Goal: Task Accomplishment & Management: Use online tool/utility

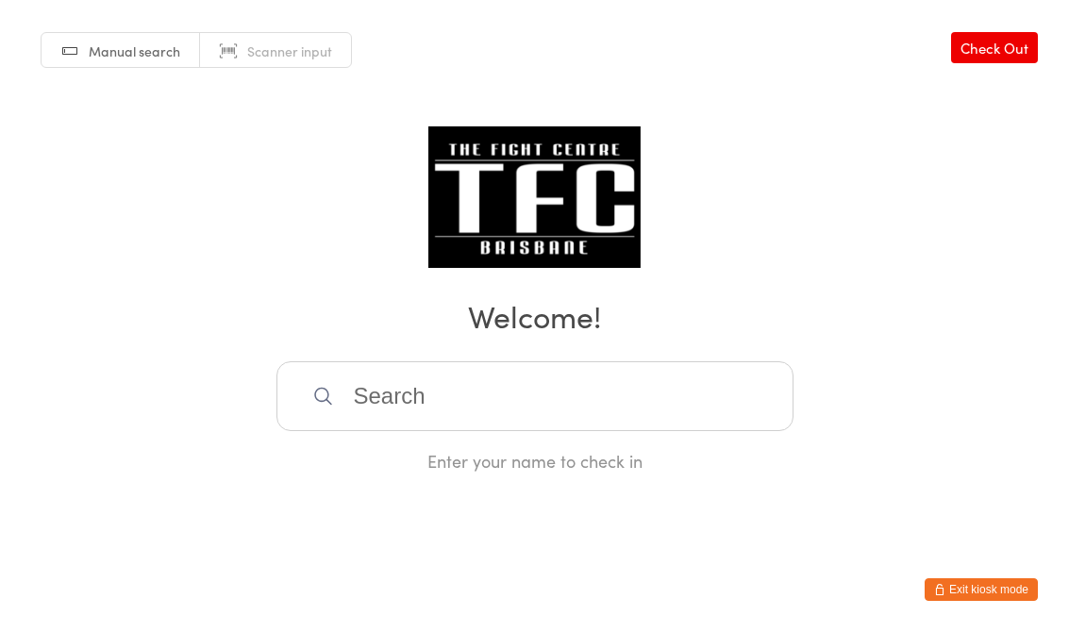
click at [628, 407] on input "search" at bounding box center [535, 396] width 517 height 70
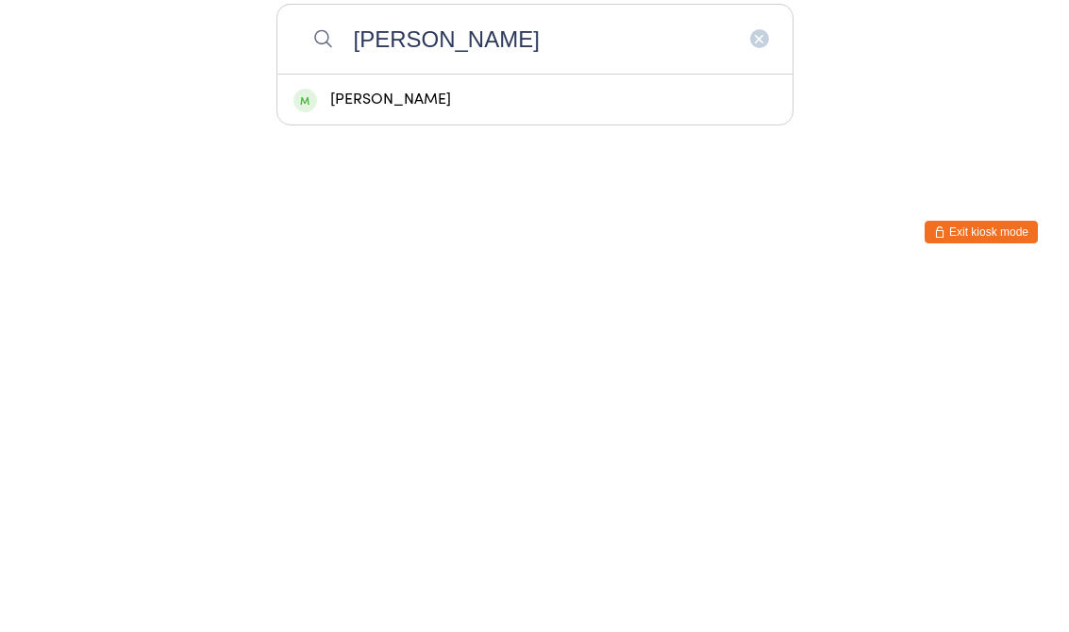
type input "[PERSON_NAME]"
click at [487, 445] on div "[PERSON_NAME]" at bounding box center [535, 457] width 483 height 25
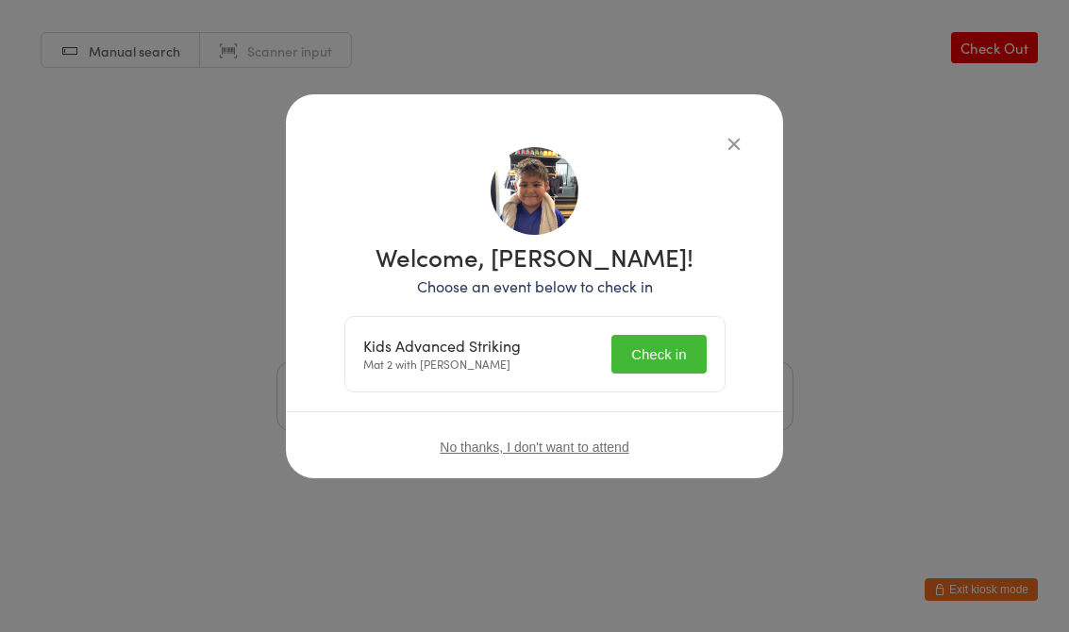
click at [640, 337] on button "Check in" at bounding box center [659, 354] width 94 height 39
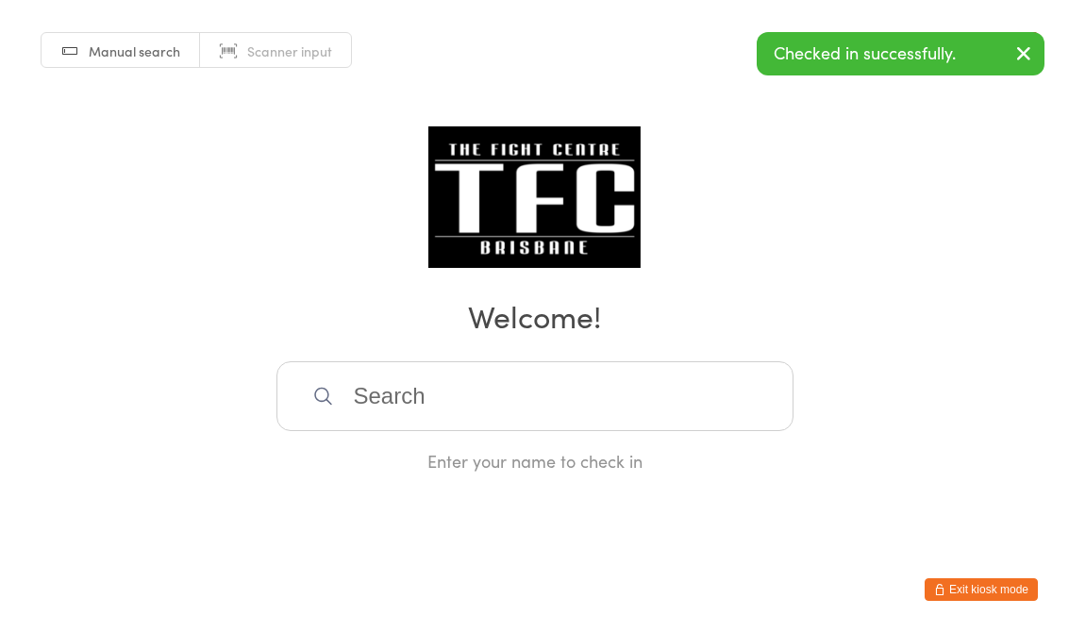
click at [586, 384] on input "search" at bounding box center [535, 396] width 517 height 70
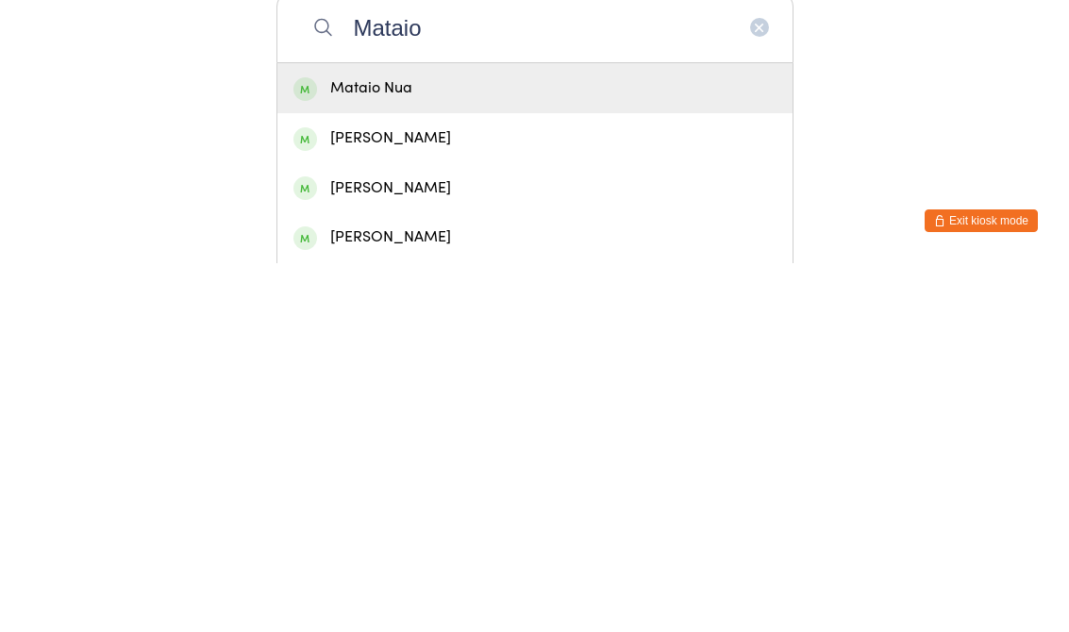
type input "Mataio"
click at [538, 445] on div "Mataio Nua" at bounding box center [535, 457] width 483 height 25
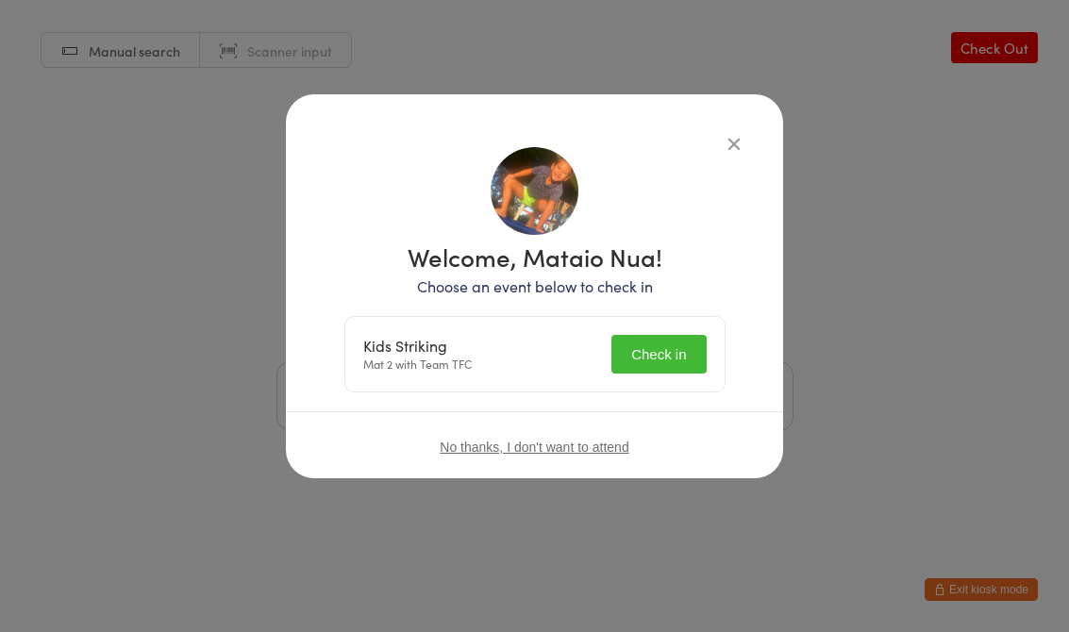
click at [656, 353] on button "Check in" at bounding box center [659, 354] width 94 height 39
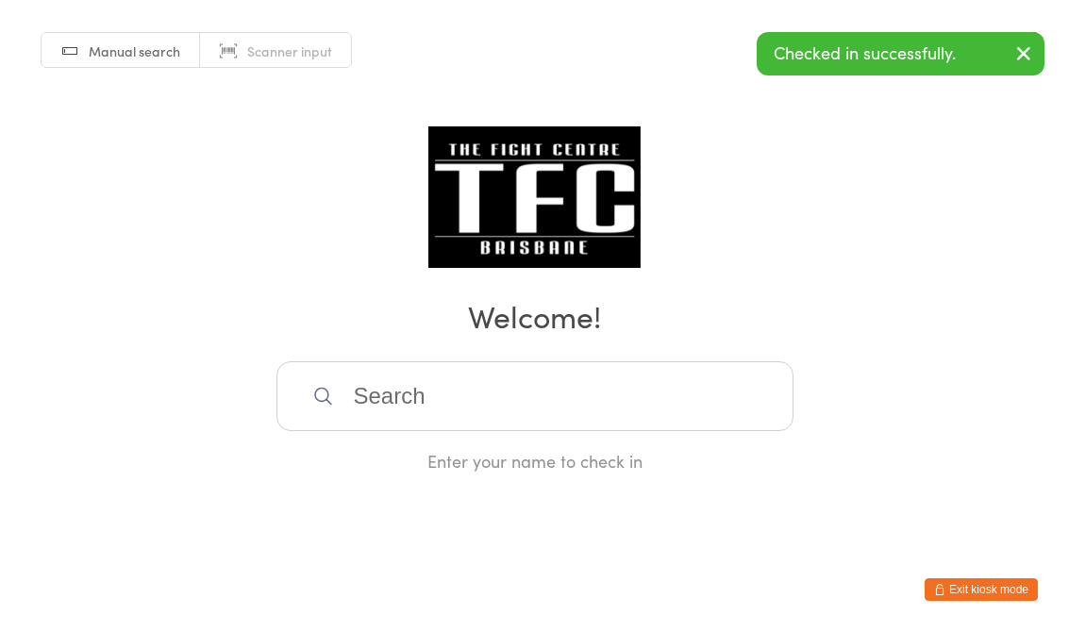
click at [405, 395] on input "search" at bounding box center [535, 396] width 517 height 70
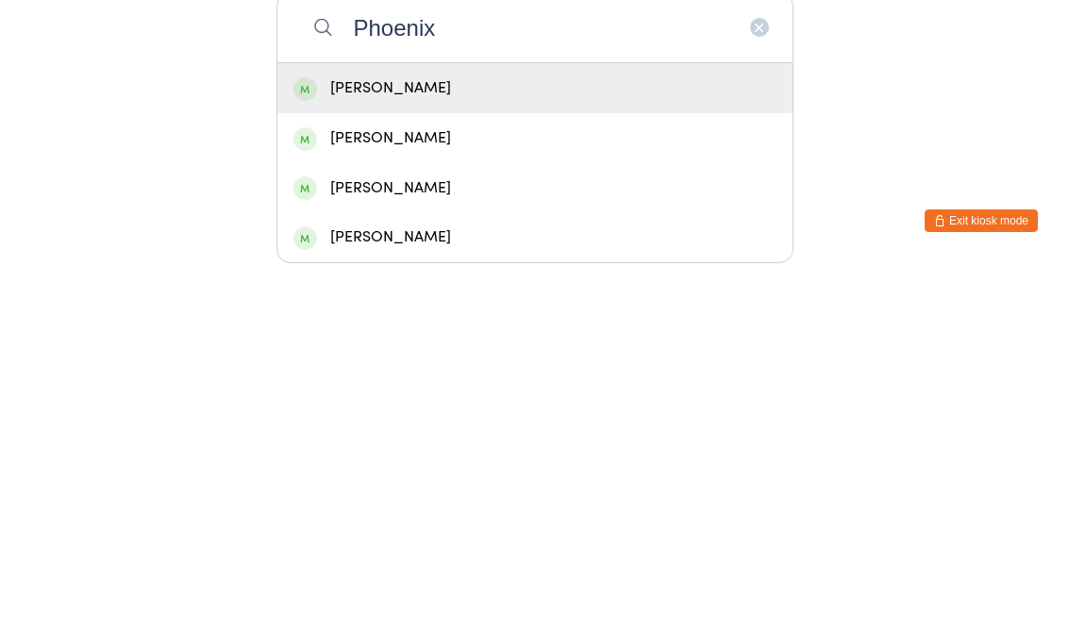
type input "Phoenix"
click at [351, 432] on div "[PERSON_NAME]" at bounding box center [534, 457] width 515 height 50
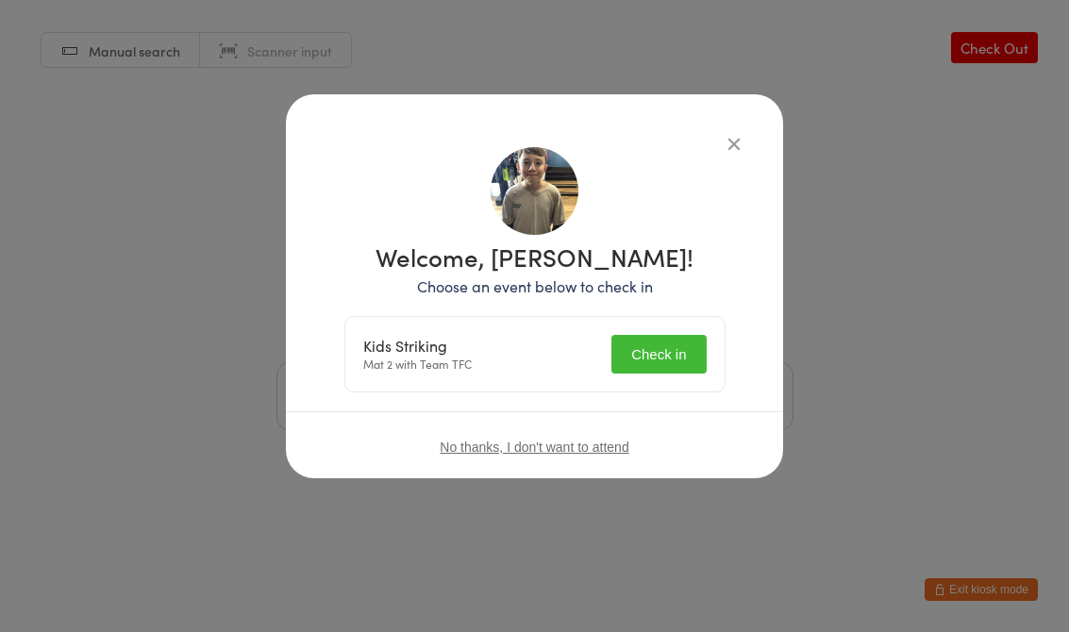
click at [656, 349] on button "Check in" at bounding box center [659, 354] width 94 height 39
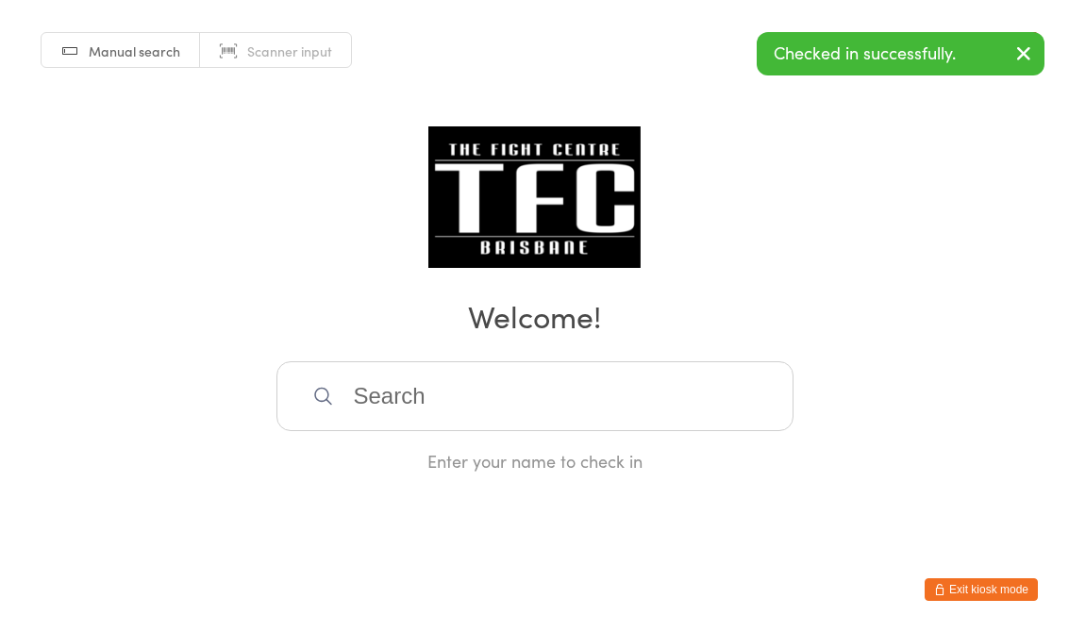
click at [420, 408] on input "search" at bounding box center [535, 396] width 517 height 70
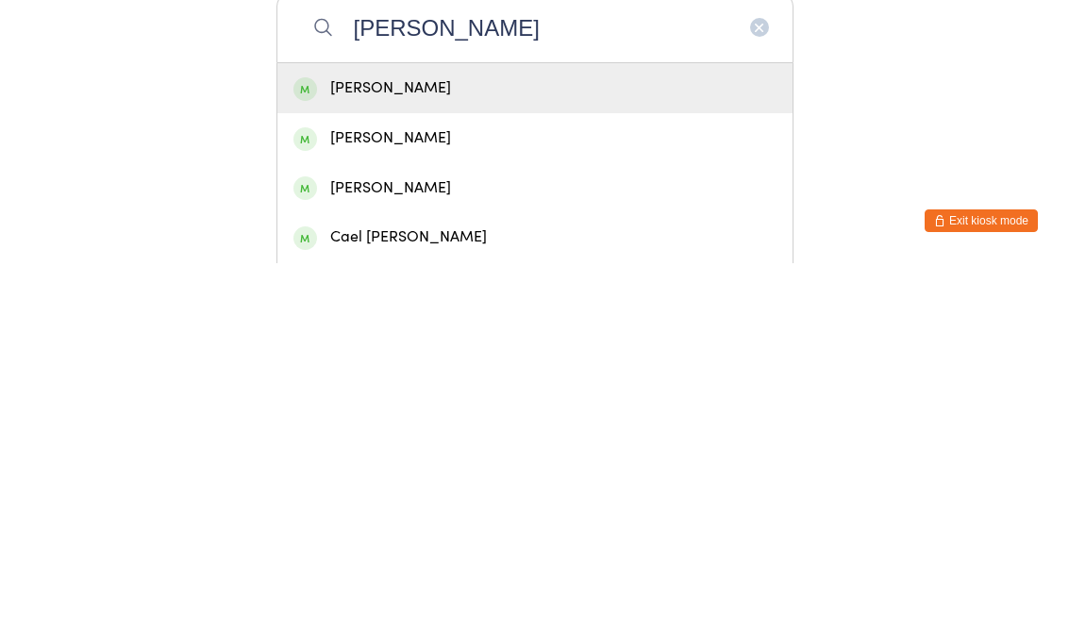
type input "[PERSON_NAME]"
click at [353, 445] on div "[PERSON_NAME]" at bounding box center [535, 457] width 483 height 25
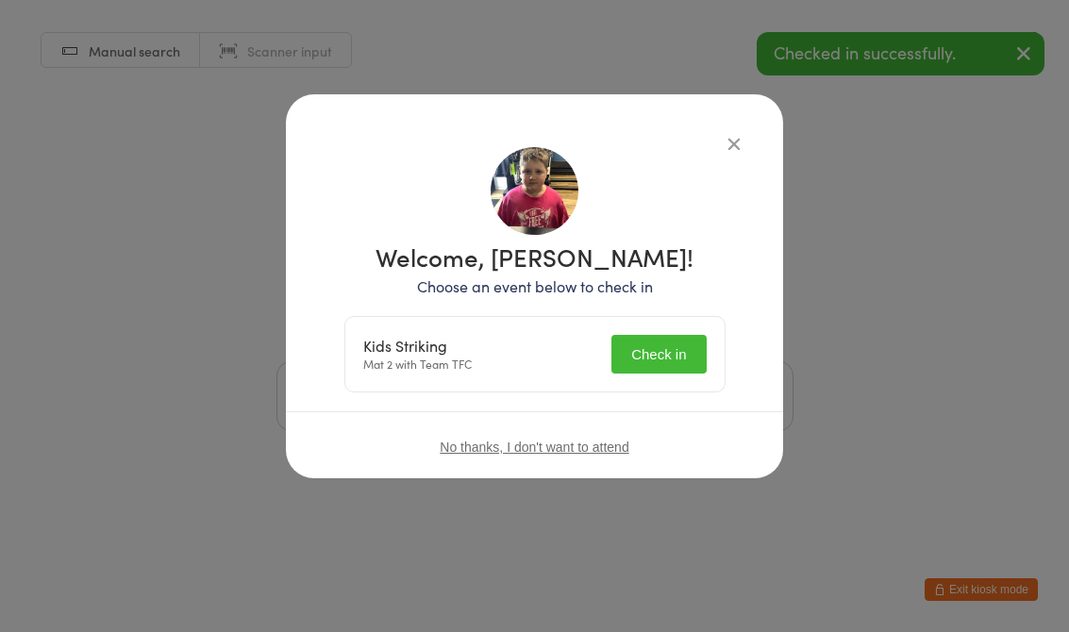
click at [664, 350] on button "Check in" at bounding box center [659, 354] width 94 height 39
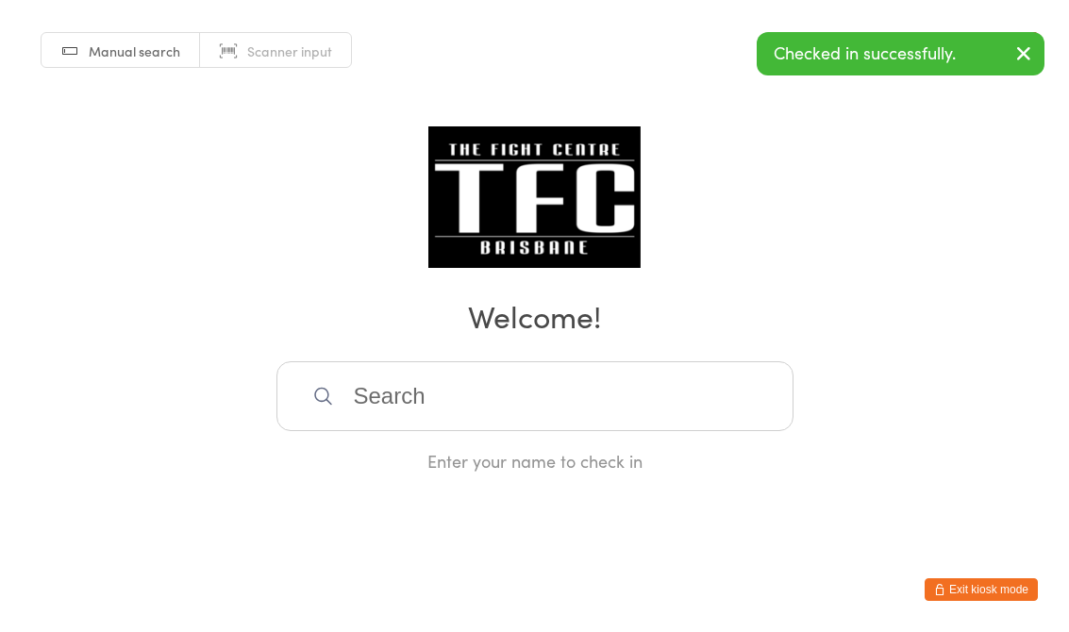
click at [566, 376] on input "search" at bounding box center [535, 396] width 517 height 70
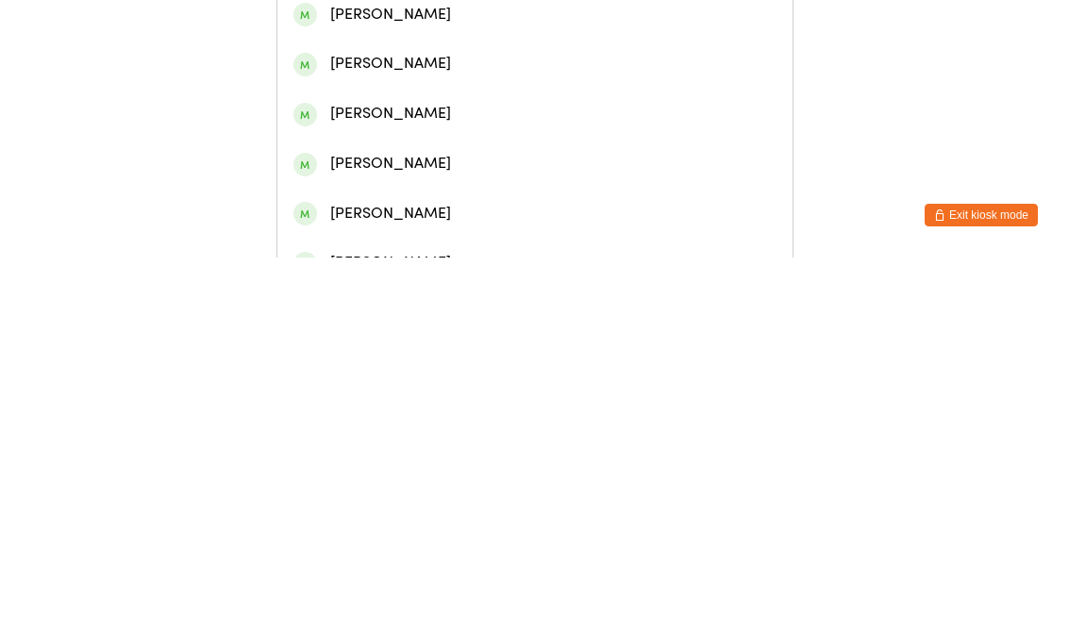
scroll to position [390, 0]
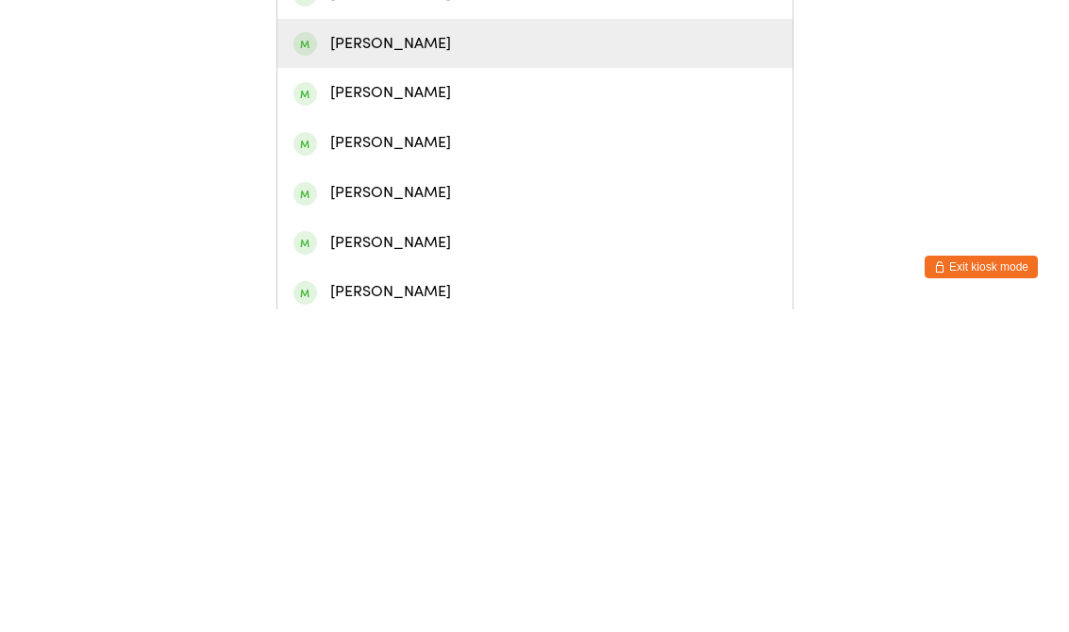
type input "Will"
click at [585, 354] on div "[PERSON_NAME]" at bounding box center [535, 366] width 483 height 25
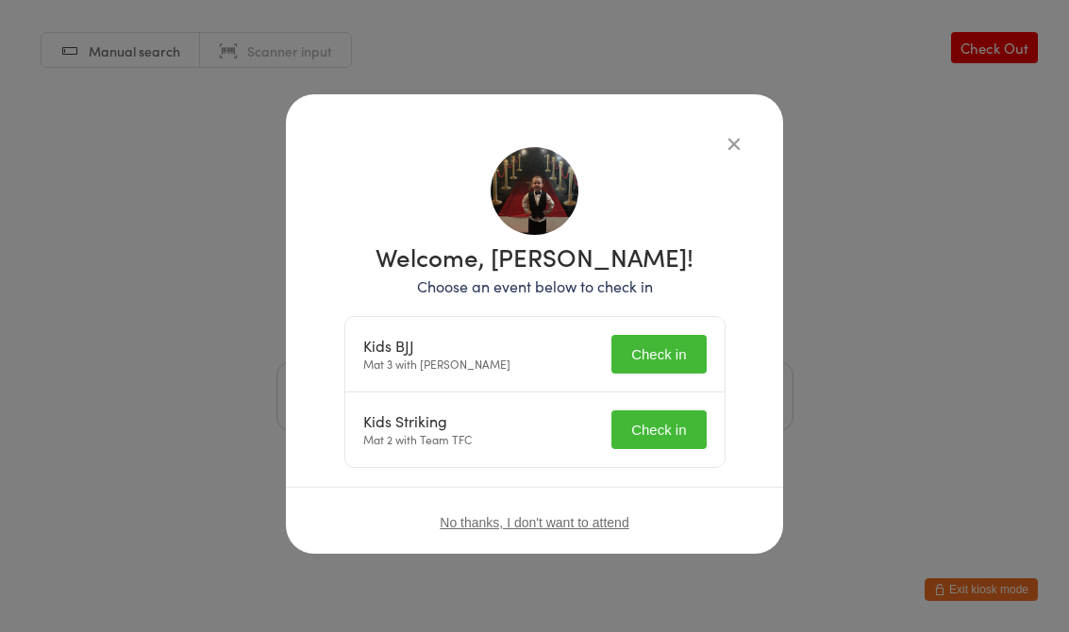
click at [673, 337] on button "Check in" at bounding box center [659, 354] width 94 height 39
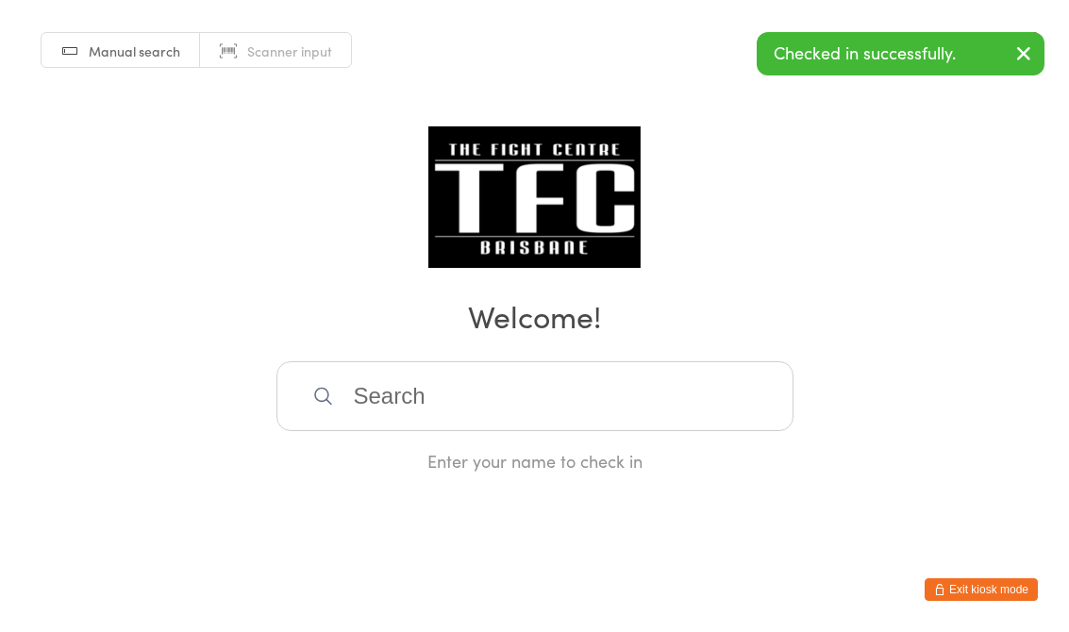
click at [647, 431] on input "search" at bounding box center [535, 396] width 517 height 70
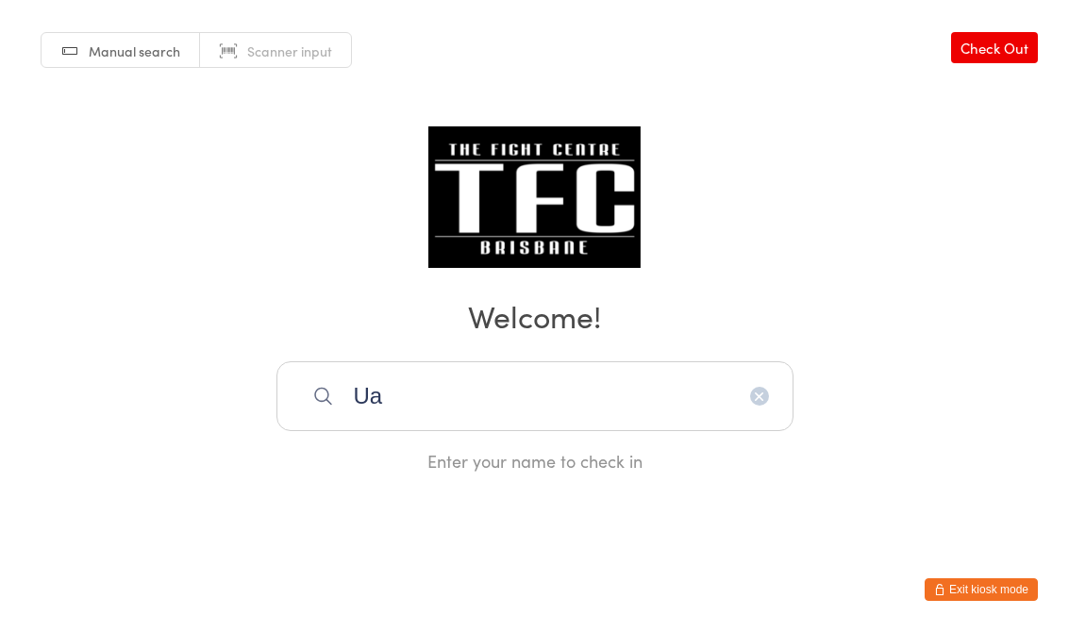
click at [574, 401] on input "Ua" at bounding box center [535, 396] width 517 height 70
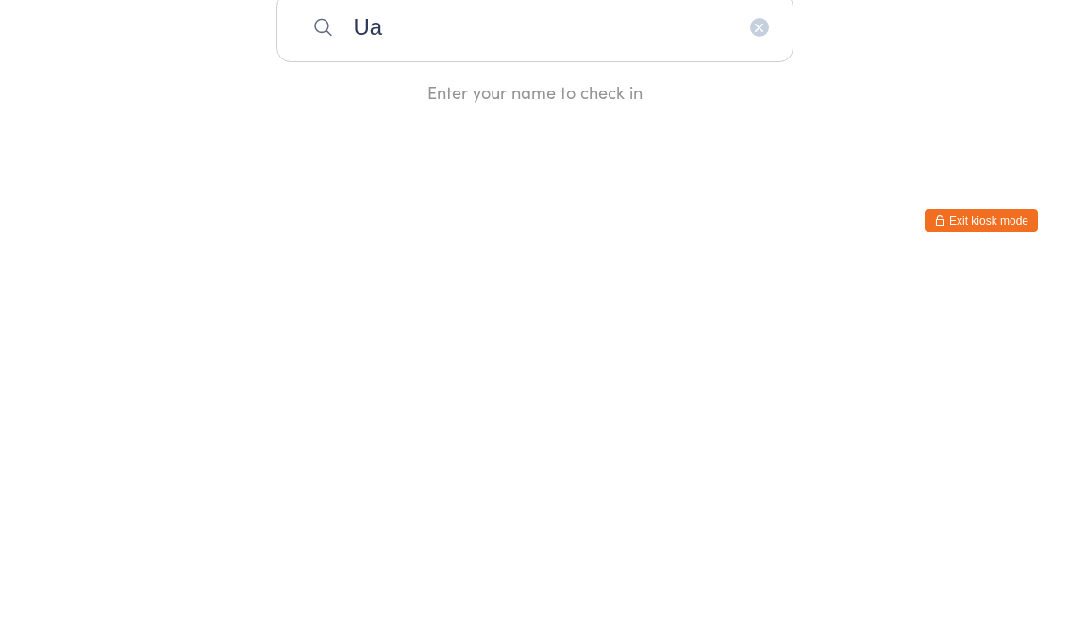
type input "U"
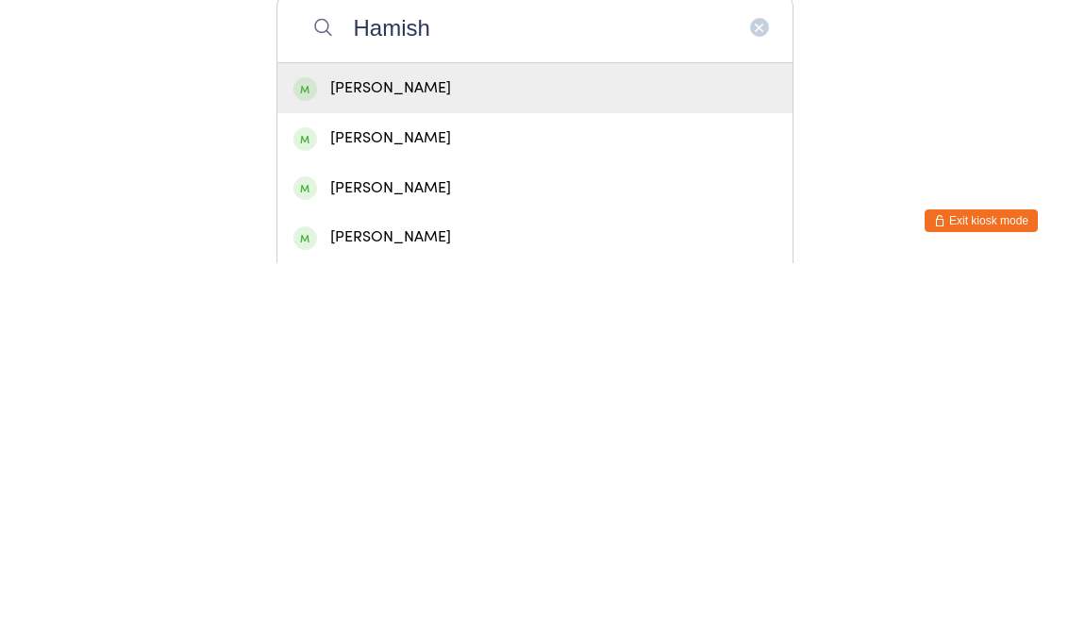
type input "Hamish"
click at [627, 445] on div "[PERSON_NAME]" at bounding box center [535, 457] width 483 height 25
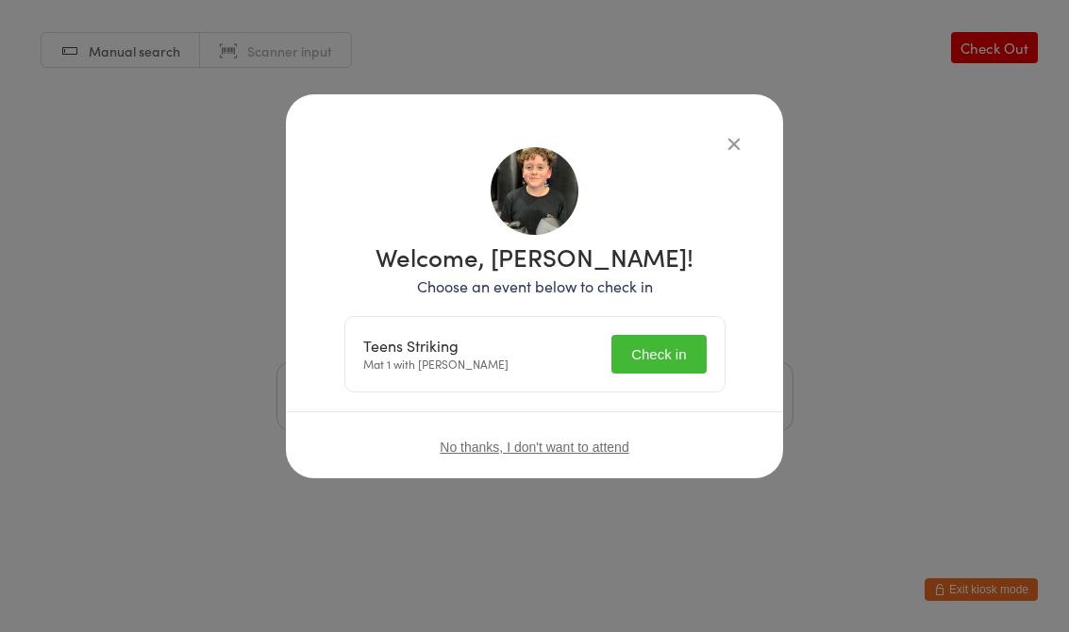
click at [686, 357] on button "Check in" at bounding box center [659, 354] width 94 height 39
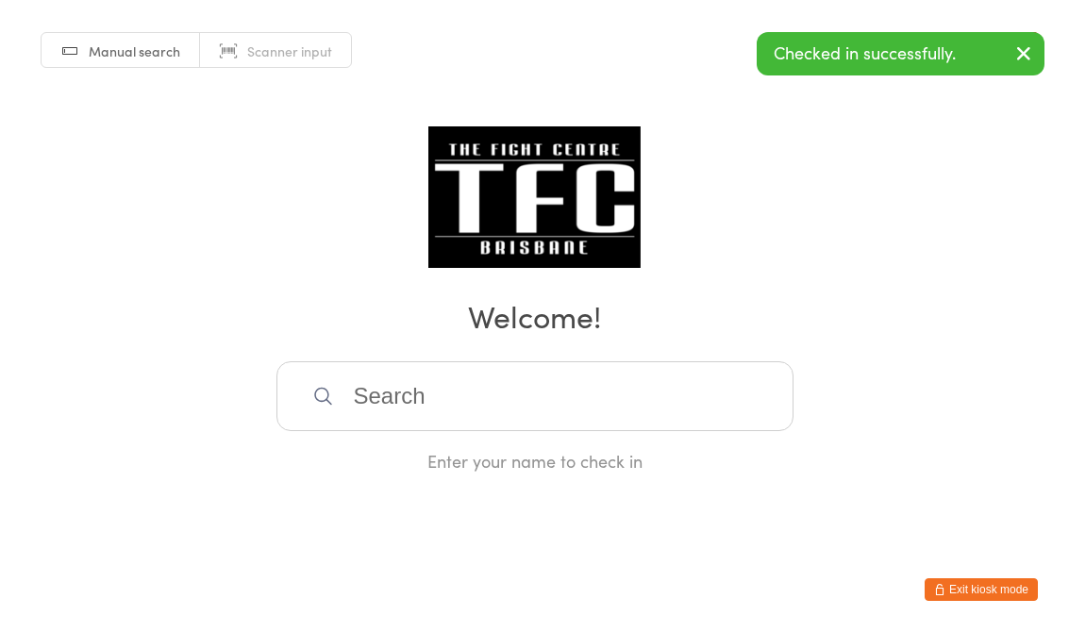
click at [469, 384] on input "search" at bounding box center [535, 396] width 517 height 70
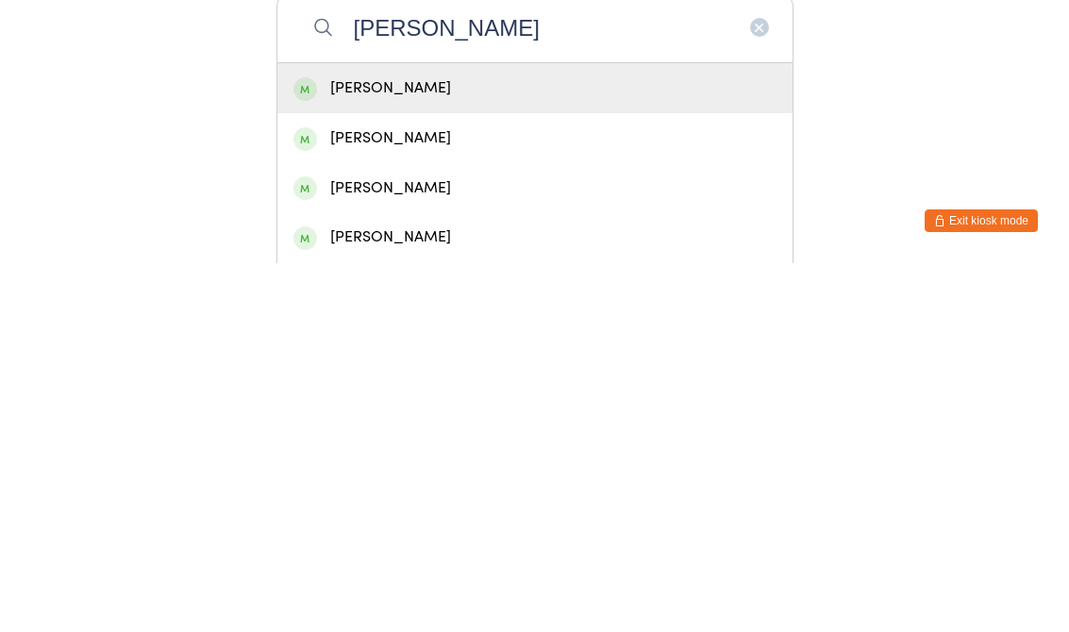
type input "[PERSON_NAME]"
click at [358, 545] on div "[PERSON_NAME]" at bounding box center [535, 557] width 483 height 25
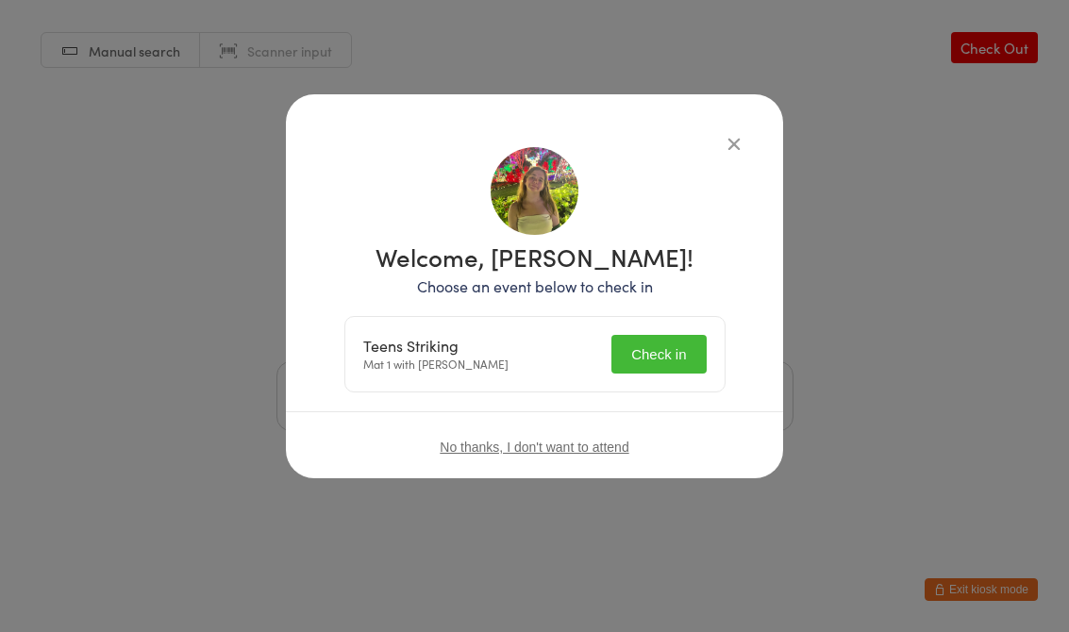
click at [660, 361] on button "Check in" at bounding box center [659, 354] width 94 height 39
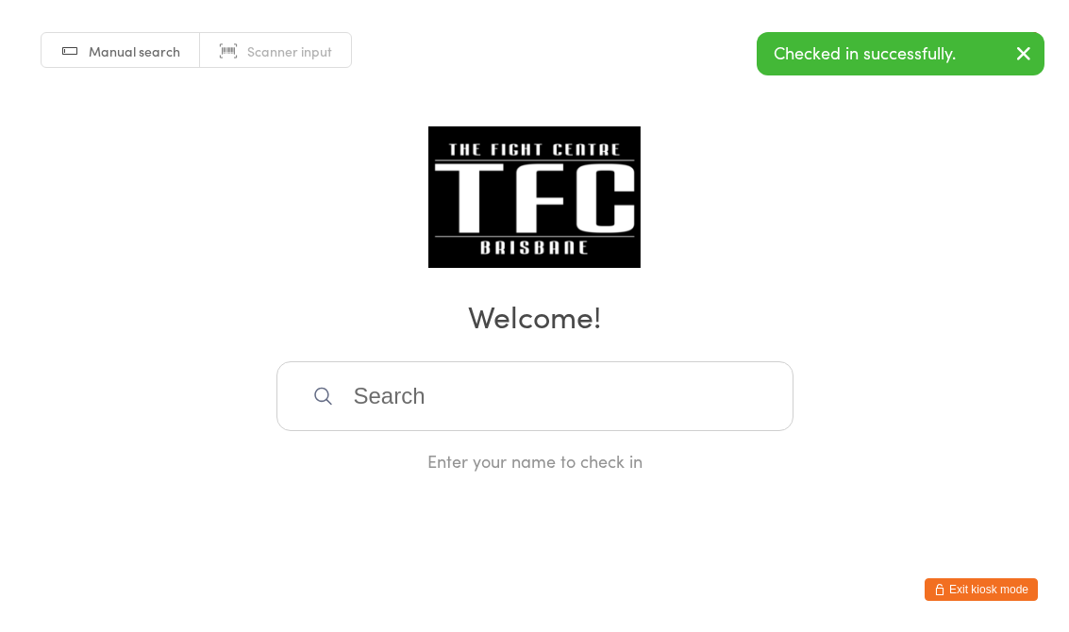
click at [574, 413] on input "search" at bounding box center [535, 396] width 517 height 70
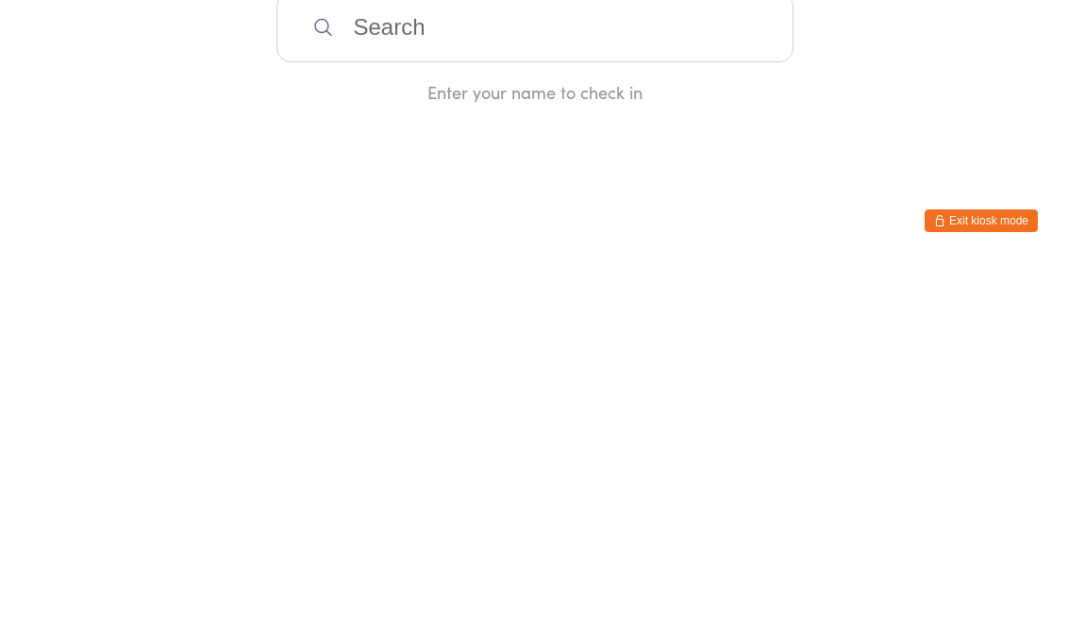
type input "N"
type input "Bella"
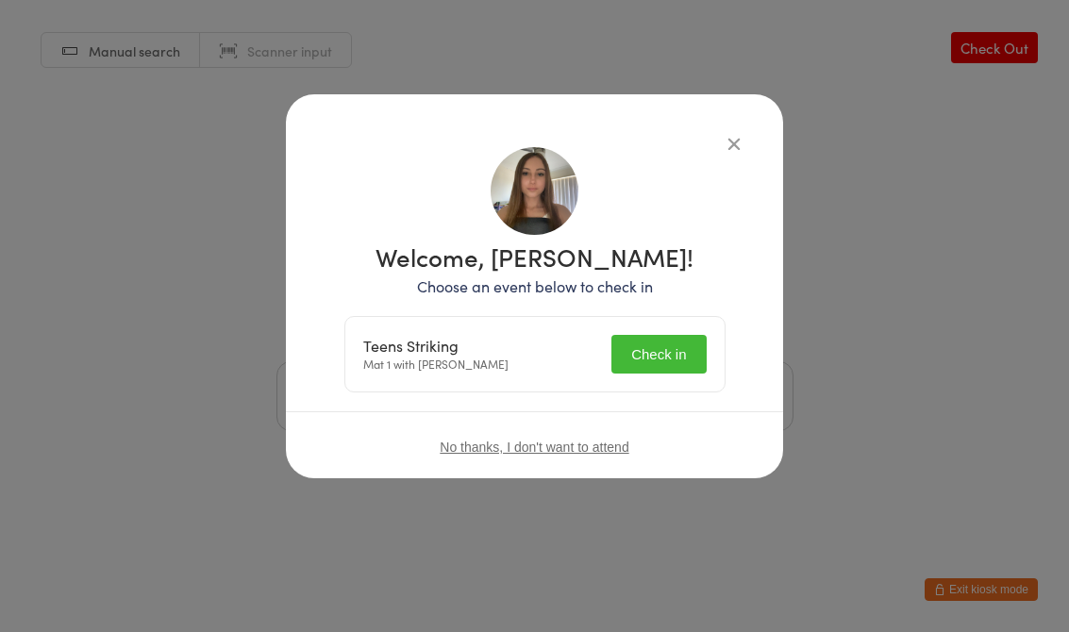
click at [699, 345] on button "Check in" at bounding box center [659, 354] width 94 height 39
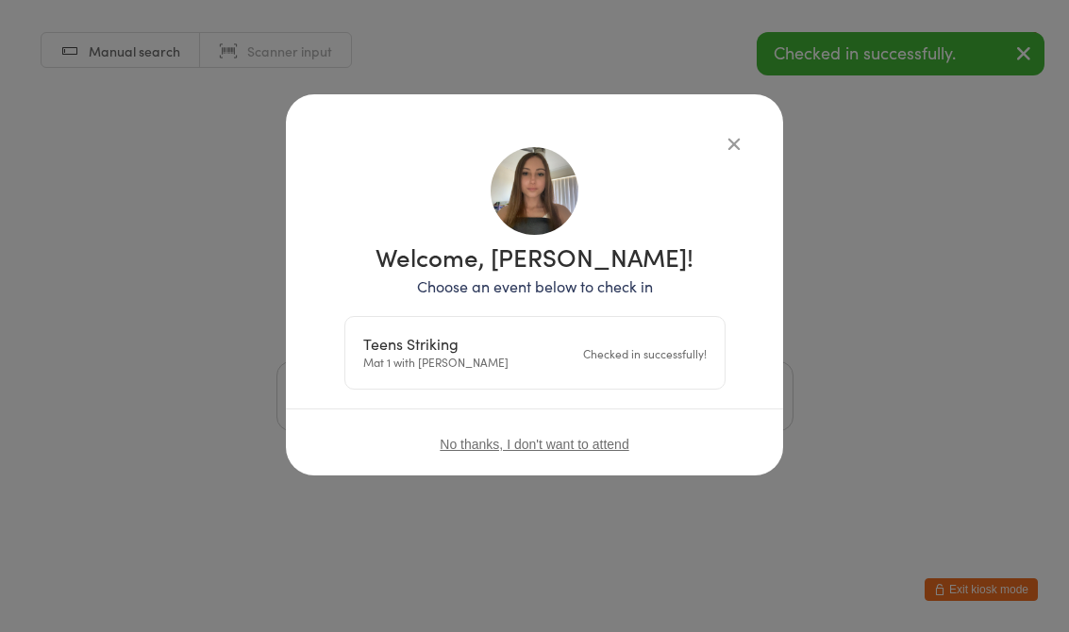
click at [742, 126] on div "Manual search Scanner input Check Out Welcome! Enter your name to check in" at bounding box center [534, 236] width 1069 height 473
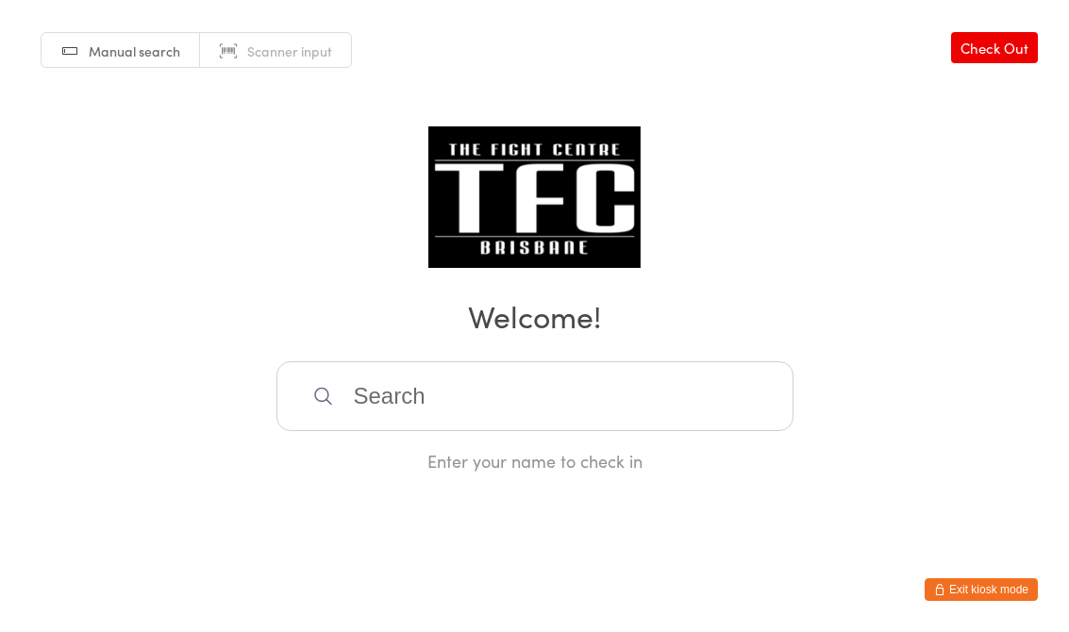
click at [613, 363] on div "Manual search Scanner input Check Out Welcome! Enter your name to check in" at bounding box center [534, 236] width 1069 height 473
click at [687, 389] on input "search" at bounding box center [535, 396] width 517 height 70
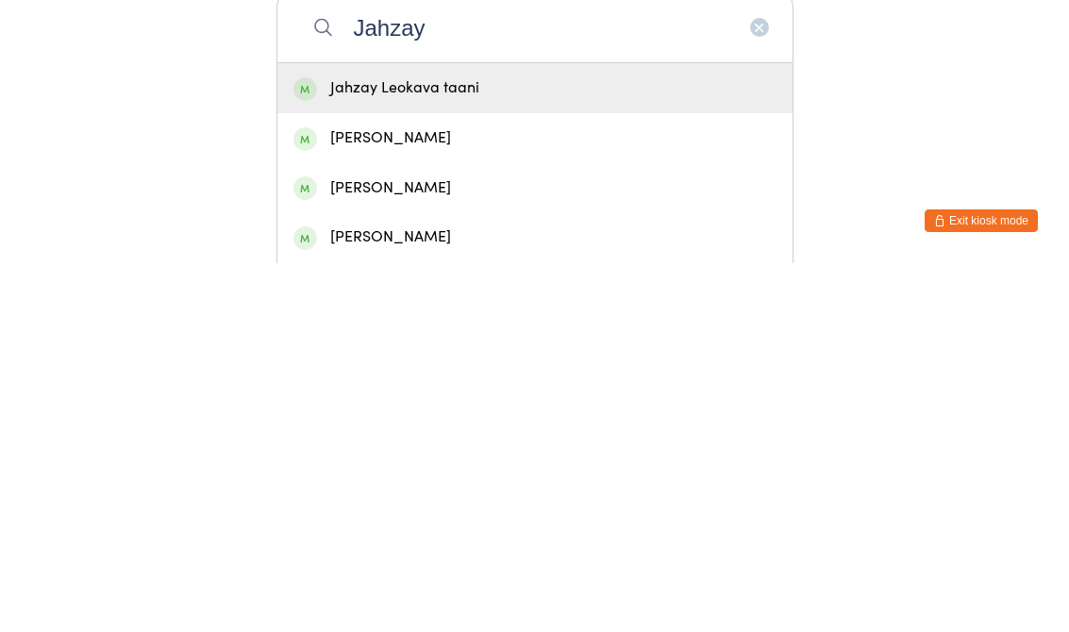
type input "Jahzay"
click at [626, 445] on div "Jahzay Leokava taani" at bounding box center [535, 457] width 483 height 25
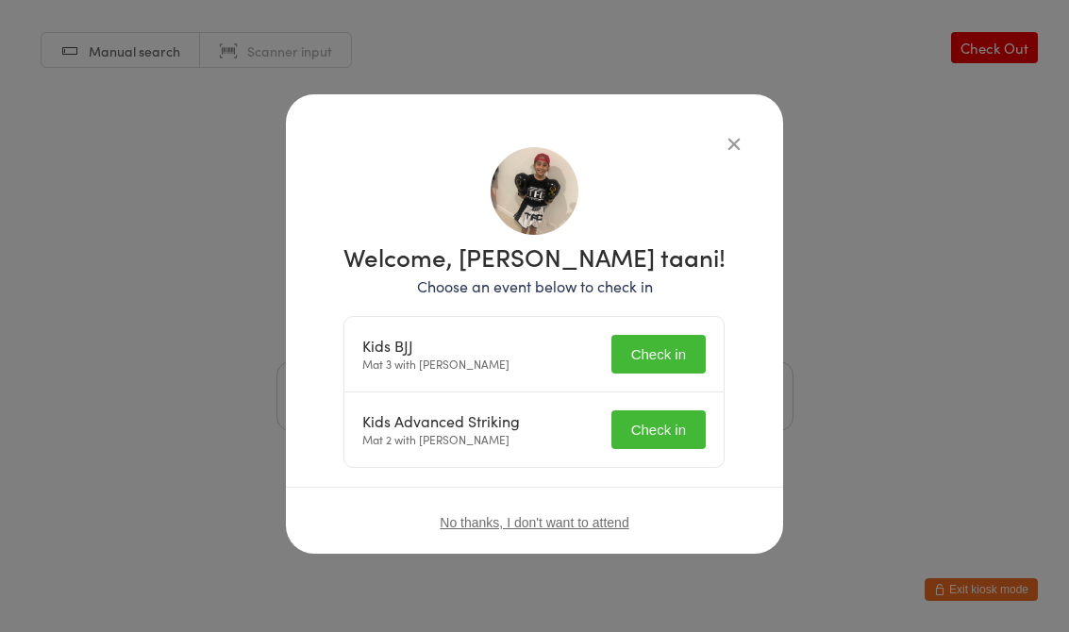
click at [676, 338] on button "Check in" at bounding box center [659, 354] width 94 height 39
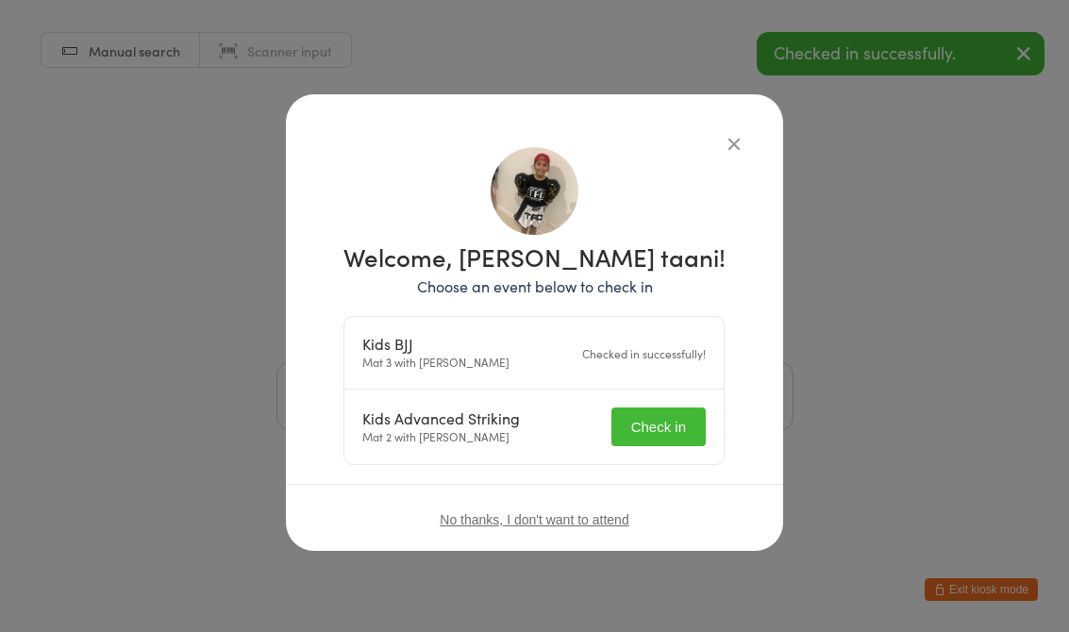
click at [686, 409] on button "Check in" at bounding box center [659, 427] width 94 height 39
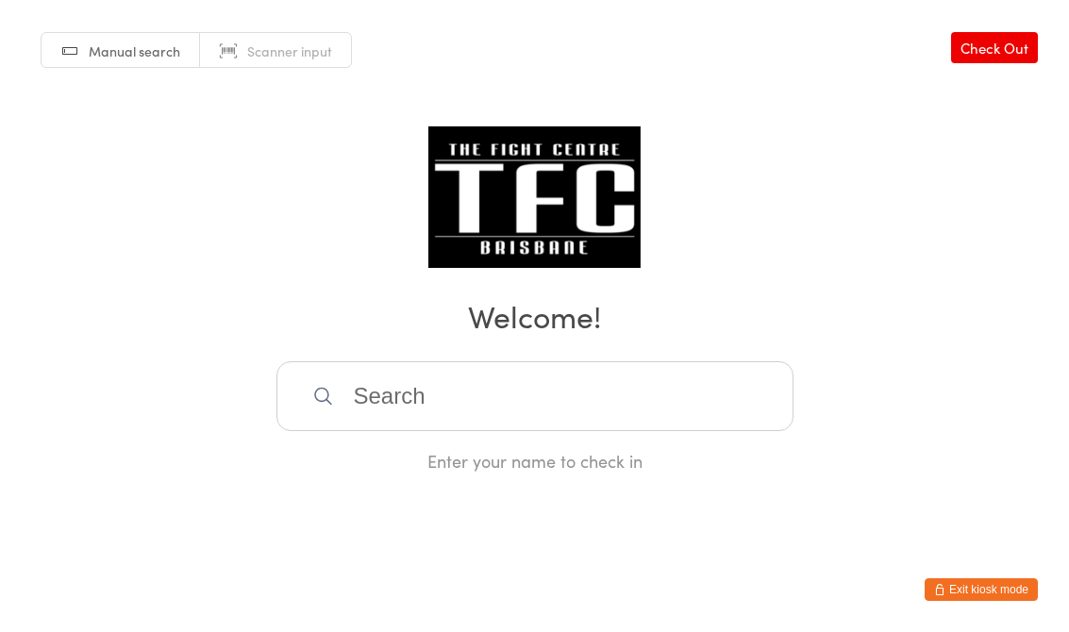
click at [371, 391] on input "search" at bounding box center [535, 396] width 517 height 70
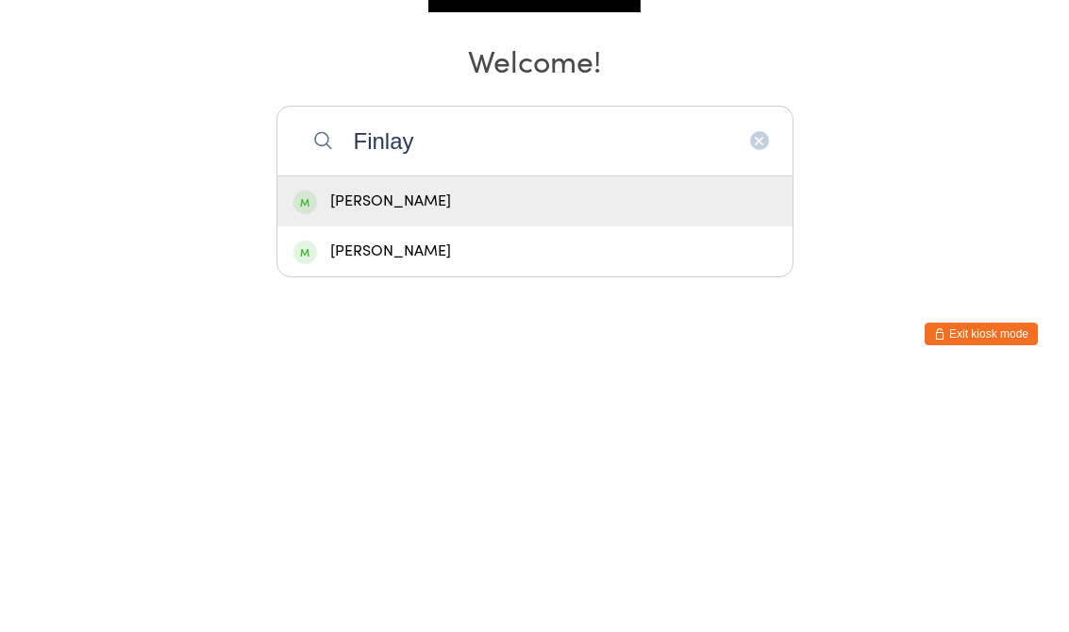
click at [331, 97] on div "Manual search Scanner input Check Out Welcome! [PERSON_NAME] [PERSON_NAME] [PER…" at bounding box center [534, 236] width 1069 height 473
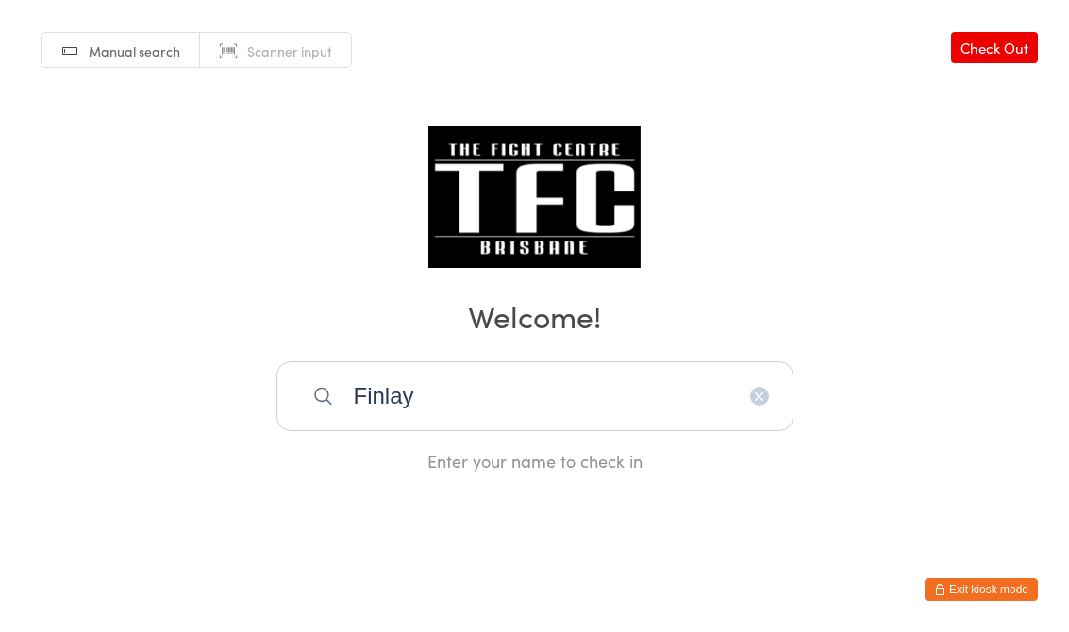
click at [468, 408] on input "Finlay" at bounding box center [535, 396] width 517 height 70
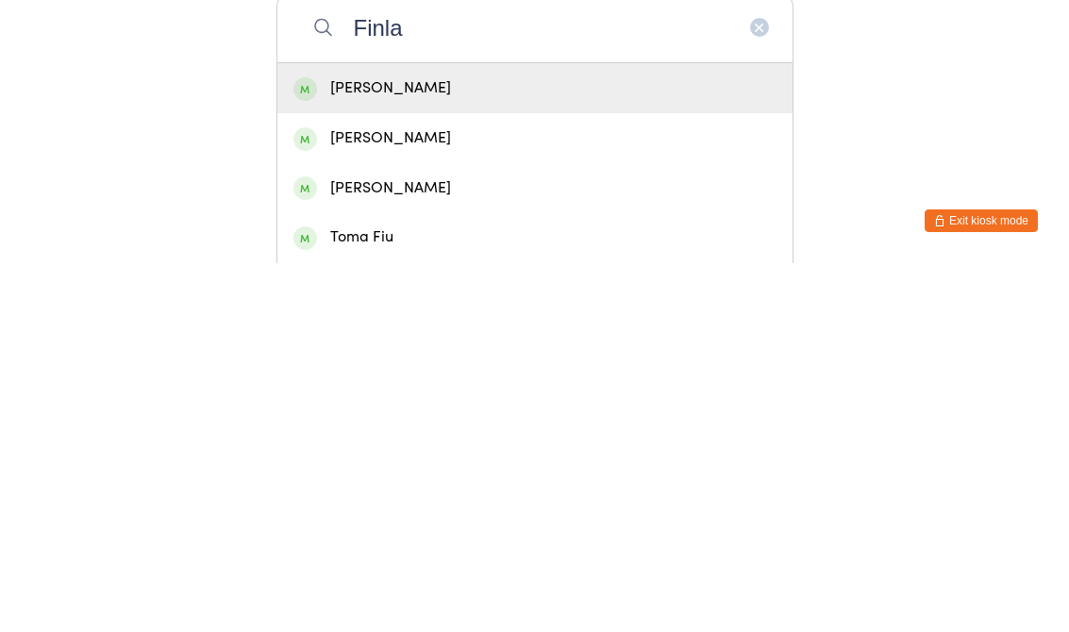
type input "Finla"
click at [318, 445] on div "[PERSON_NAME]" at bounding box center [535, 457] width 483 height 25
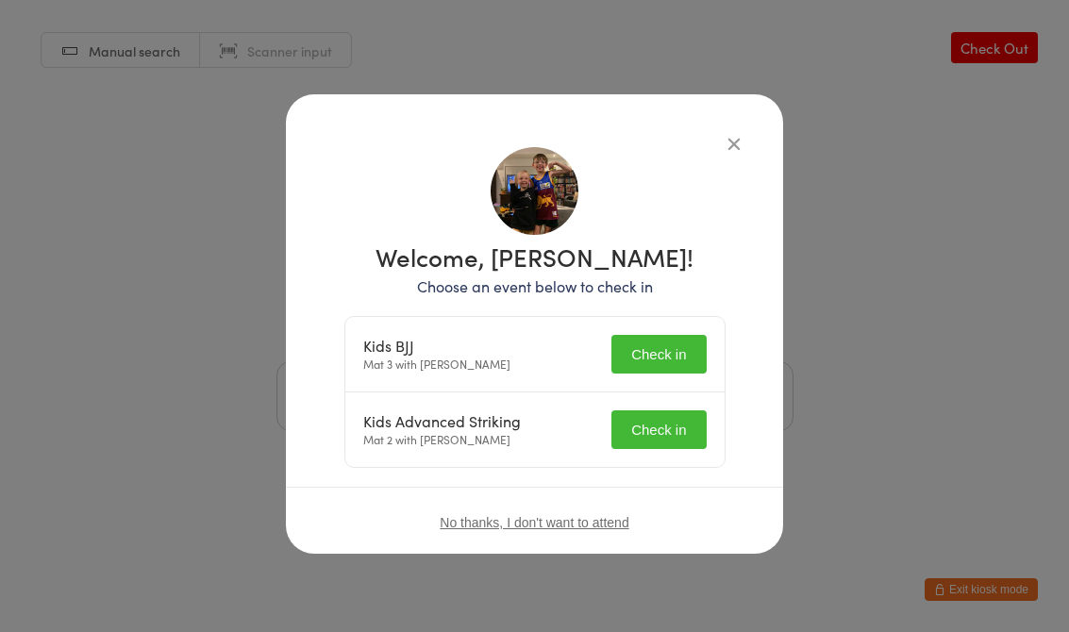
click at [655, 354] on button "Check in" at bounding box center [659, 354] width 94 height 39
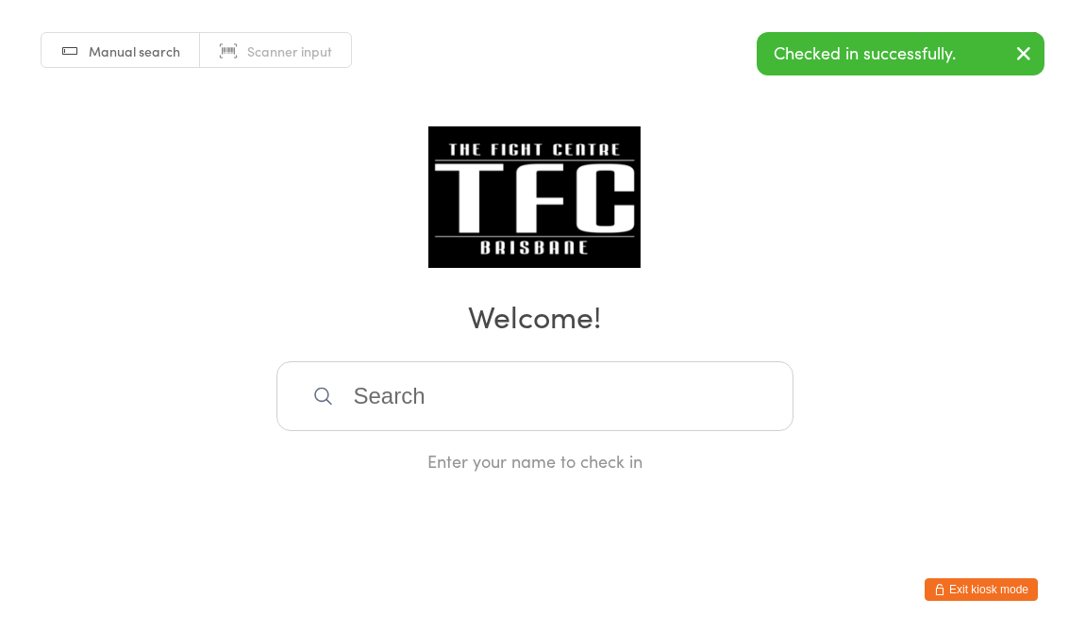
click at [419, 410] on input "search" at bounding box center [535, 396] width 517 height 70
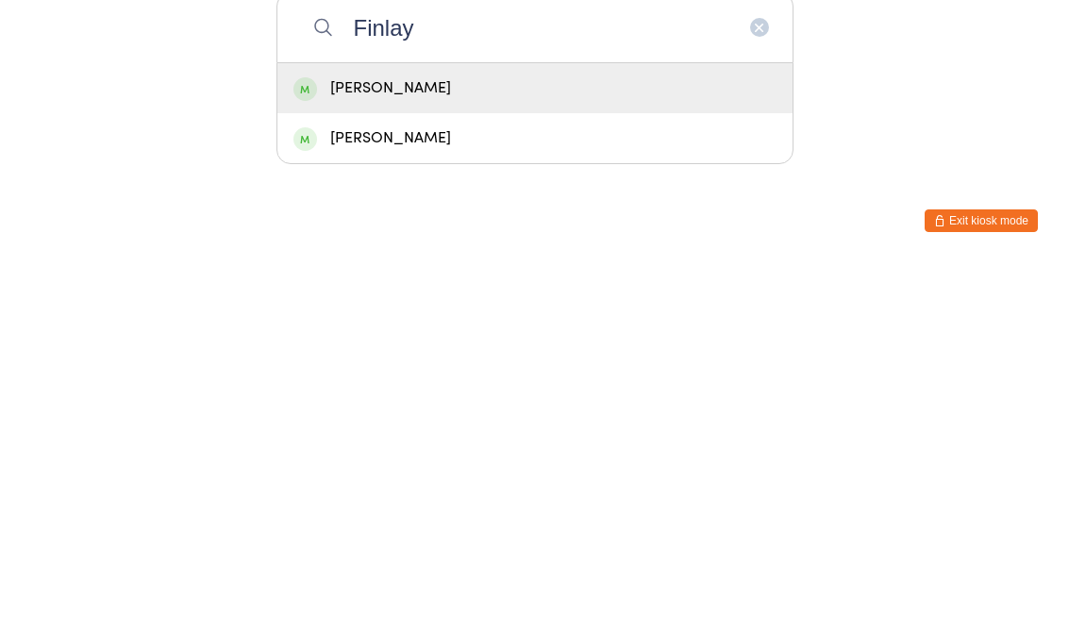
type input "Finlay"
click at [343, 445] on div "[PERSON_NAME]" at bounding box center [535, 457] width 483 height 25
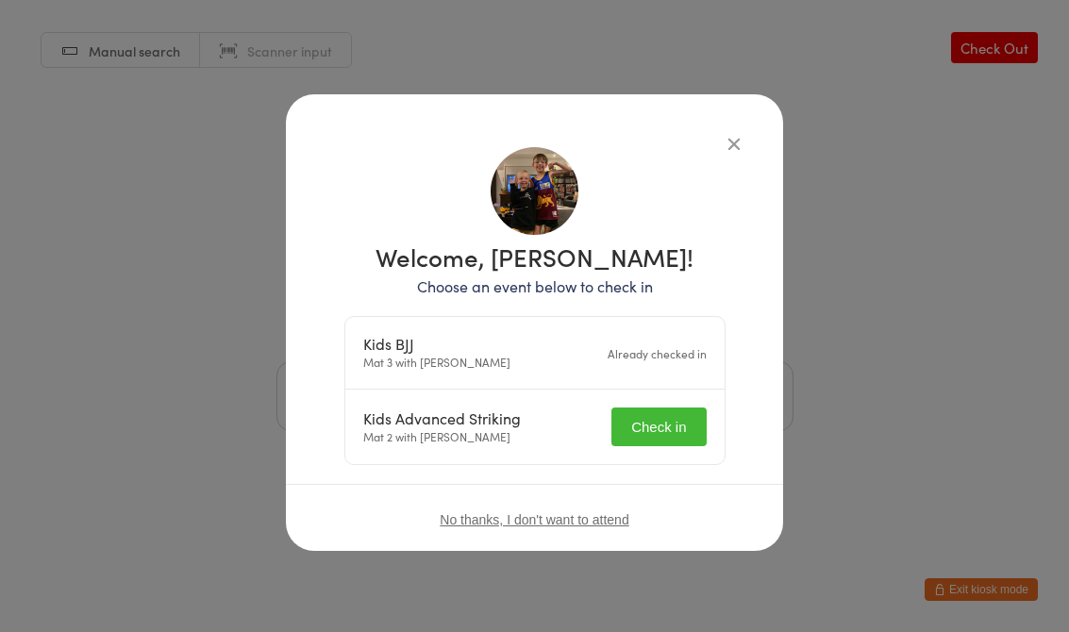
click at [672, 422] on button "Check in" at bounding box center [659, 427] width 94 height 39
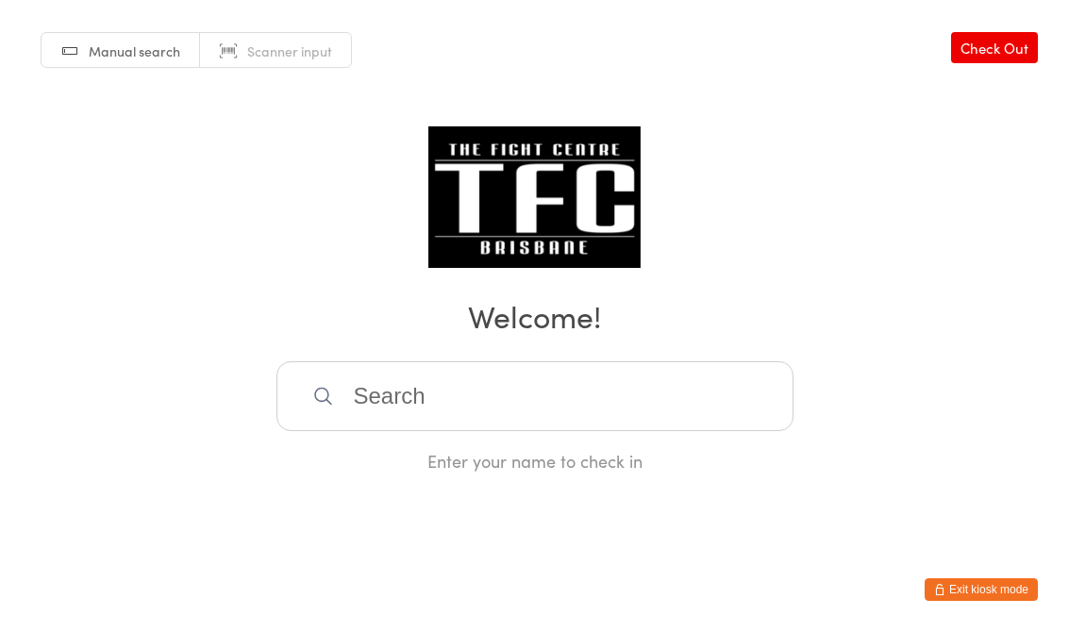
click at [500, 425] on input "search" at bounding box center [535, 396] width 517 height 70
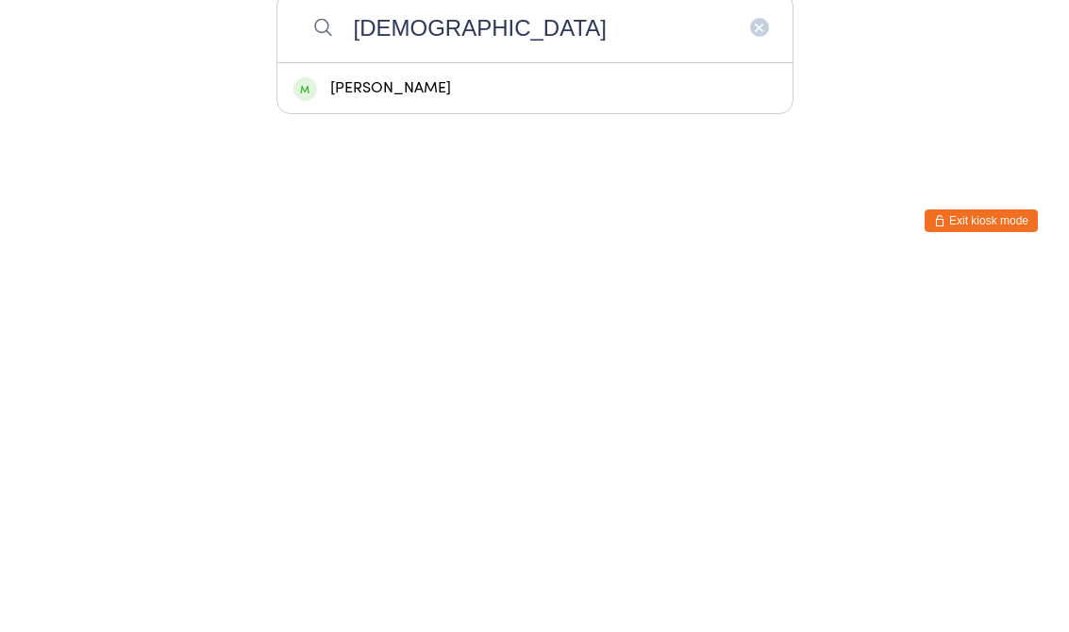
type input "[DEMOGRAPHIC_DATA]"
click at [380, 432] on div "[PERSON_NAME]" at bounding box center [534, 457] width 515 height 50
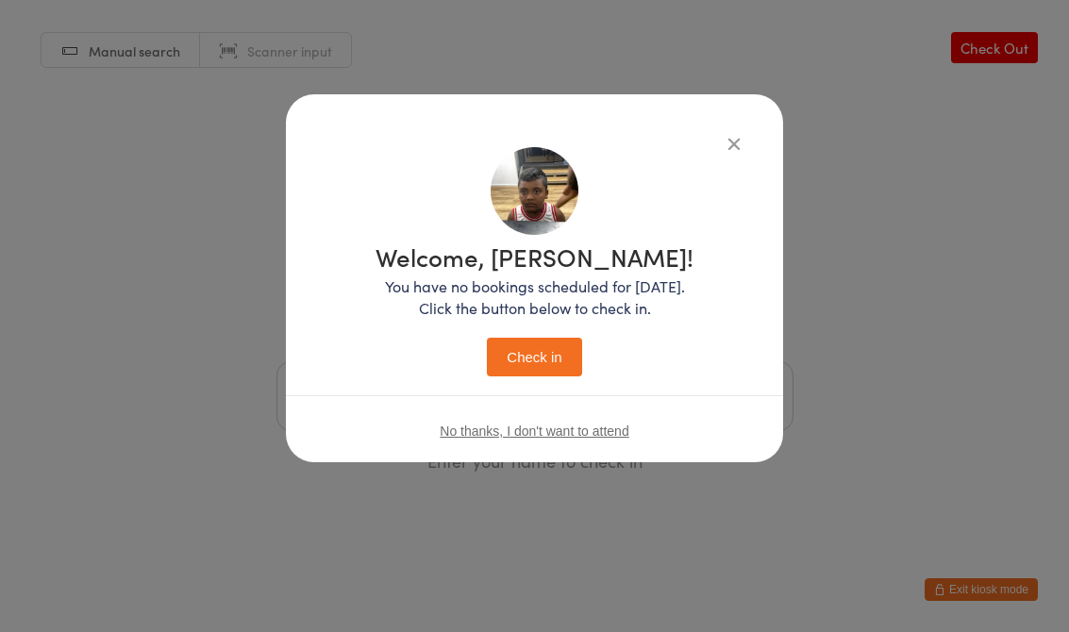
click at [546, 355] on button "Check in" at bounding box center [534, 357] width 94 height 39
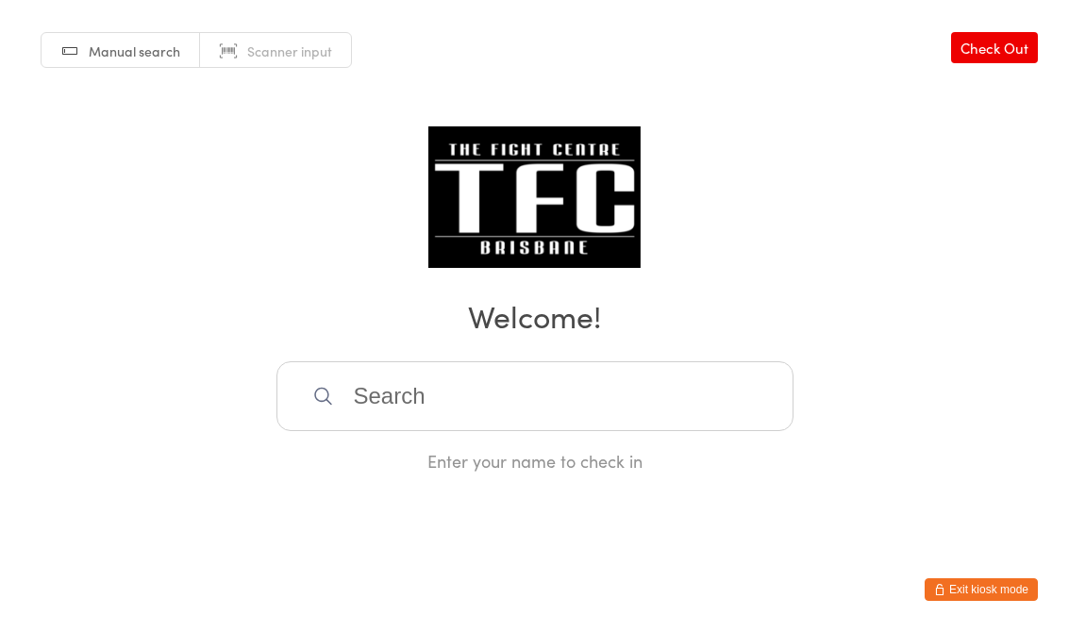
click at [599, 397] on input "search" at bounding box center [535, 396] width 517 height 70
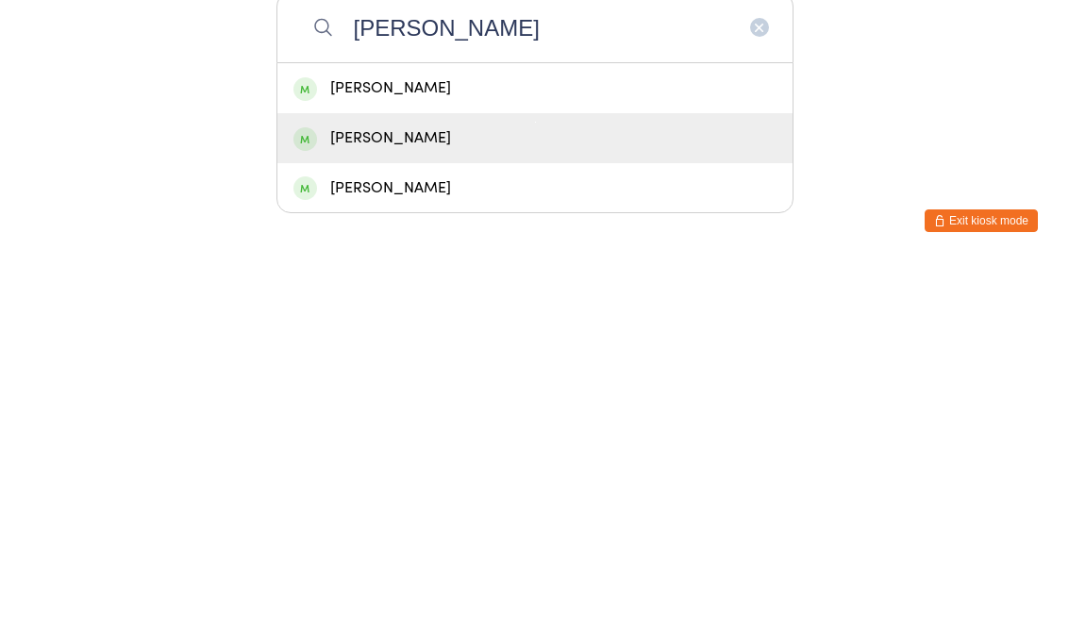
type input "[PERSON_NAME]"
click at [567, 495] on div "[PERSON_NAME]" at bounding box center [535, 507] width 483 height 25
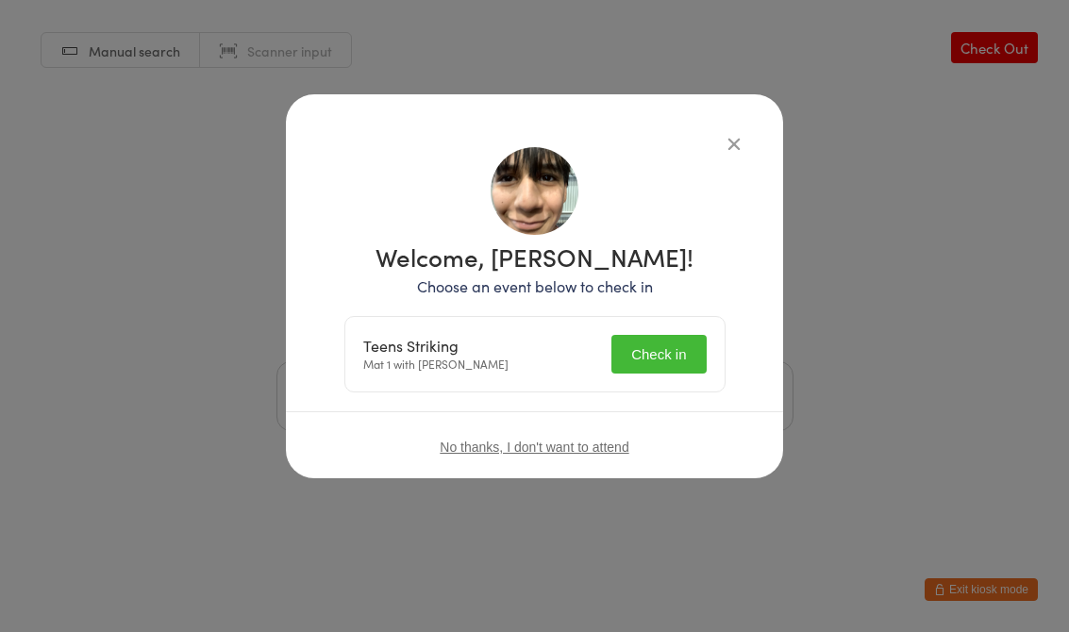
click at [690, 393] on div "Teens Striking Mat 1 with [PERSON_NAME] Check in" at bounding box center [534, 354] width 381 height 76
click at [676, 361] on button "Check in" at bounding box center [659, 354] width 94 height 39
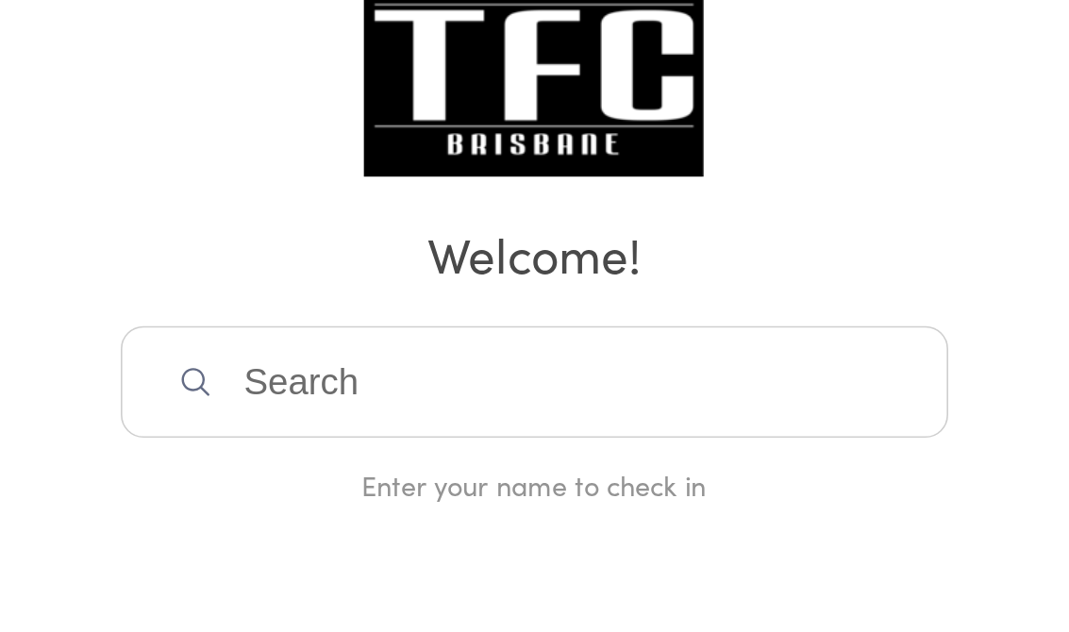
click at [277, 361] on input "search" at bounding box center [535, 396] width 517 height 70
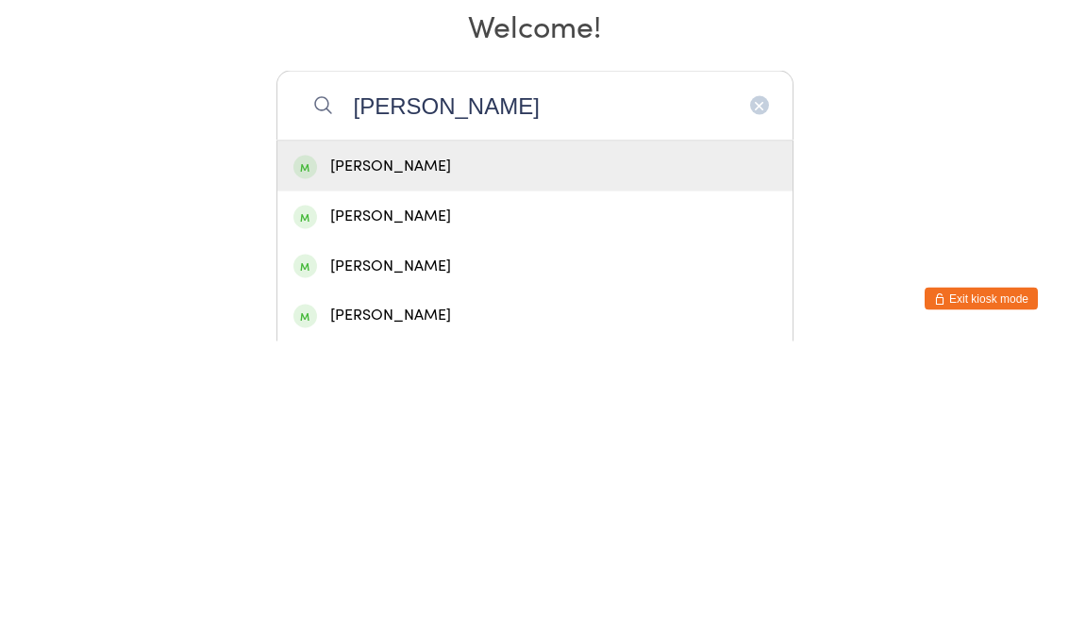
type input "[PERSON_NAME]"
click at [428, 495] on div "[PERSON_NAME]" at bounding box center [535, 507] width 483 height 25
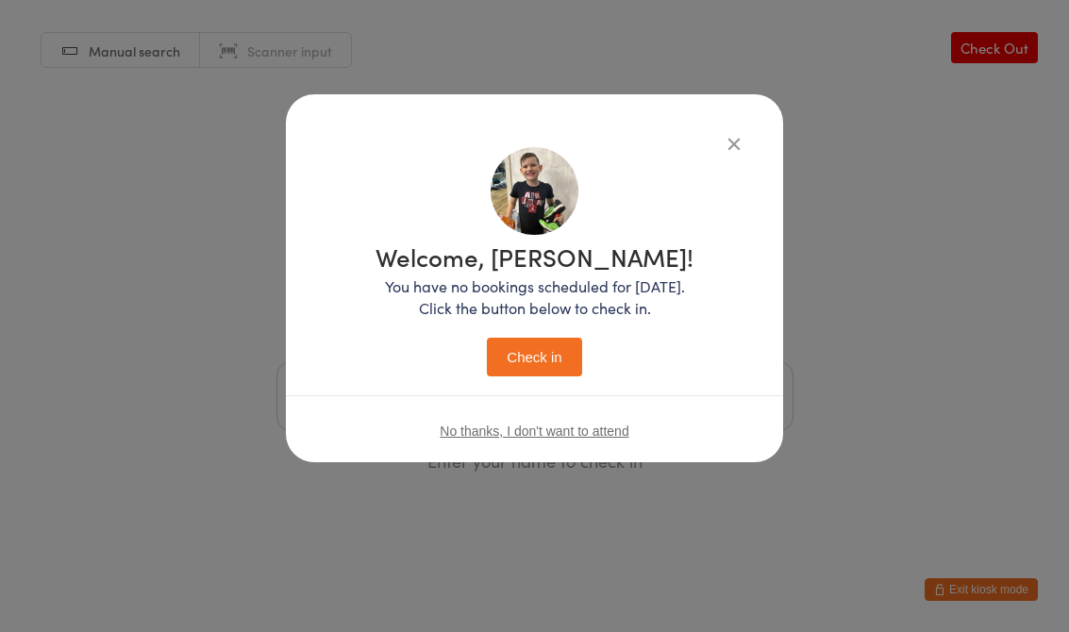
click at [520, 365] on button "Check in" at bounding box center [534, 357] width 94 height 39
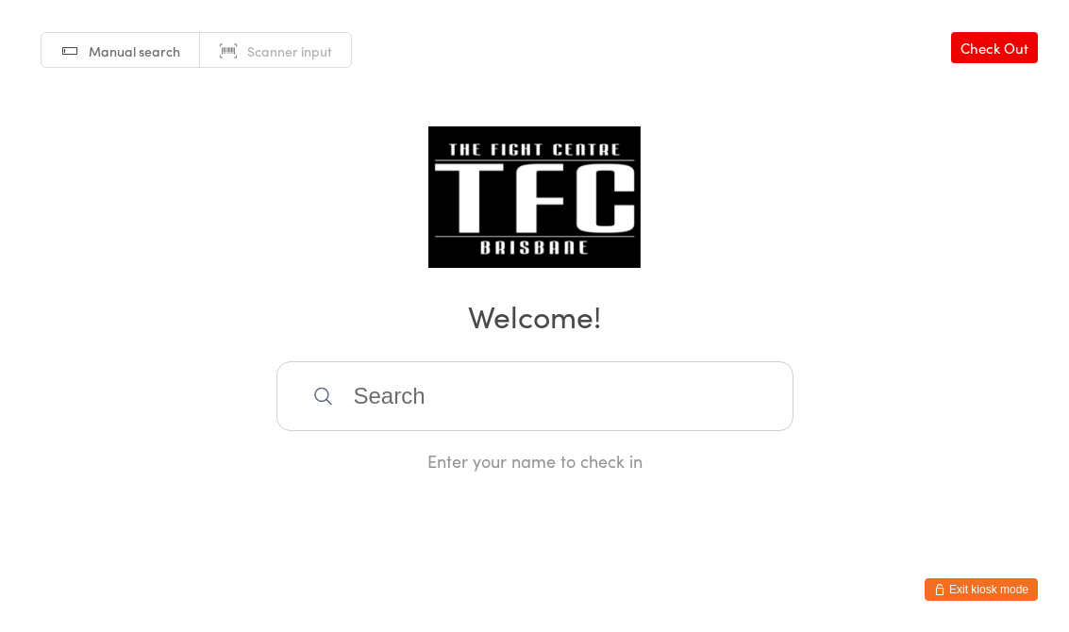
click at [519, 353] on div "Manual search Scanner input Check Out Welcome! Enter your name to check in" at bounding box center [534, 236] width 1069 height 473
click at [533, 402] on input "search" at bounding box center [535, 396] width 517 height 70
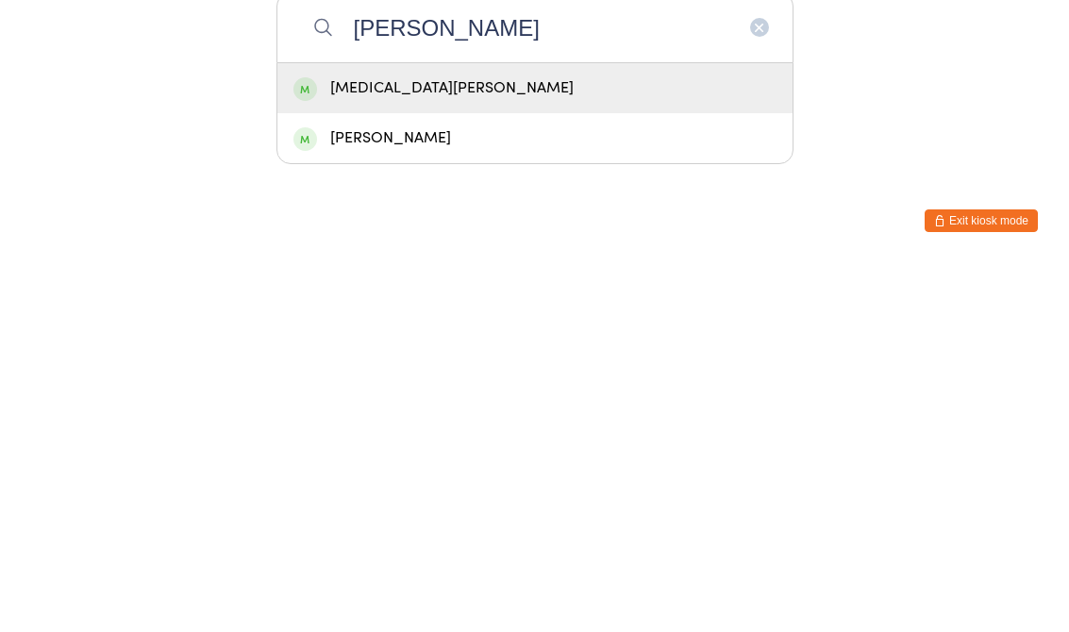
type input "[PERSON_NAME]"
click at [619, 432] on div "[MEDICAL_DATA][PERSON_NAME]" at bounding box center [534, 457] width 515 height 50
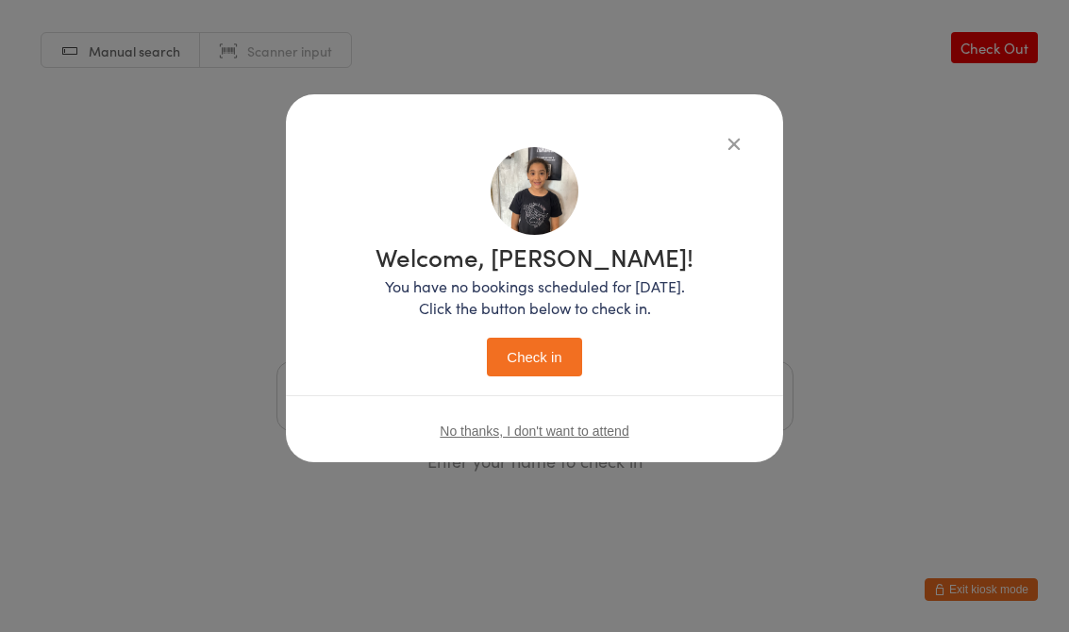
click at [530, 376] on button "Check in" at bounding box center [534, 357] width 94 height 39
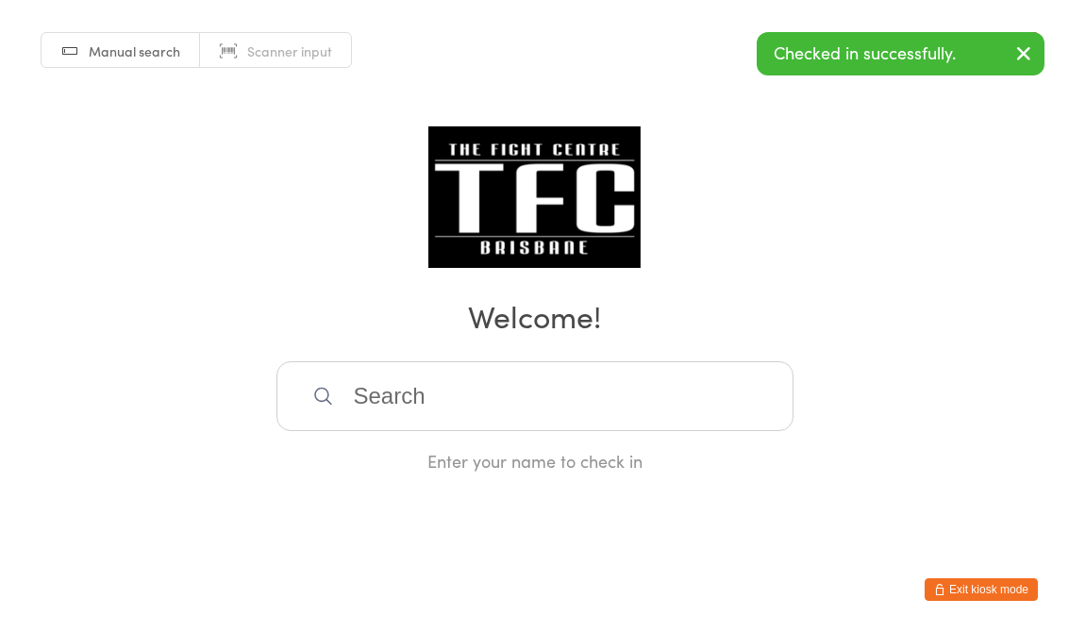
click at [545, 390] on input "search" at bounding box center [535, 396] width 517 height 70
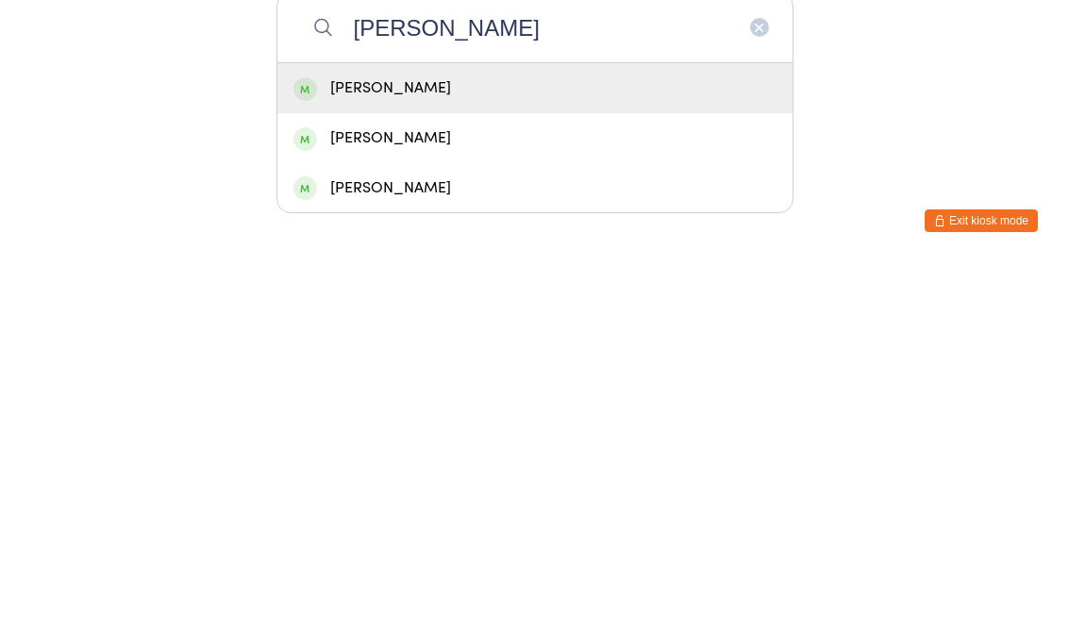
type input "[PERSON_NAME]"
click at [694, 445] on div "[PERSON_NAME]" at bounding box center [535, 457] width 483 height 25
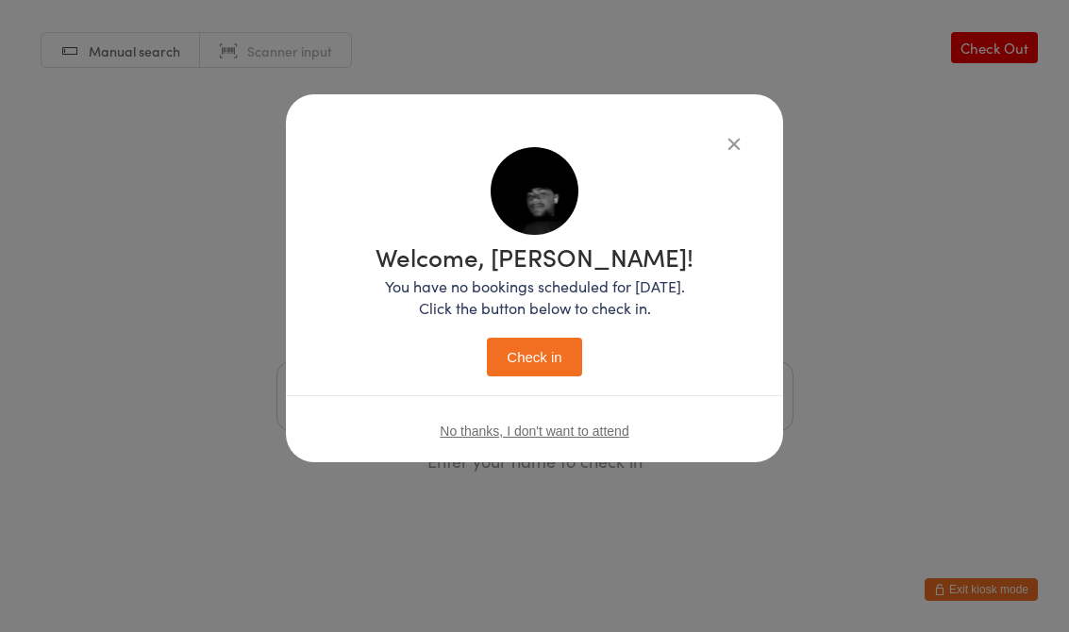
click at [763, 116] on div "Welcome, [PERSON_NAME]! You have no bookings scheduled for [DATE]. Click the bu…" at bounding box center [534, 278] width 497 height 368
click at [741, 115] on div "Welcome, [PERSON_NAME]! You have no bookings scheduled for [DATE]. Click the bu…" at bounding box center [534, 278] width 497 height 368
click at [741, 133] on icon "button" at bounding box center [734, 143] width 21 height 21
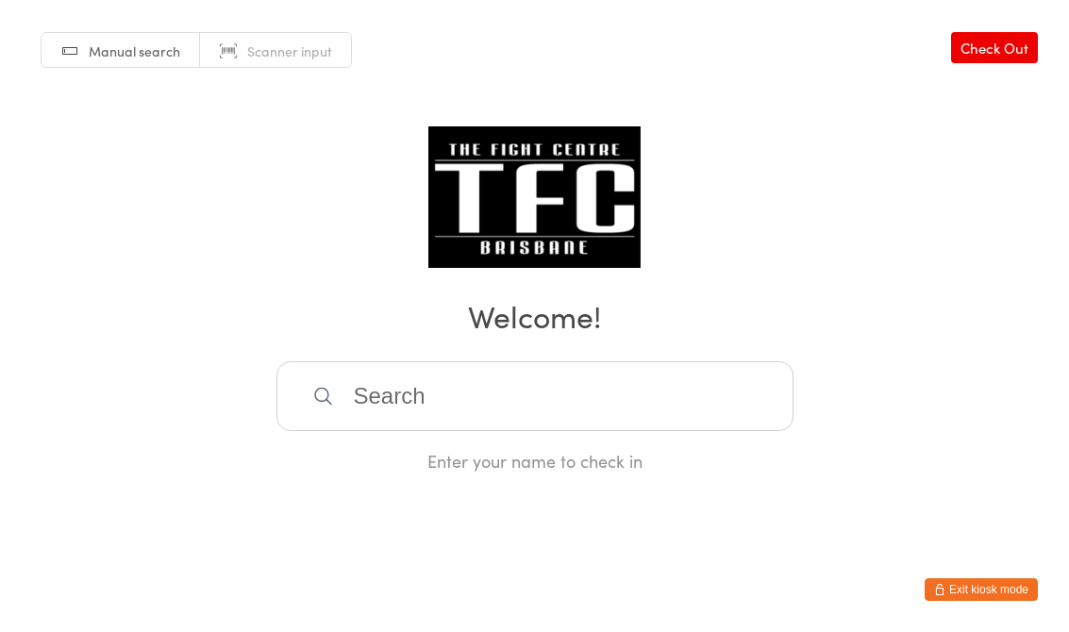
click at [541, 392] on input "search" at bounding box center [535, 396] width 517 height 70
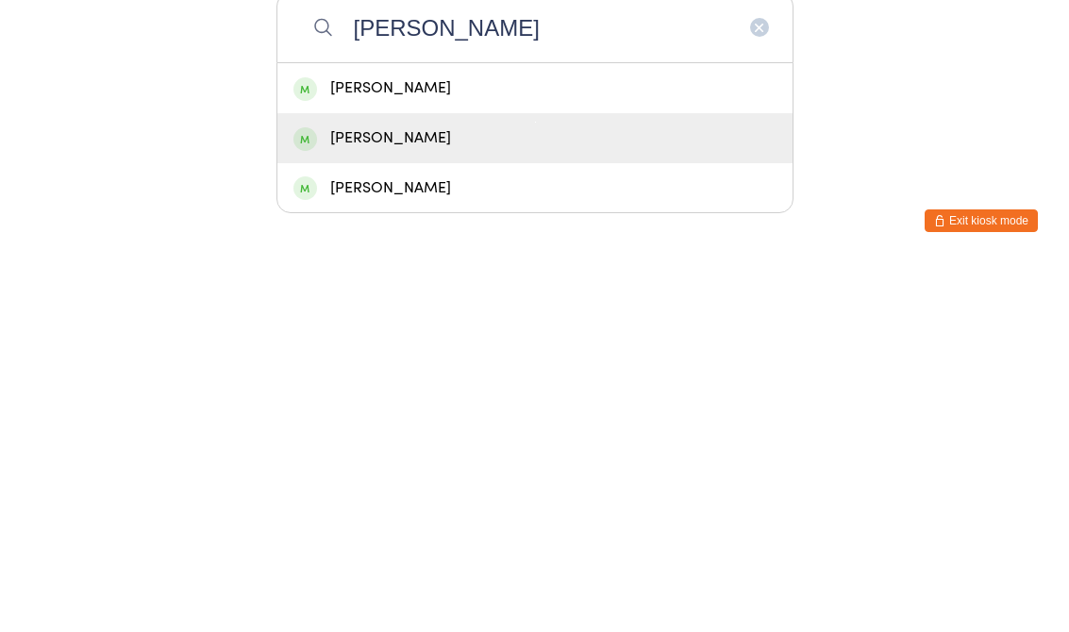
type input "[PERSON_NAME]"
click at [526, 495] on div "[PERSON_NAME]" at bounding box center [535, 507] width 483 height 25
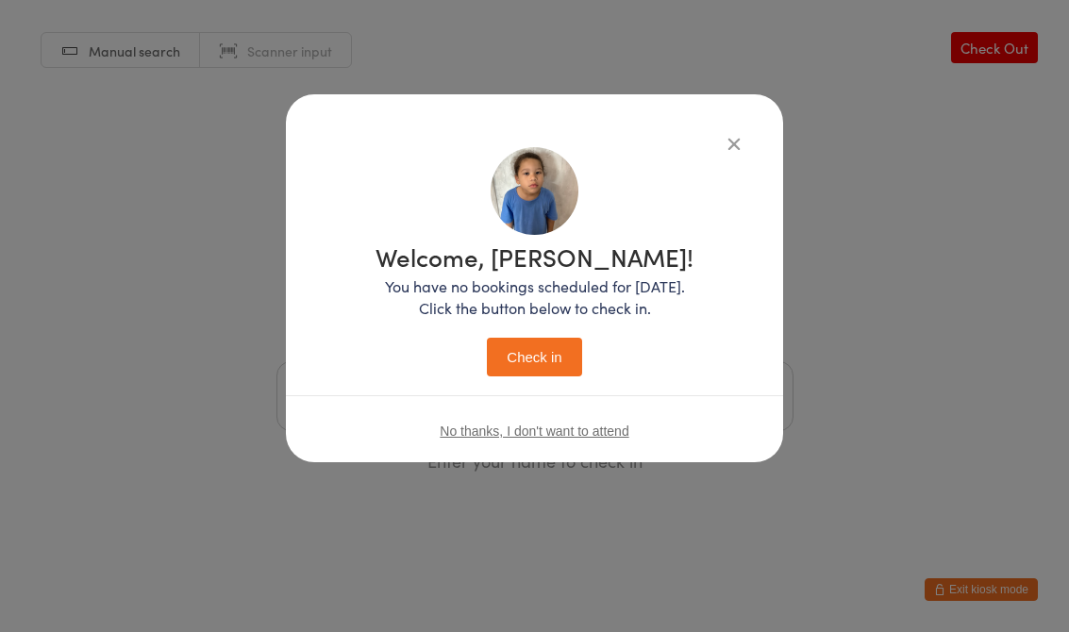
click at [531, 349] on button "Check in" at bounding box center [534, 357] width 94 height 39
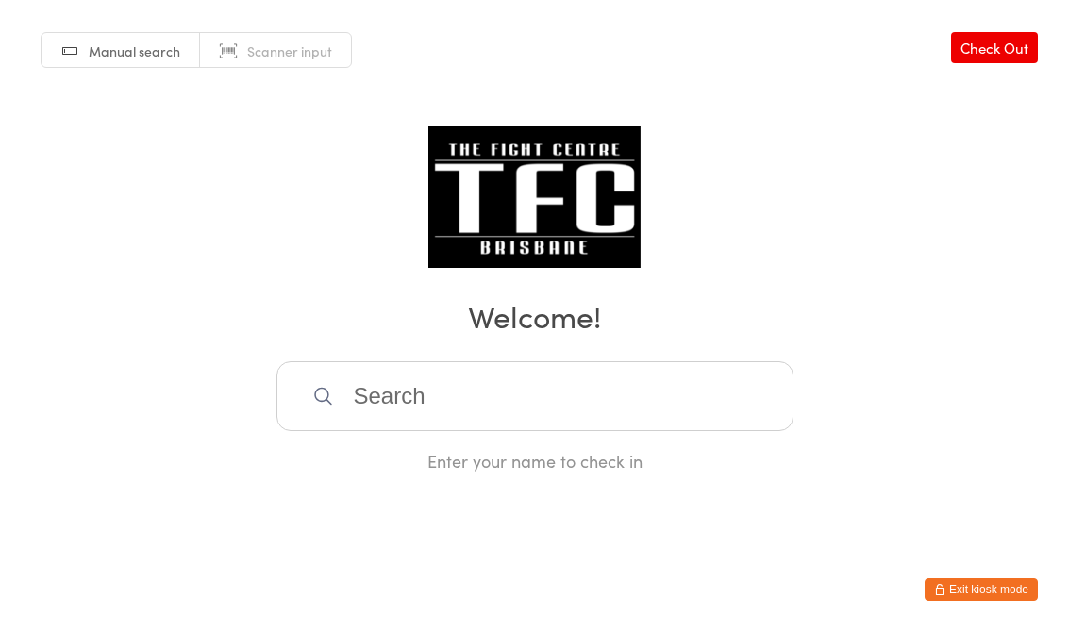
click at [479, 374] on input "search" at bounding box center [535, 396] width 517 height 70
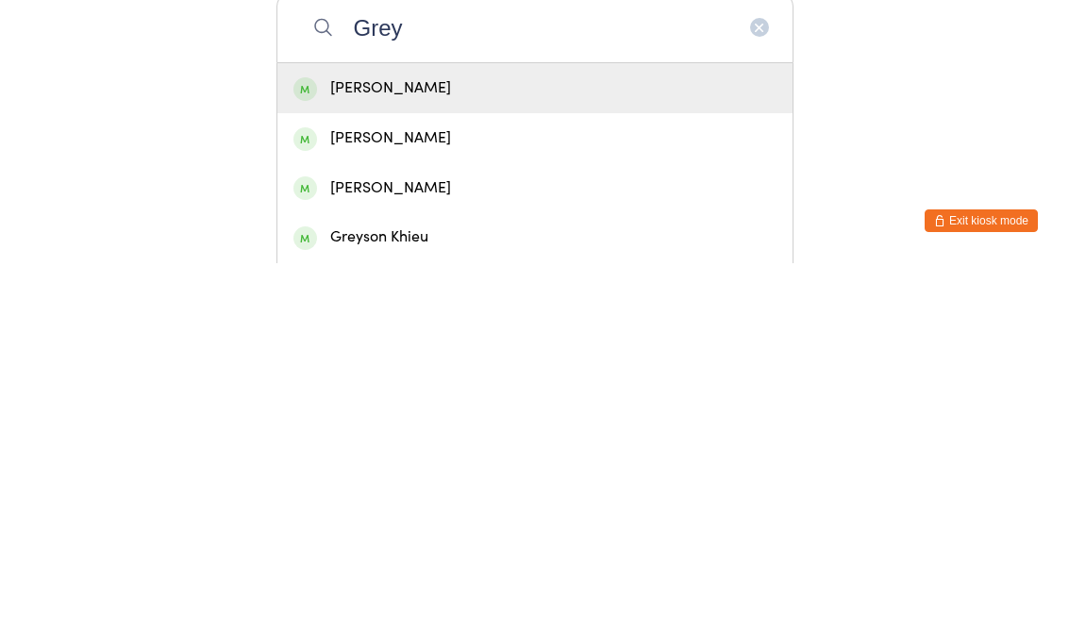
type input "Grey"
click at [435, 445] on div "[PERSON_NAME]" at bounding box center [535, 457] width 483 height 25
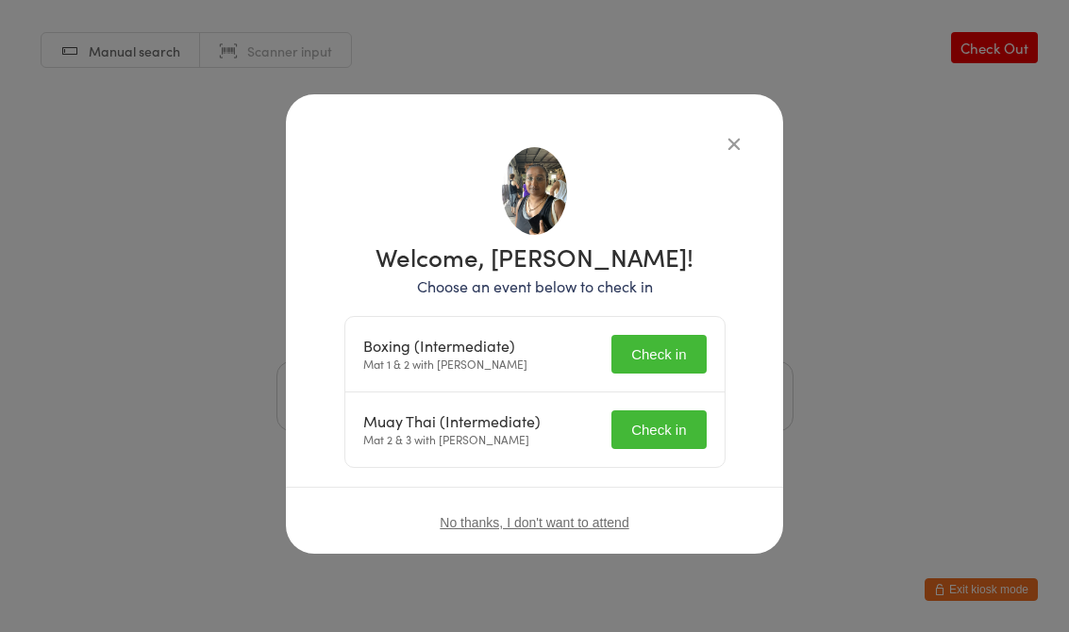
click at [658, 351] on button "Check in" at bounding box center [659, 354] width 94 height 39
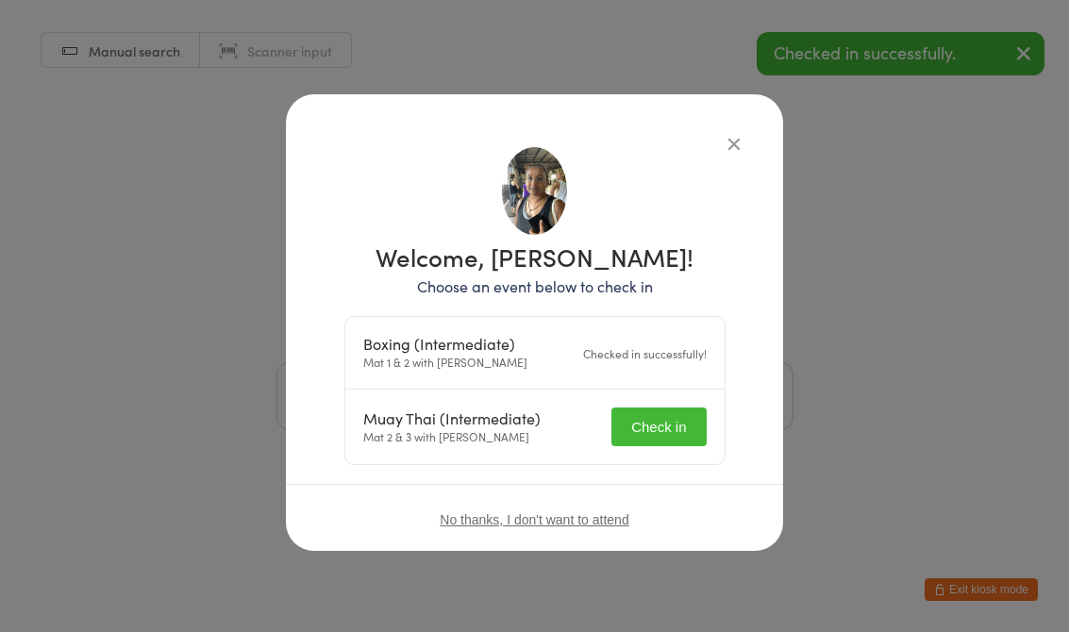
click at [659, 424] on button "Check in" at bounding box center [659, 427] width 94 height 39
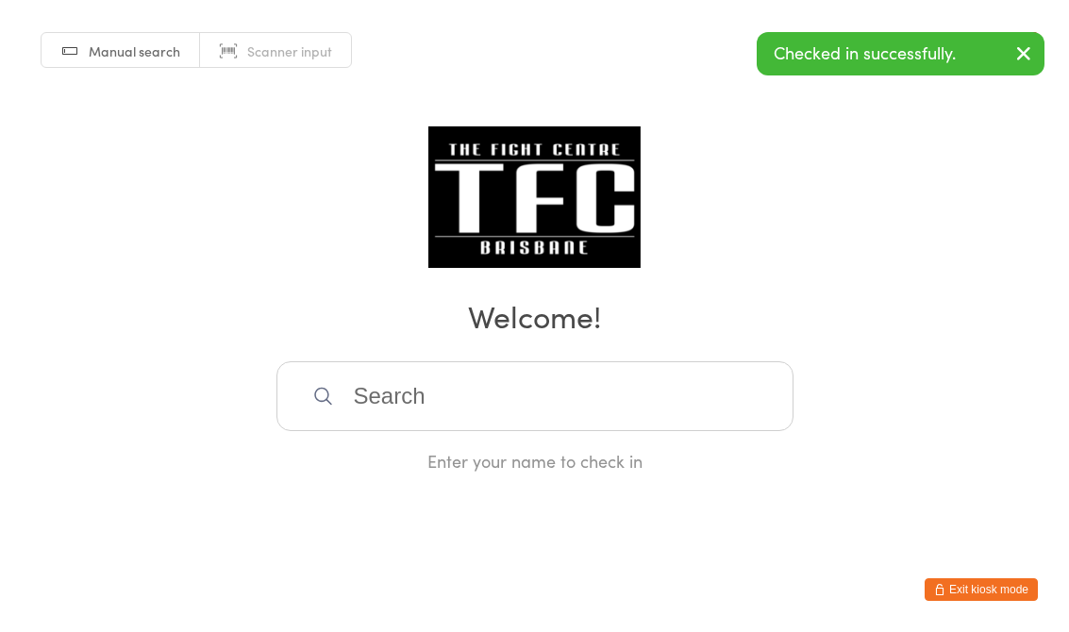
click at [552, 403] on input "search" at bounding box center [535, 396] width 517 height 70
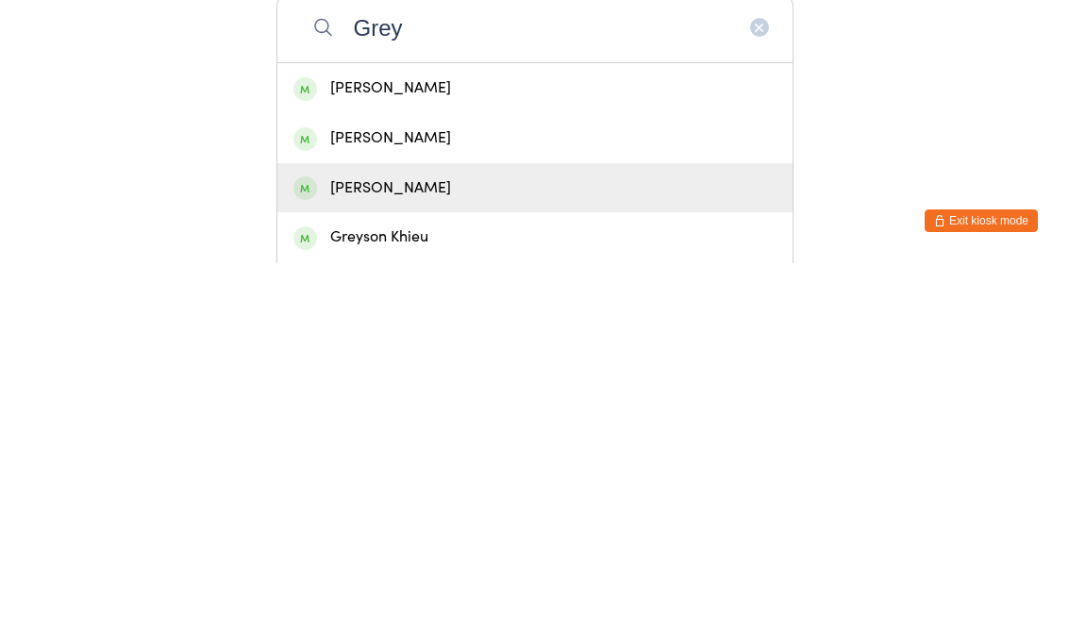
type input "Grey"
click at [395, 545] on div "[PERSON_NAME]" at bounding box center [535, 557] width 483 height 25
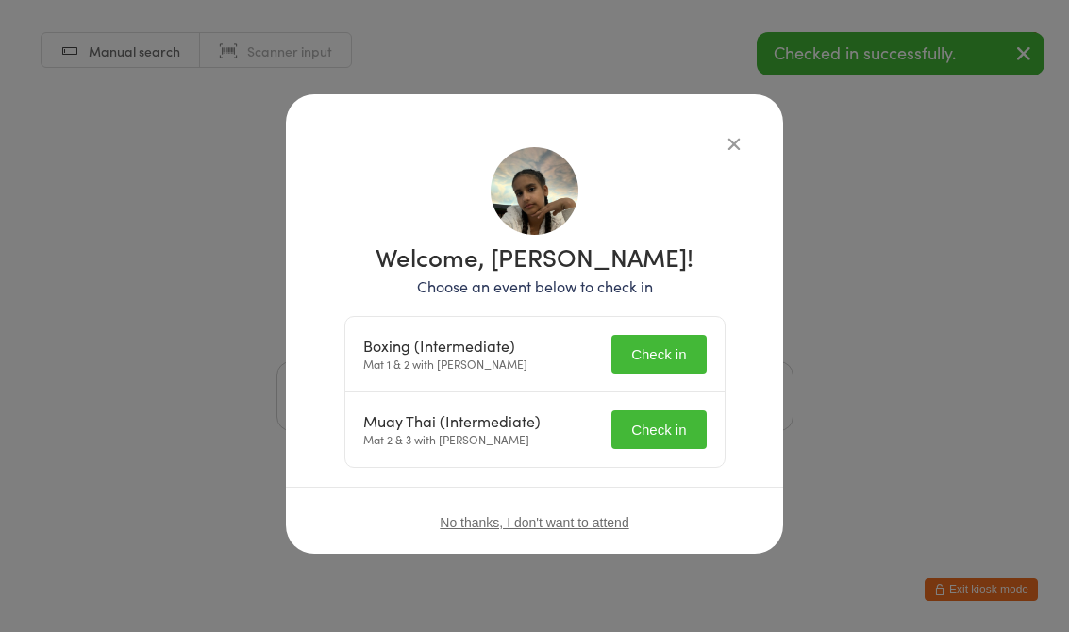
click at [667, 351] on button "Check in" at bounding box center [659, 354] width 94 height 39
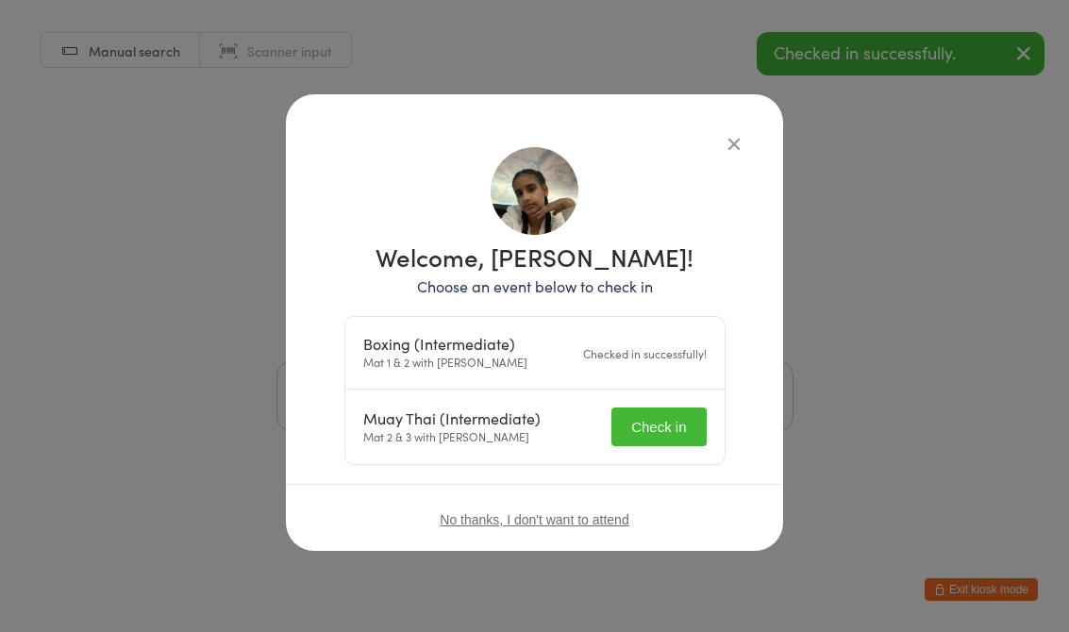
click at [677, 430] on button "Check in" at bounding box center [659, 427] width 94 height 39
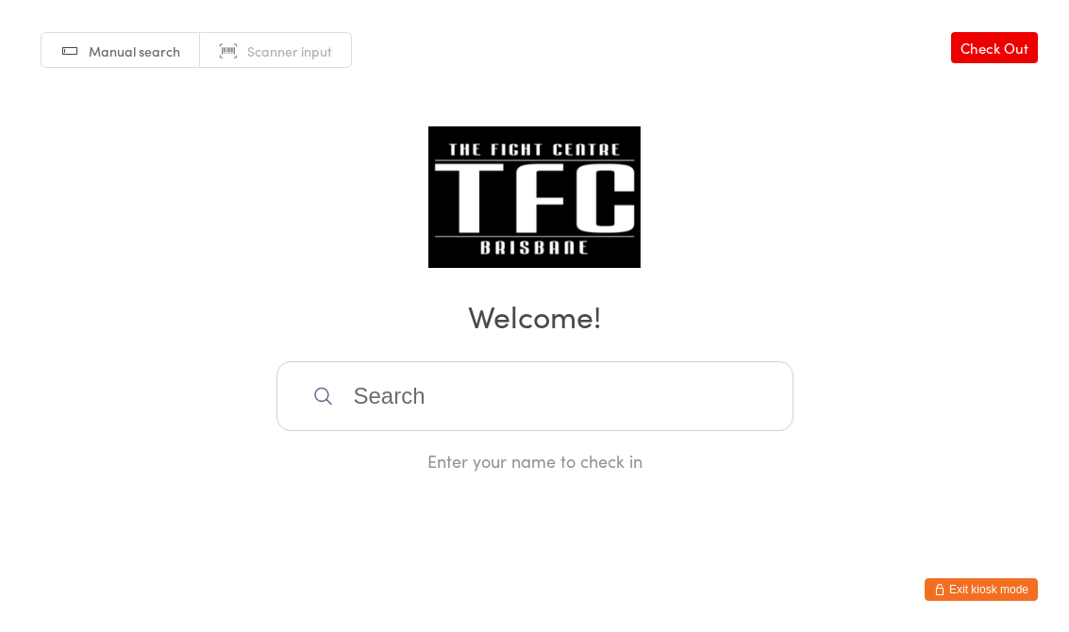
click at [349, 395] on input "search" at bounding box center [535, 396] width 517 height 70
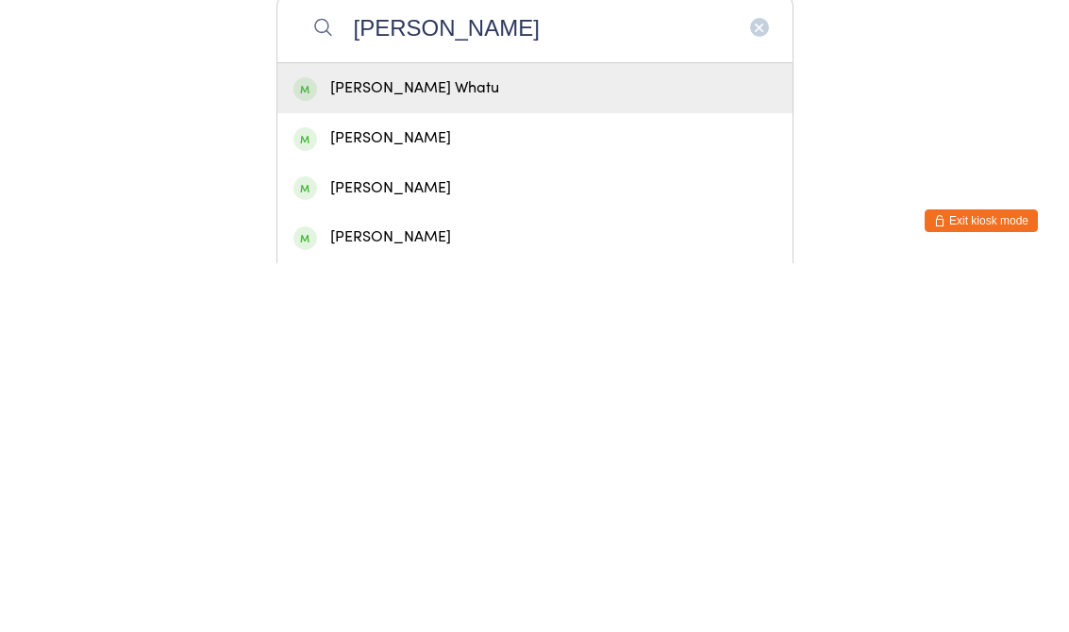
type input "[PERSON_NAME]"
click at [330, 432] on div "[PERSON_NAME] Whatu" at bounding box center [534, 457] width 515 height 50
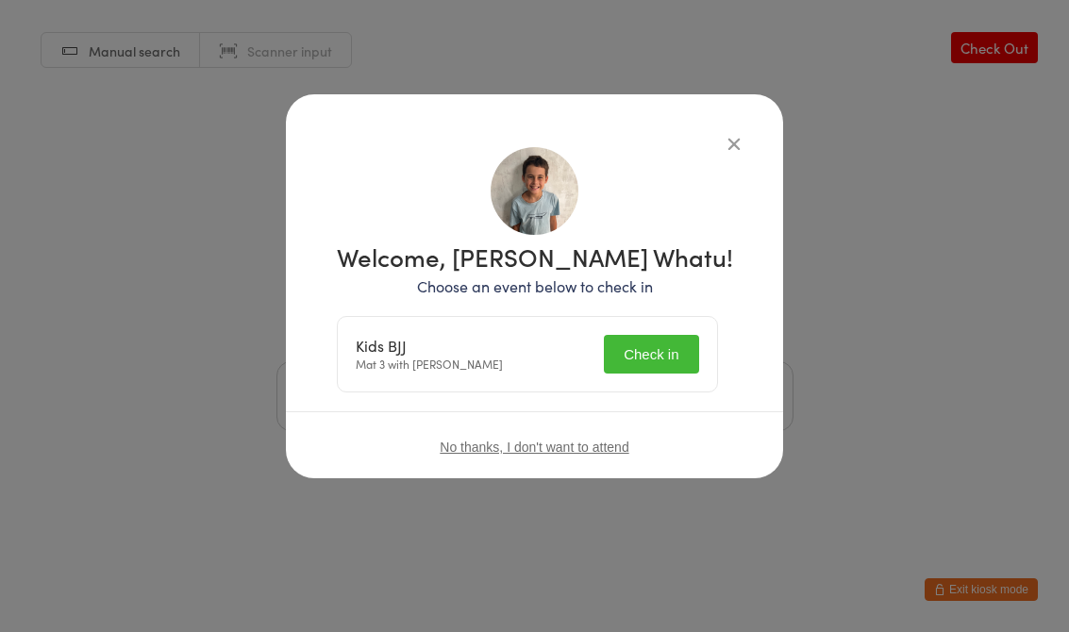
click at [672, 356] on button "Check in" at bounding box center [651, 354] width 94 height 39
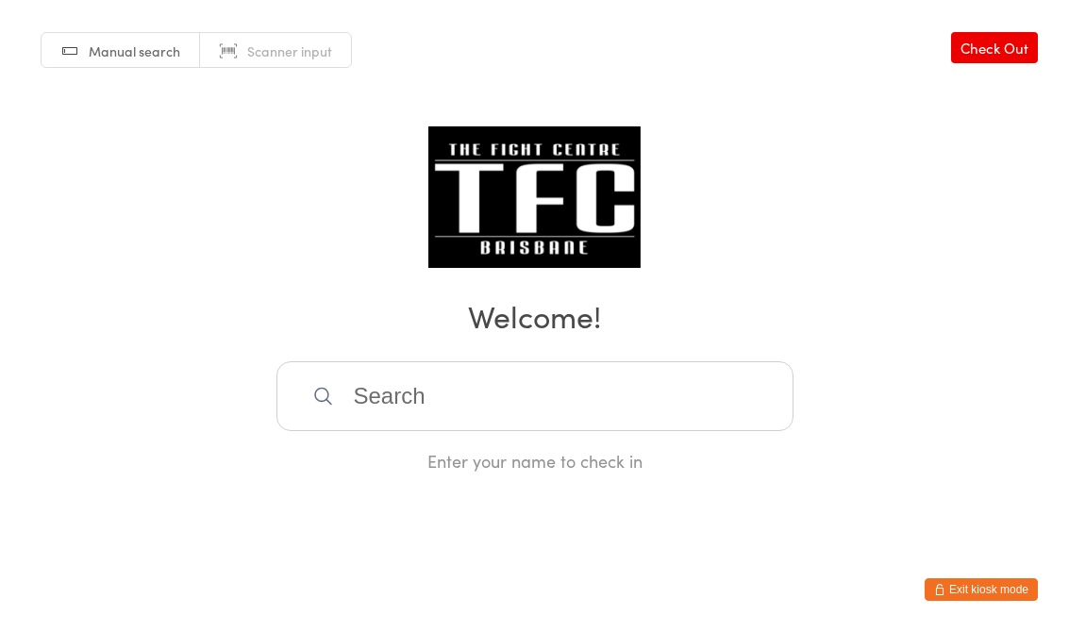
click at [563, 411] on input "search" at bounding box center [535, 396] width 517 height 70
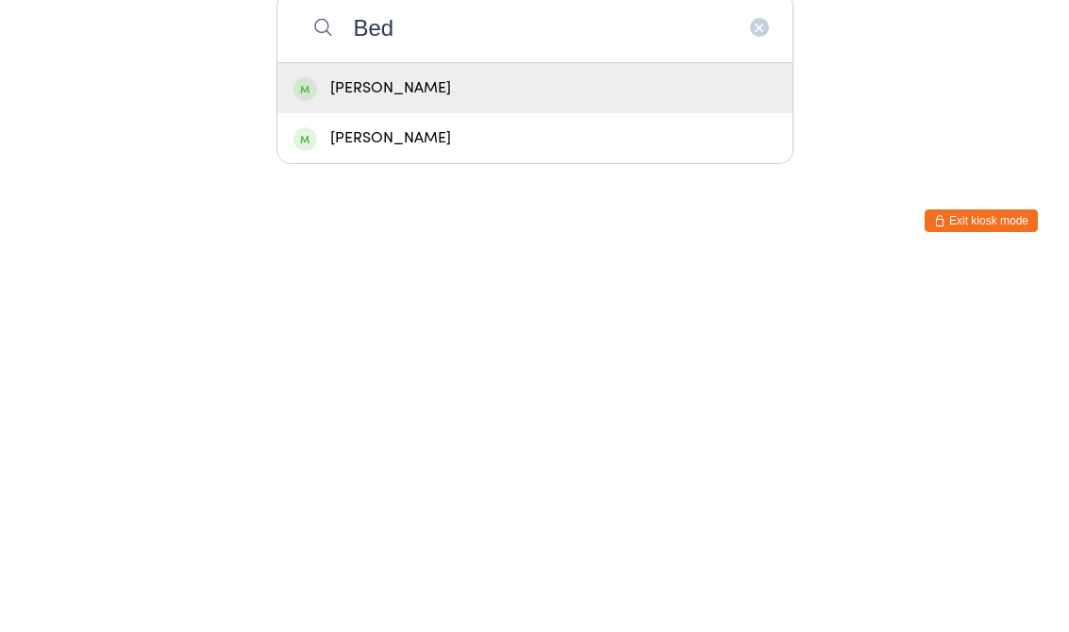
type input "Bed"
click at [401, 495] on div "[PERSON_NAME]" at bounding box center [535, 507] width 483 height 25
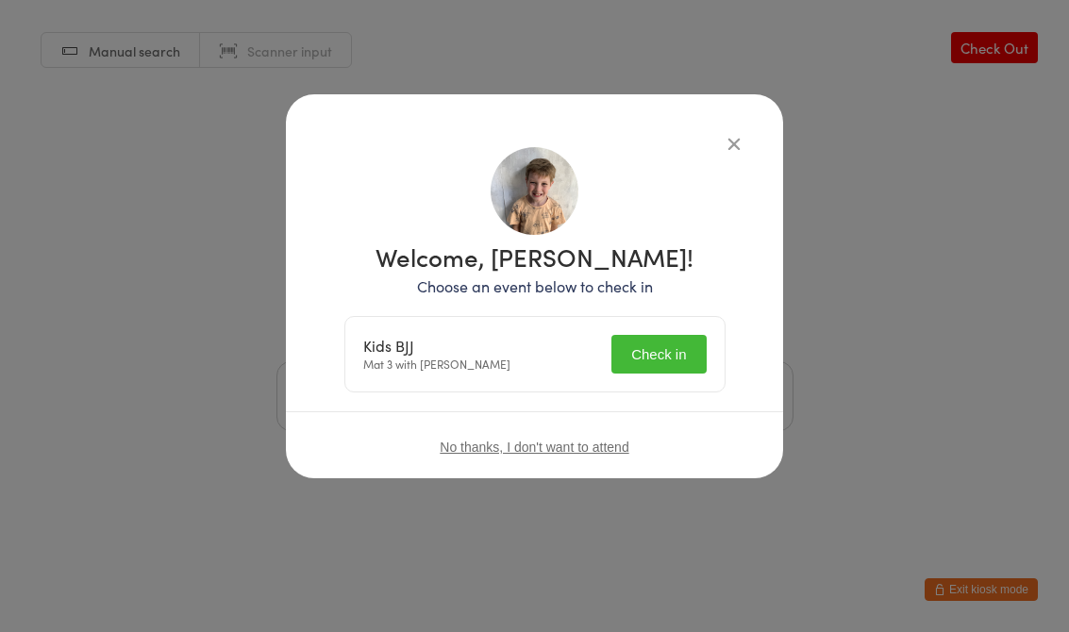
click at [650, 347] on button "Check in" at bounding box center [659, 354] width 94 height 39
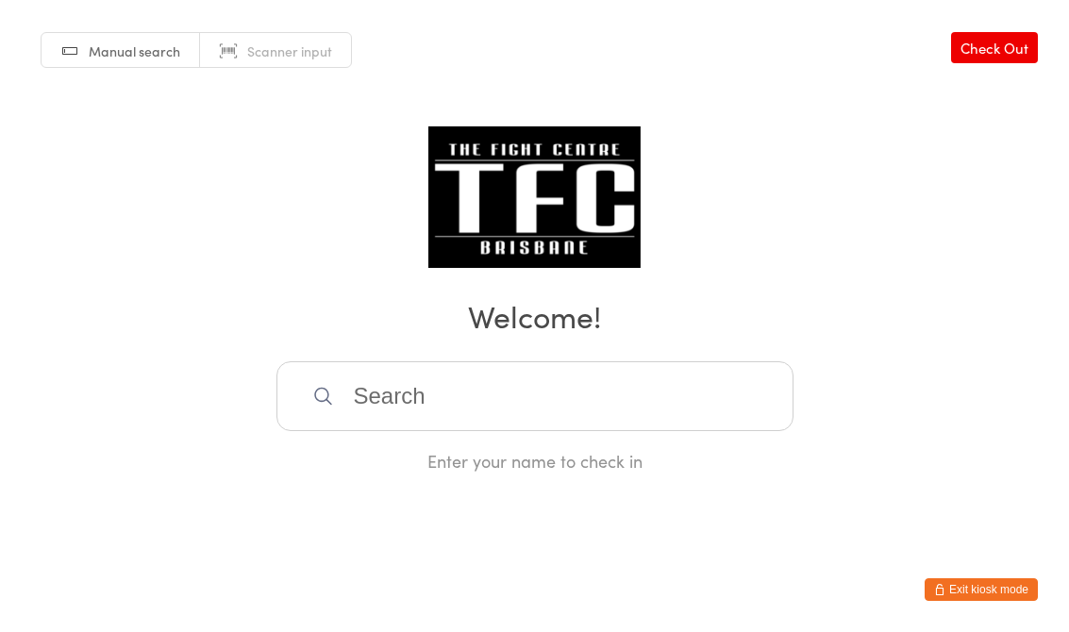
click at [497, 371] on input "search" at bounding box center [535, 396] width 517 height 70
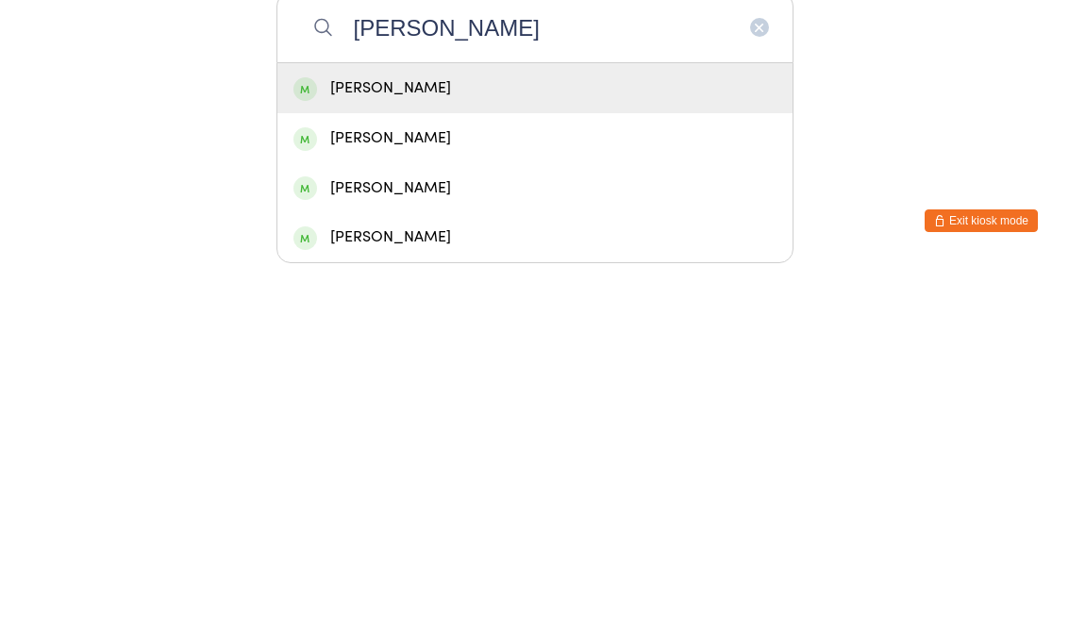
type input "[PERSON_NAME]"
click at [334, 445] on div "[PERSON_NAME]" at bounding box center [535, 457] width 483 height 25
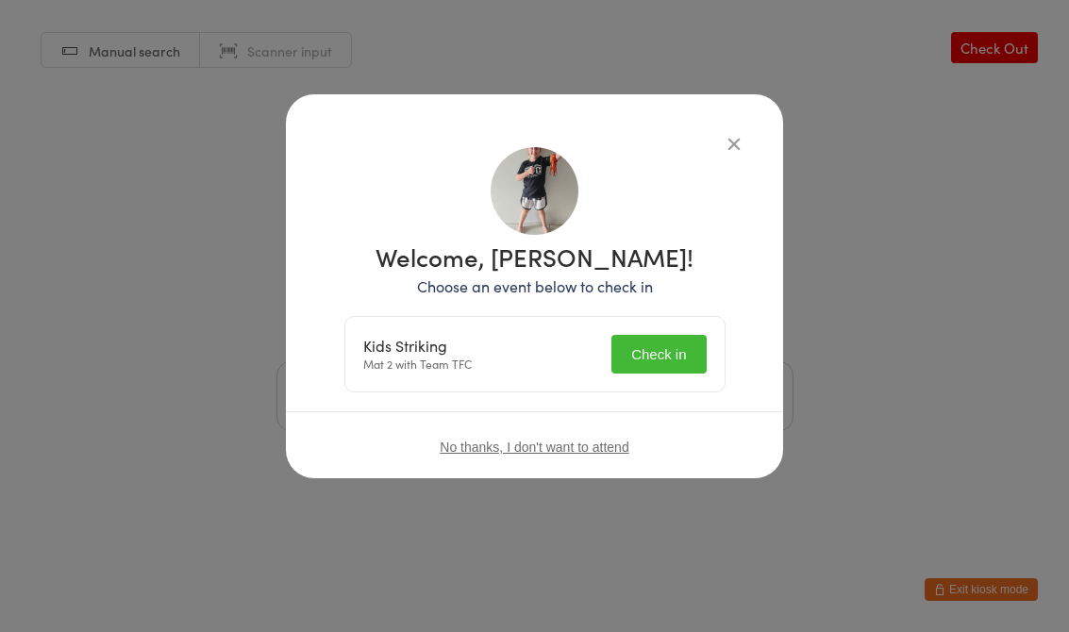
click at [647, 335] on button "Check in" at bounding box center [659, 354] width 94 height 39
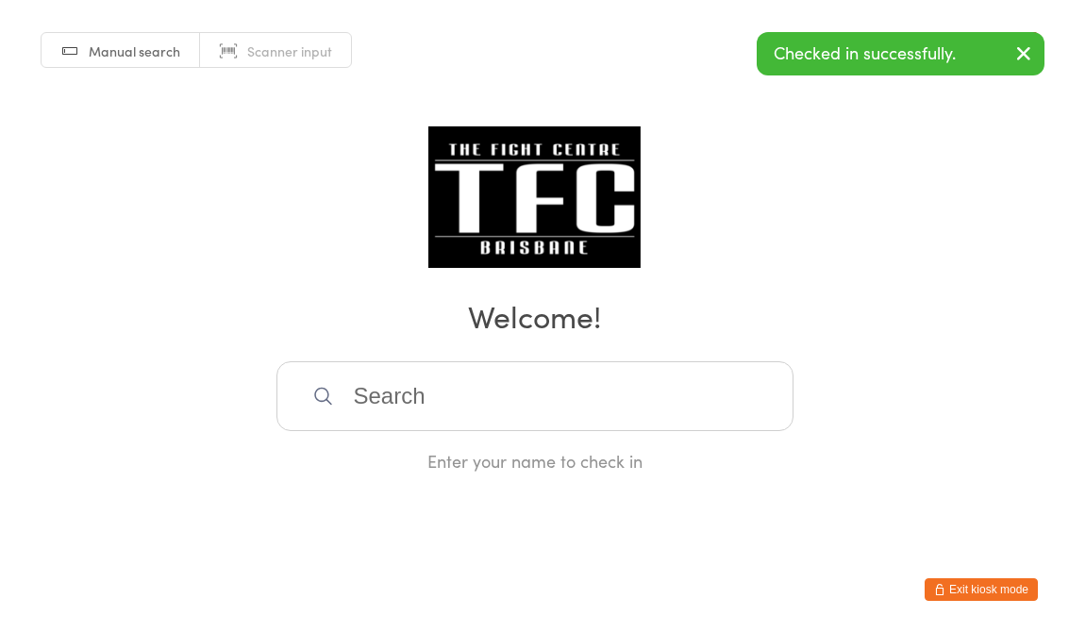
click at [386, 414] on input "search" at bounding box center [535, 396] width 517 height 70
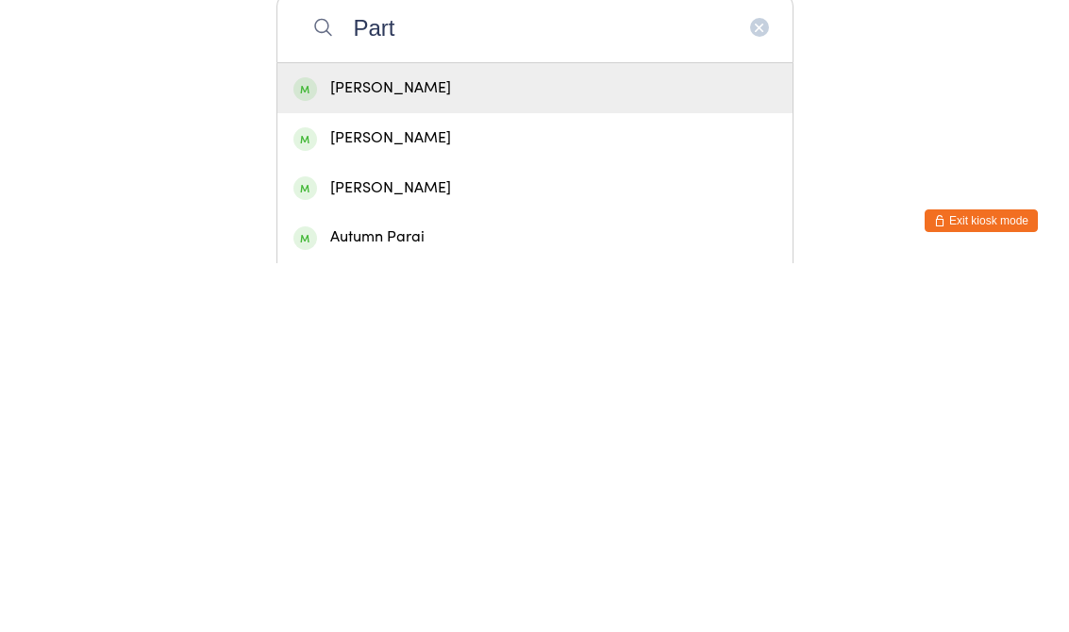
type input "Part"
click at [348, 545] on div "[PERSON_NAME]" at bounding box center [535, 557] width 483 height 25
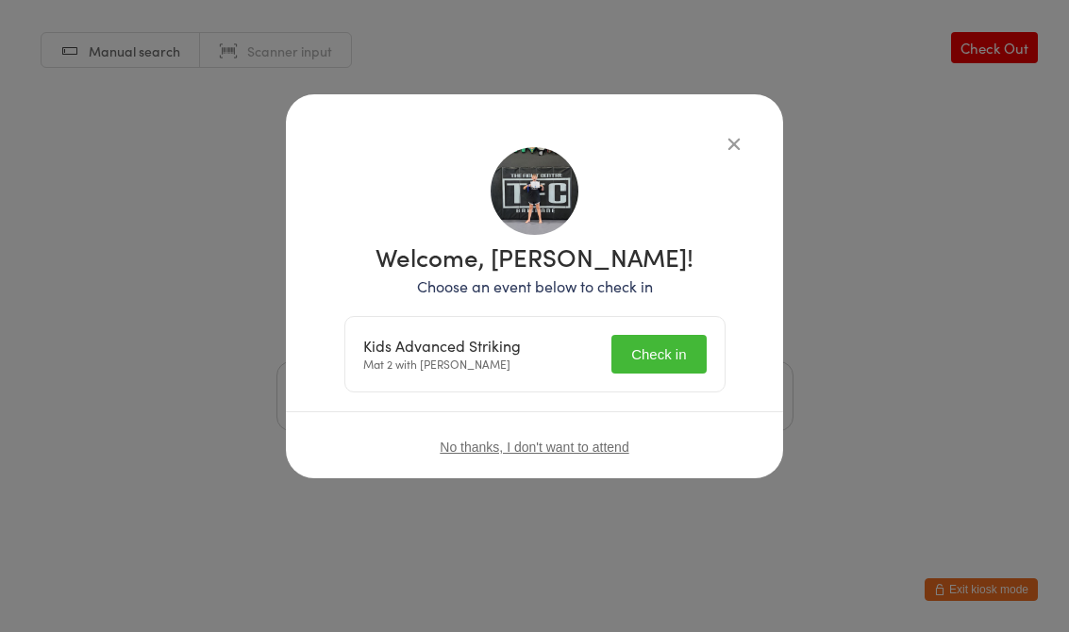
click at [634, 341] on button "Check in" at bounding box center [659, 354] width 94 height 39
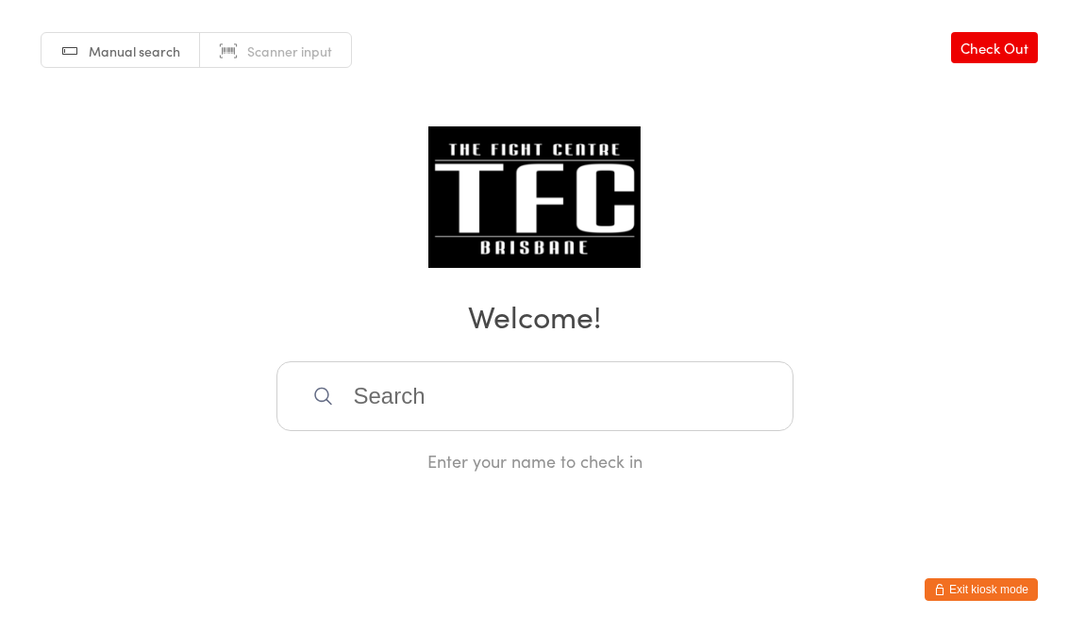
click at [659, 410] on input "search" at bounding box center [535, 396] width 517 height 70
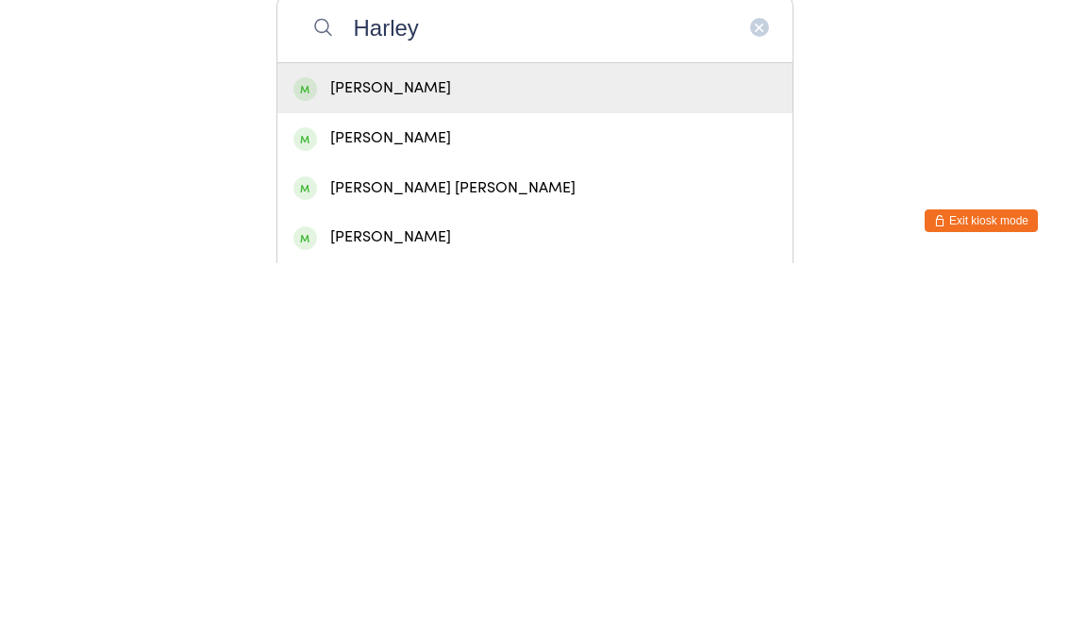
type input "Harley"
click at [615, 445] on div "[PERSON_NAME]" at bounding box center [535, 457] width 483 height 25
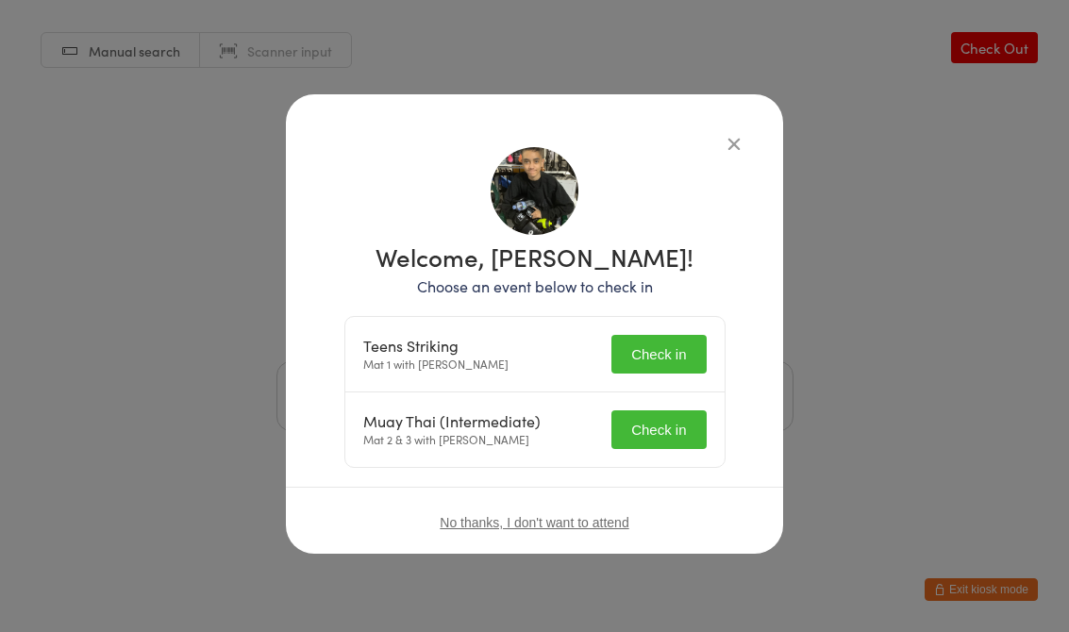
click at [665, 360] on button "Check in" at bounding box center [659, 354] width 94 height 39
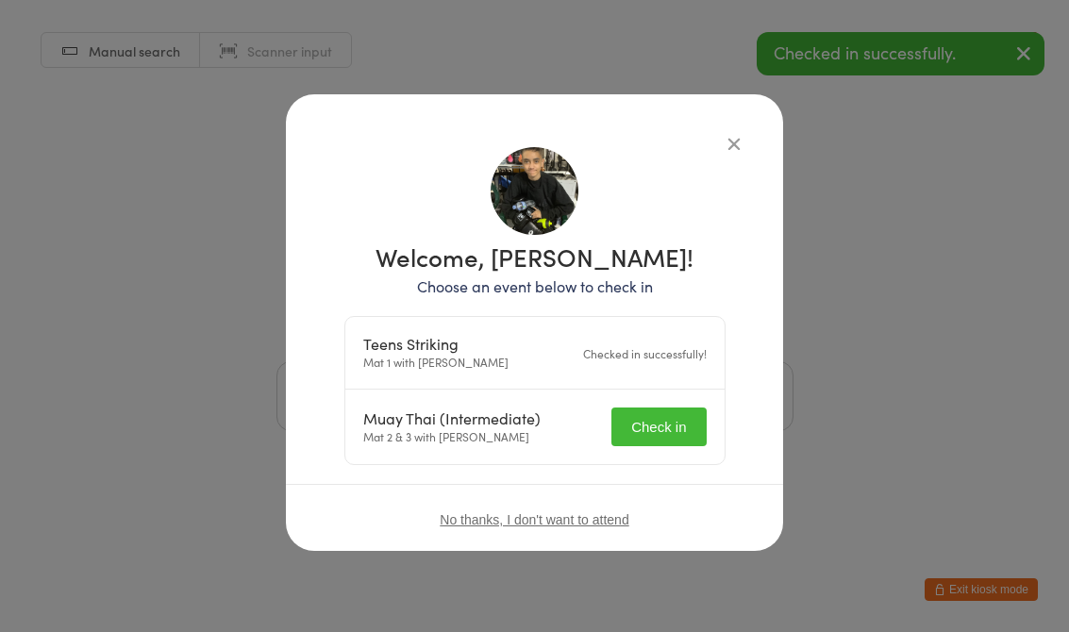
click at [675, 441] on button "Check in" at bounding box center [659, 427] width 94 height 39
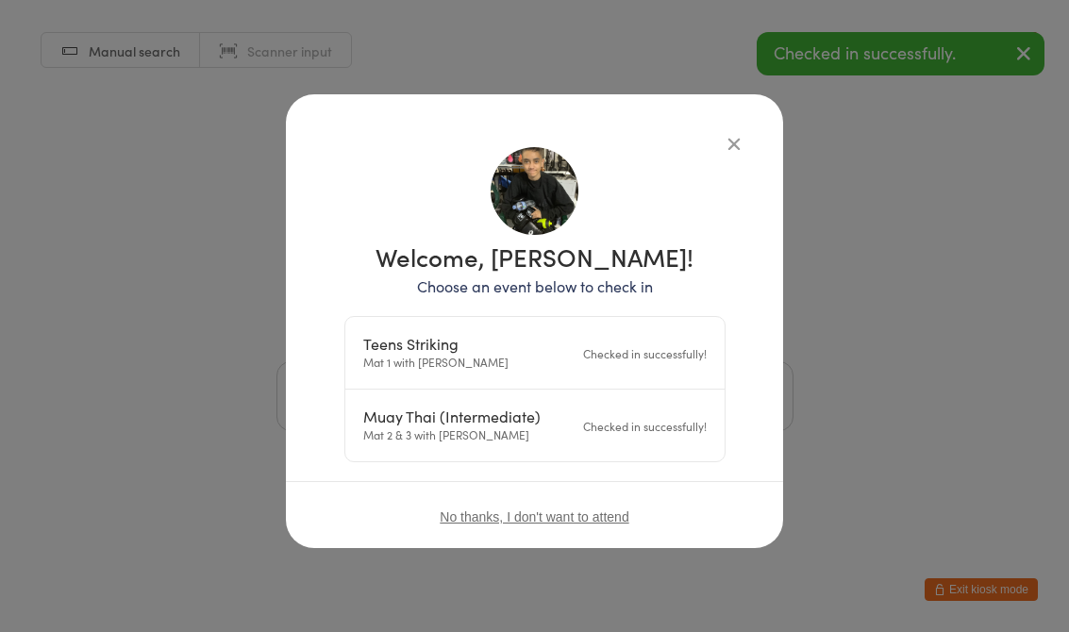
click at [742, 140] on icon "button" at bounding box center [734, 143] width 21 height 21
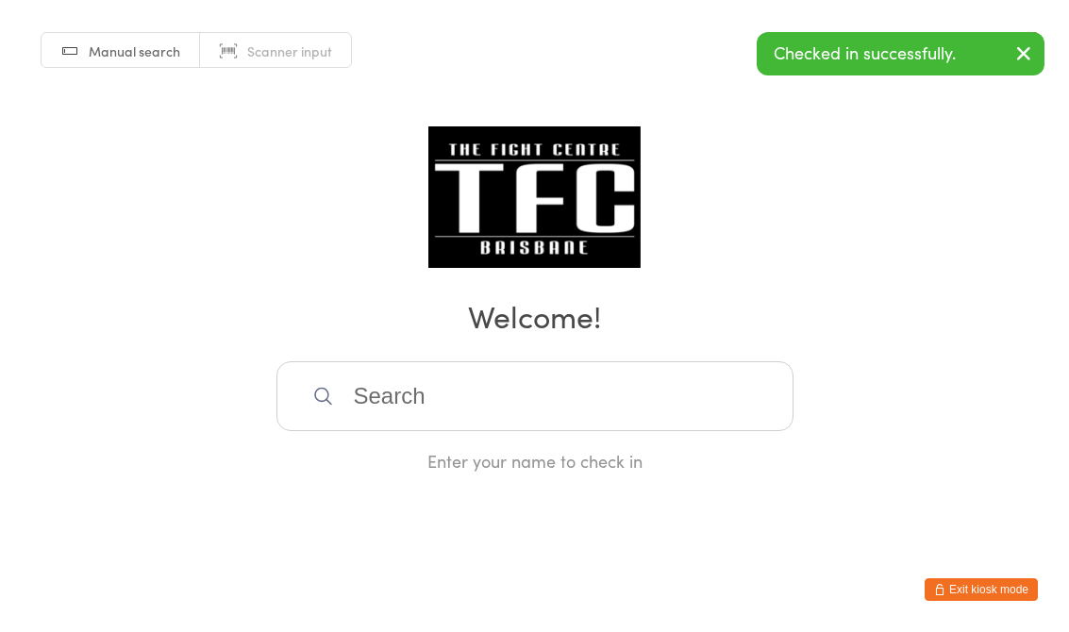
click at [570, 413] on input "search" at bounding box center [535, 396] width 517 height 70
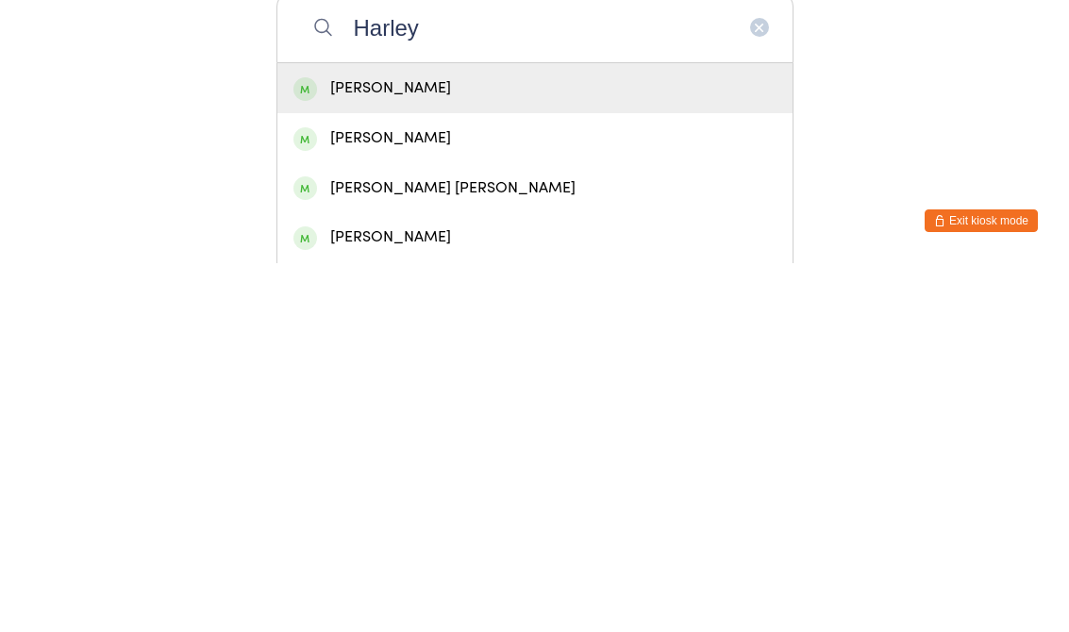
type input "Harley"
click at [572, 445] on div "[PERSON_NAME]" at bounding box center [535, 457] width 483 height 25
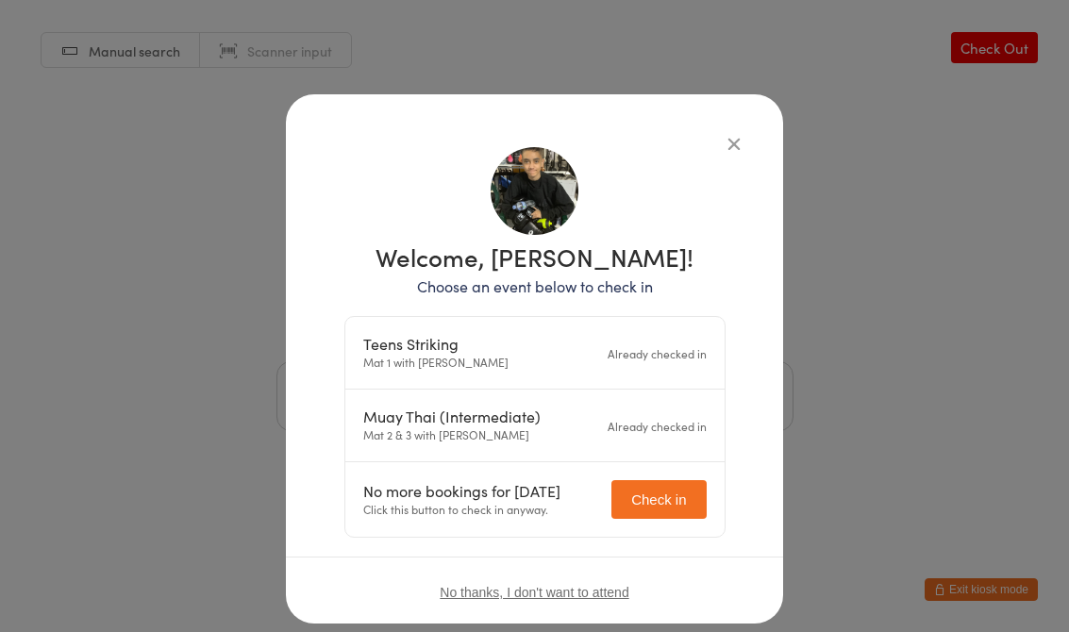
click at [734, 167] on div "Welcome, [PERSON_NAME]! Choose an event below to check in Teens Striking Mat 1 …" at bounding box center [535, 342] width 422 height 391
click at [744, 145] on icon "button" at bounding box center [734, 143] width 21 height 21
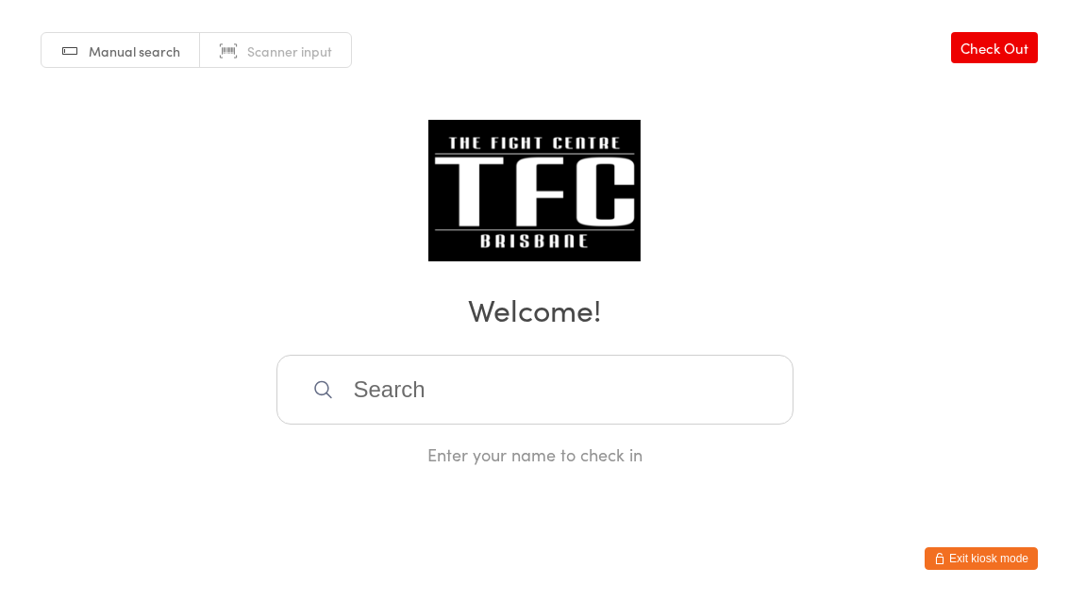
click at [590, 3] on div "Manual search Scanner input Check Out Welcome! Enter your name to check in" at bounding box center [534, 233] width 1069 height 466
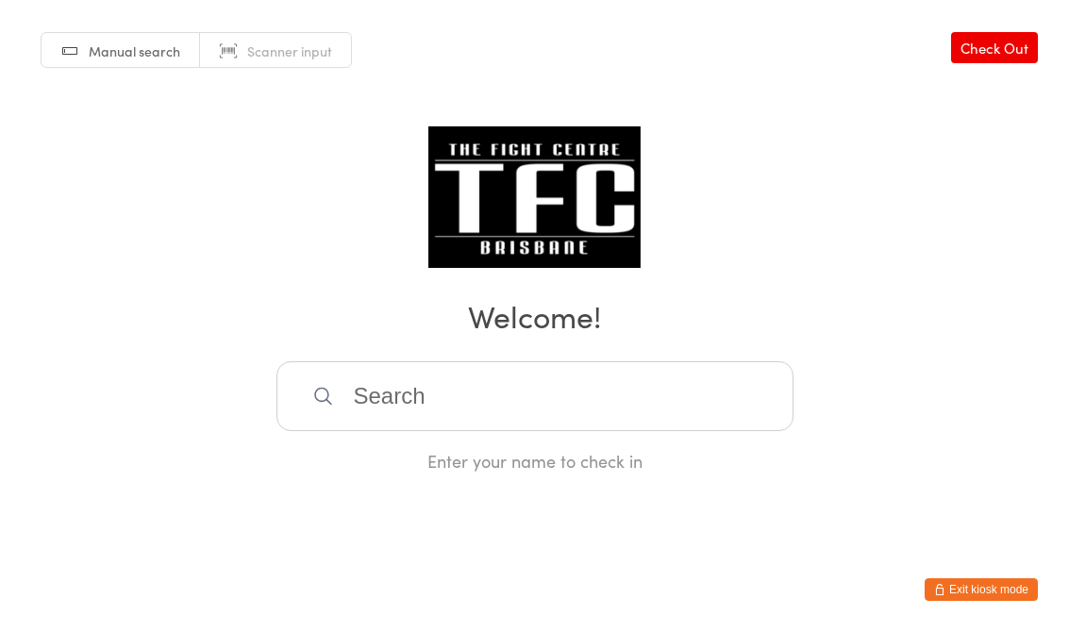
click at [377, 425] on input "search" at bounding box center [535, 396] width 517 height 70
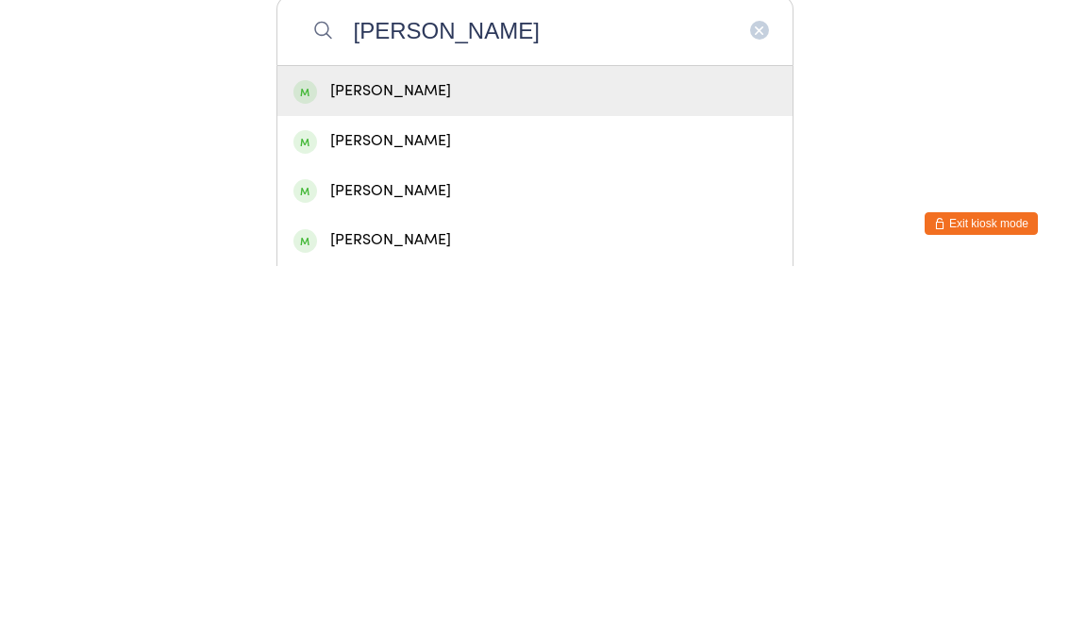
type input "[PERSON_NAME]"
click at [350, 545] on div "[PERSON_NAME]" at bounding box center [535, 557] width 483 height 25
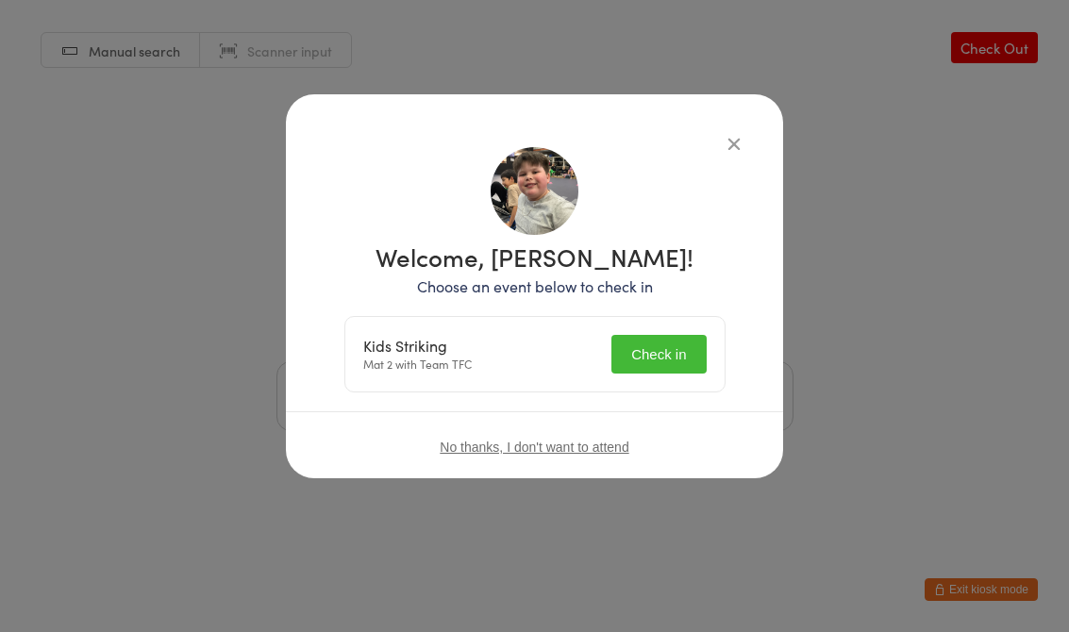
click at [645, 343] on button "Check in" at bounding box center [659, 354] width 94 height 39
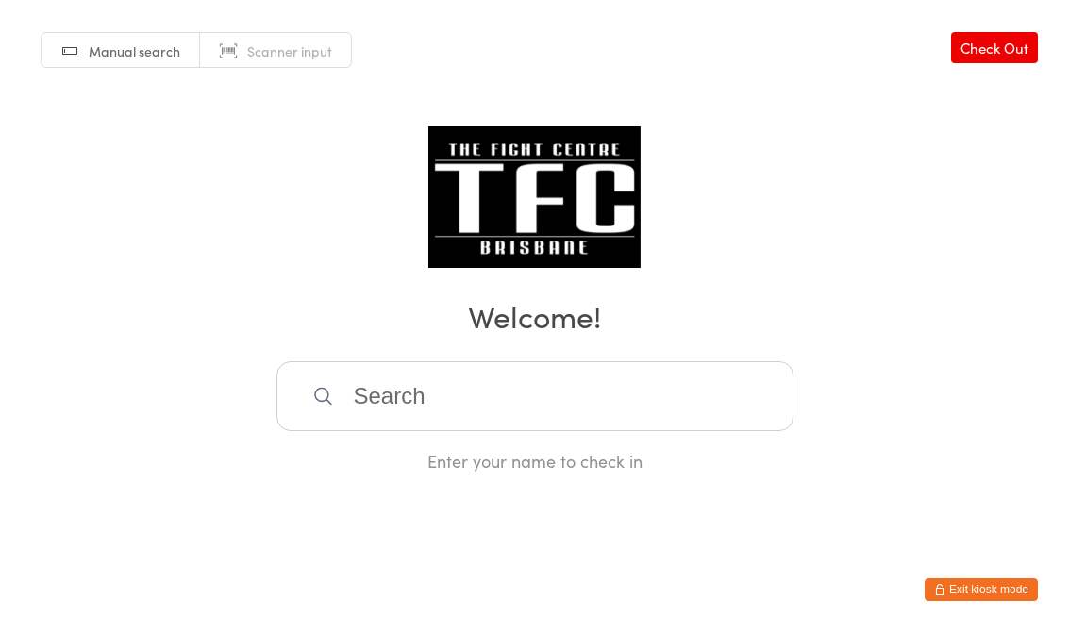
click at [665, 412] on input "search" at bounding box center [535, 396] width 517 height 70
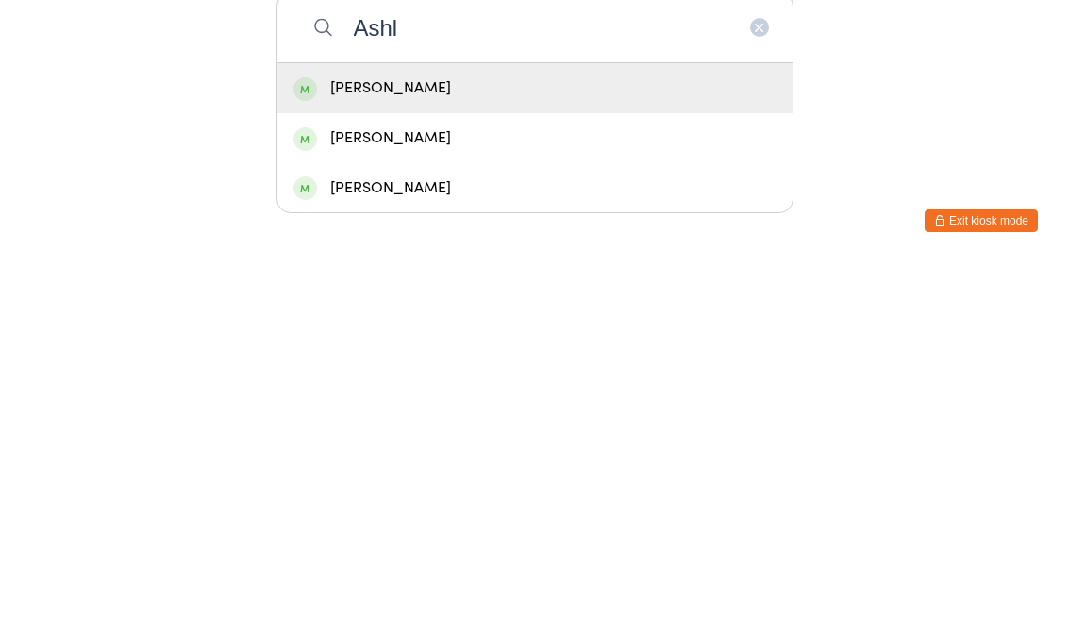
type input "Ashl"
click at [458, 445] on div "[PERSON_NAME]" at bounding box center [535, 457] width 483 height 25
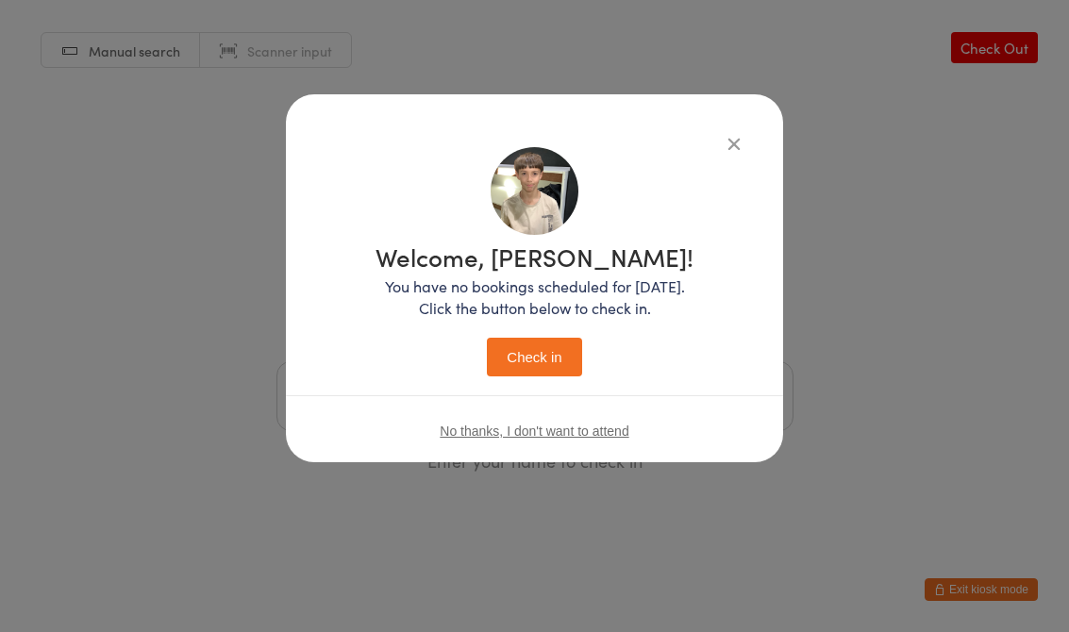
click at [534, 351] on button "Check in" at bounding box center [534, 357] width 94 height 39
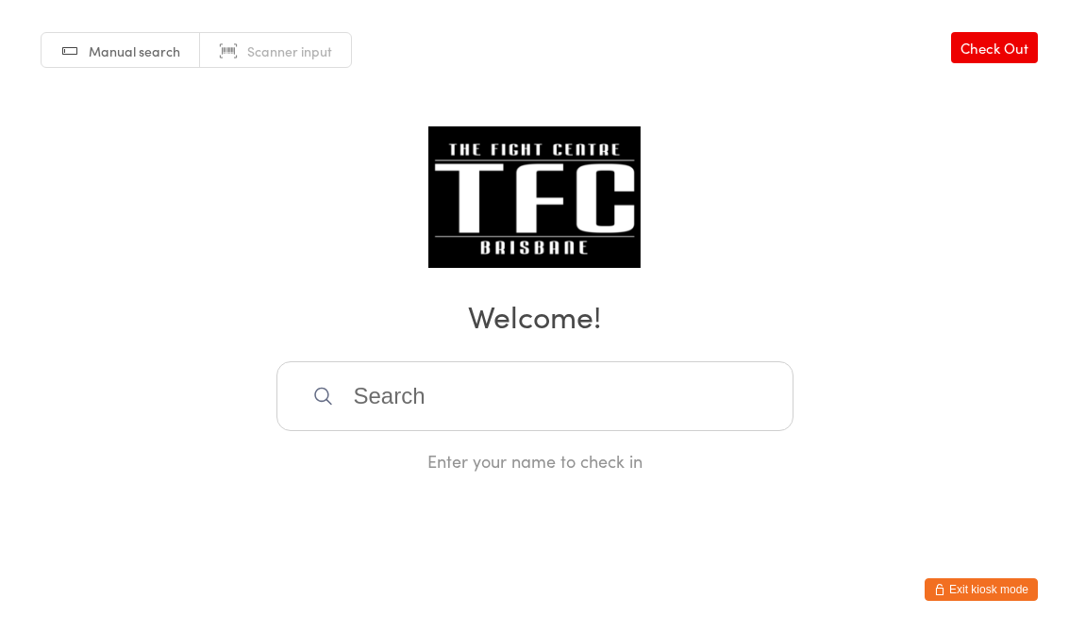
click at [560, 412] on input "search" at bounding box center [535, 396] width 517 height 70
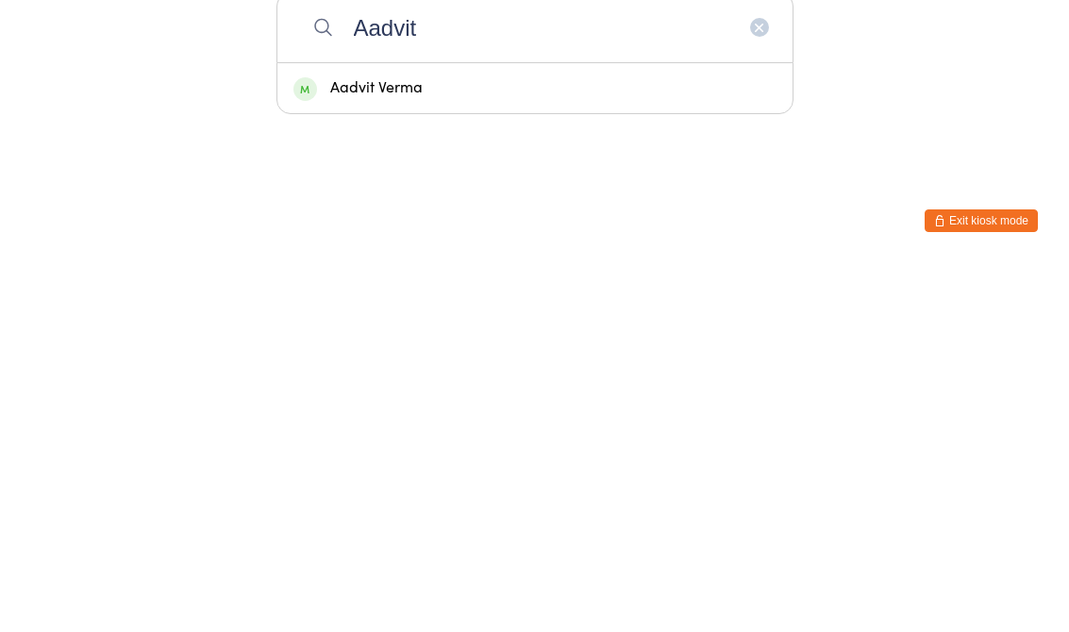
type input "Aadvit"
click at [485, 445] on div "Aadvit Verma" at bounding box center [535, 457] width 483 height 25
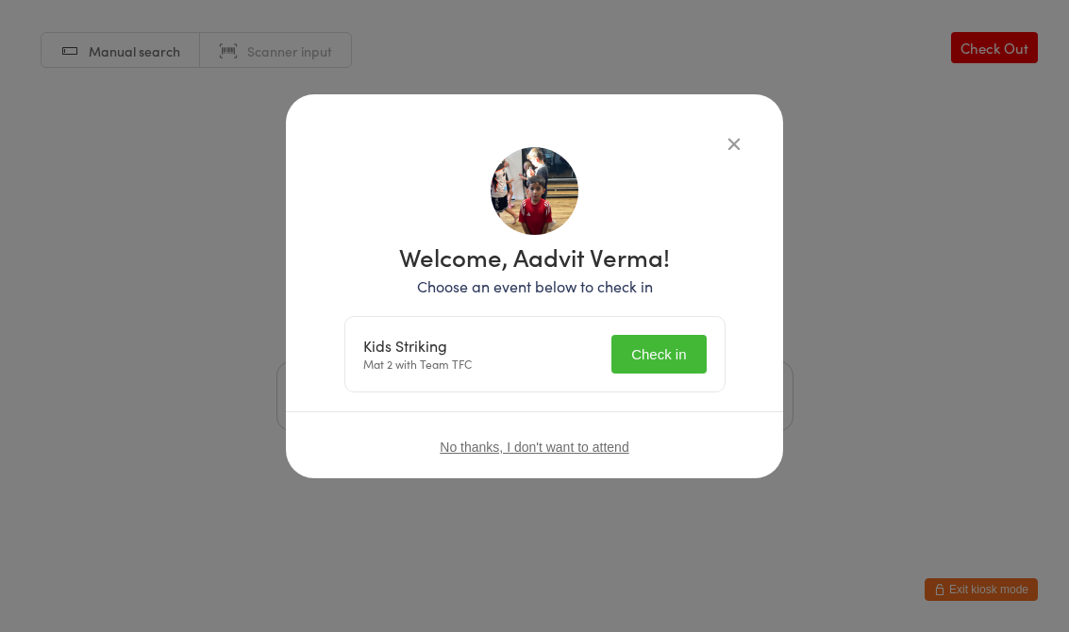
click at [697, 374] on button "Check in" at bounding box center [659, 354] width 94 height 39
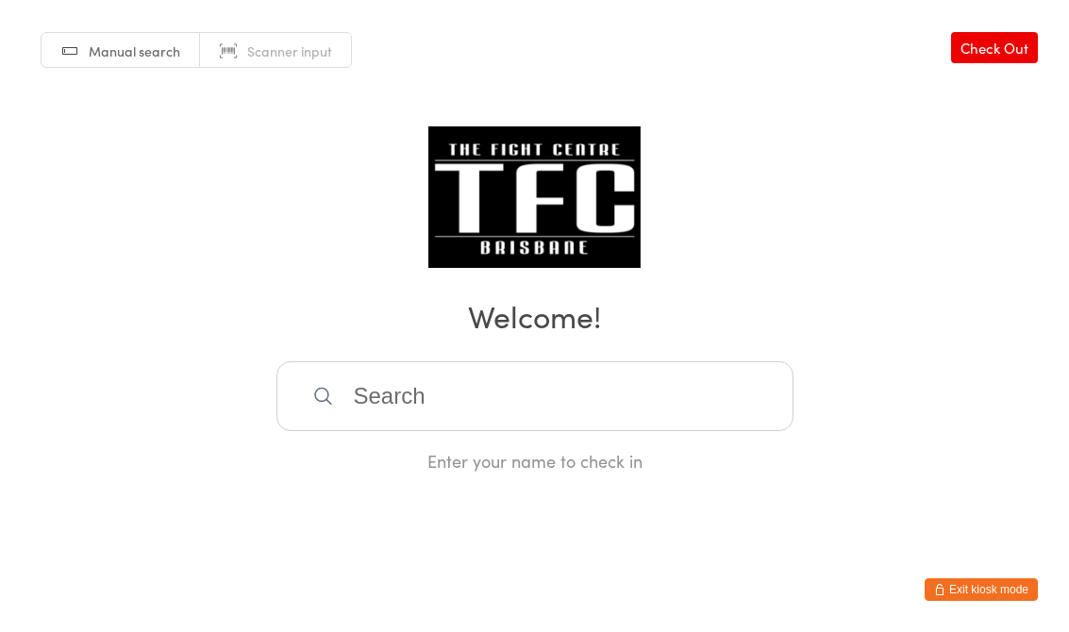
click at [576, 337] on h2 "Welcome!" at bounding box center [535, 315] width 1032 height 42
click at [501, 402] on input "search" at bounding box center [535, 396] width 517 height 70
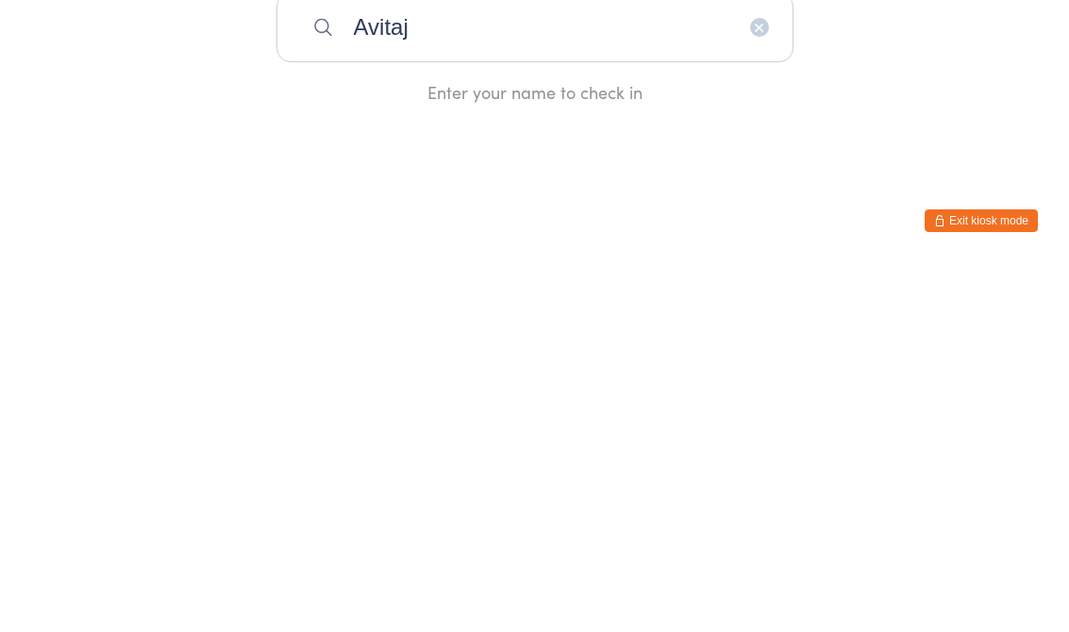
click at [950, 160] on html "You have now entered Kiosk Mode. Members will be able to check themselves in us…" at bounding box center [534, 316] width 1069 height 632
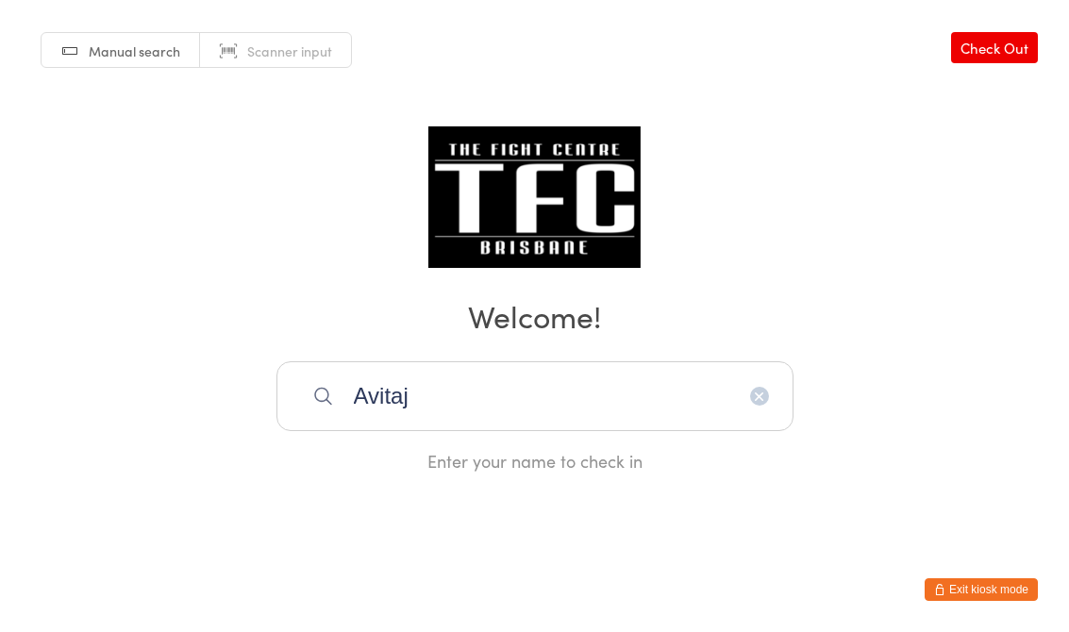
click at [554, 416] on input "Avitaj" at bounding box center [535, 396] width 517 height 70
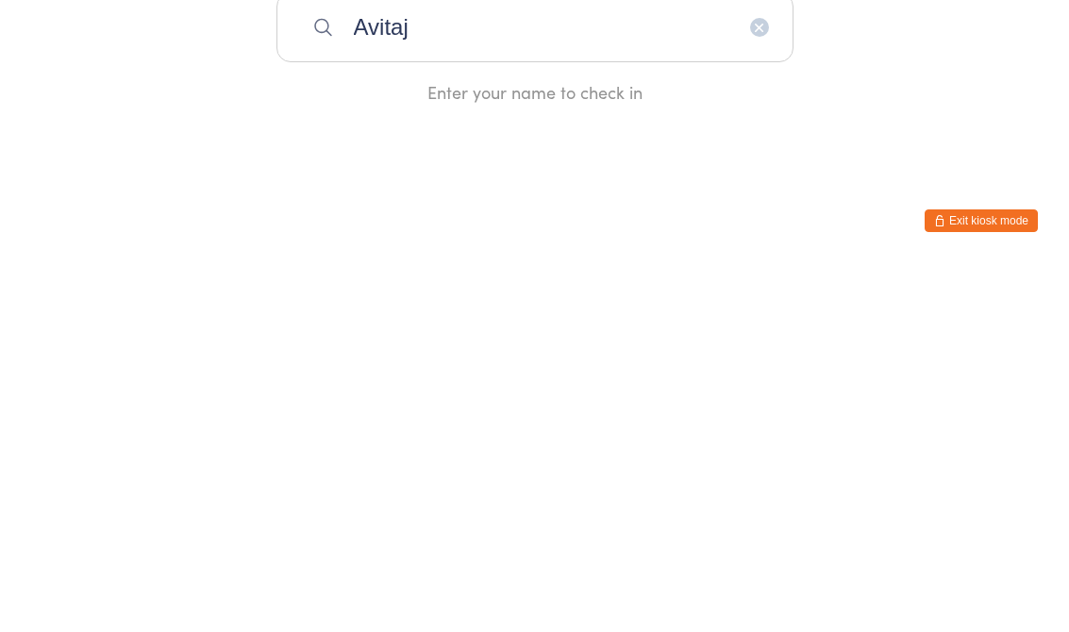
click at [903, 138] on html "You have now entered Kiosk Mode. Members will be able to check themselves in us…" at bounding box center [534, 316] width 1069 height 632
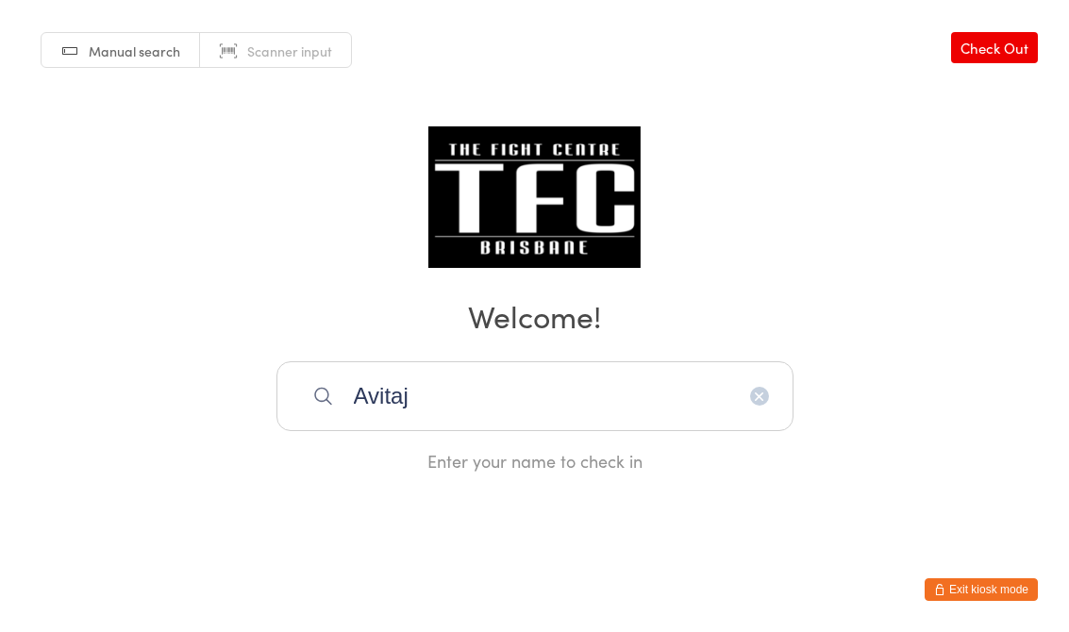
click at [546, 403] on input "Avitaj" at bounding box center [535, 396] width 517 height 70
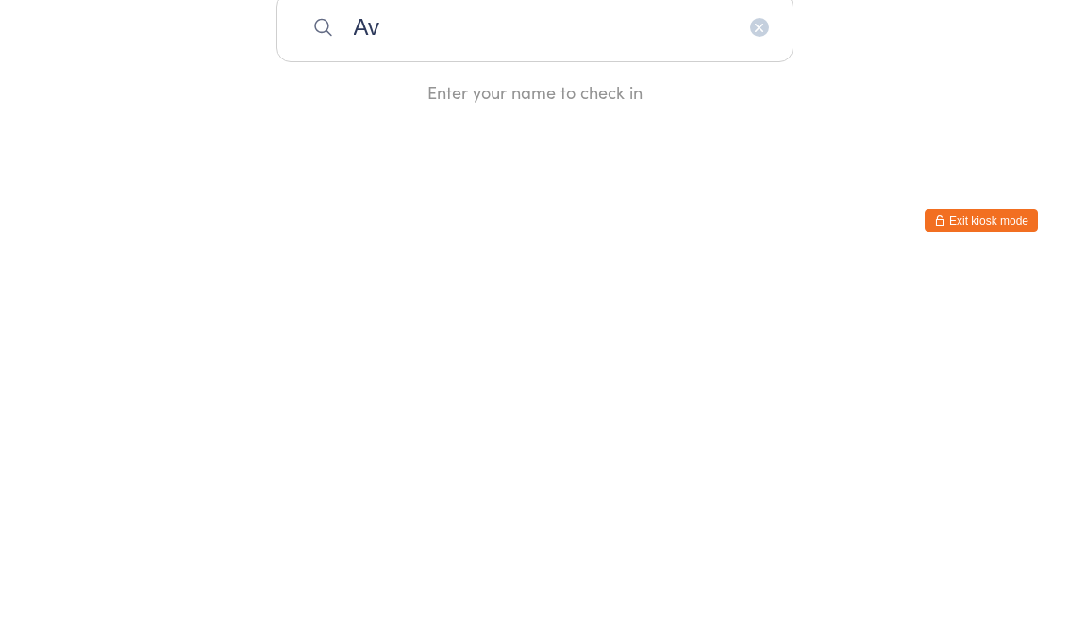
type input "A"
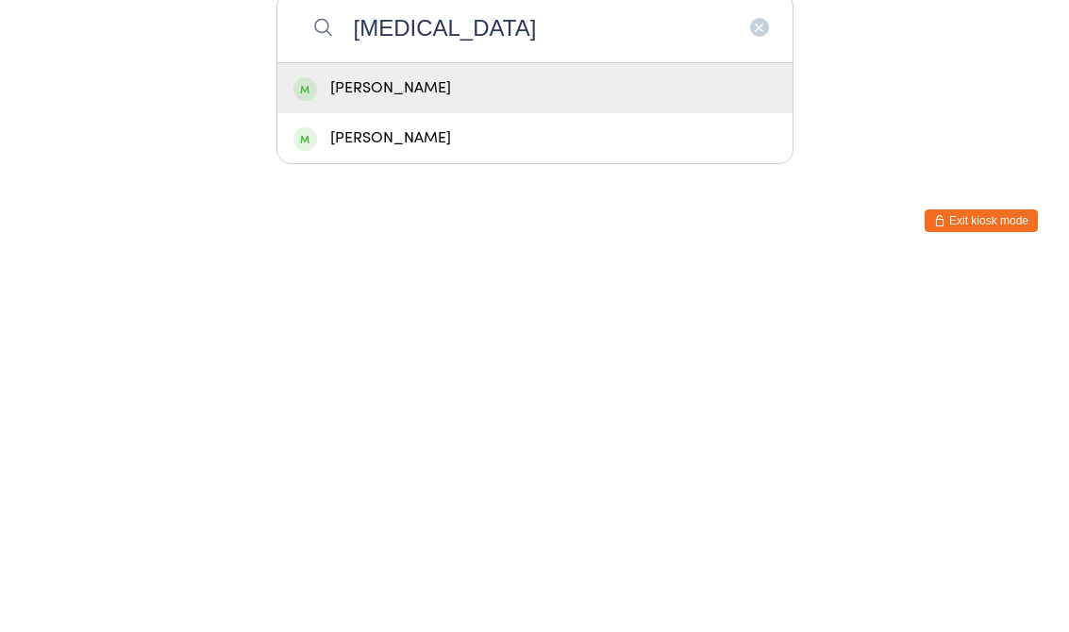
type input "Avitaj"
click at [619, 445] on div "[PERSON_NAME]" at bounding box center [535, 457] width 483 height 25
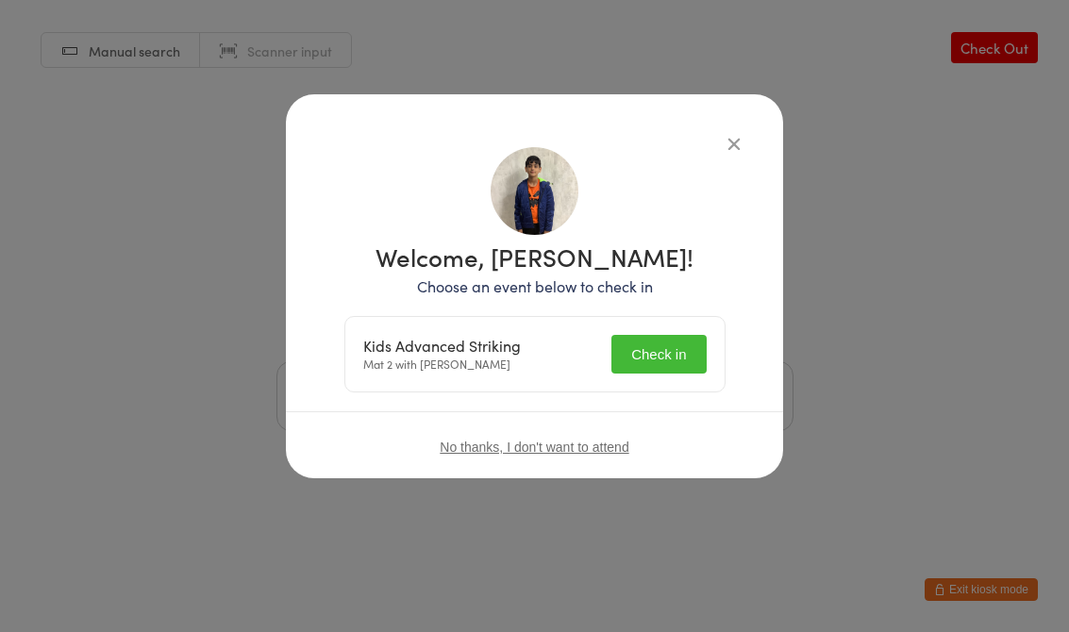
click at [672, 362] on button "Check in" at bounding box center [659, 354] width 94 height 39
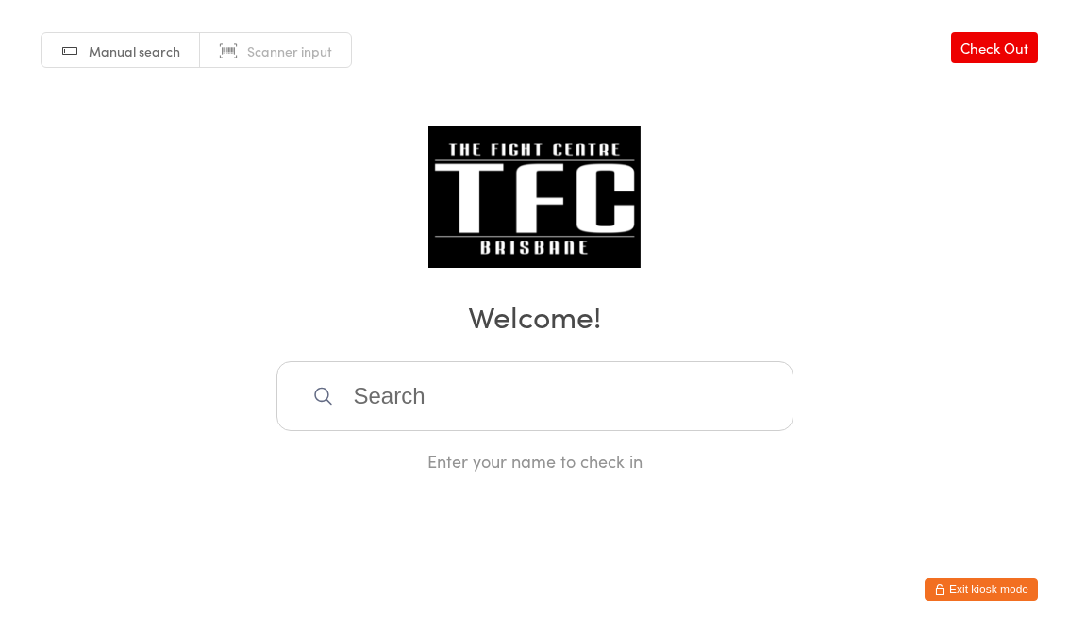
click at [384, 408] on input "search" at bounding box center [535, 396] width 517 height 70
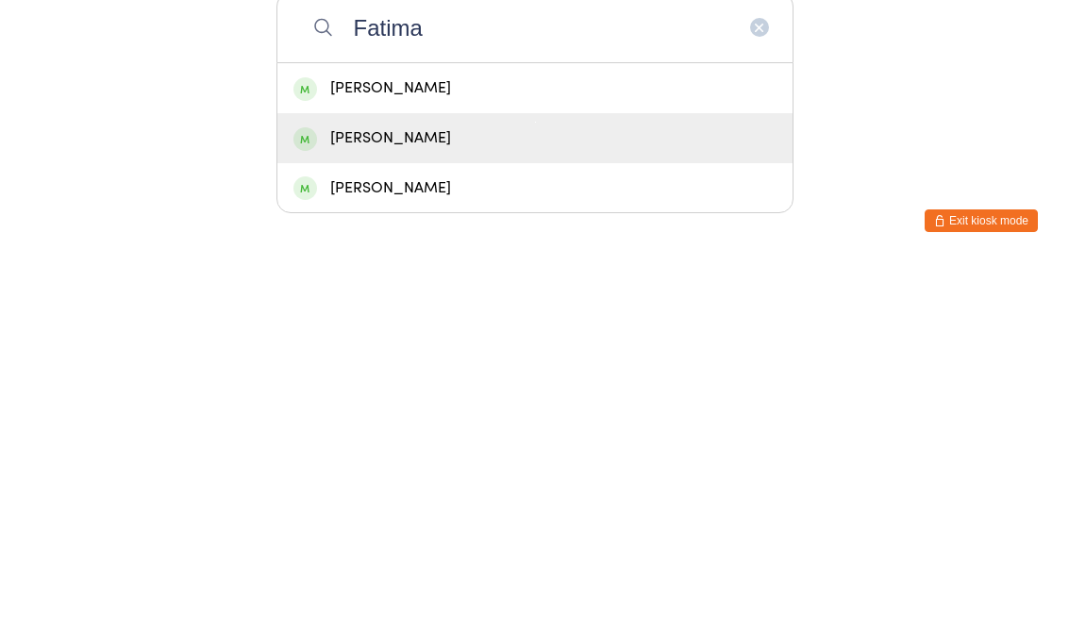
type input "Fatima"
click at [509, 495] on div "[PERSON_NAME]" at bounding box center [535, 507] width 483 height 25
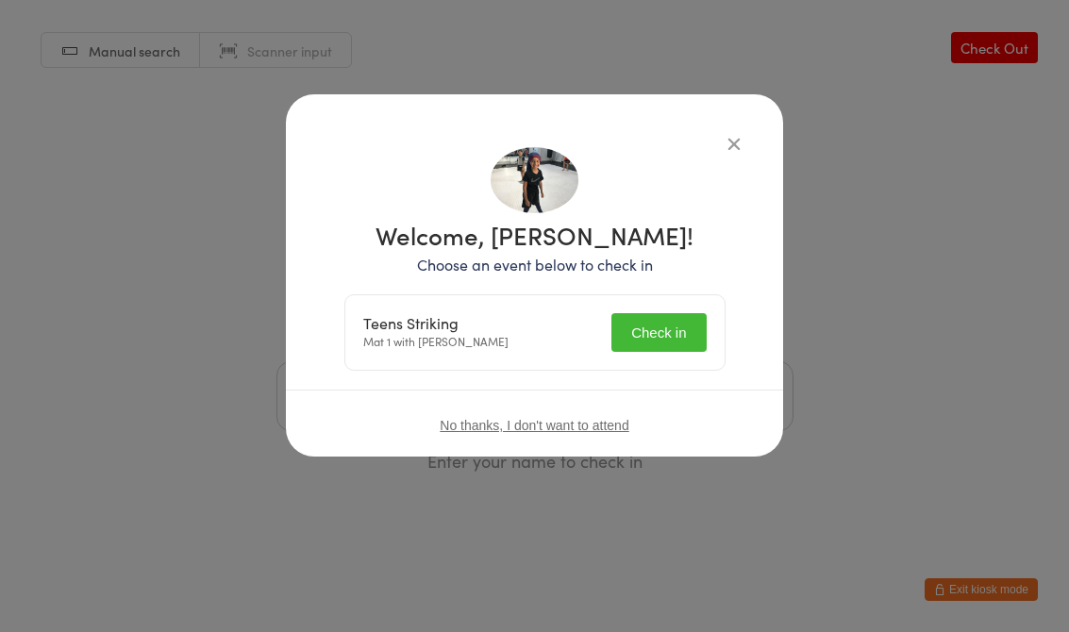
click at [658, 318] on button "Check in" at bounding box center [659, 332] width 94 height 39
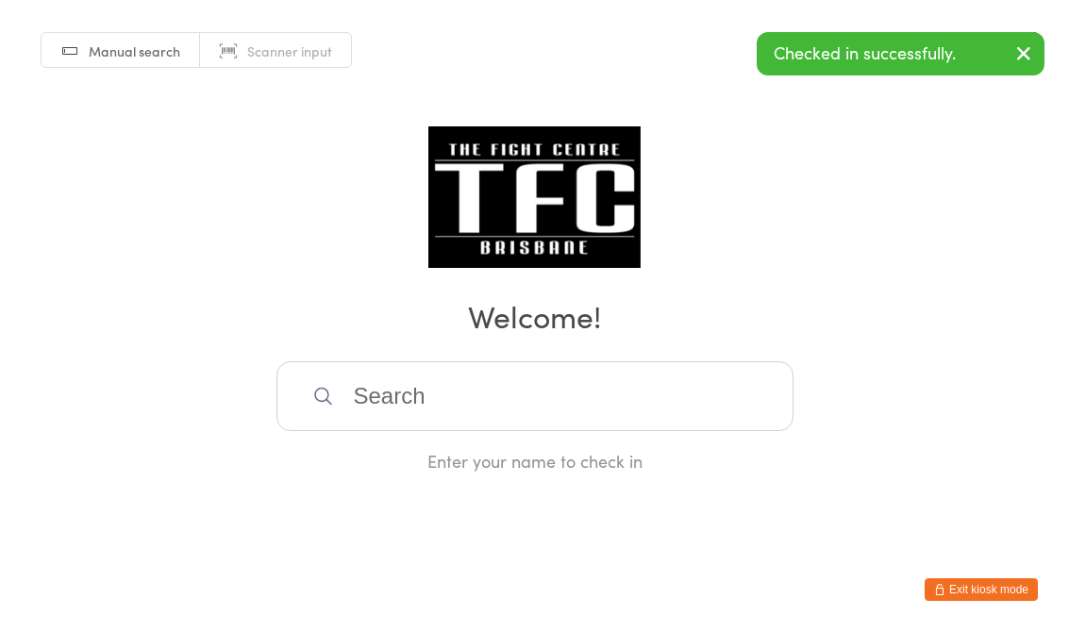
click at [520, 404] on input "search" at bounding box center [535, 396] width 517 height 70
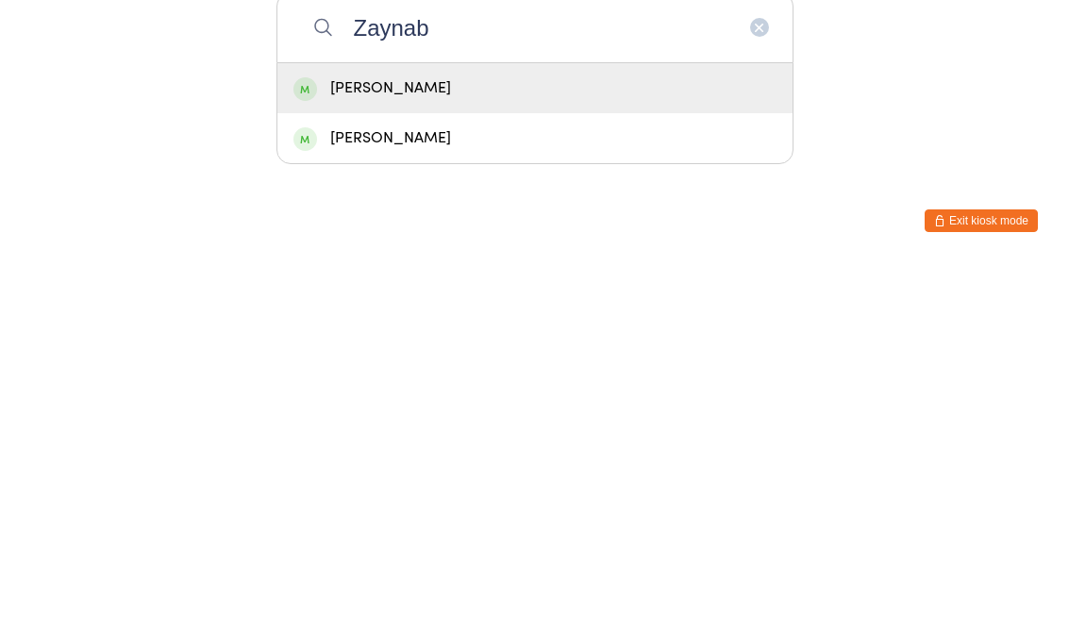
type input "Zaynab"
click at [506, 445] on div "[PERSON_NAME]" at bounding box center [535, 457] width 483 height 25
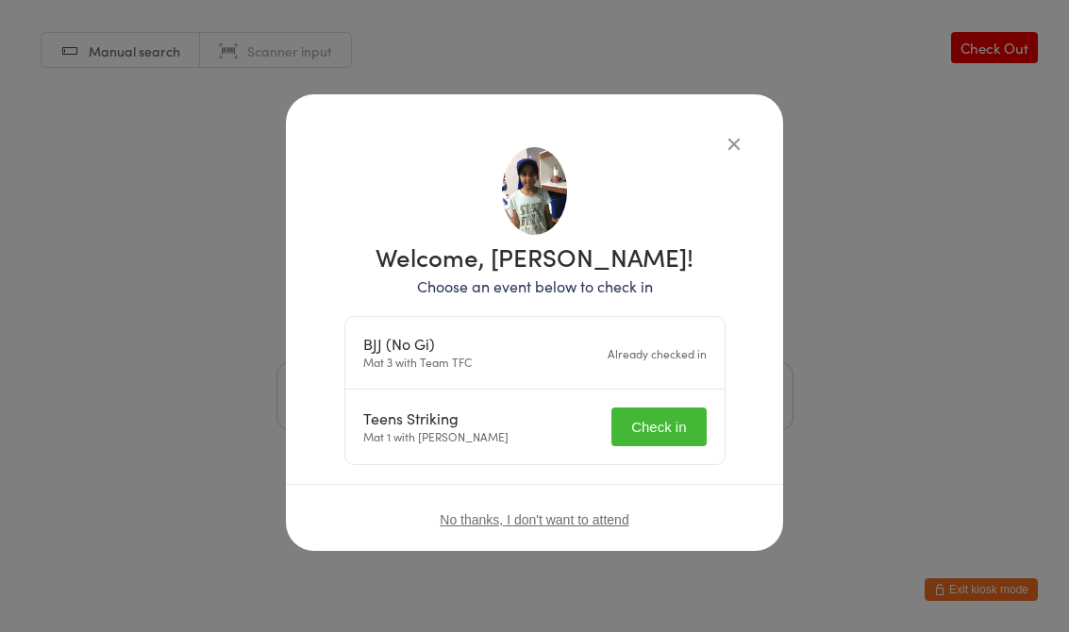
click at [659, 413] on button "Check in" at bounding box center [659, 427] width 94 height 39
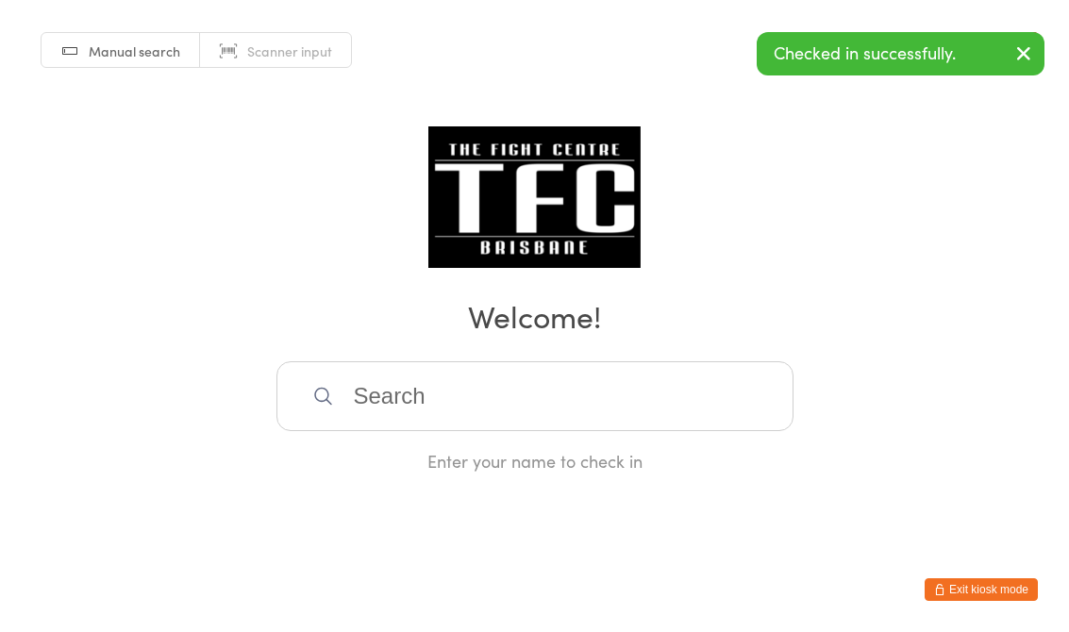
click at [582, 391] on input "search" at bounding box center [535, 396] width 517 height 70
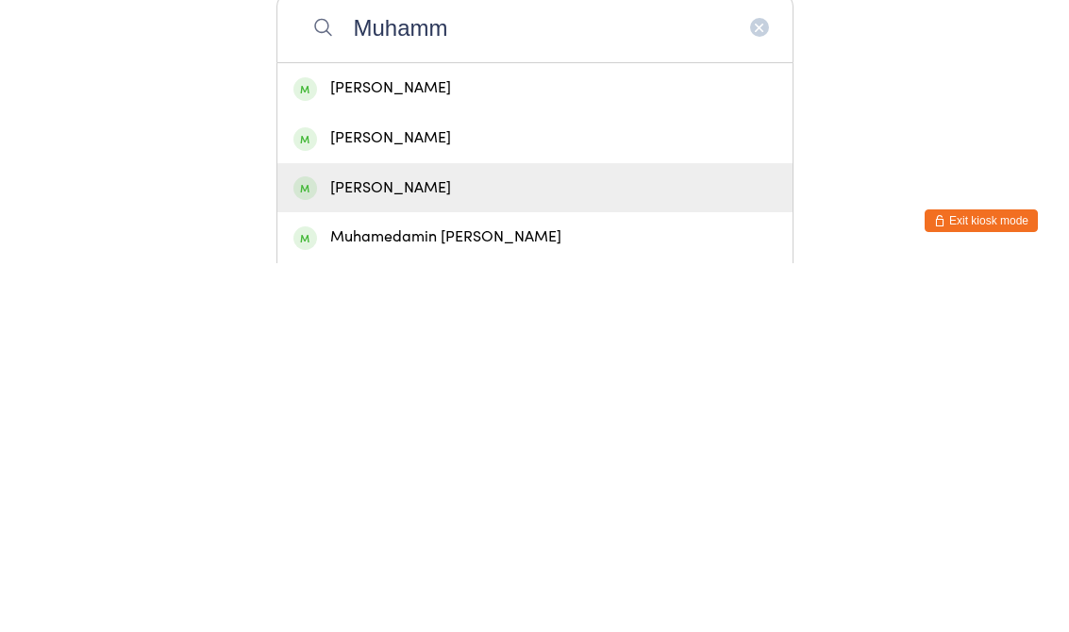
type input "Muhamm"
click at [497, 545] on div "[PERSON_NAME]" at bounding box center [535, 557] width 483 height 25
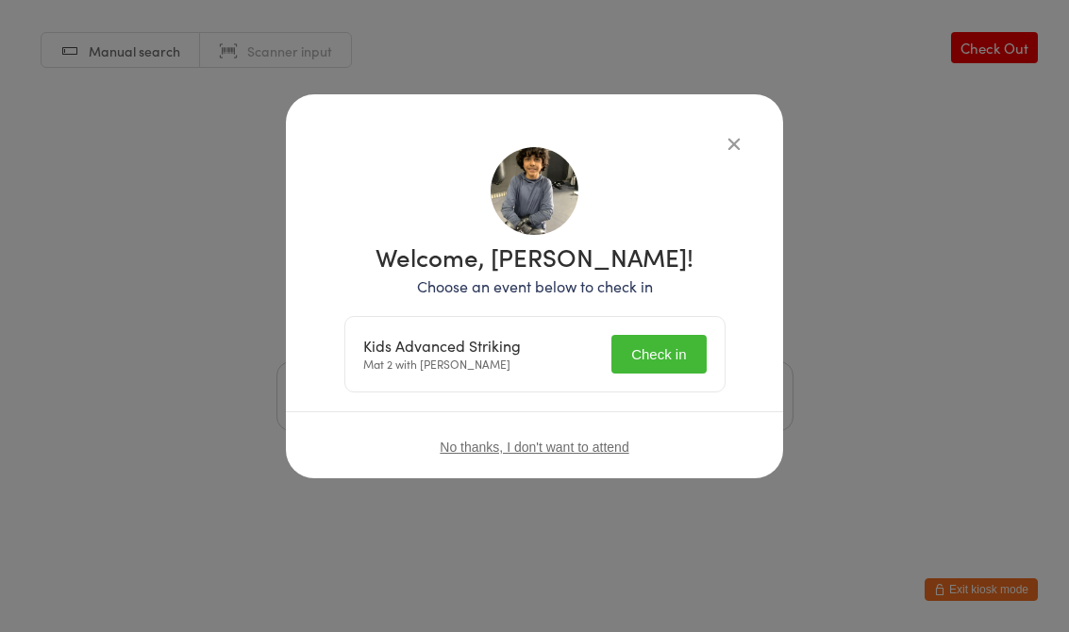
click at [647, 366] on button "Check in" at bounding box center [659, 354] width 94 height 39
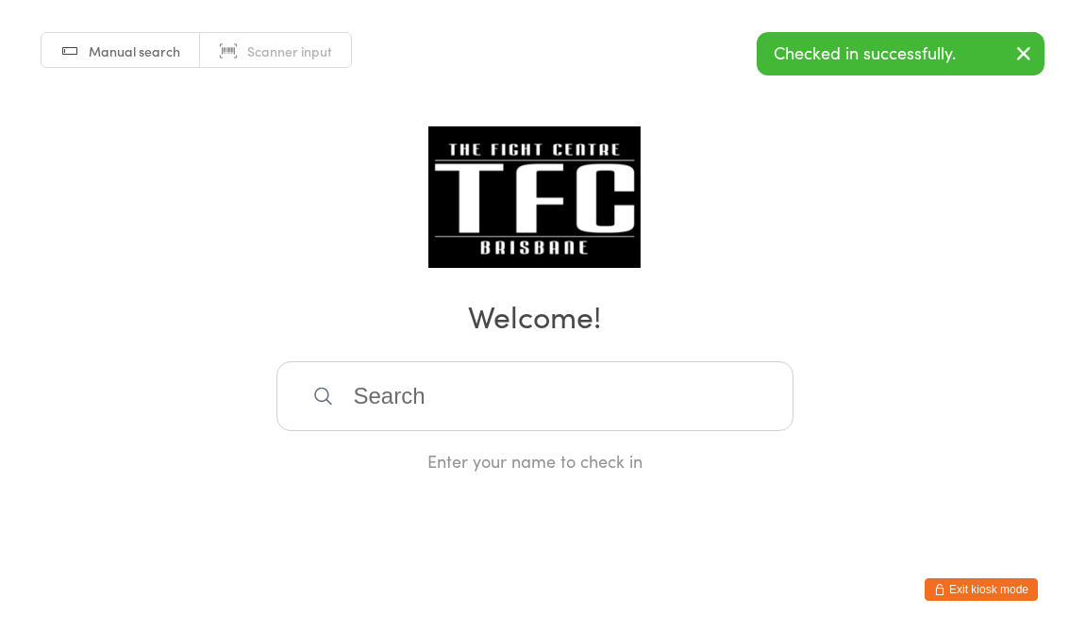
click at [612, 403] on input "search" at bounding box center [535, 396] width 517 height 70
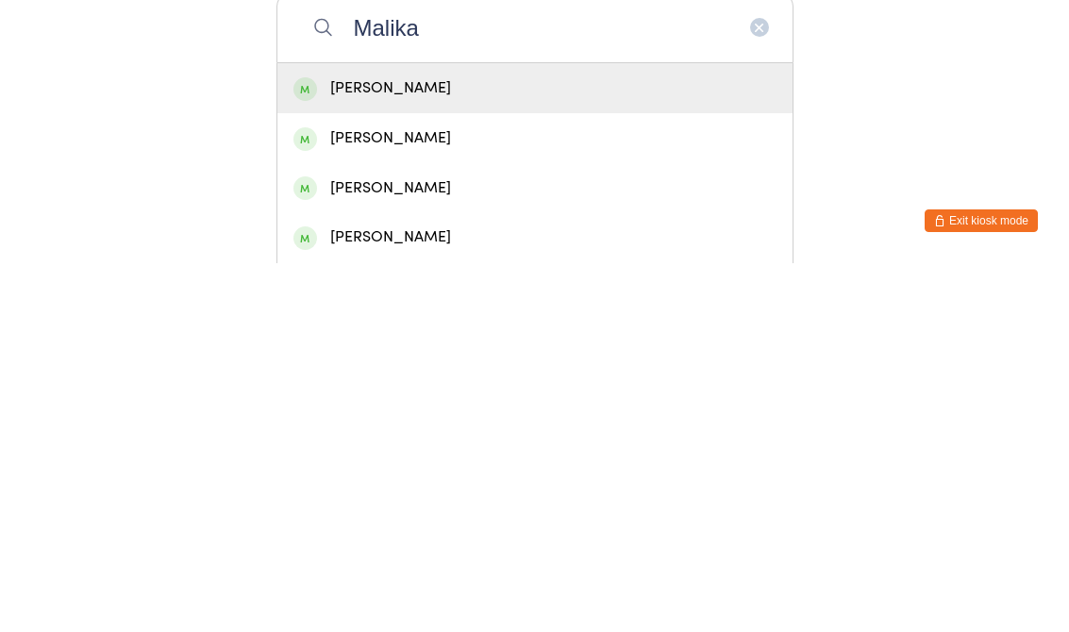
type input "Malika"
click at [553, 445] on div "[PERSON_NAME]" at bounding box center [535, 457] width 483 height 25
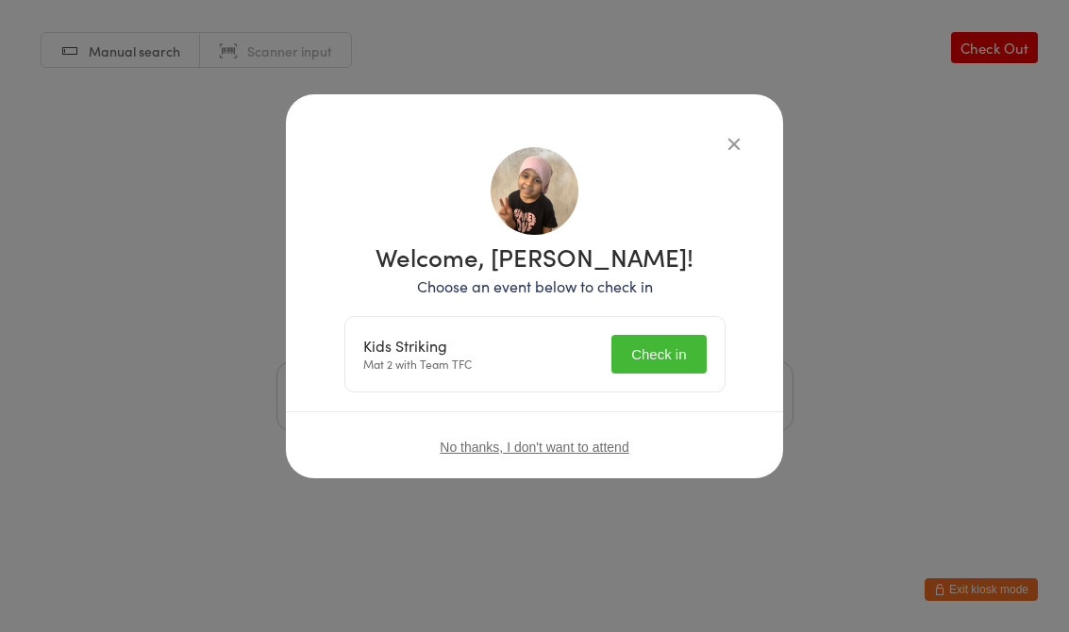
click at [669, 356] on button "Check in" at bounding box center [659, 354] width 94 height 39
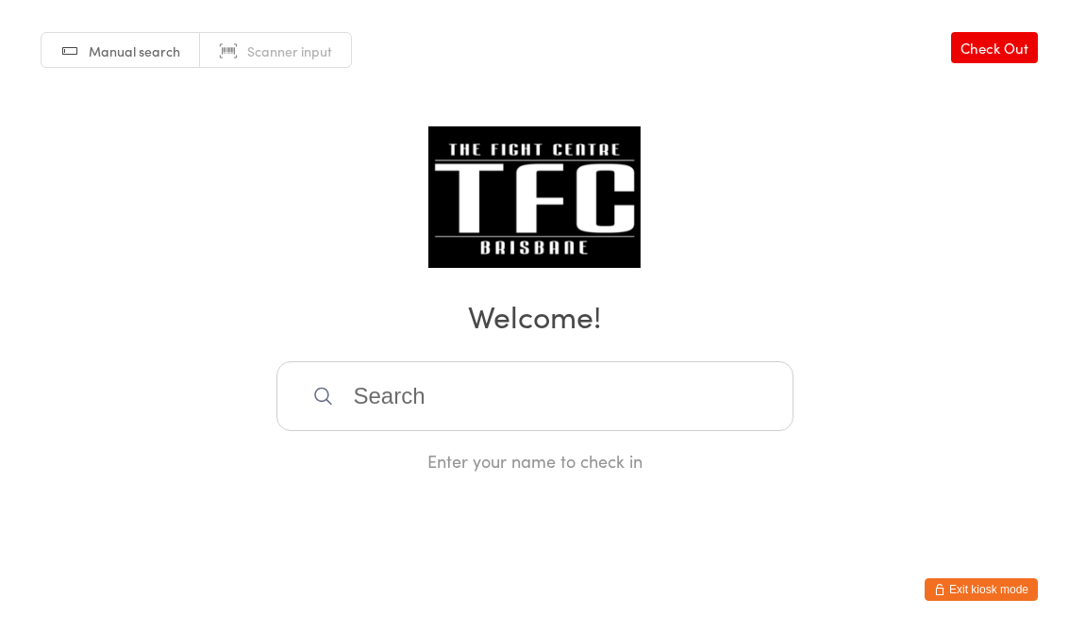
click at [452, 392] on input "search" at bounding box center [535, 396] width 517 height 70
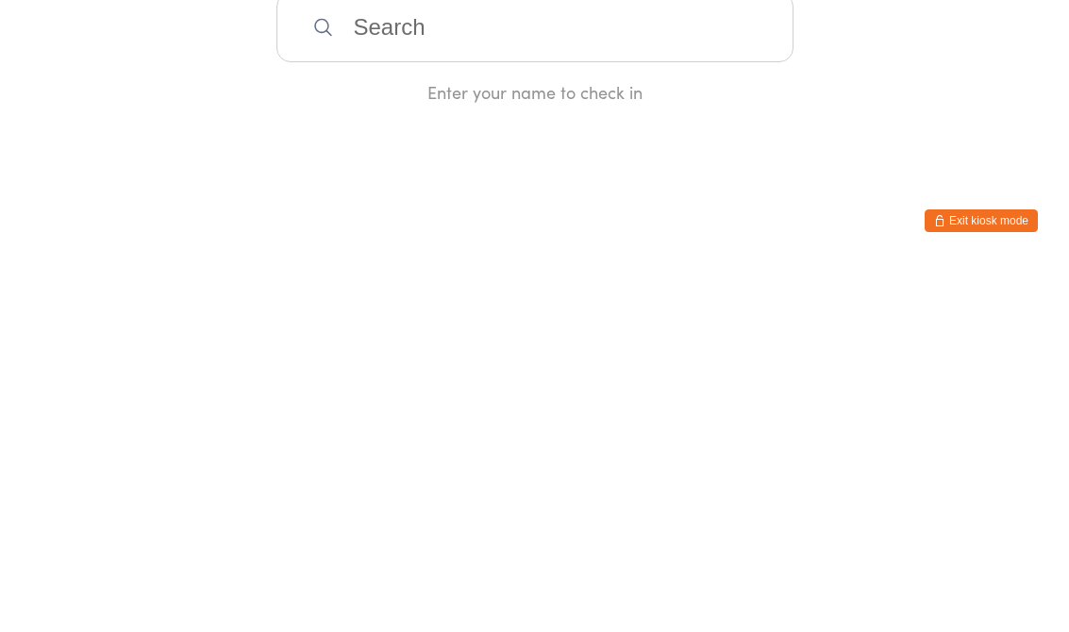
type input "W"
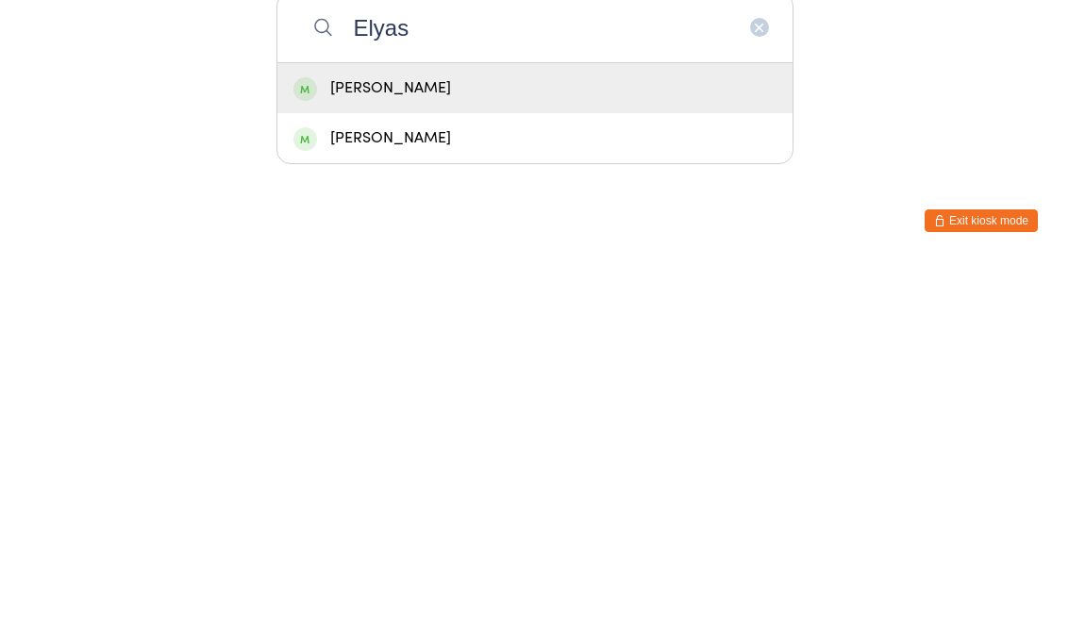
type input "Elyas"
click at [496, 445] on div "[PERSON_NAME]" at bounding box center [535, 457] width 483 height 25
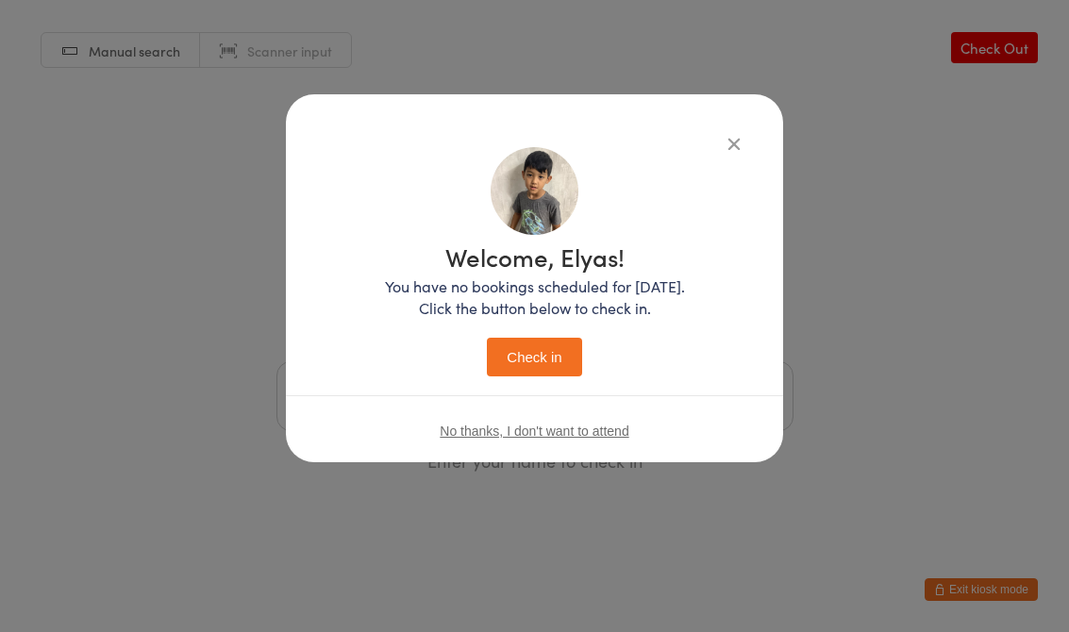
click at [559, 359] on button "Check in" at bounding box center [534, 357] width 94 height 39
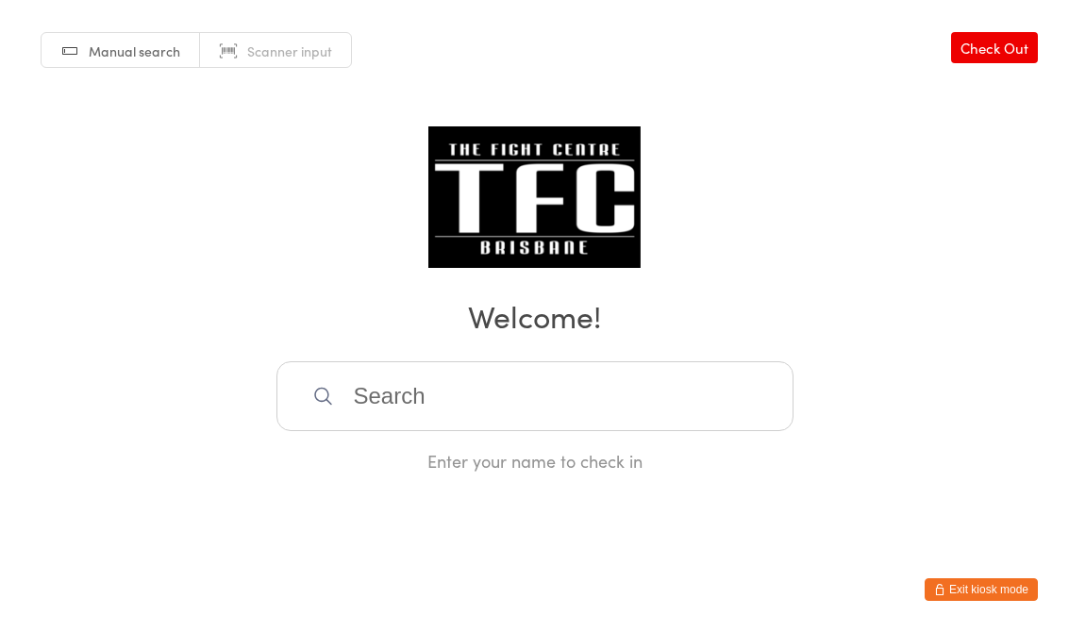
click at [415, 407] on input "search" at bounding box center [535, 396] width 517 height 70
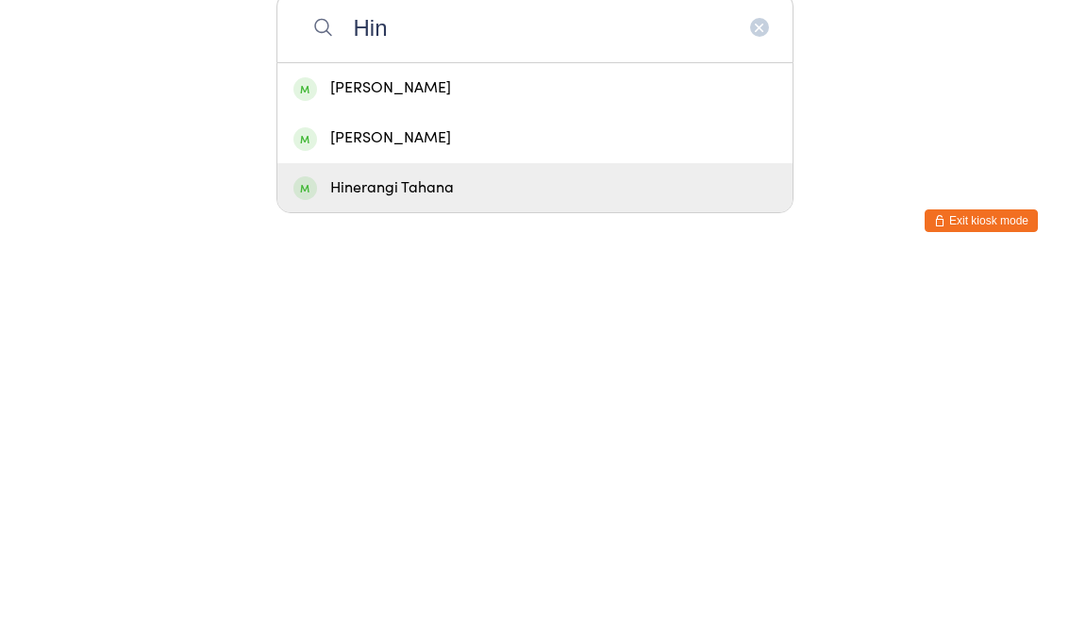
type input "Hin"
click at [333, 545] on div "Hinerangi Tahana" at bounding box center [535, 557] width 483 height 25
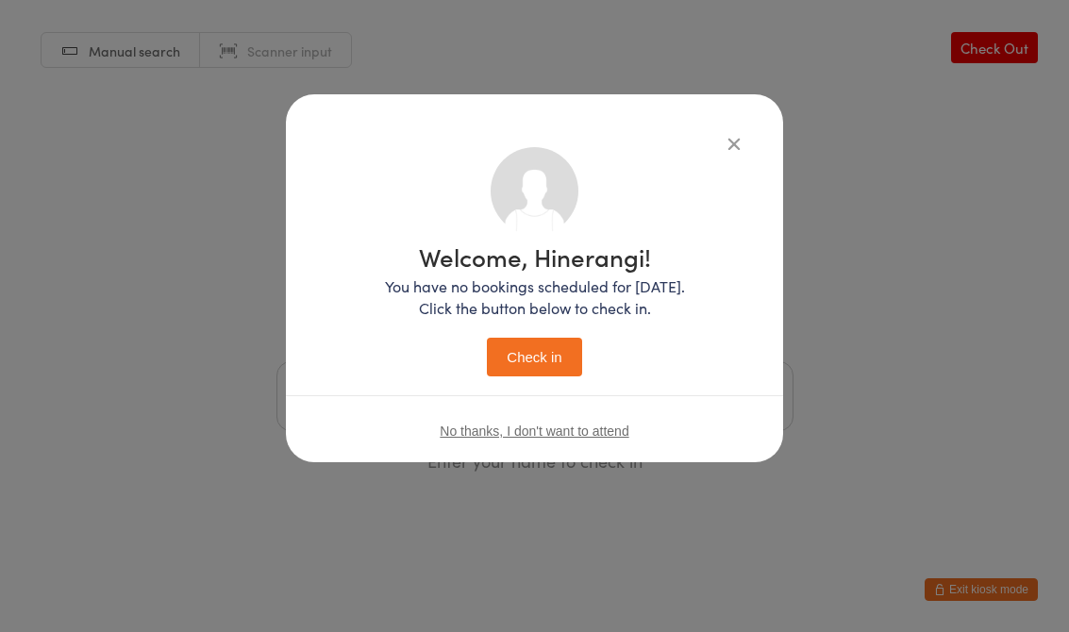
click at [526, 338] on button "Check in" at bounding box center [534, 357] width 94 height 39
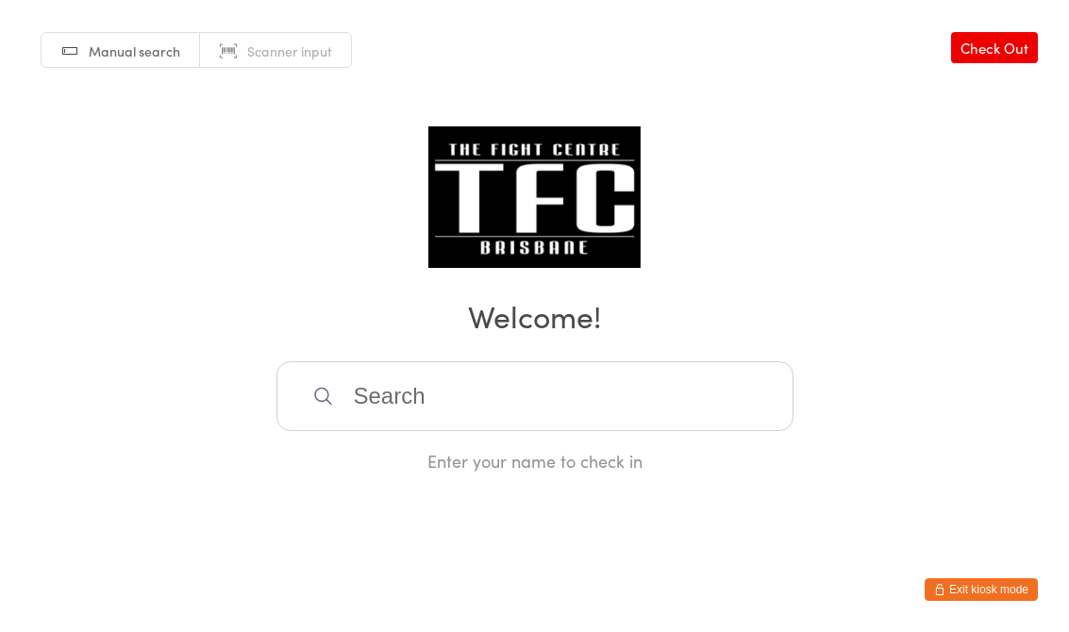
click at [446, 427] on input "search" at bounding box center [535, 396] width 517 height 70
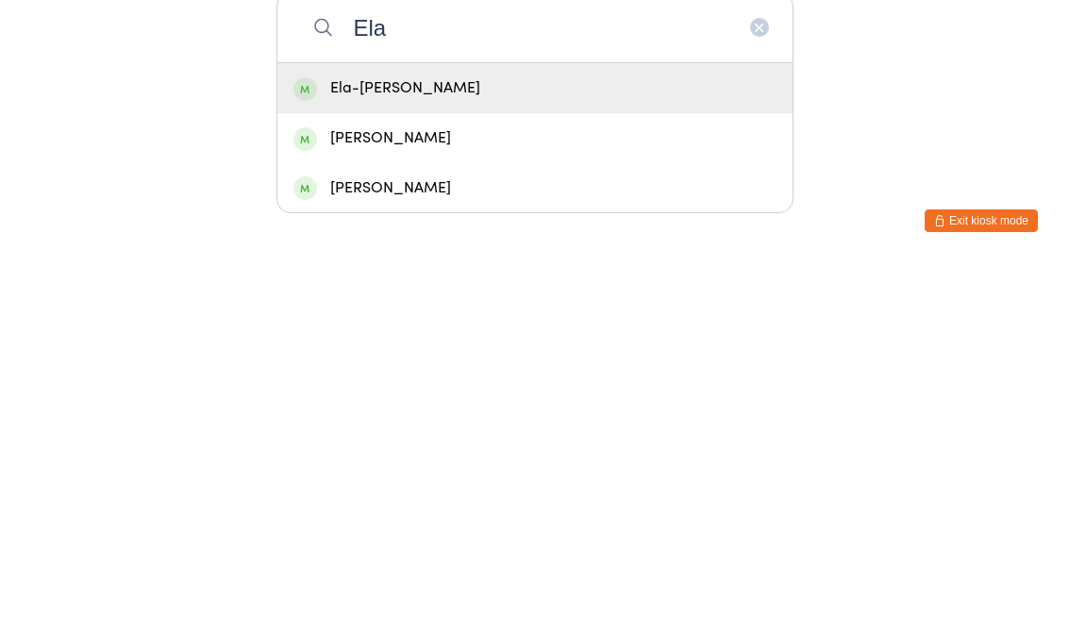
type input "Ela"
click at [485, 445] on div "Ela-[PERSON_NAME]" at bounding box center [535, 457] width 483 height 25
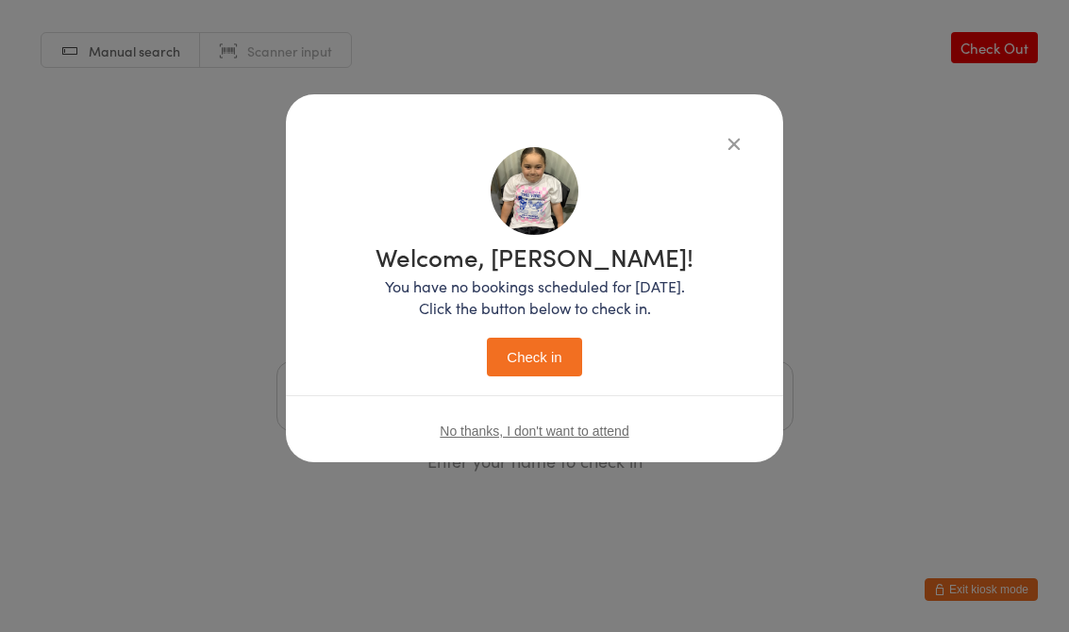
click at [525, 377] on button "Check in" at bounding box center [534, 357] width 94 height 39
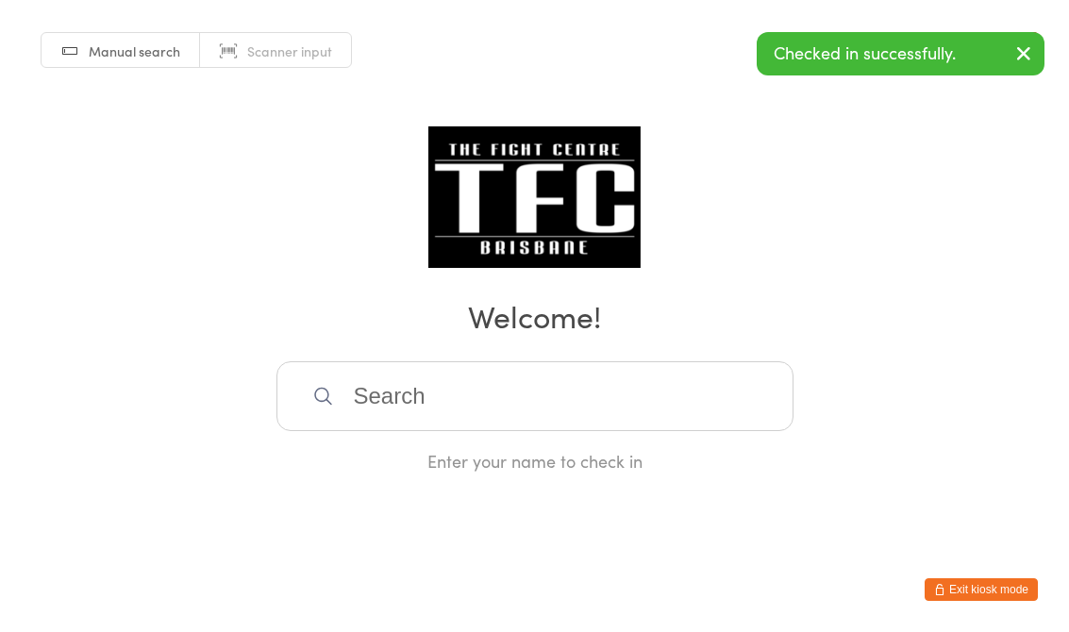
click at [505, 414] on input "search" at bounding box center [535, 396] width 517 height 70
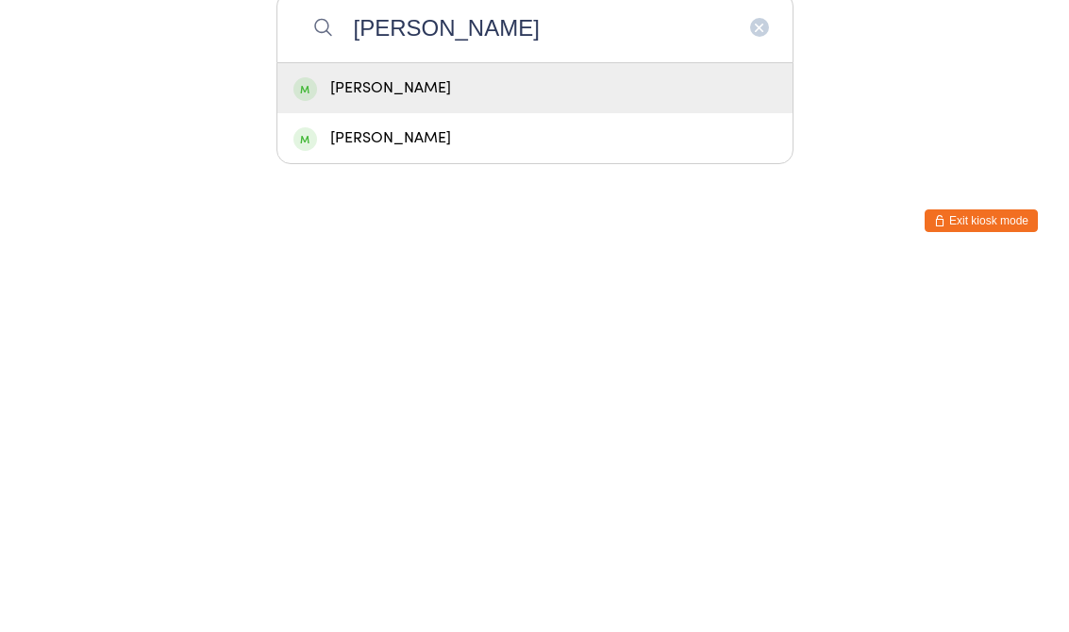
type input "[PERSON_NAME]"
click at [438, 445] on div "[PERSON_NAME]" at bounding box center [535, 457] width 483 height 25
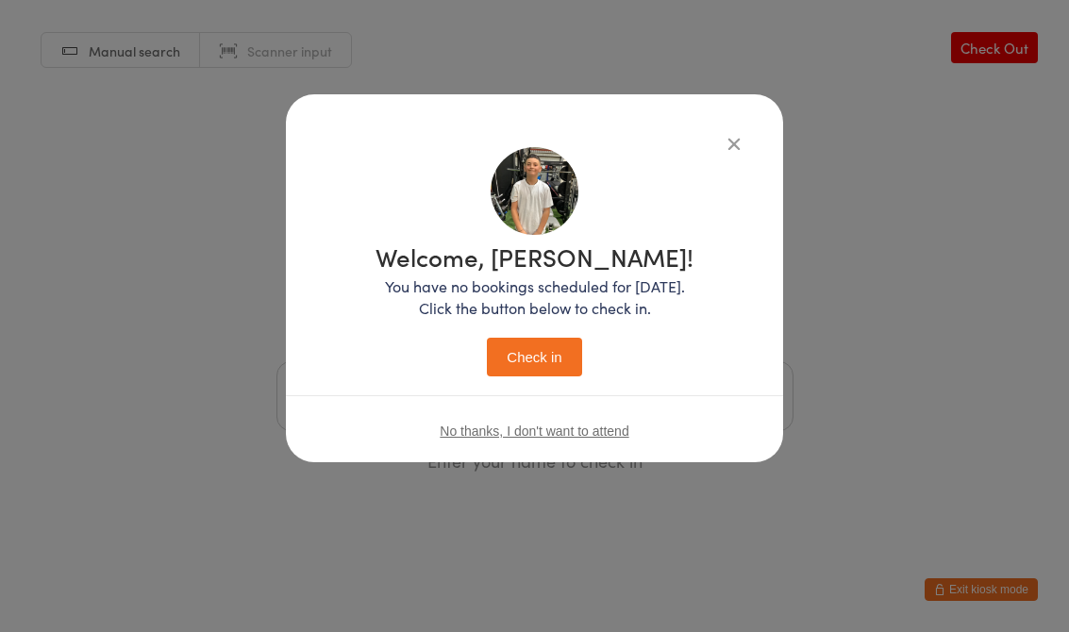
click at [543, 367] on button "Check in" at bounding box center [534, 357] width 94 height 39
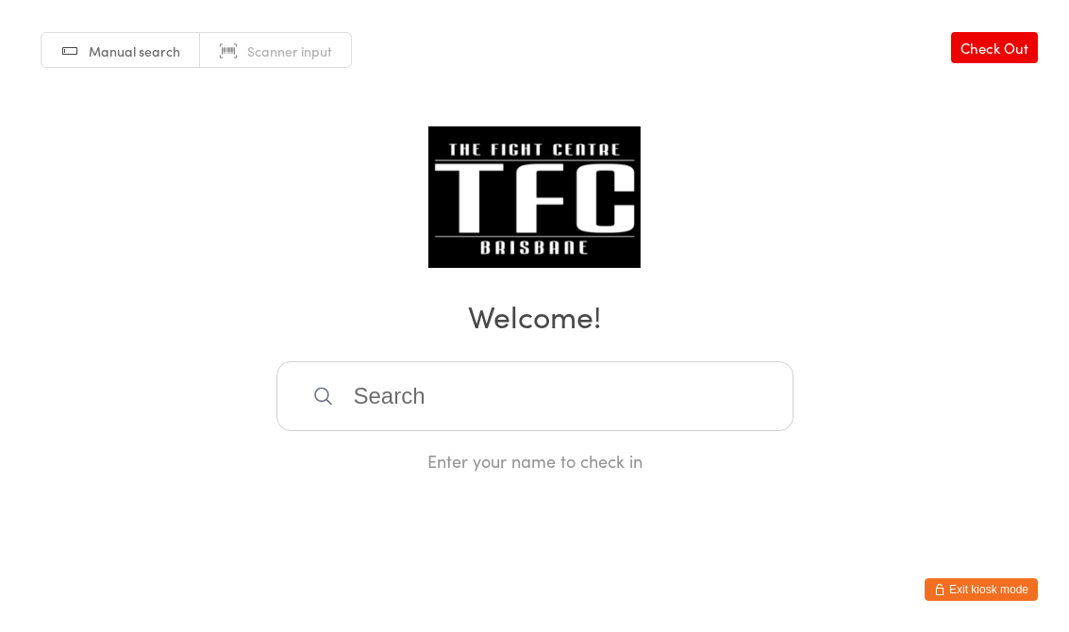
click at [682, 423] on input "search" at bounding box center [535, 396] width 517 height 70
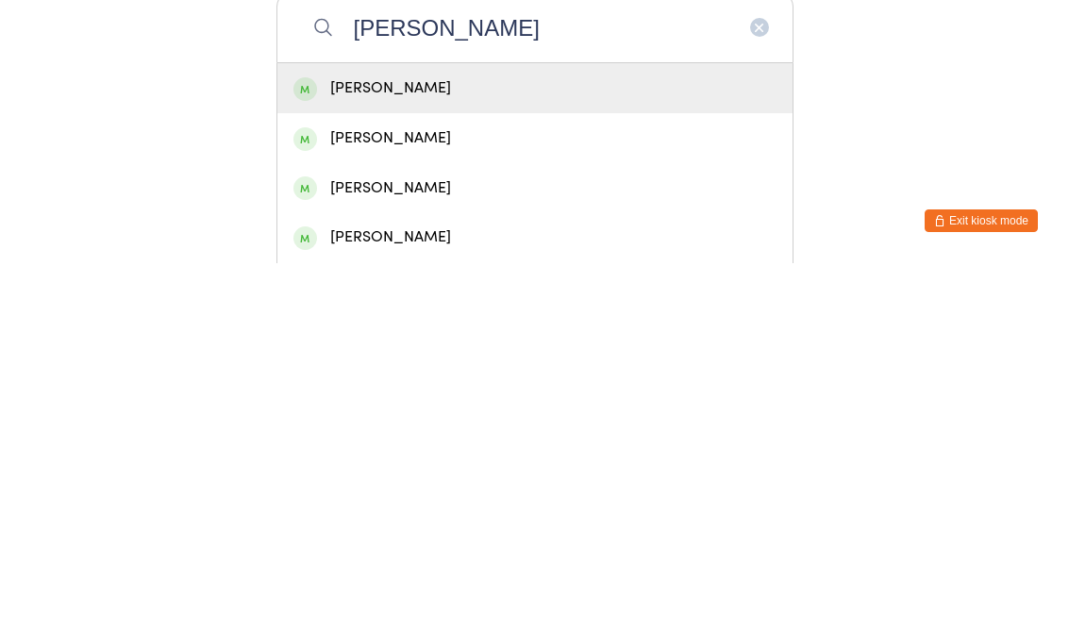
type input "[PERSON_NAME]"
click at [356, 445] on div "[PERSON_NAME]" at bounding box center [535, 457] width 483 height 25
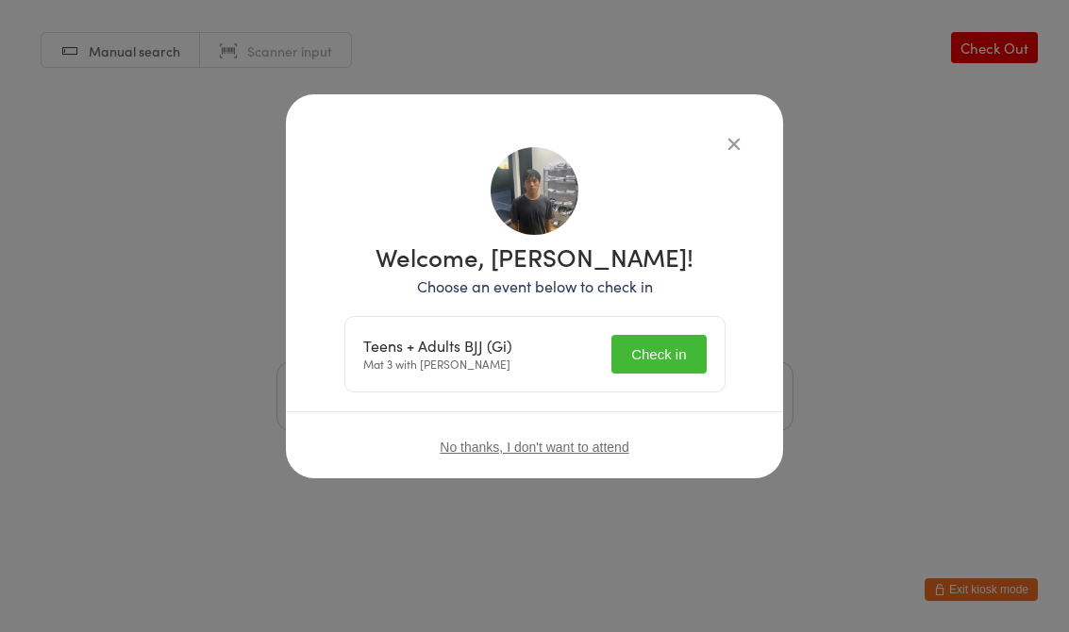
click at [680, 355] on button "Check in" at bounding box center [659, 354] width 94 height 39
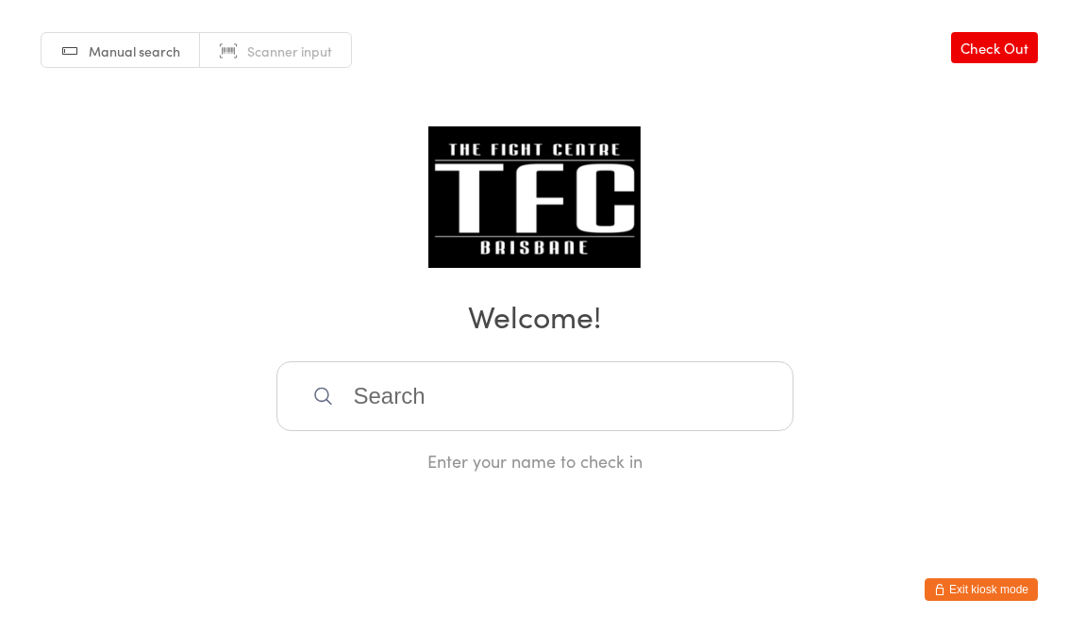
click at [655, 403] on input "search" at bounding box center [535, 396] width 517 height 70
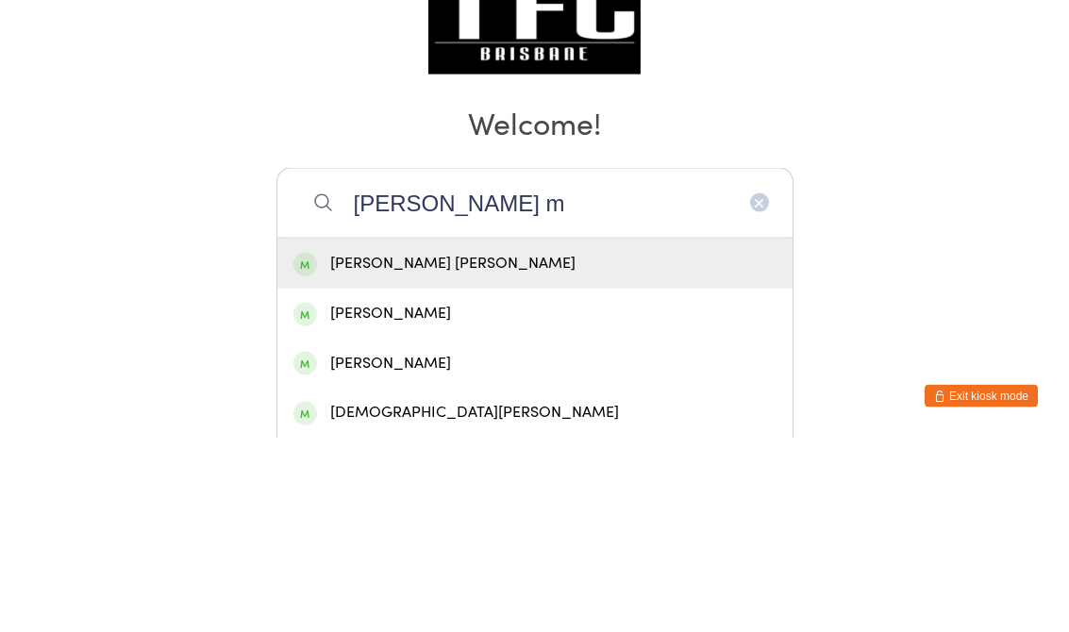
type input "[PERSON_NAME] m"
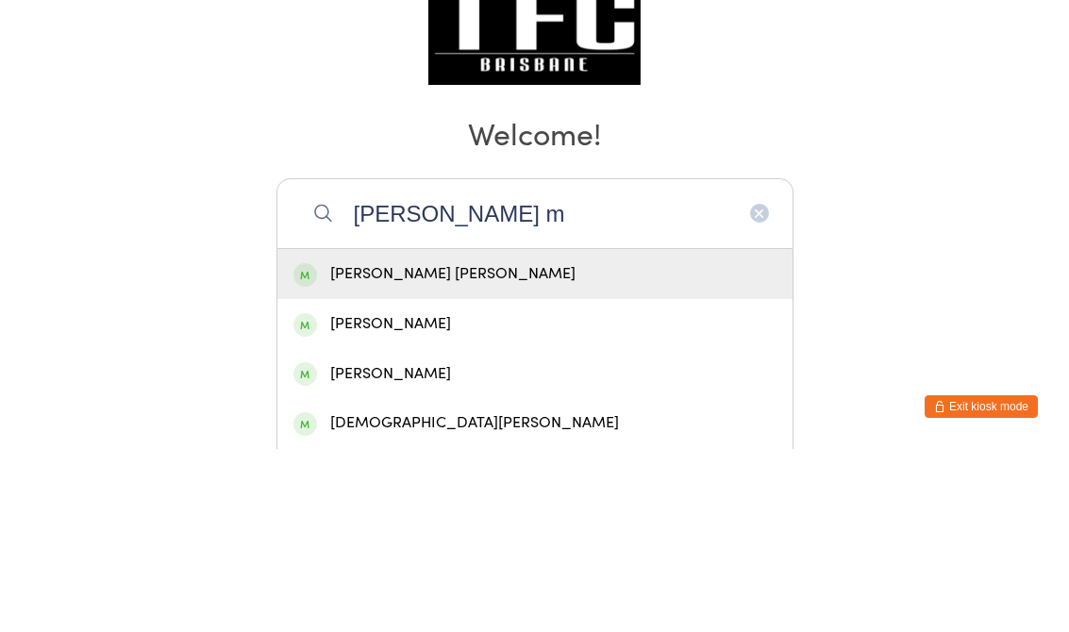
click at [510, 432] on div "[PERSON_NAME] [PERSON_NAME]" at bounding box center [534, 457] width 515 height 50
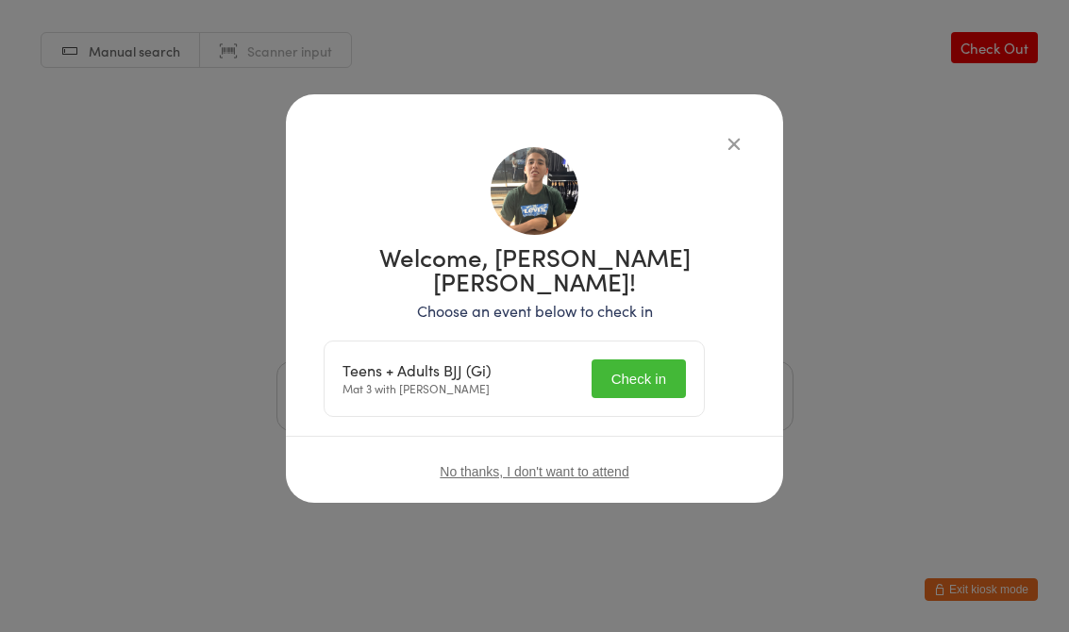
click at [662, 360] on button "Check in" at bounding box center [639, 379] width 94 height 39
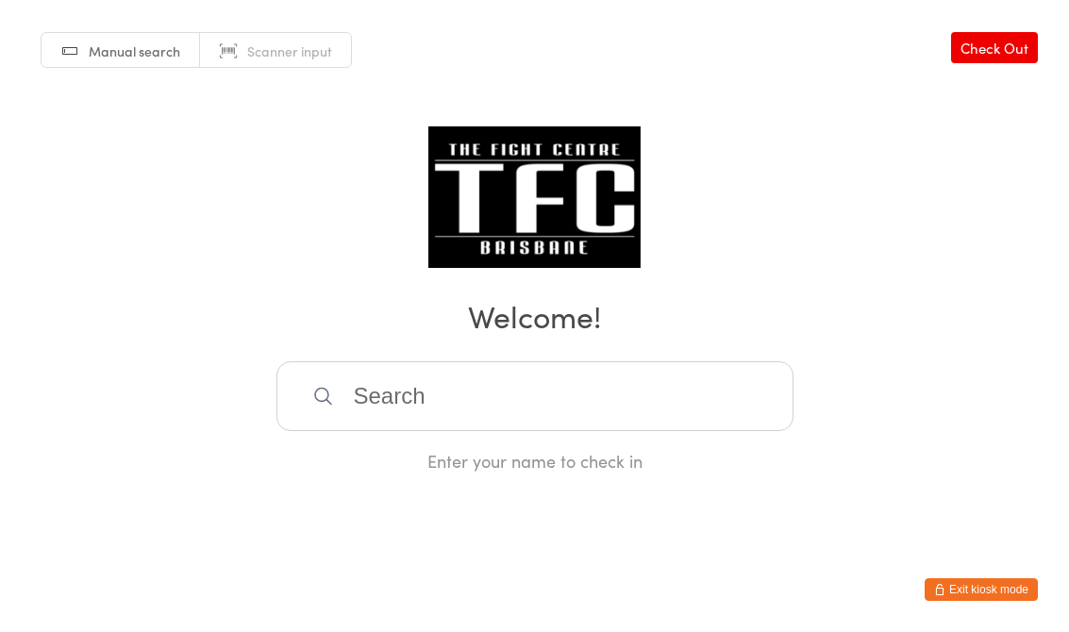
click at [469, 401] on input "search" at bounding box center [535, 396] width 517 height 70
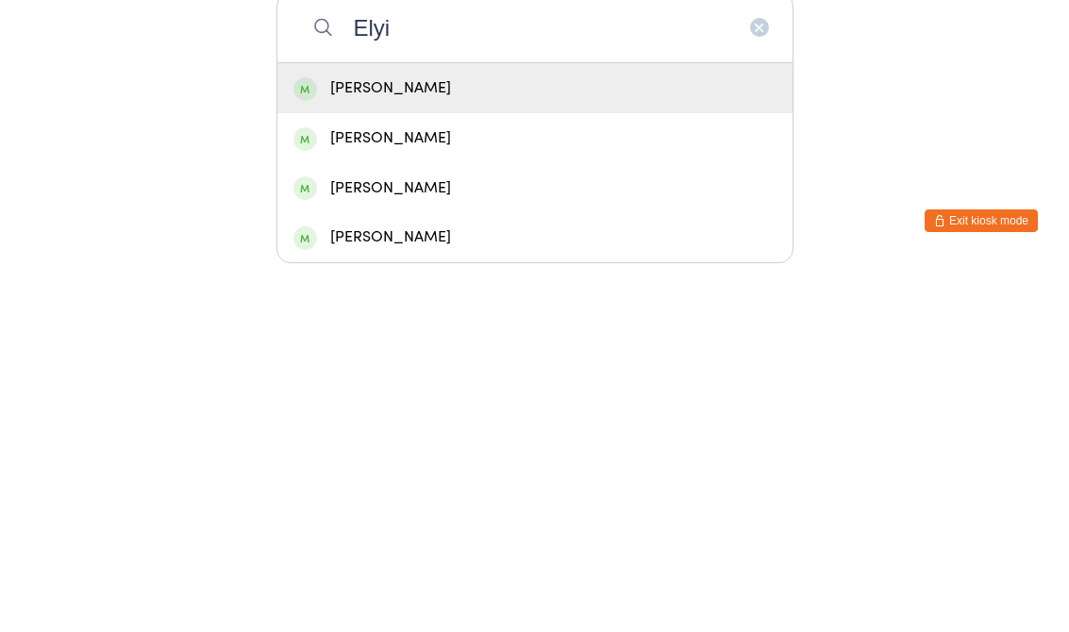
type input "Elyi"
click at [558, 445] on div "[PERSON_NAME]" at bounding box center [535, 457] width 483 height 25
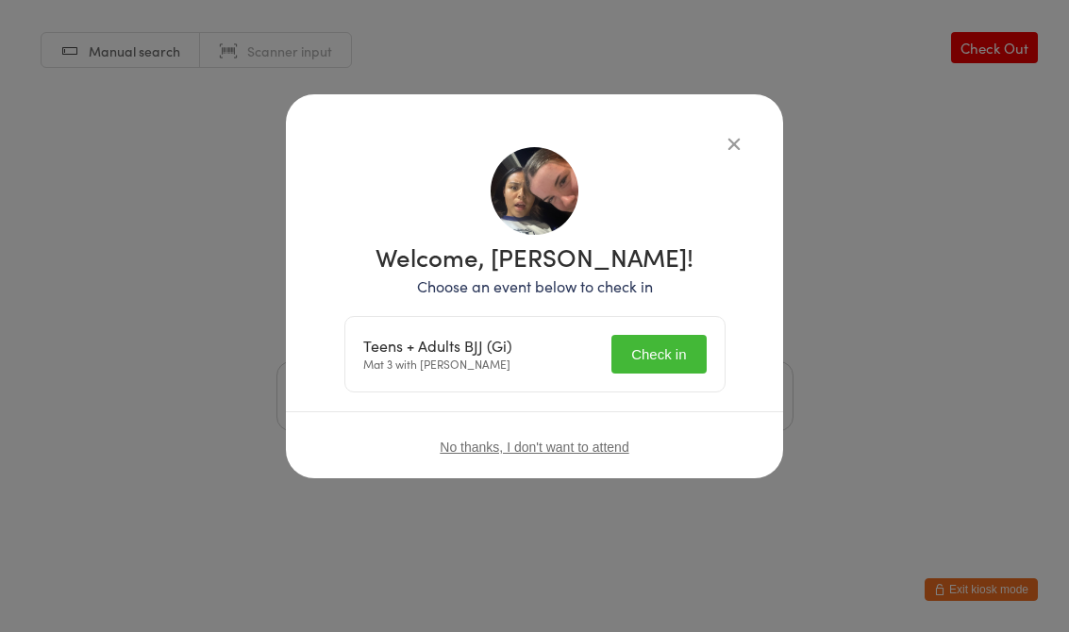
click at [690, 352] on button "Check in" at bounding box center [659, 354] width 94 height 39
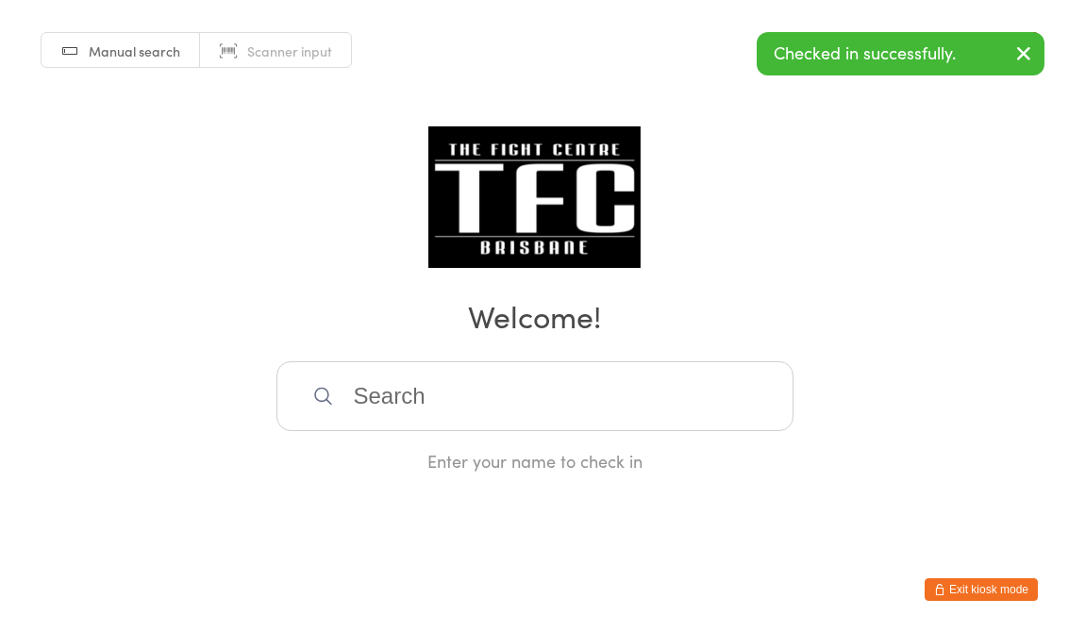
click at [397, 401] on input "search" at bounding box center [535, 396] width 517 height 70
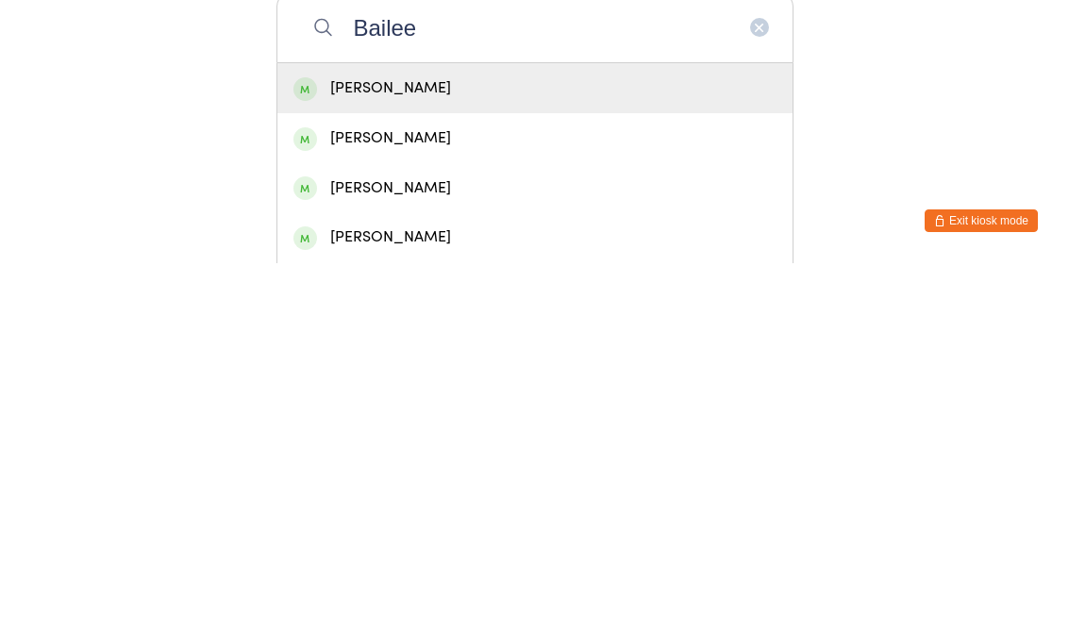
type input "Bailee"
click at [426, 445] on div "[PERSON_NAME]" at bounding box center [535, 457] width 483 height 25
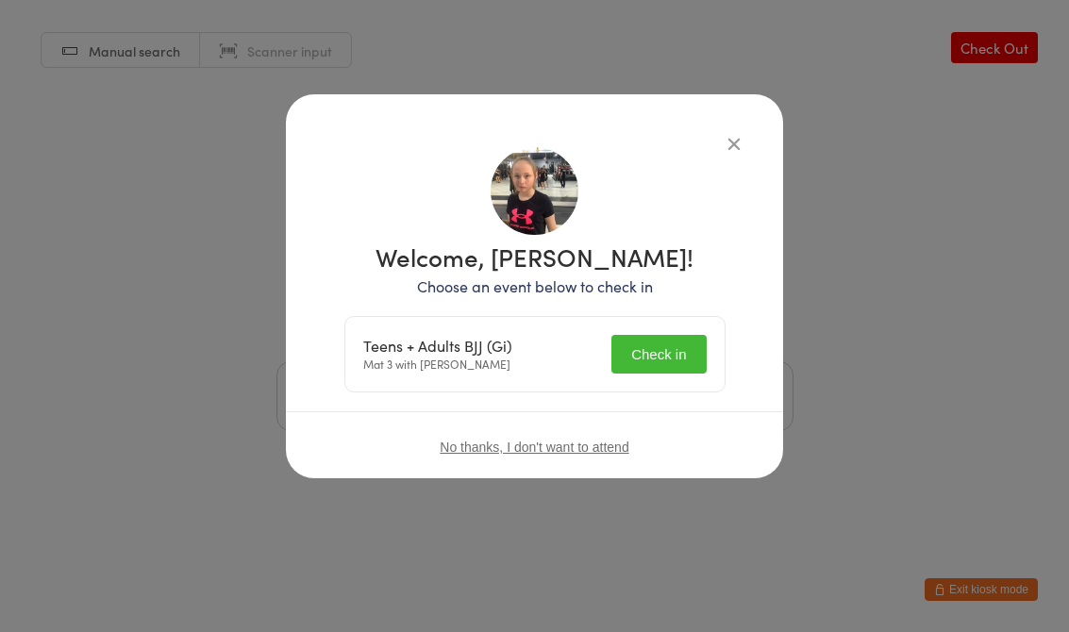
click at [646, 363] on button "Check in" at bounding box center [659, 354] width 94 height 39
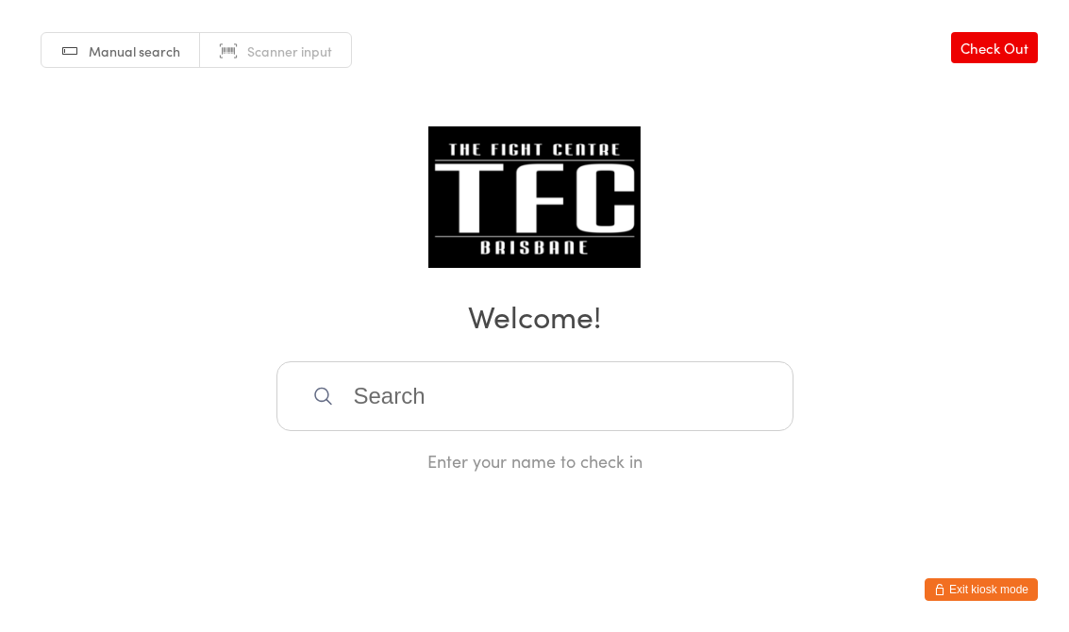
click at [404, 417] on input "search" at bounding box center [535, 396] width 517 height 70
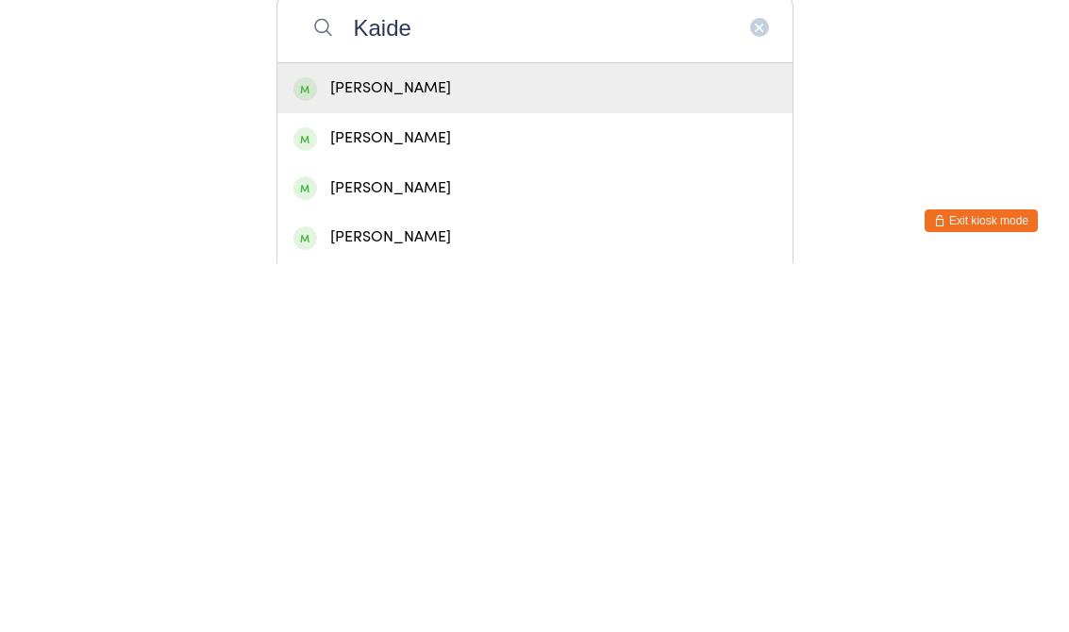
type input "Kaide"
click at [449, 445] on div "[PERSON_NAME]" at bounding box center [535, 457] width 483 height 25
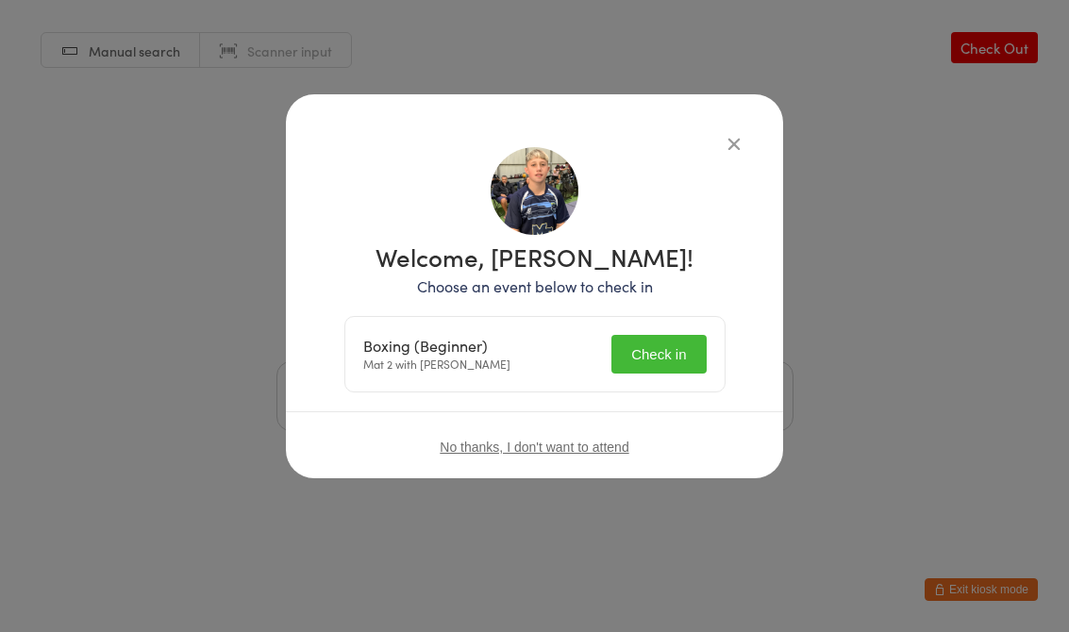
click at [674, 360] on button "Check in" at bounding box center [659, 354] width 94 height 39
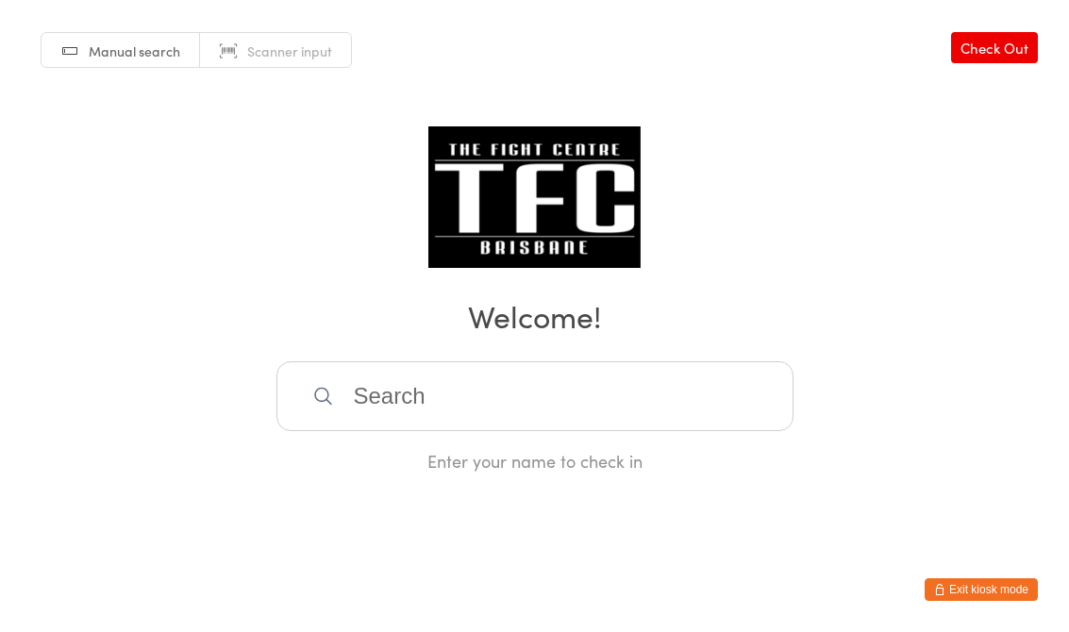
click at [634, 420] on input "search" at bounding box center [535, 396] width 517 height 70
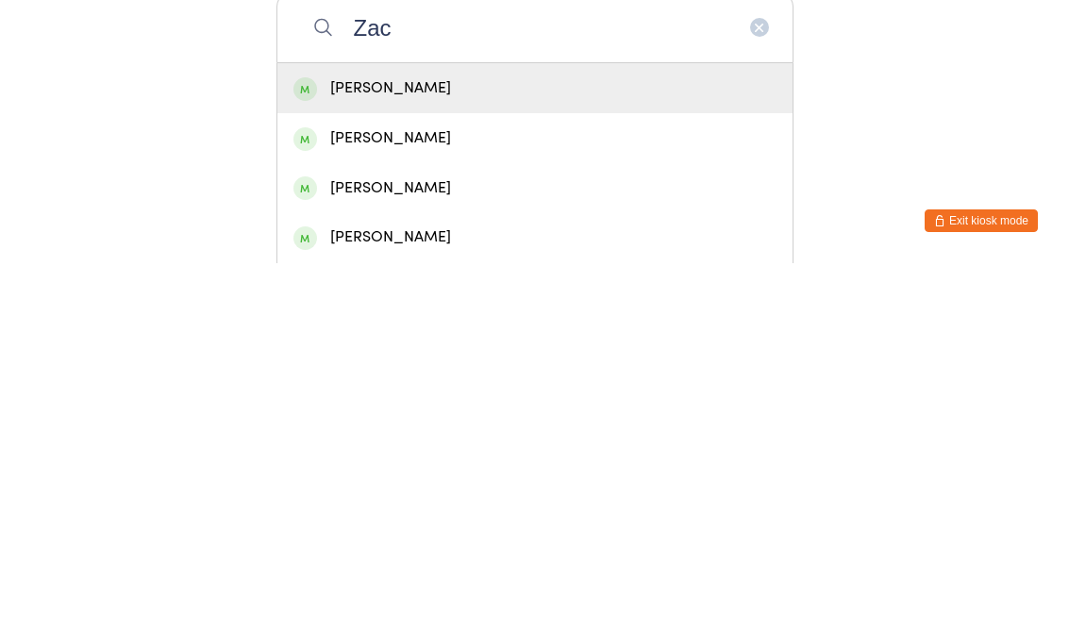
type input "Zac"
click at [527, 432] on div "[PERSON_NAME]" at bounding box center [534, 457] width 515 height 50
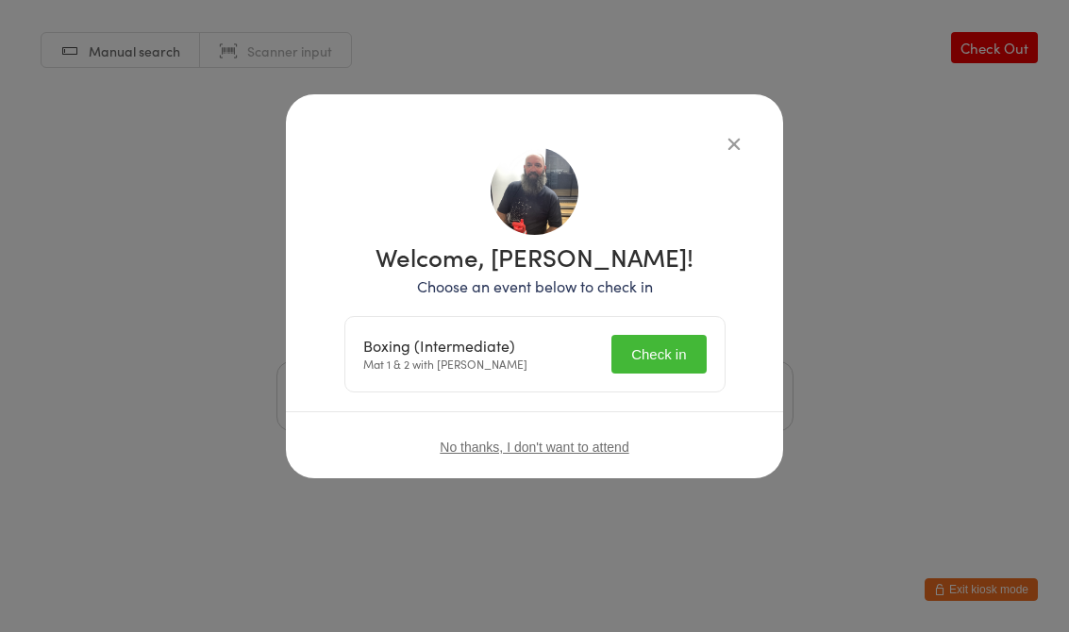
click at [688, 345] on button "Check in" at bounding box center [659, 354] width 94 height 39
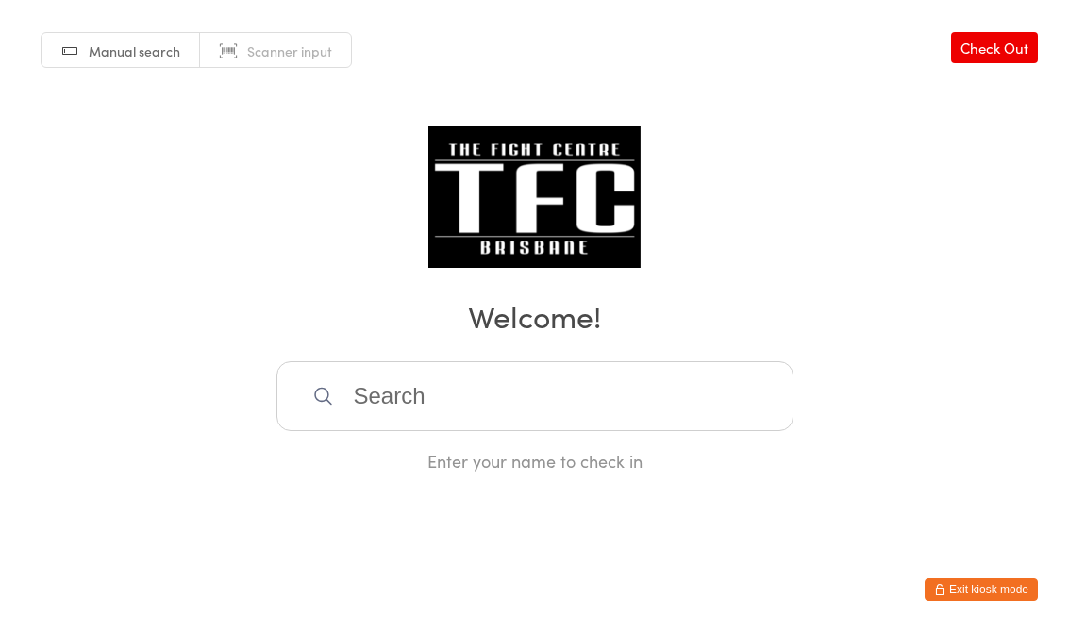
click at [618, 374] on input "search" at bounding box center [535, 396] width 517 height 70
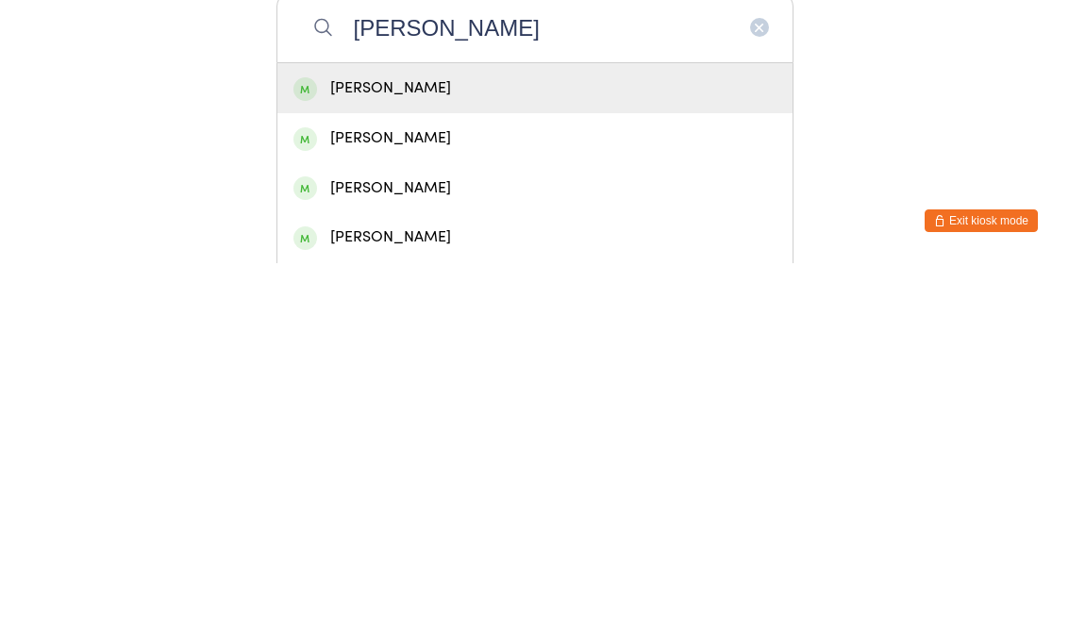
type input "[PERSON_NAME]"
click at [650, 445] on div "[PERSON_NAME]" at bounding box center [535, 457] width 483 height 25
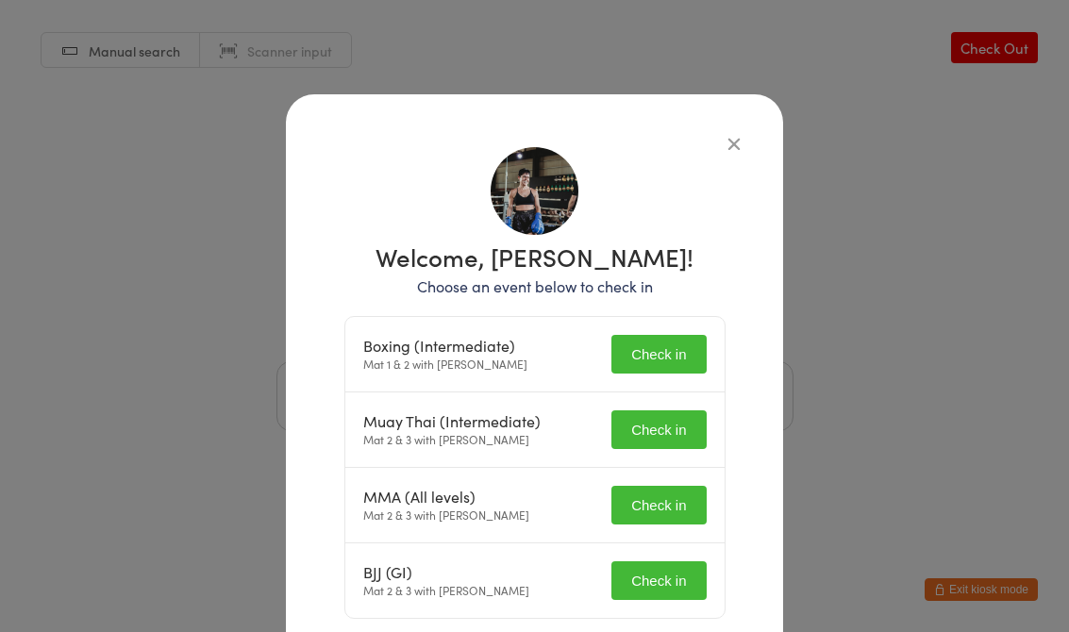
click at [660, 368] on button "Check in" at bounding box center [659, 354] width 94 height 39
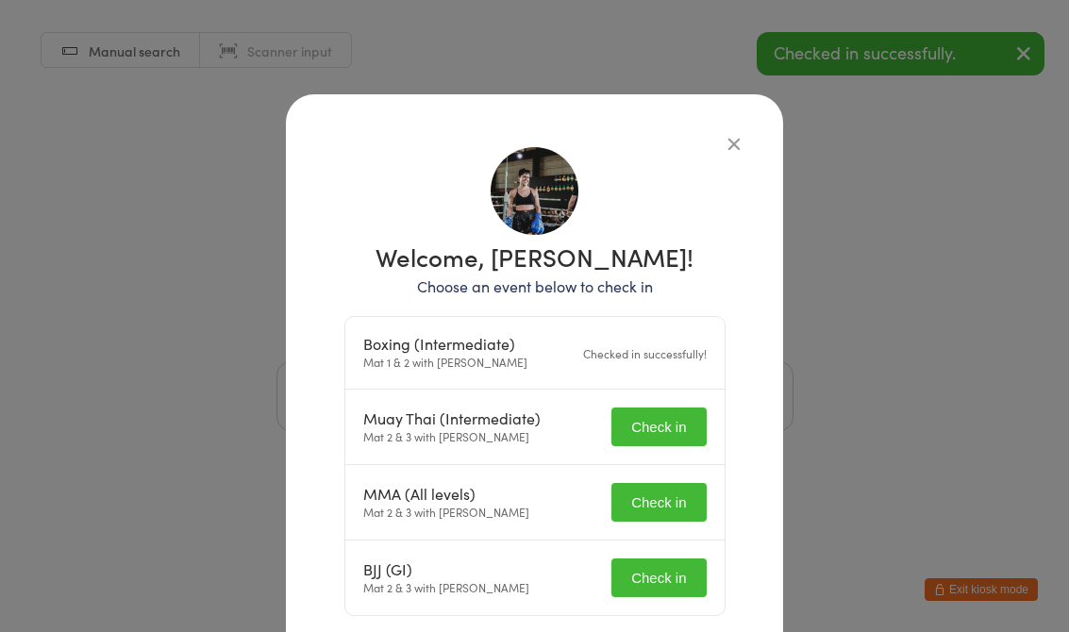
click at [661, 420] on button "Check in" at bounding box center [659, 427] width 94 height 39
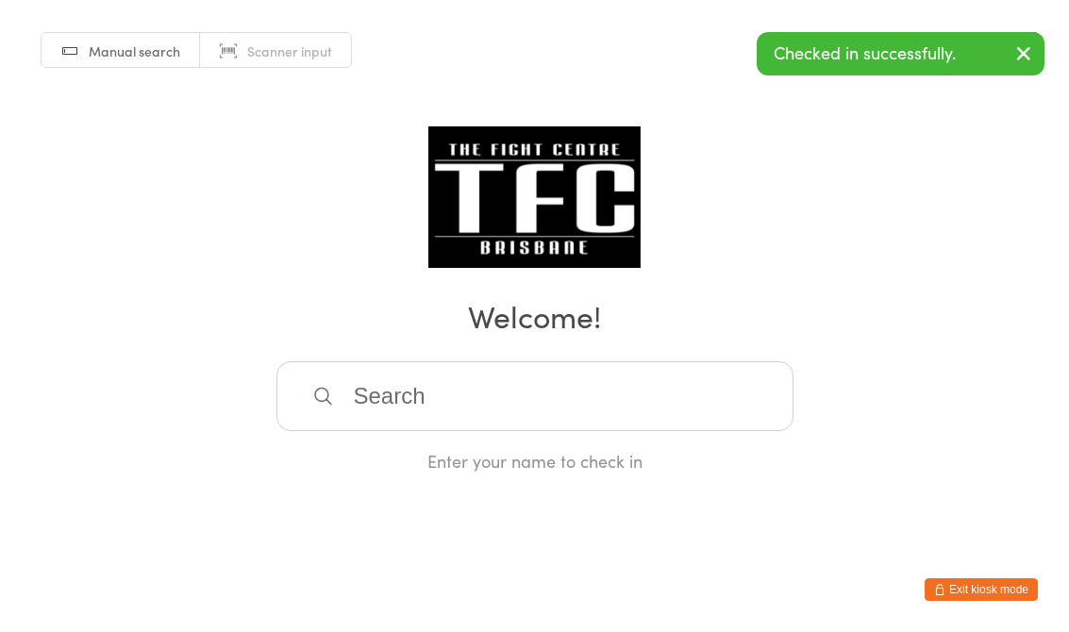
click at [619, 397] on input "search" at bounding box center [535, 396] width 517 height 70
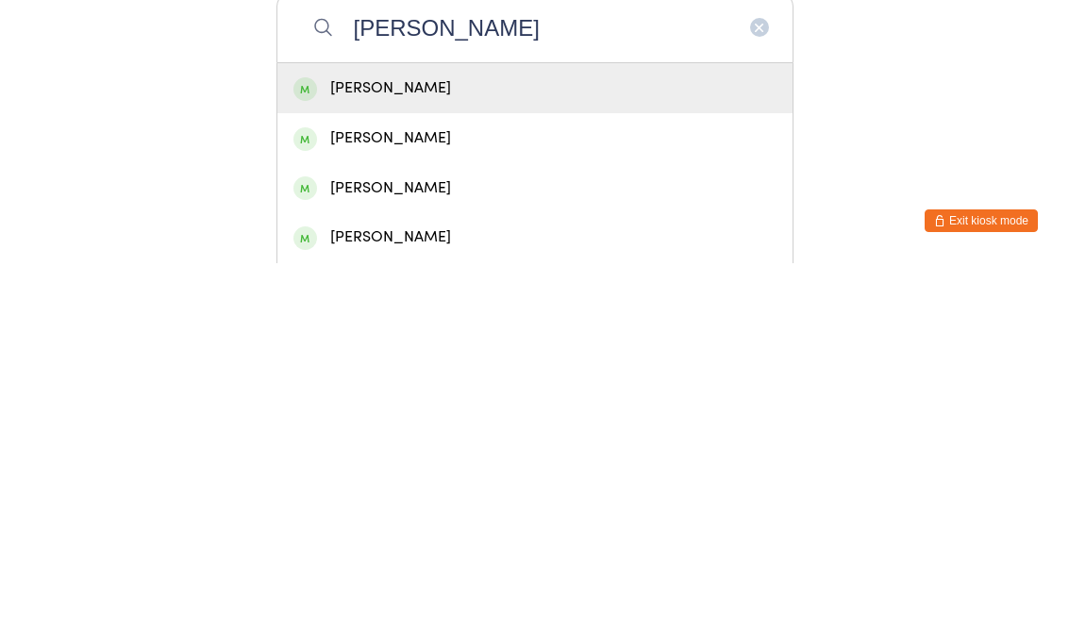
type input "[PERSON_NAME]"
click at [675, 445] on div "[PERSON_NAME]" at bounding box center [535, 457] width 483 height 25
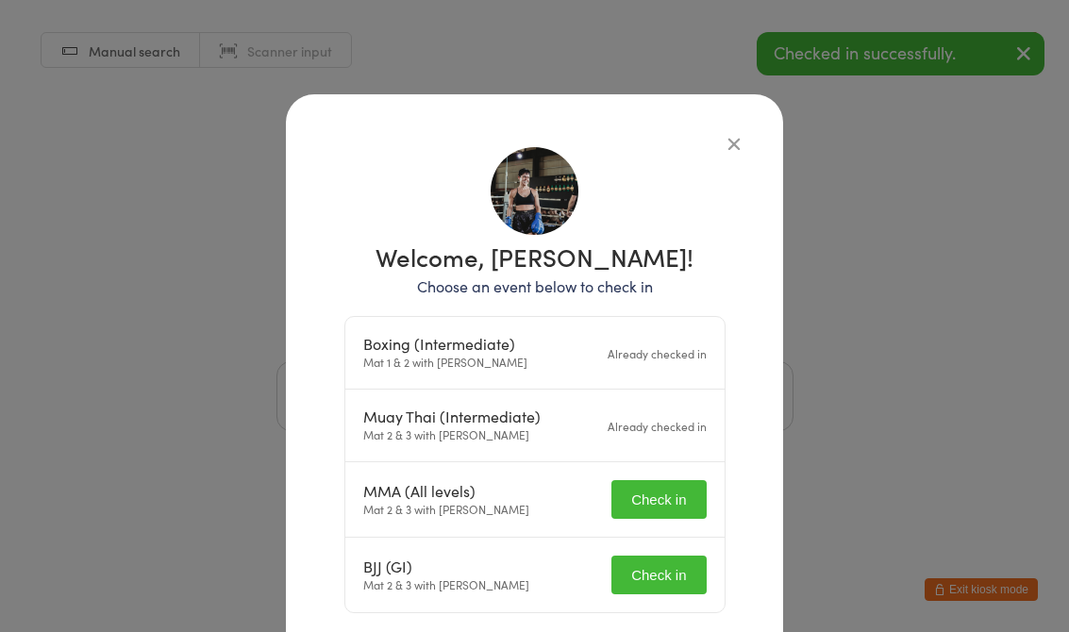
click at [672, 503] on button "Check in" at bounding box center [659, 499] width 94 height 39
click at [682, 576] on button "Check in" at bounding box center [659, 572] width 94 height 39
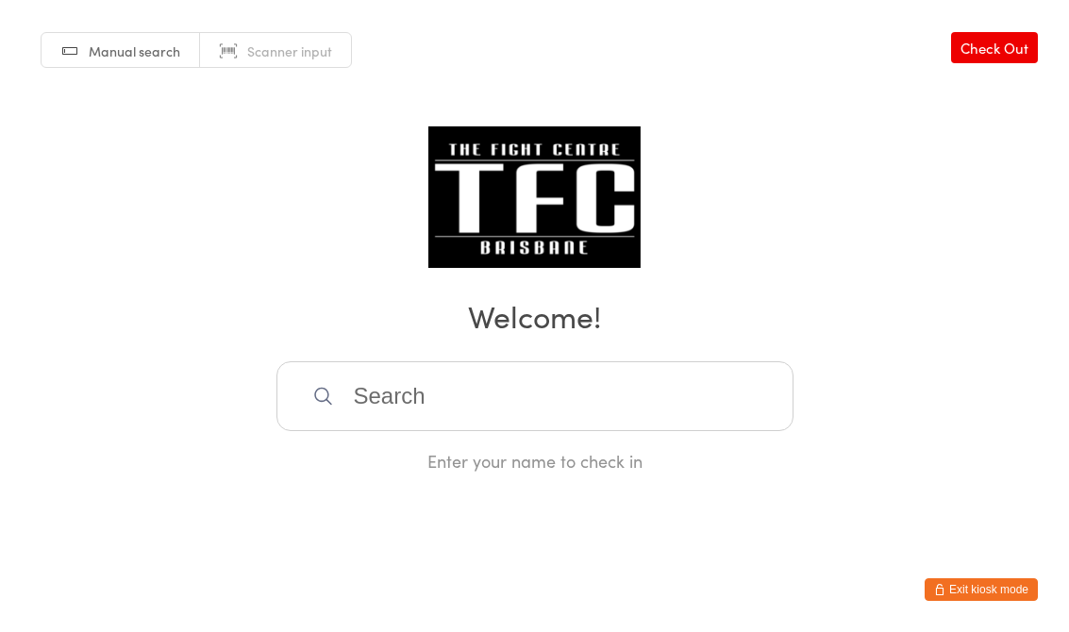
click at [527, 418] on input "search" at bounding box center [535, 396] width 517 height 70
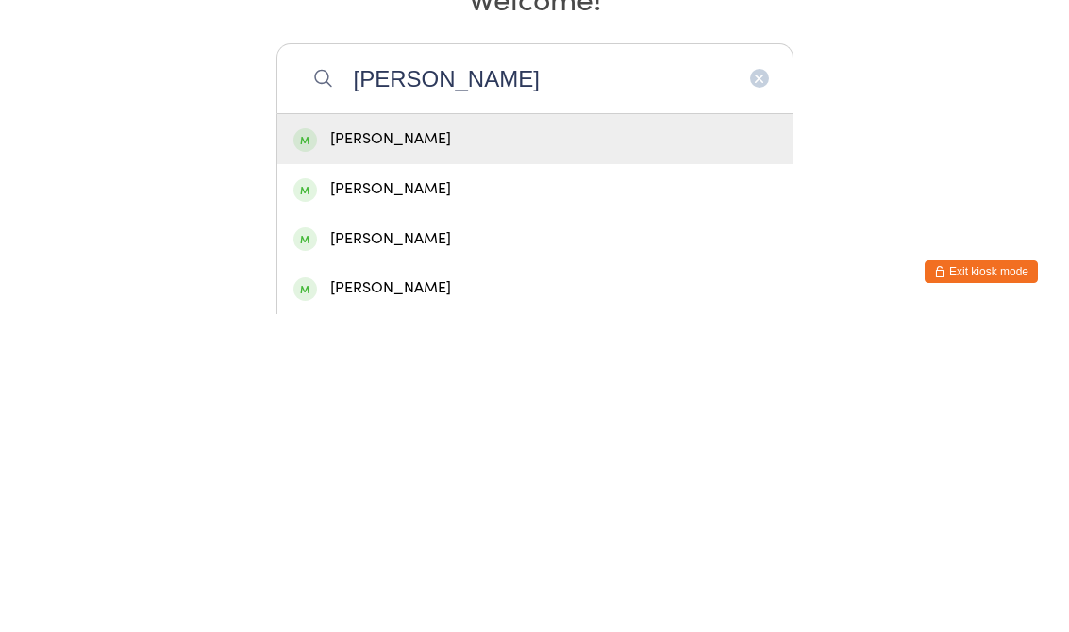
type input "[PERSON_NAME]"
click at [476, 445] on div "[PERSON_NAME]" at bounding box center [535, 457] width 483 height 25
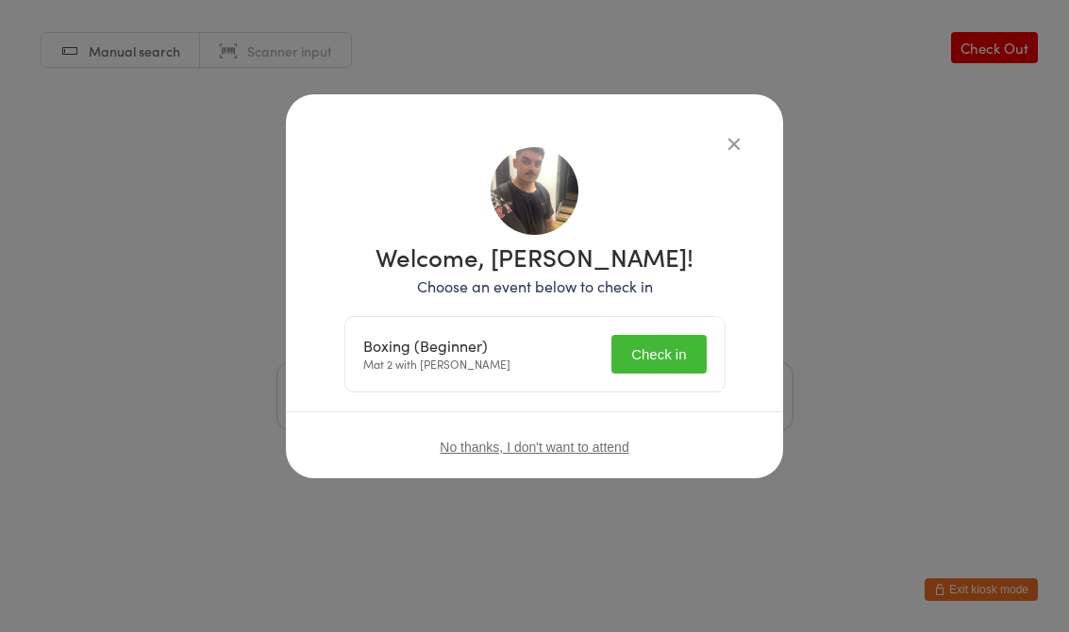
click at [664, 339] on button "Check in" at bounding box center [659, 354] width 94 height 39
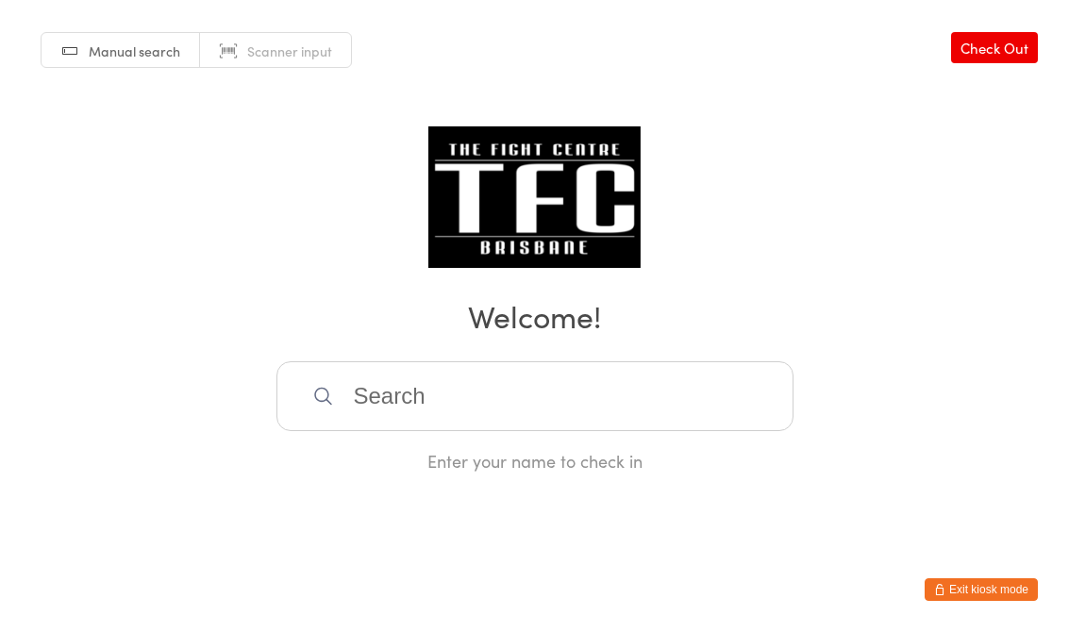
click at [483, 392] on input "search" at bounding box center [535, 396] width 517 height 70
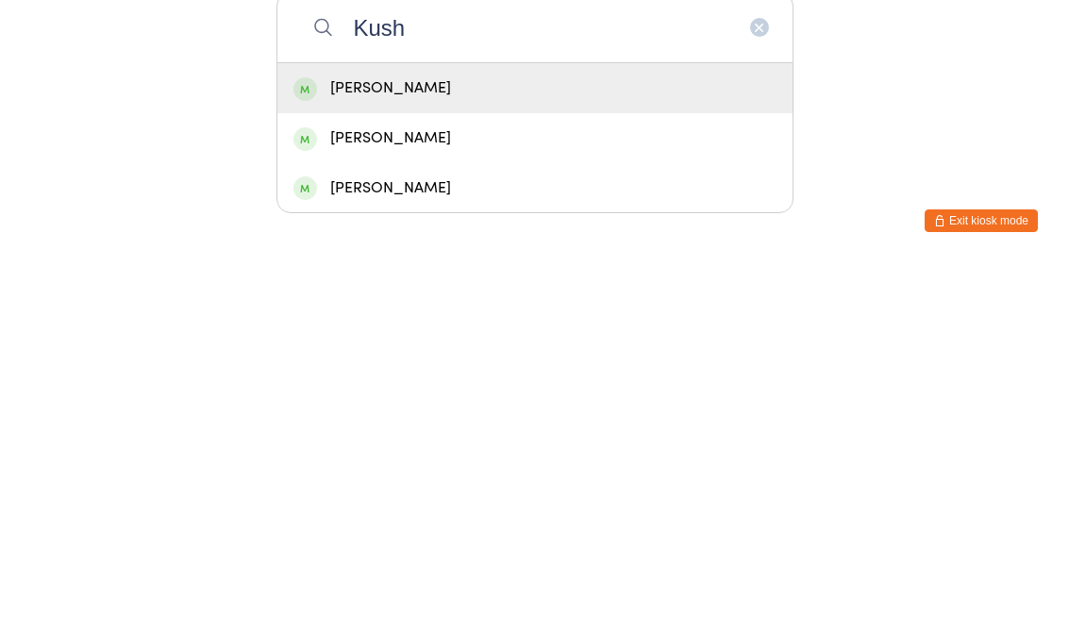
type input "Kush"
click at [547, 445] on div "[PERSON_NAME]" at bounding box center [535, 457] width 483 height 25
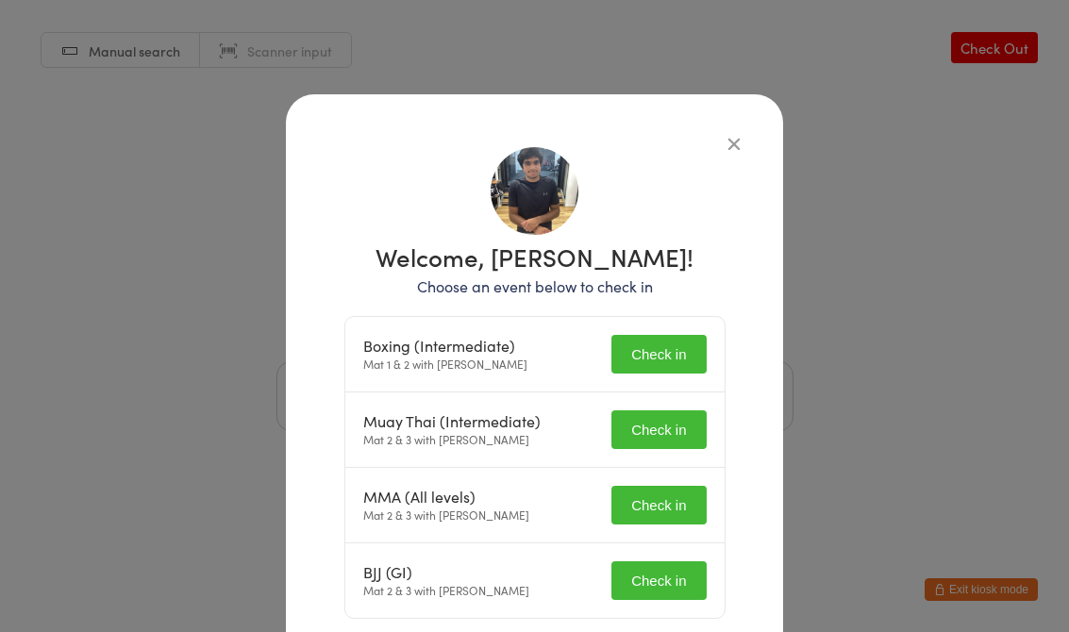
click at [645, 591] on button "Check in" at bounding box center [659, 581] width 94 height 39
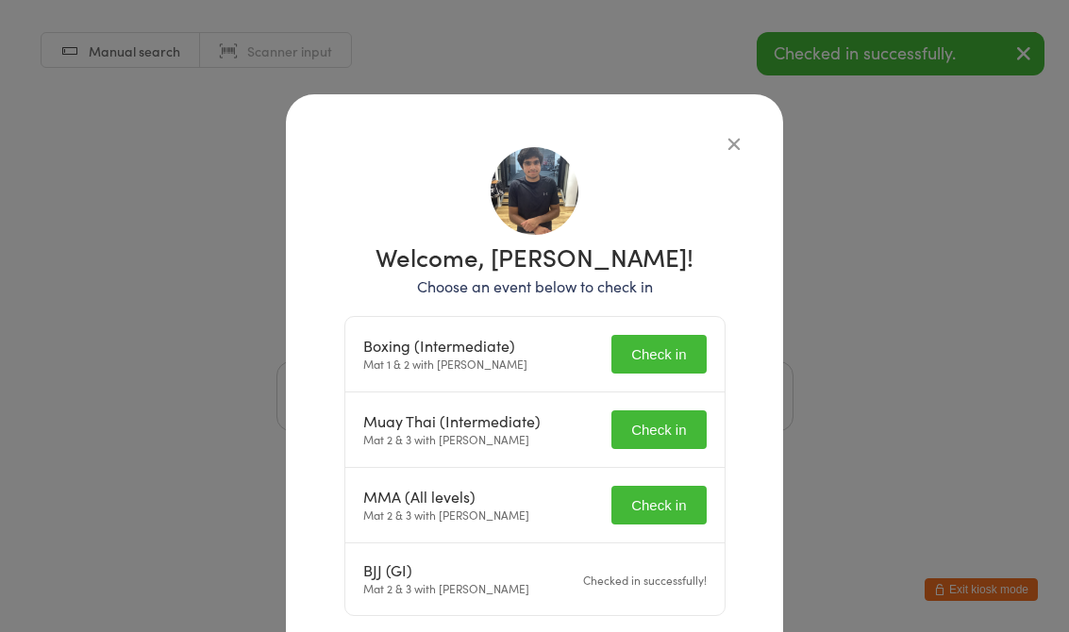
click at [680, 412] on button "Check in" at bounding box center [659, 430] width 94 height 39
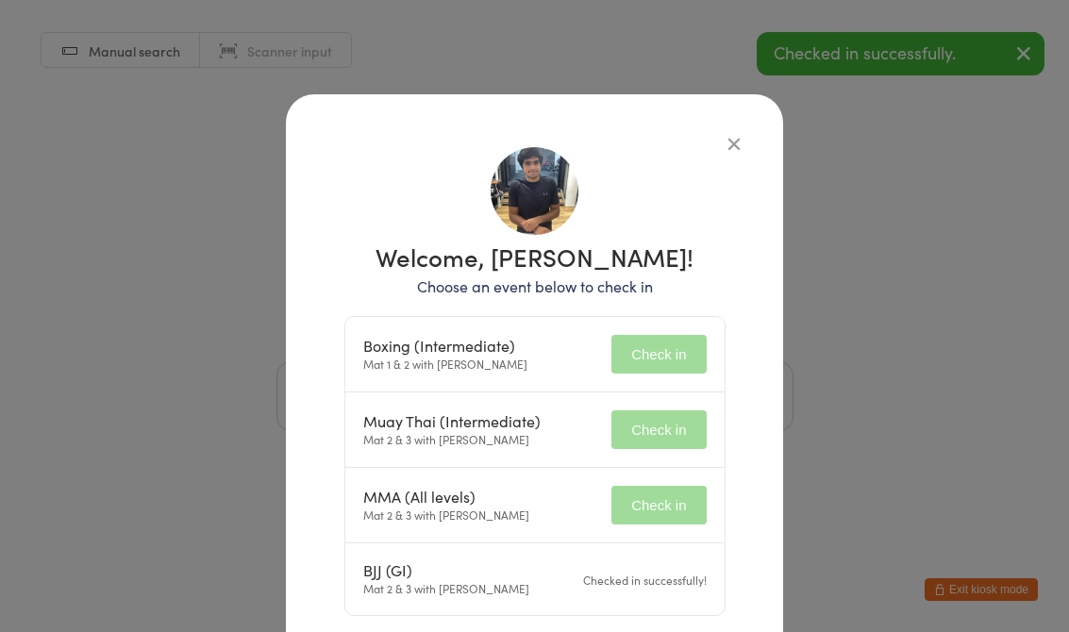
click at [679, 326] on div "Boxing (Intermediate) Mat 1 & 2 with [PERSON_NAME] Check in" at bounding box center [534, 355] width 379 height 76
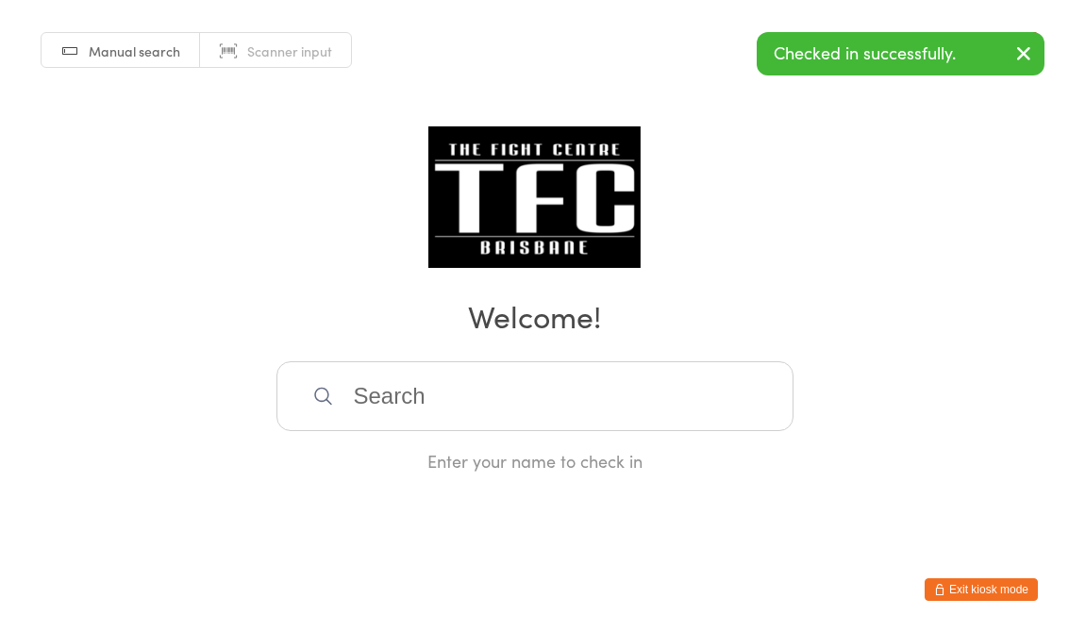
click at [615, 395] on input "search" at bounding box center [535, 396] width 517 height 70
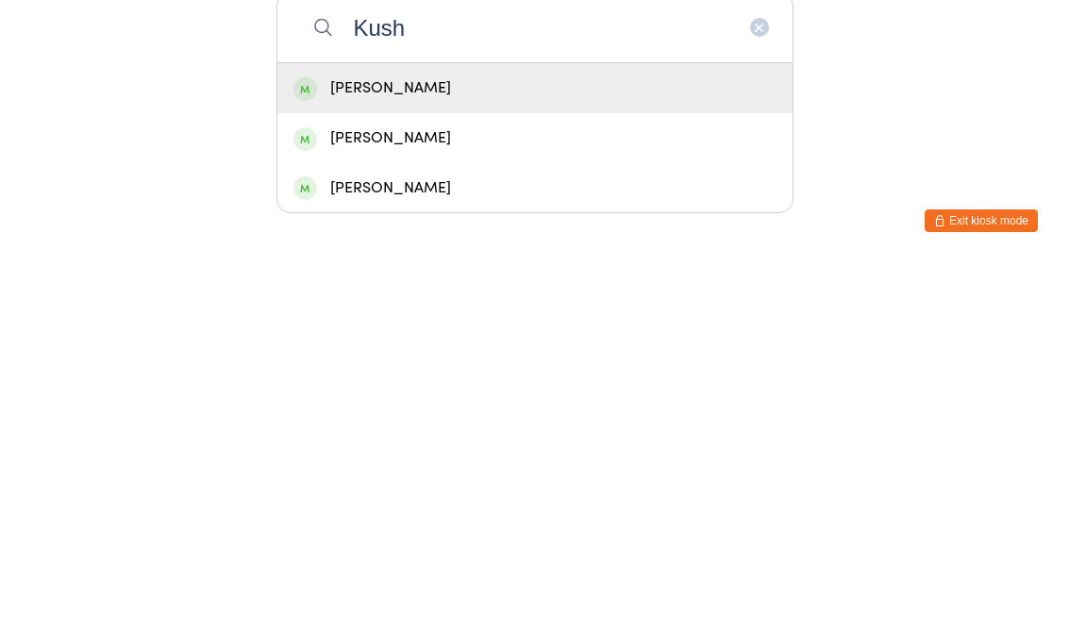
type input "Kush"
click at [487, 445] on div "[PERSON_NAME]" at bounding box center [535, 457] width 483 height 25
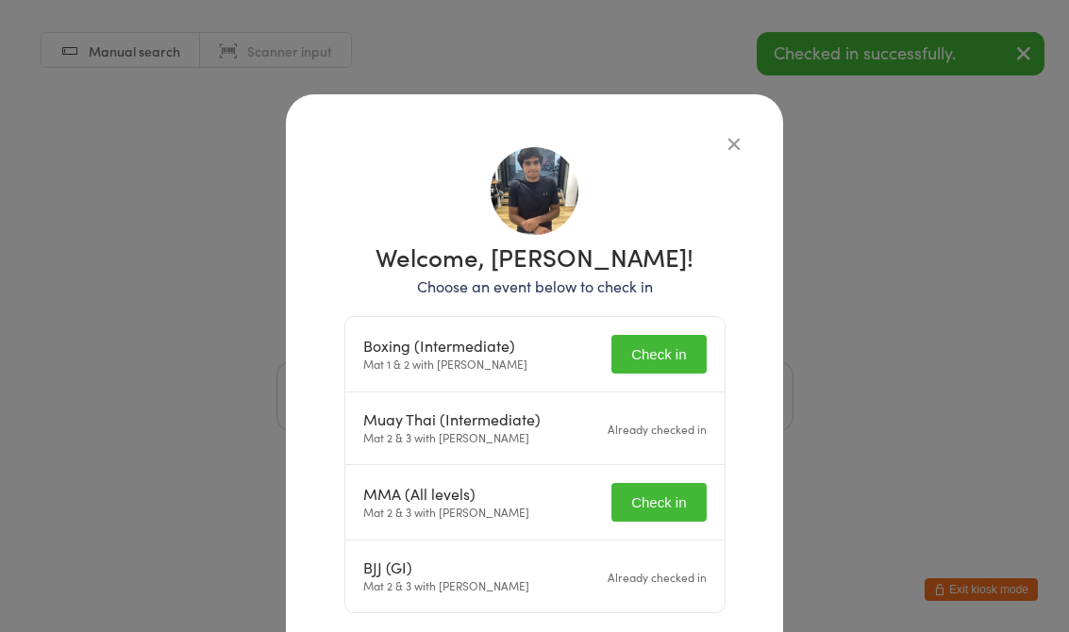
click at [661, 502] on button "Check in" at bounding box center [659, 502] width 94 height 39
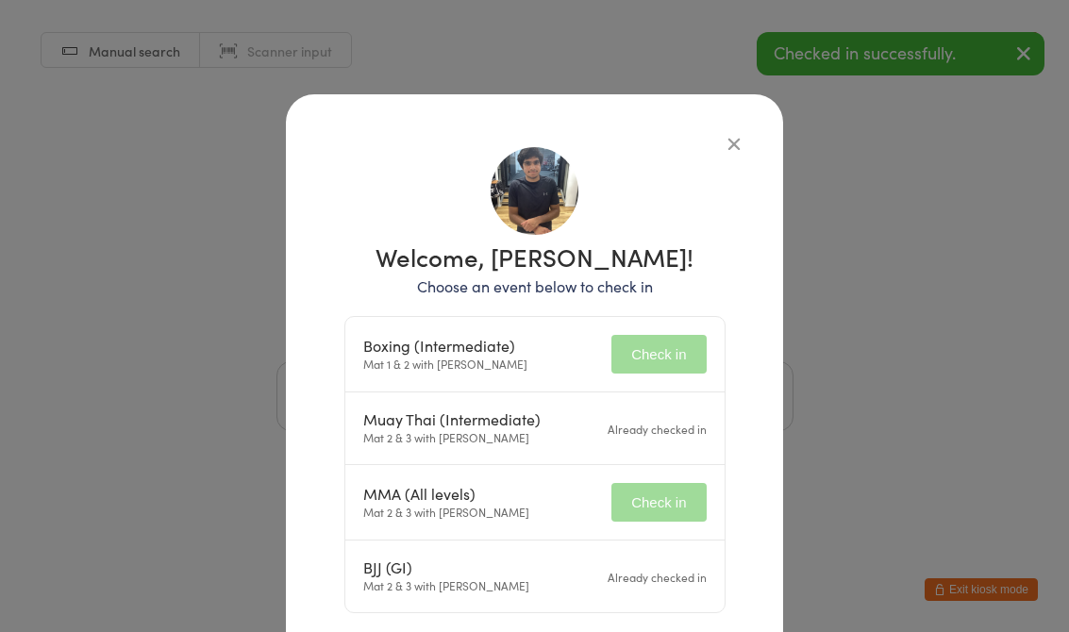
click at [667, 342] on button "Check in" at bounding box center [659, 354] width 94 height 39
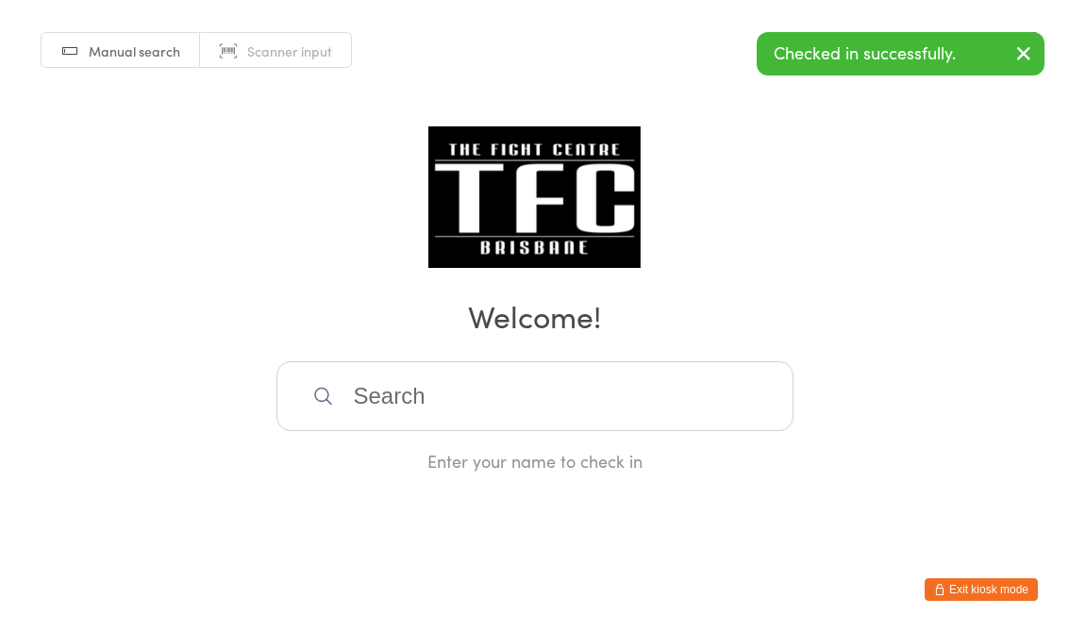
click at [410, 384] on input "search" at bounding box center [535, 396] width 517 height 70
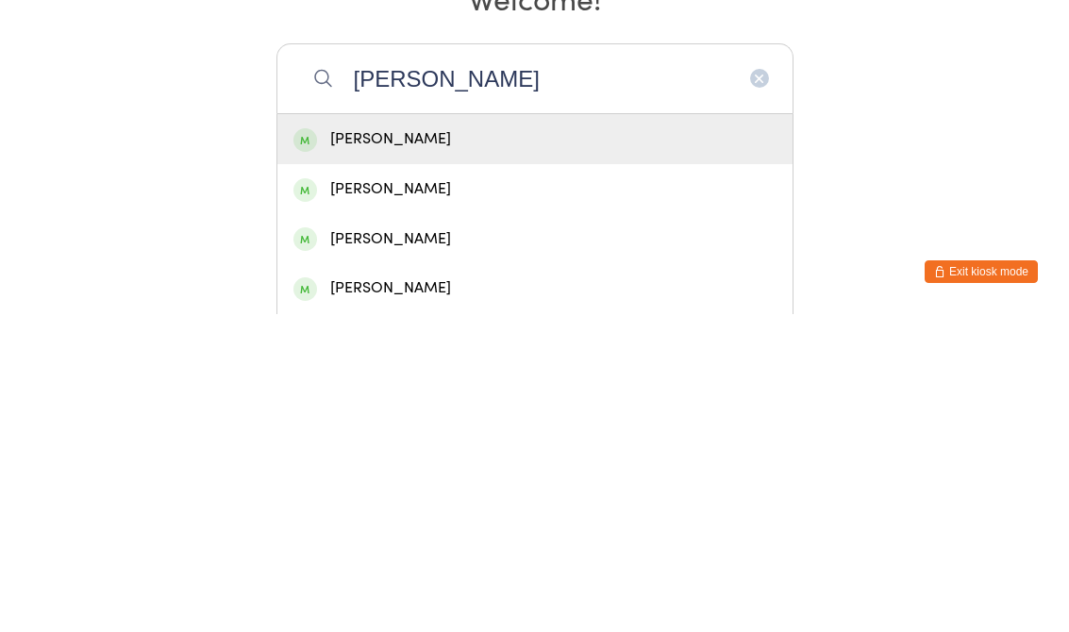
type input "[PERSON_NAME]"
click at [448, 445] on div "[PERSON_NAME]" at bounding box center [535, 457] width 483 height 25
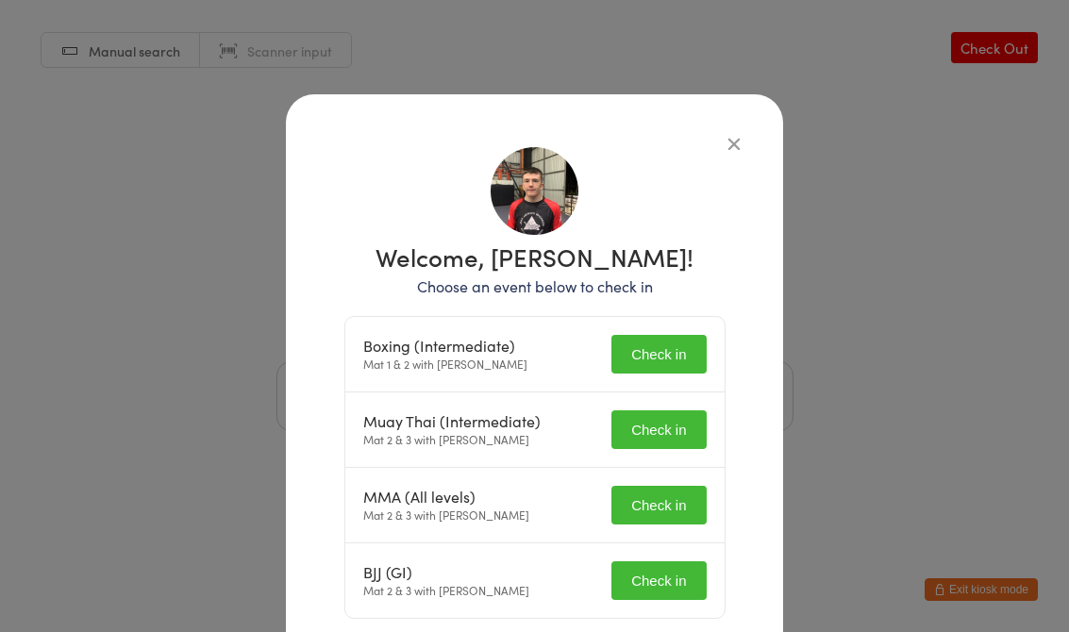
click at [657, 361] on button "Check in" at bounding box center [659, 354] width 94 height 39
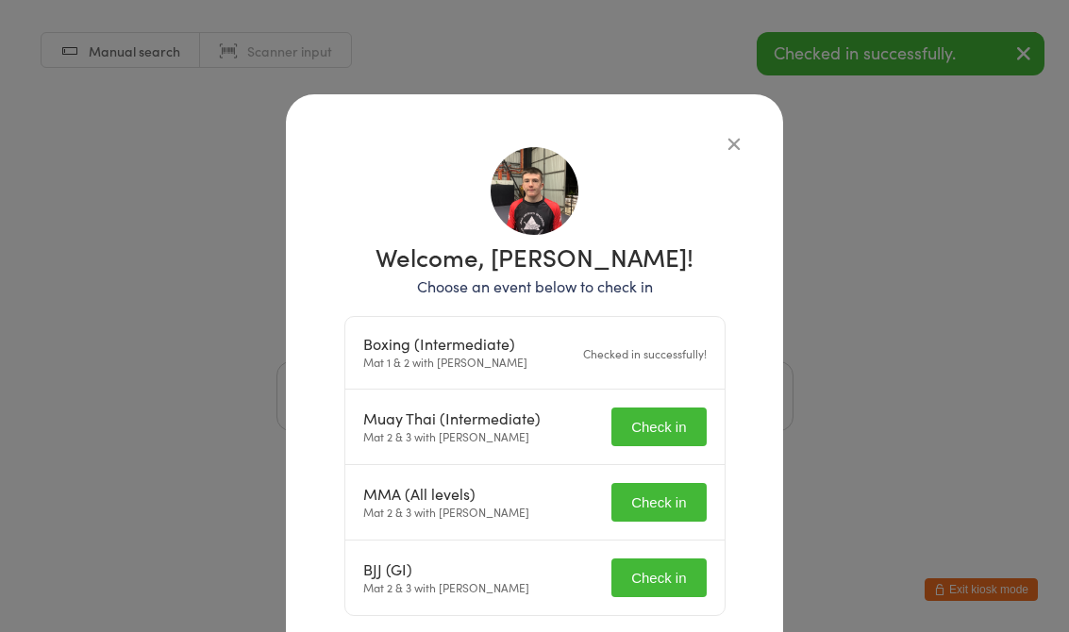
click at [675, 497] on button "Check in" at bounding box center [659, 502] width 94 height 39
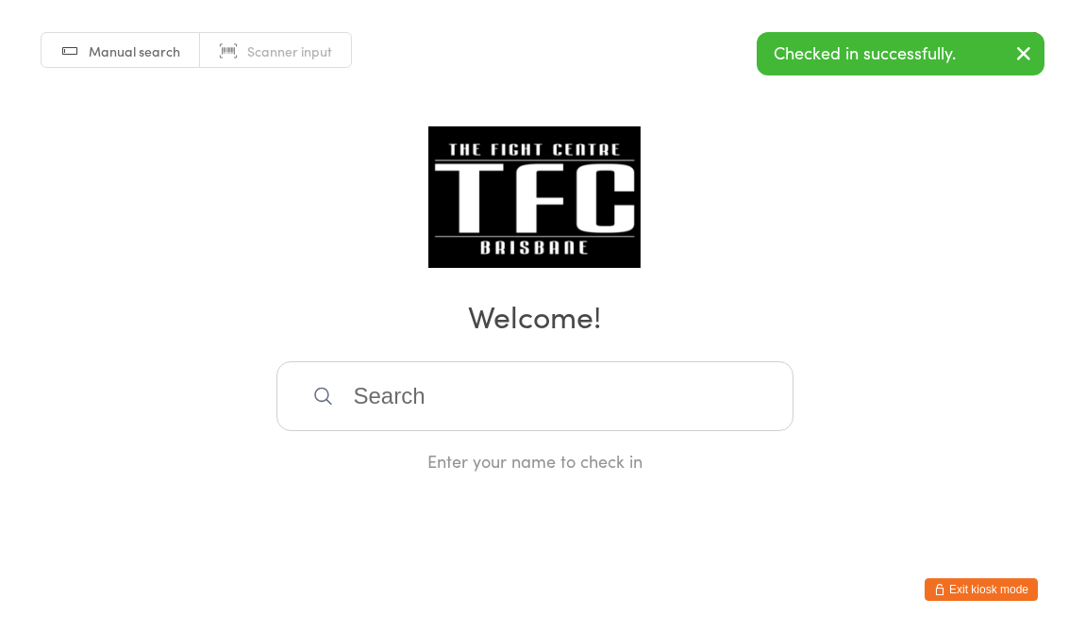
click at [572, 399] on input "search" at bounding box center [535, 396] width 517 height 70
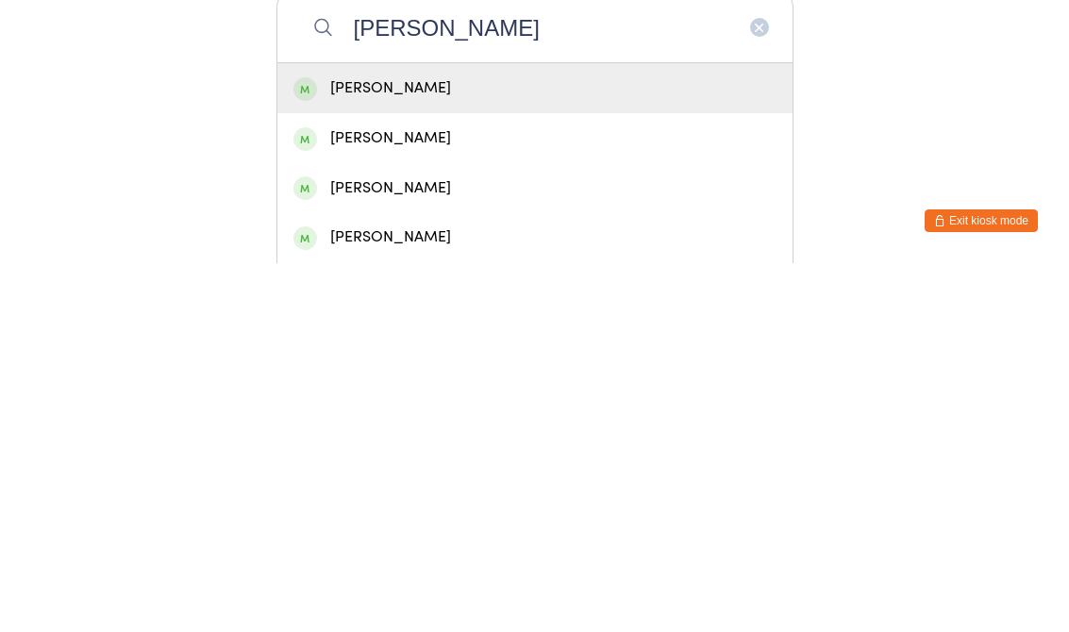
type input "[PERSON_NAME]"
click at [675, 445] on div "[PERSON_NAME]" at bounding box center [535, 457] width 483 height 25
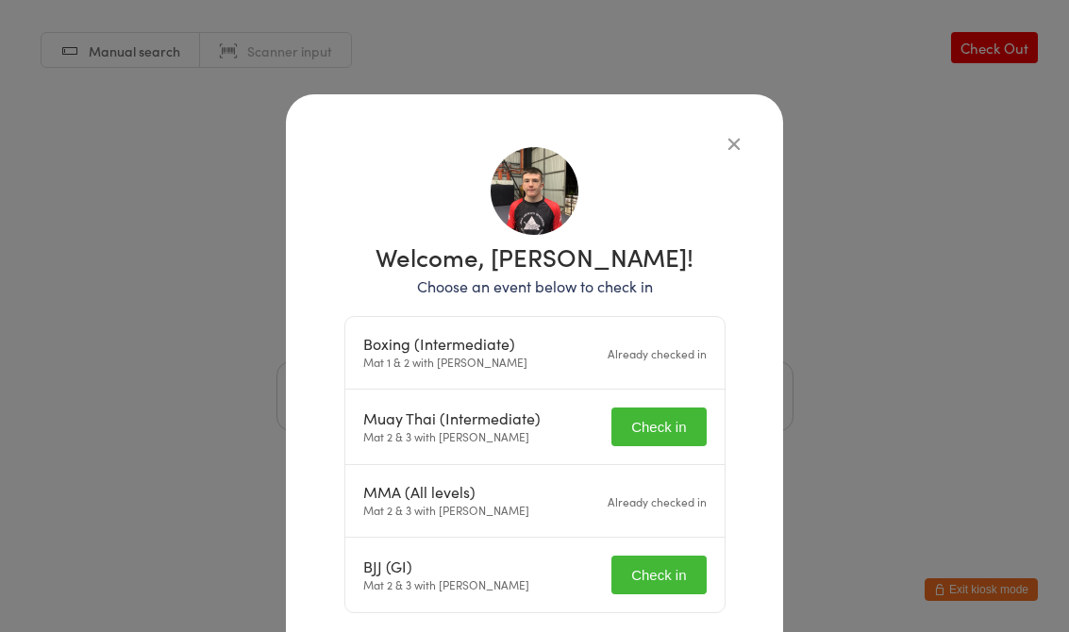
click at [659, 423] on button "Check in" at bounding box center [659, 427] width 94 height 39
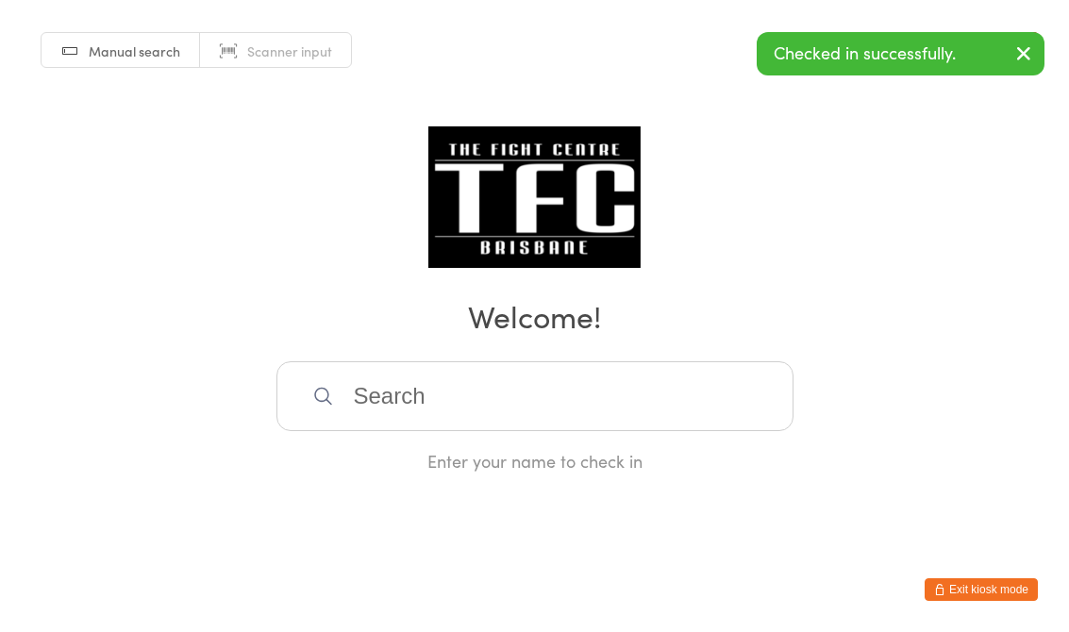
click at [660, 575] on html "You have now entered Kiosk Mode. Members will be able to check themselves in us…" at bounding box center [534, 316] width 1069 height 632
click at [529, 406] on input "search" at bounding box center [535, 396] width 517 height 70
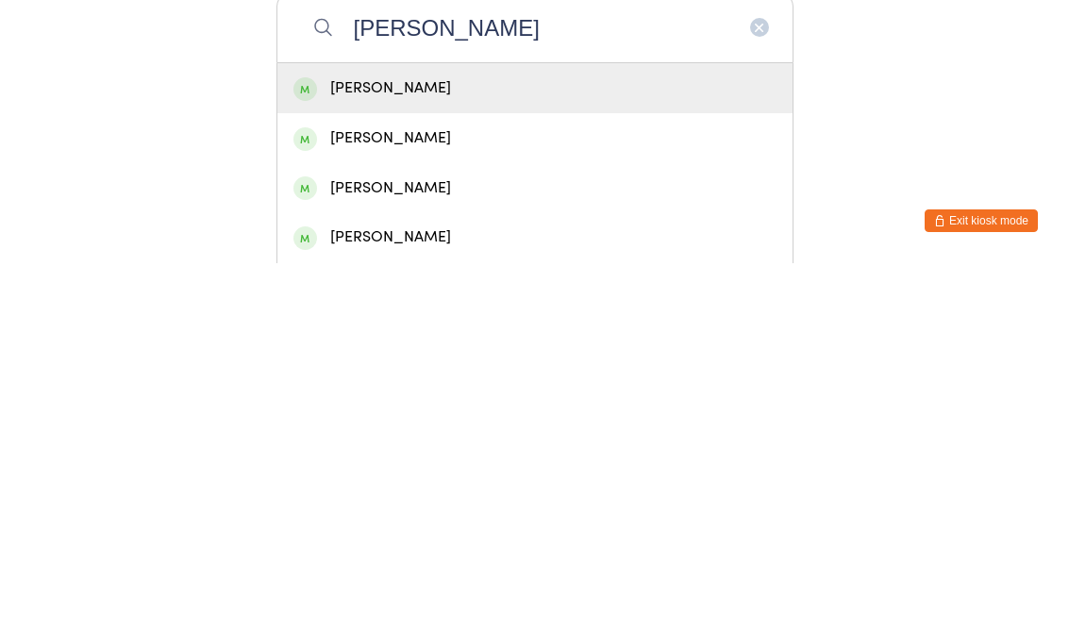
type input "[PERSON_NAME]"
click at [435, 445] on div "[PERSON_NAME]" at bounding box center [535, 457] width 483 height 25
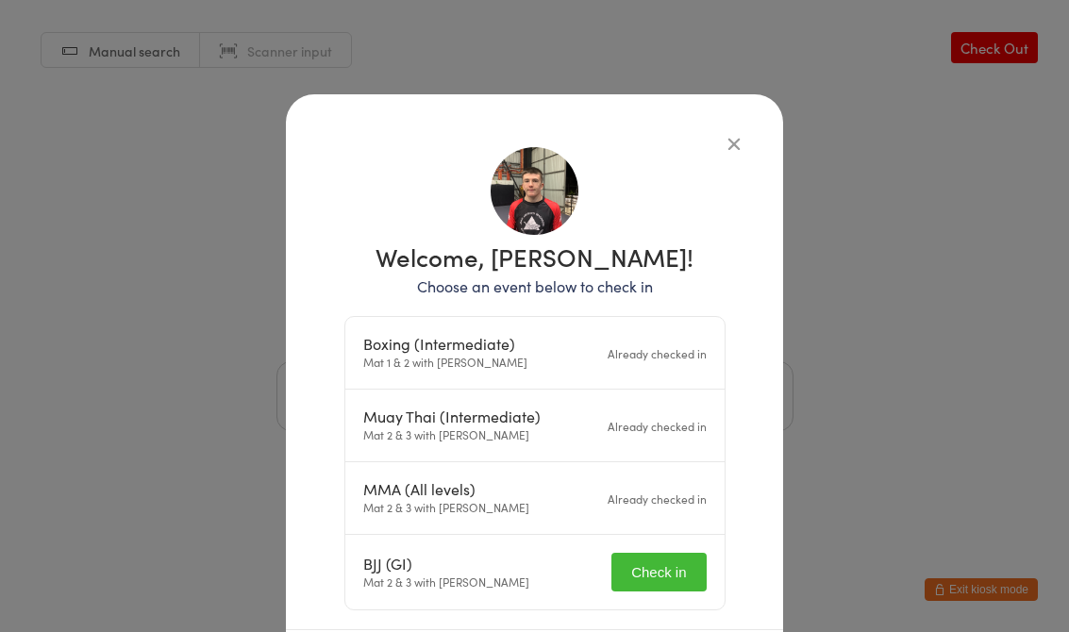
click at [681, 572] on button "Check in" at bounding box center [659, 572] width 94 height 39
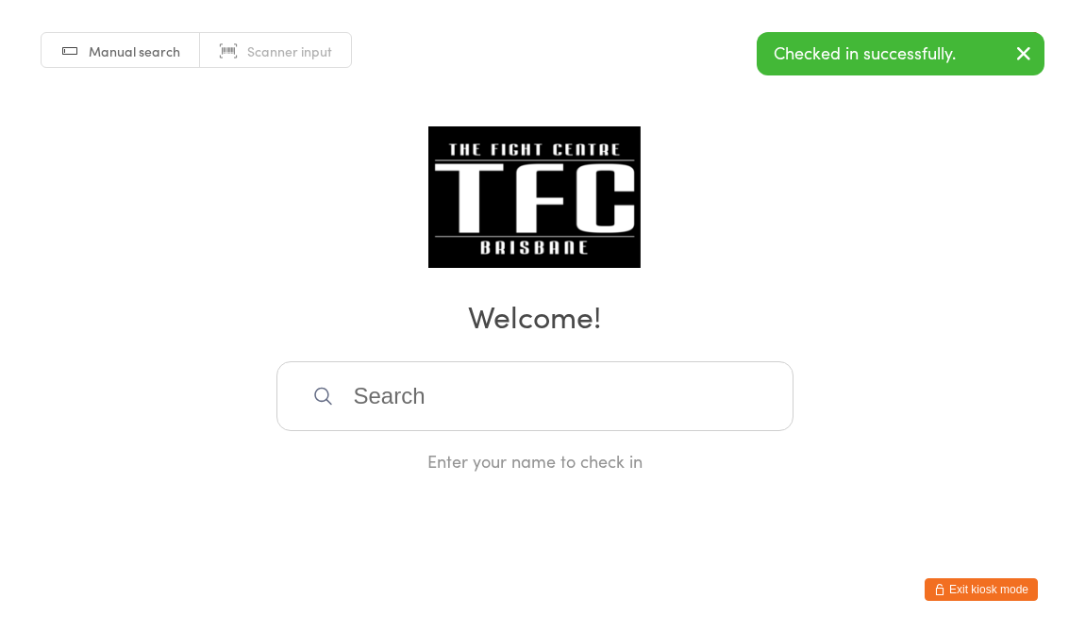
click at [434, 389] on input "search" at bounding box center [535, 396] width 517 height 70
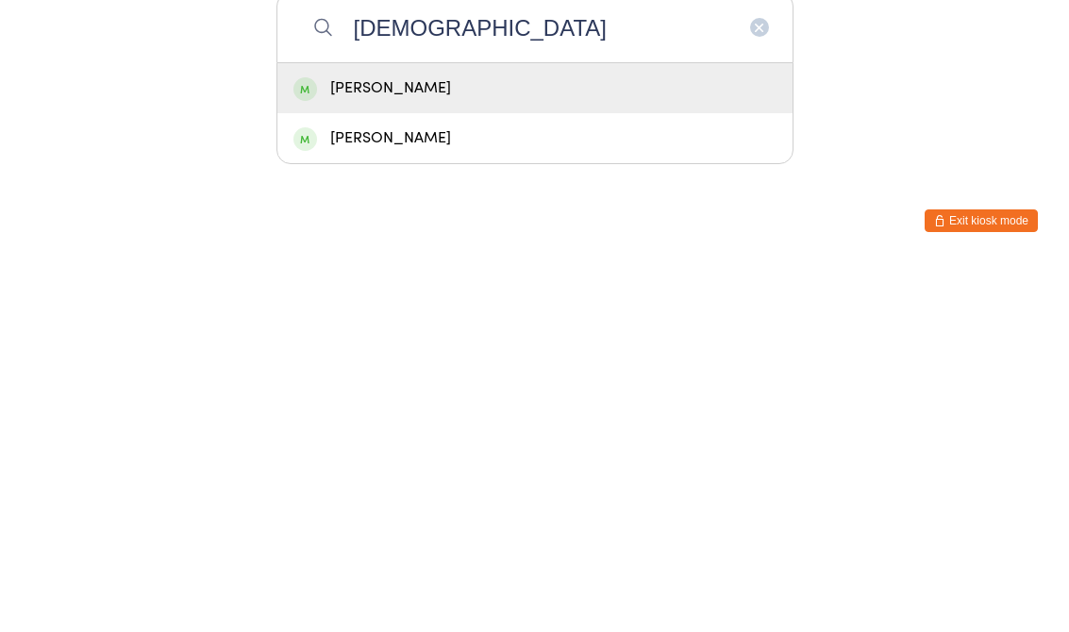
type input "[DEMOGRAPHIC_DATA]"
click at [542, 445] on div "[PERSON_NAME]" at bounding box center [535, 457] width 483 height 25
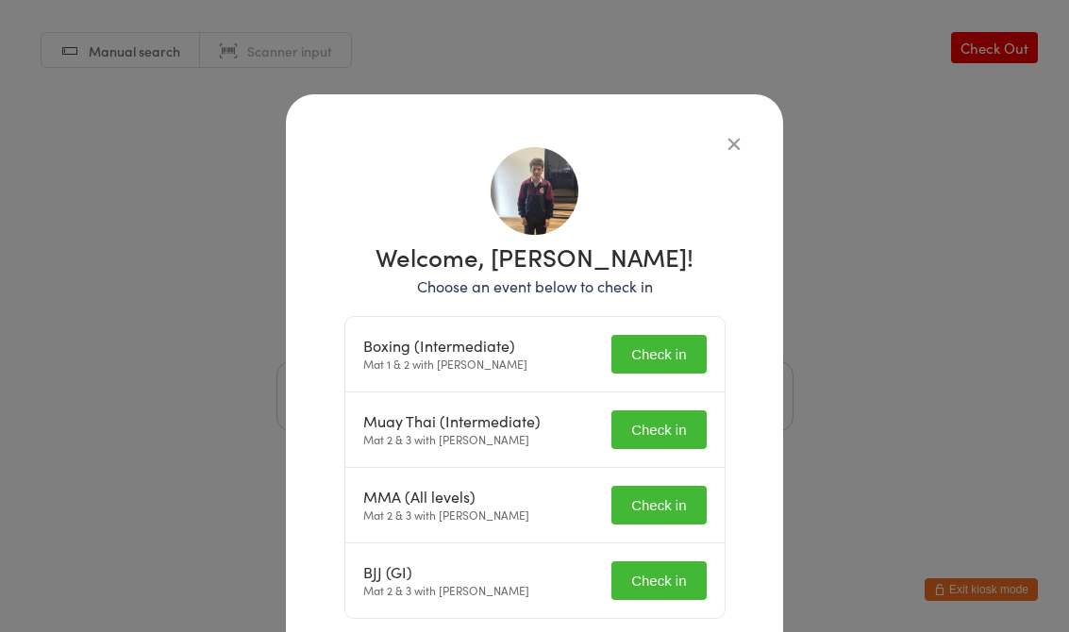
click at [680, 361] on button "Check in" at bounding box center [659, 354] width 94 height 39
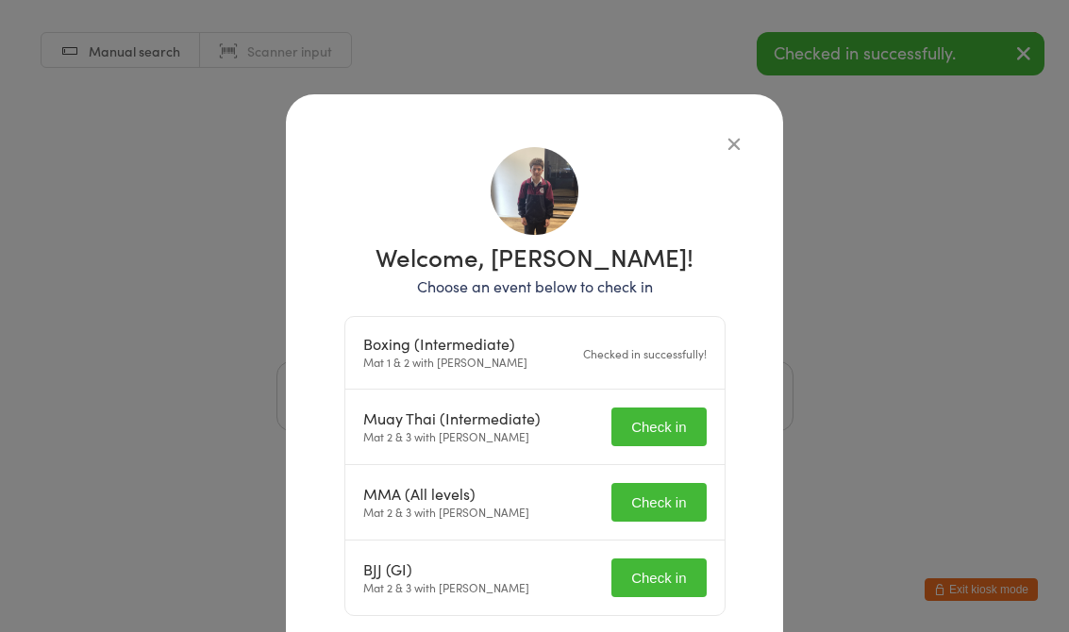
click at [667, 489] on button "Check in" at bounding box center [659, 502] width 94 height 39
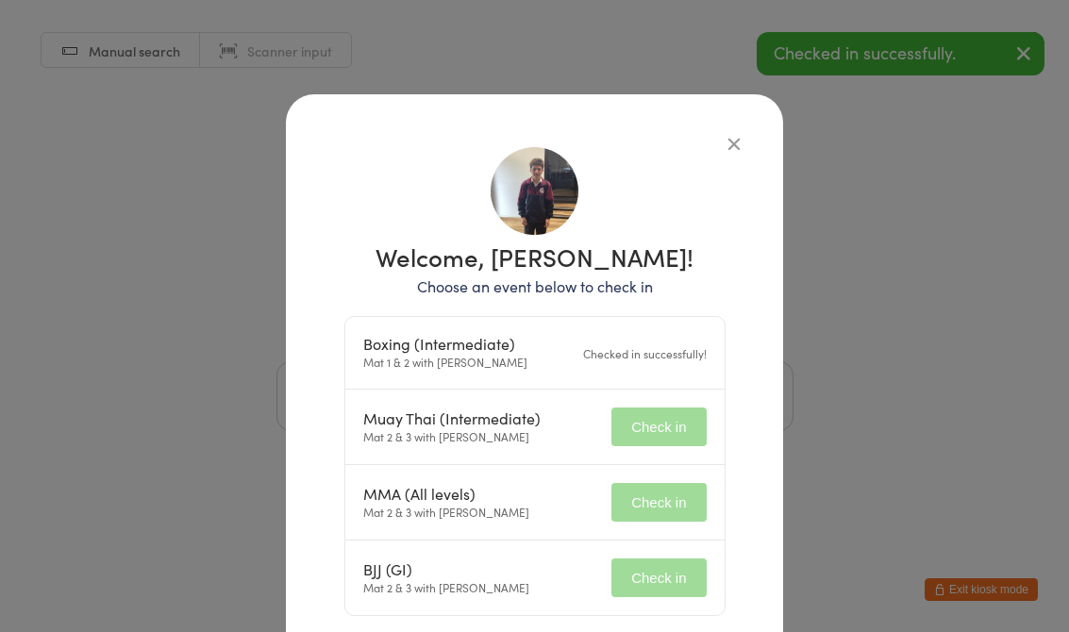
click at [670, 590] on button "Check in" at bounding box center [659, 578] width 94 height 39
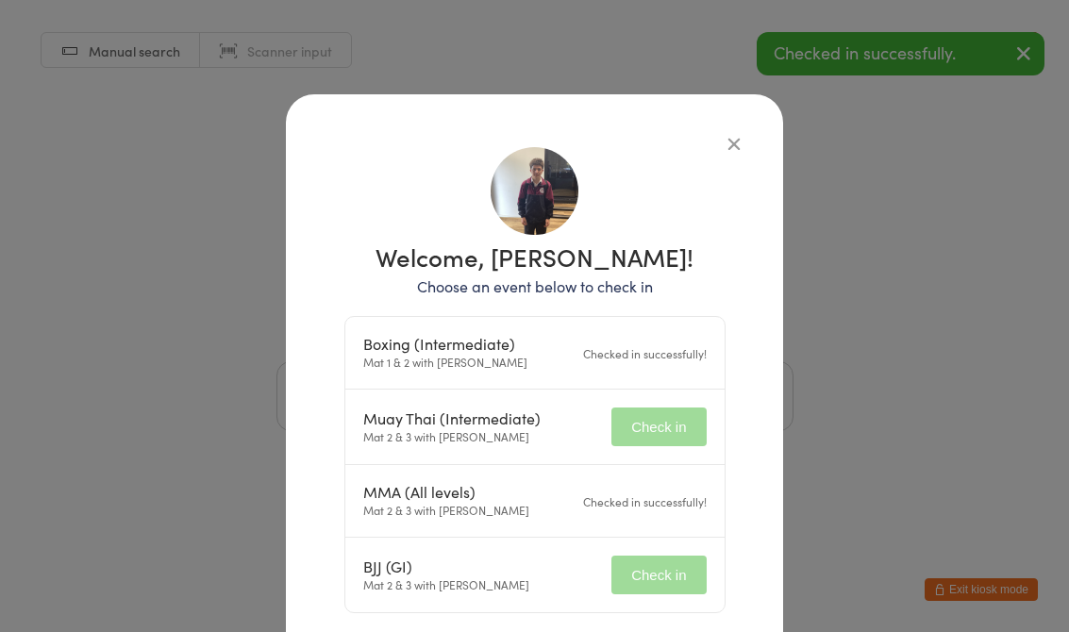
click at [666, 457] on div "Enter your name to check in" at bounding box center [535, 461] width 517 height 24
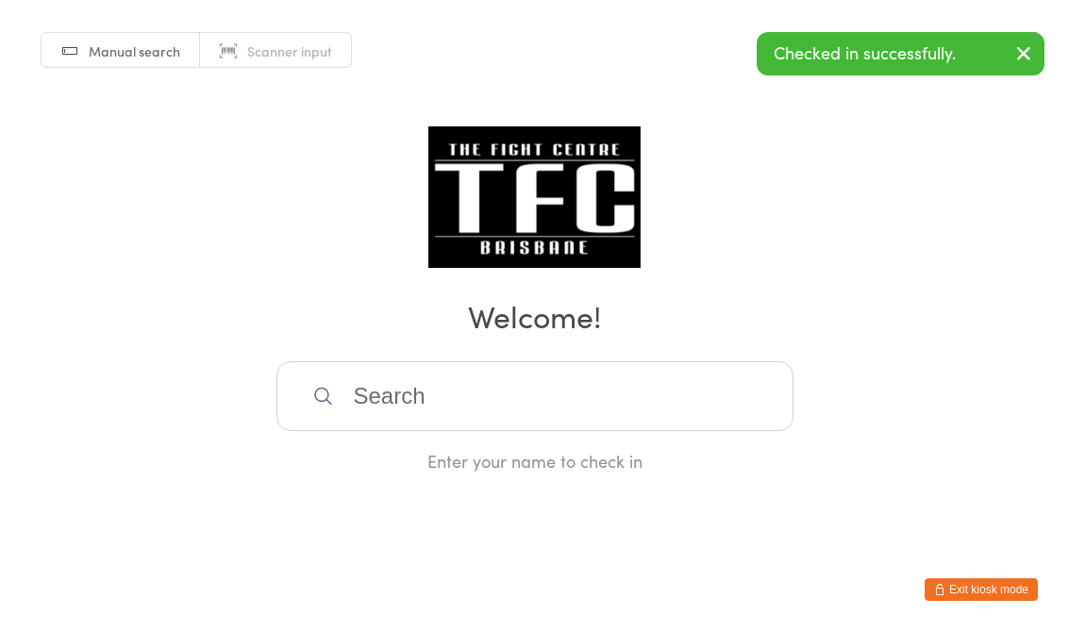
click at [658, 555] on html "You have now entered Kiosk Mode. Members will be able to check themselves in us…" at bounding box center [534, 316] width 1069 height 632
click at [554, 407] on input "search" at bounding box center [535, 396] width 517 height 70
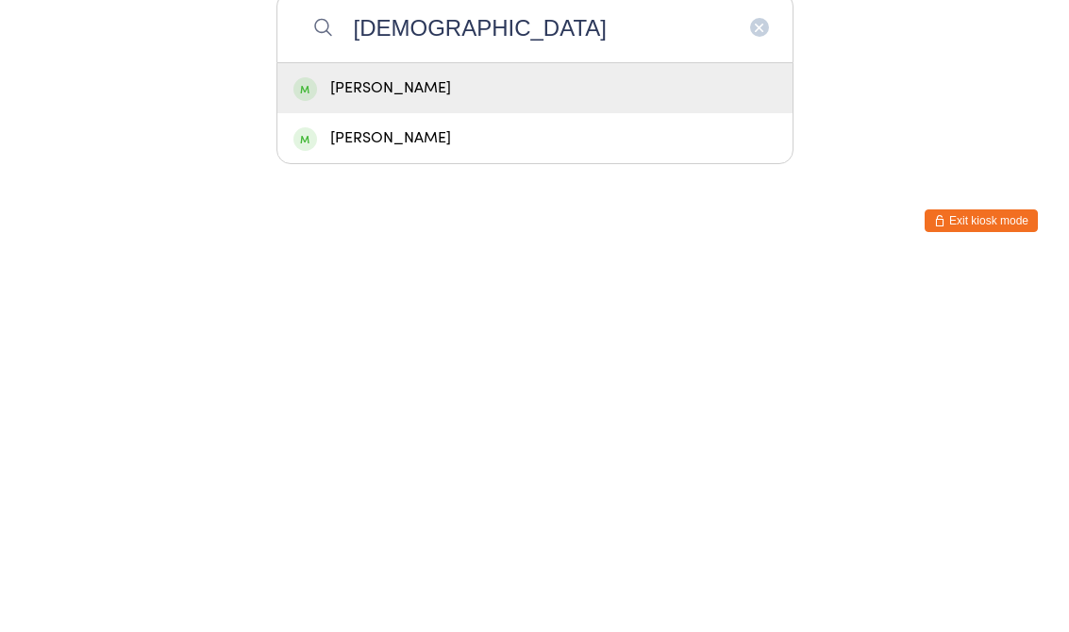
type input "[DEMOGRAPHIC_DATA]"
click at [480, 445] on div "[PERSON_NAME]" at bounding box center [535, 457] width 483 height 25
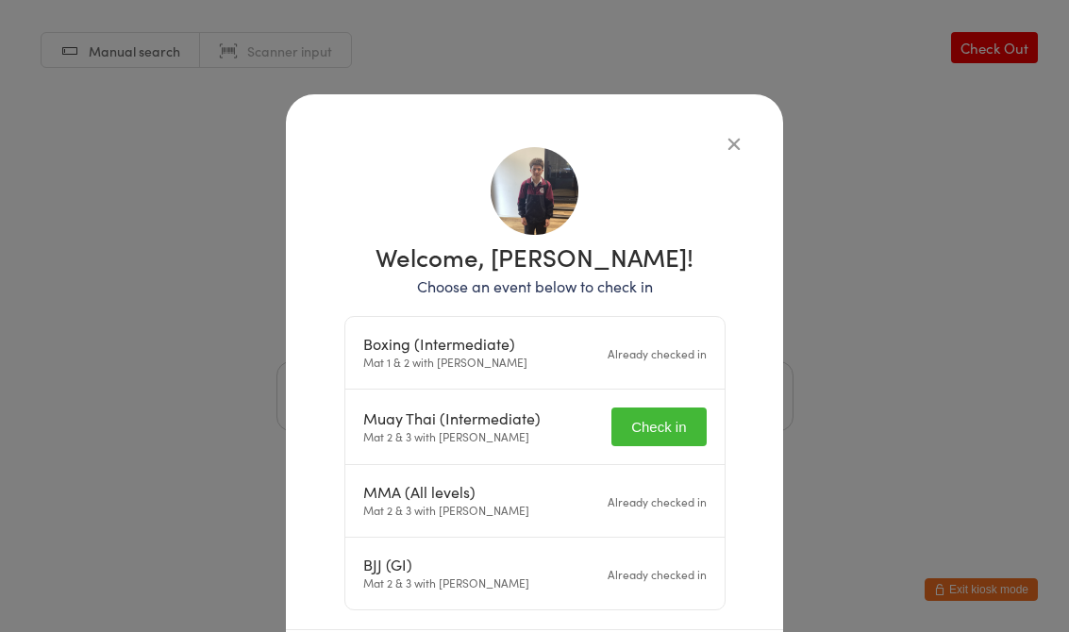
click at [692, 445] on button "Check in" at bounding box center [659, 427] width 94 height 39
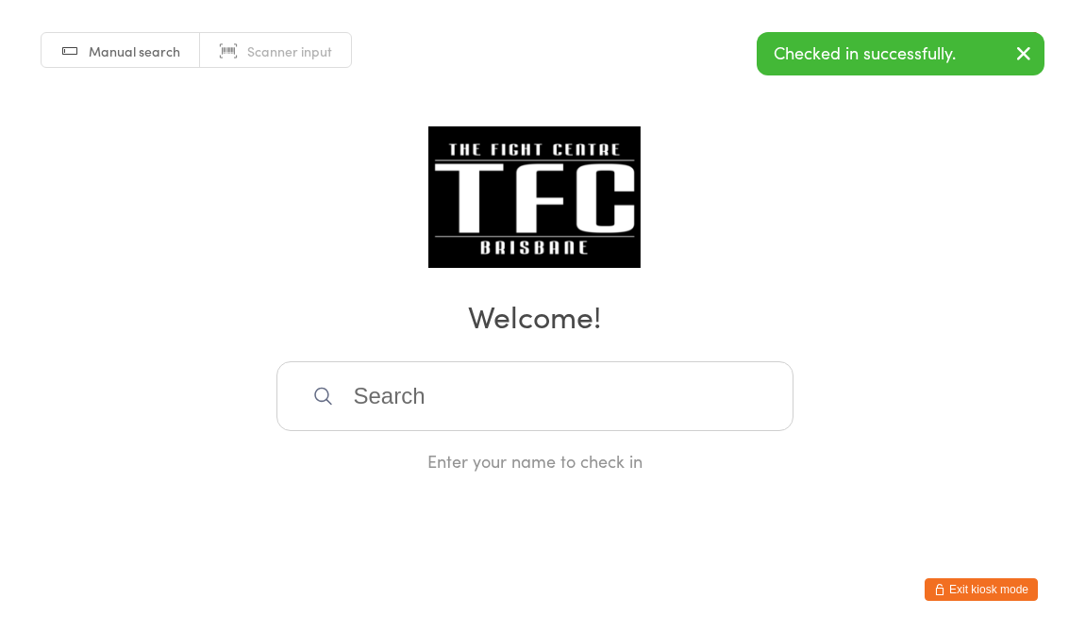
click at [717, 399] on input "search" at bounding box center [535, 396] width 517 height 70
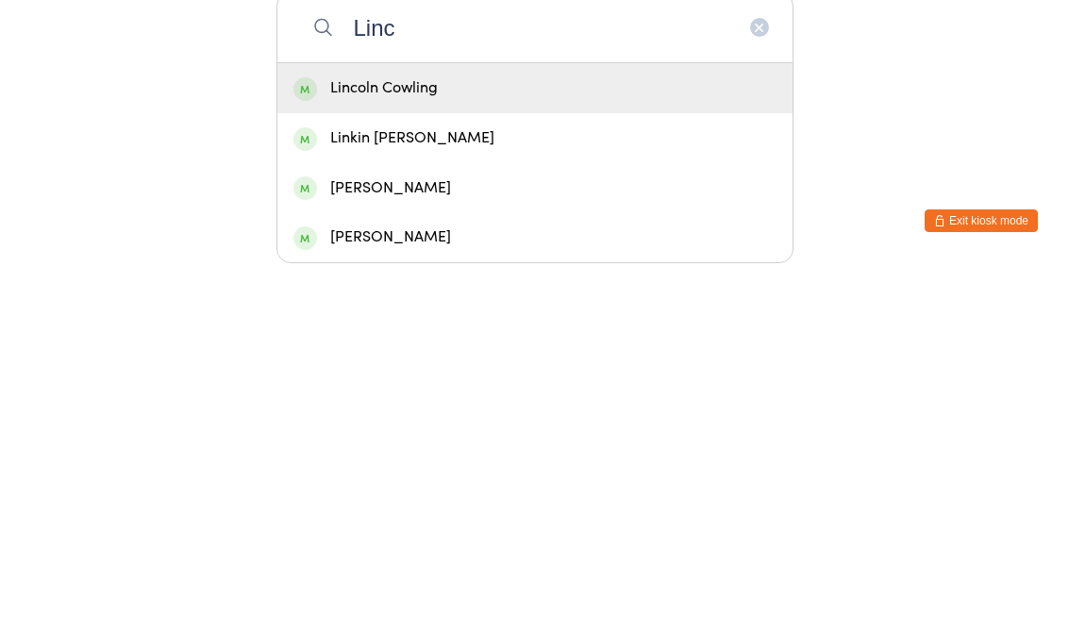
type input "Linc"
click at [671, 445] on div "Lincoln Cowling" at bounding box center [535, 457] width 483 height 25
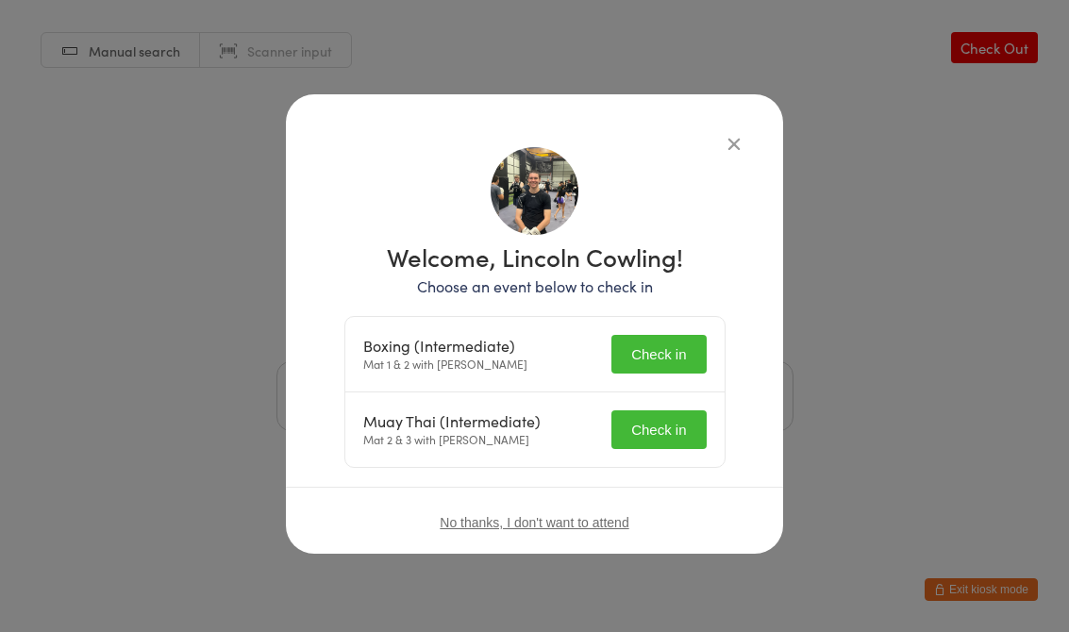
click at [673, 374] on button "Check in" at bounding box center [659, 354] width 94 height 39
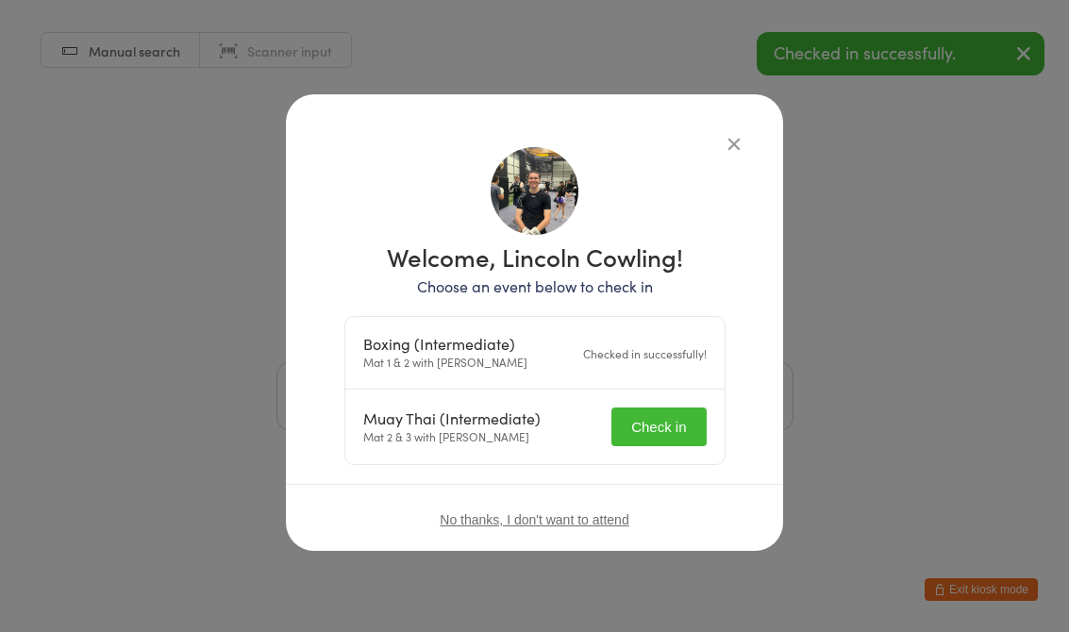
click at [691, 412] on button "Check in" at bounding box center [659, 427] width 94 height 39
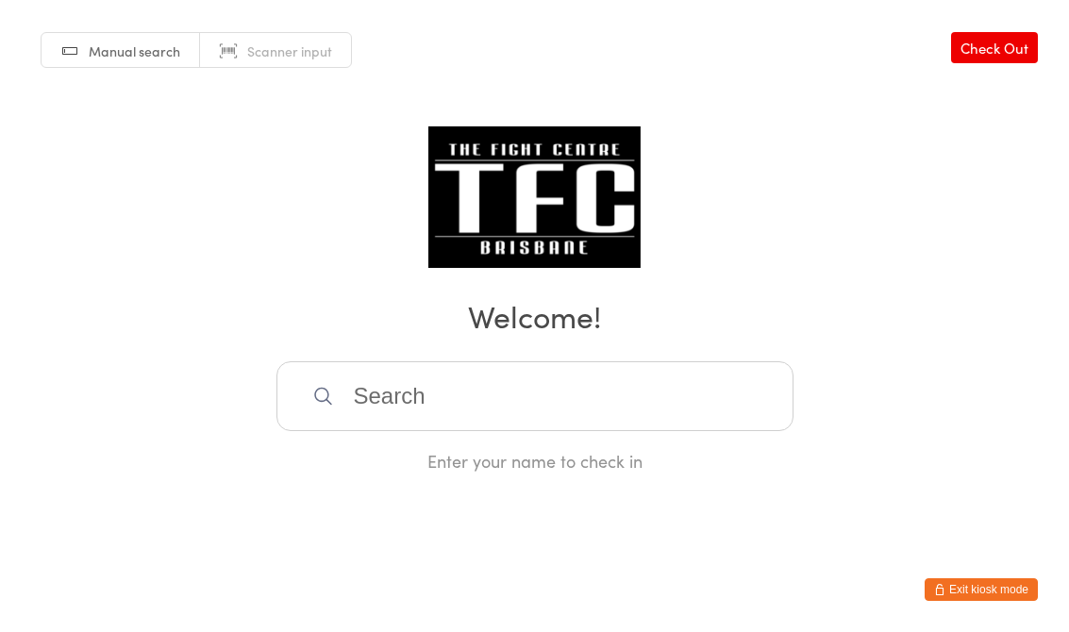
click at [433, 406] on input "search" at bounding box center [535, 396] width 517 height 70
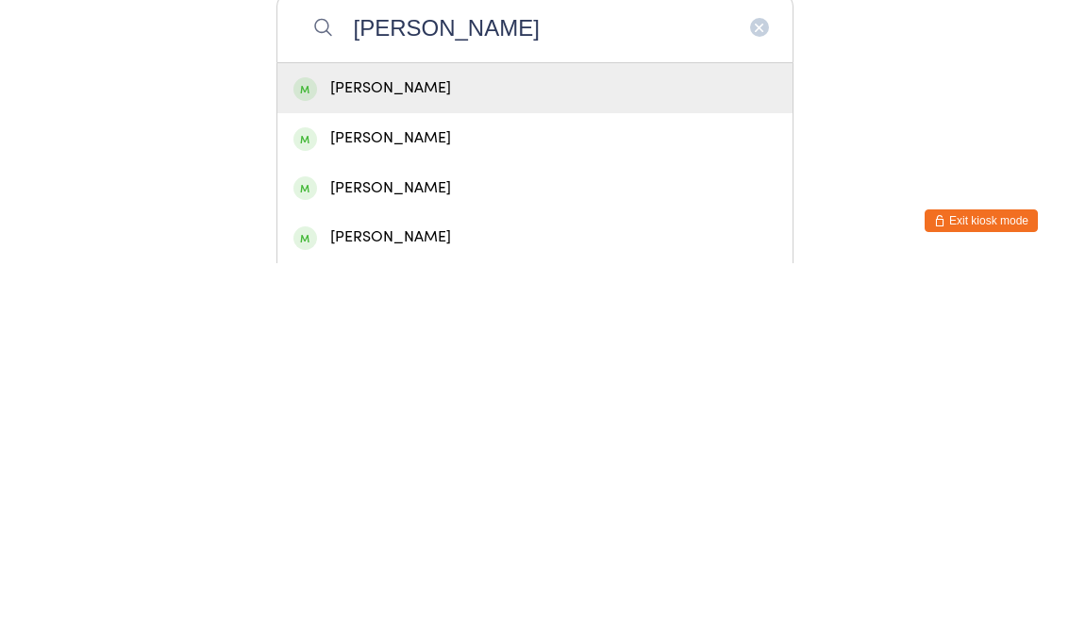
type input "[PERSON_NAME]"
click at [585, 445] on div "[PERSON_NAME]" at bounding box center [535, 457] width 483 height 25
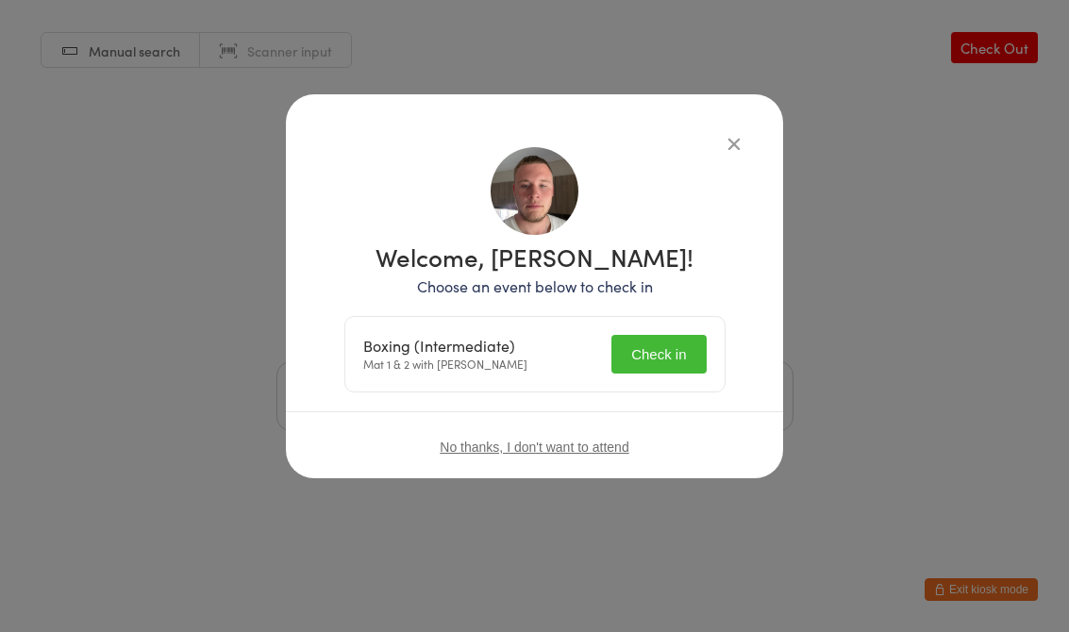
click at [651, 355] on button "Check in" at bounding box center [659, 354] width 94 height 39
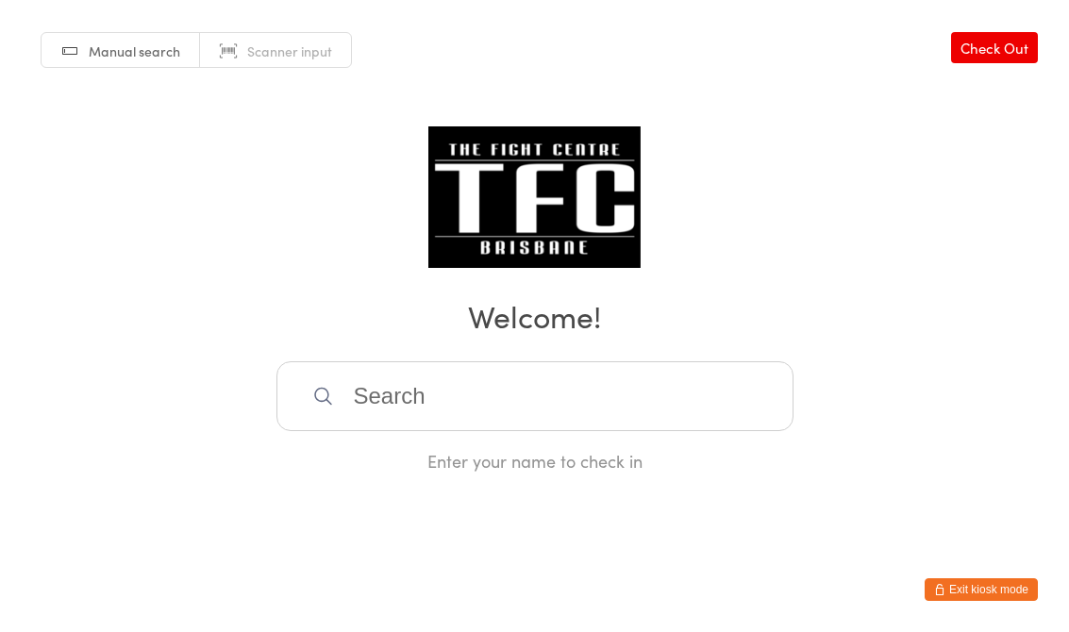
click at [516, 413] on input "search" at bounding box center [535, 396] width 517 height 70
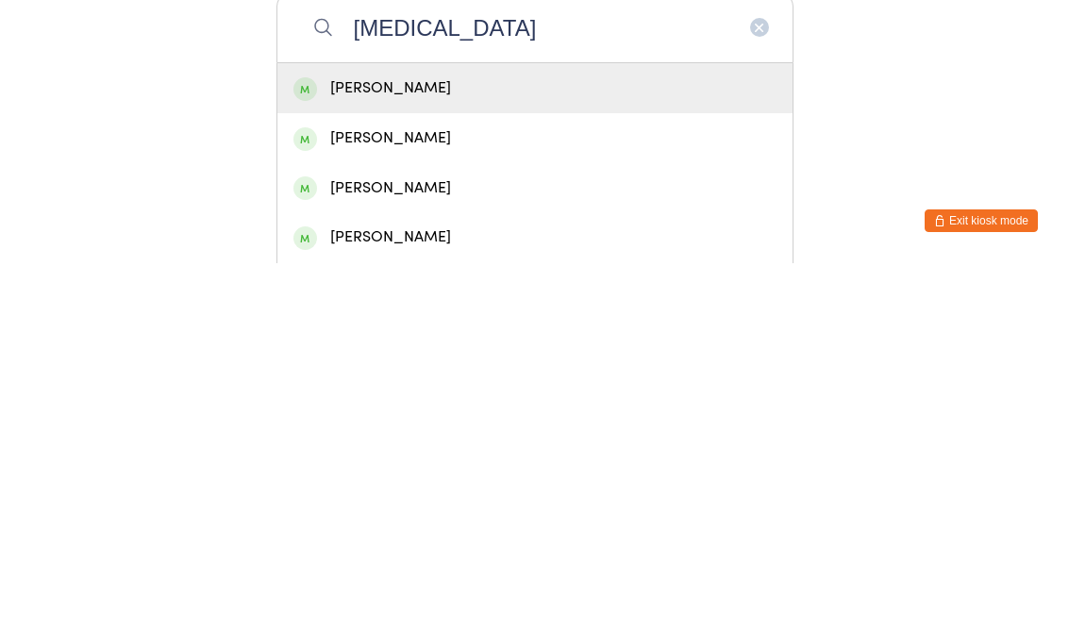
type input "[MEDICAL_DATA]"
click at [456, 495] on div "[PERSON_NAME]" at bounding box center [535, 507] width 483 height 25
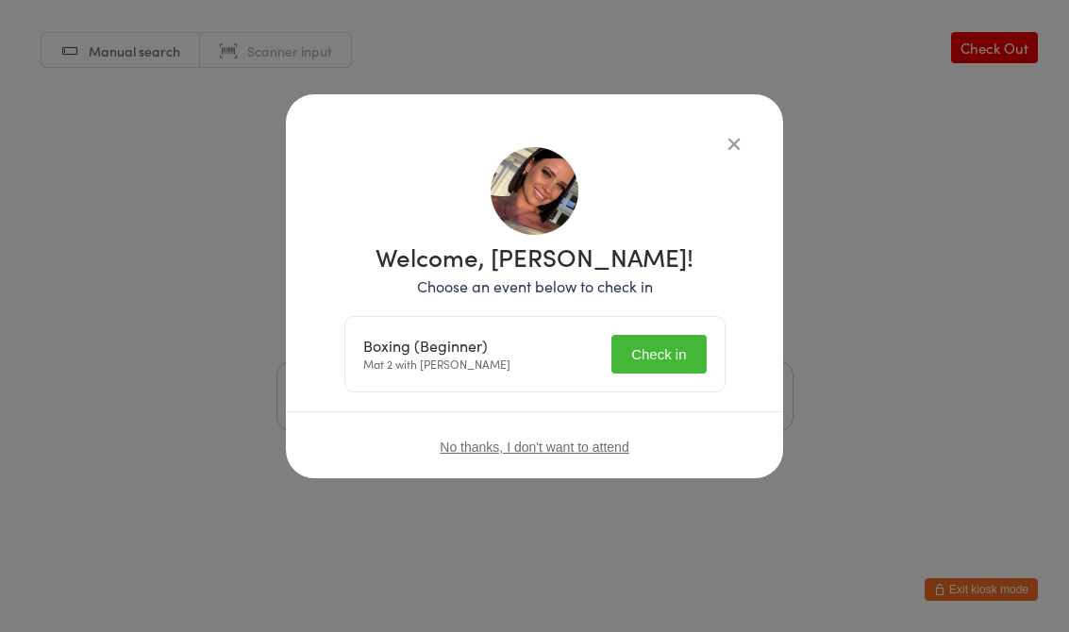
click at [666, 327] on div "Boxing (Beginner) Mat 2 with [PERSON_NAME] Check in" at bounding box center [534, 354] width 379 height 75
click at [662, 371] on button "Check in" at bounding box center [659, 354] width 94 height 39
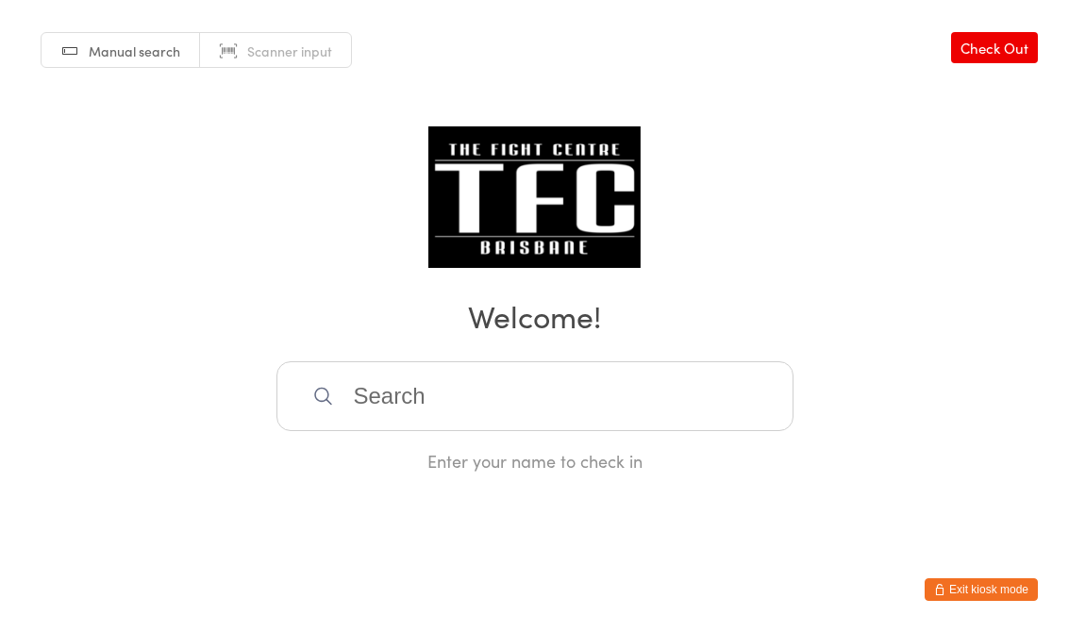
click at [396, 388] on input "search" at bounding box center [535, 396] width 517 height 70
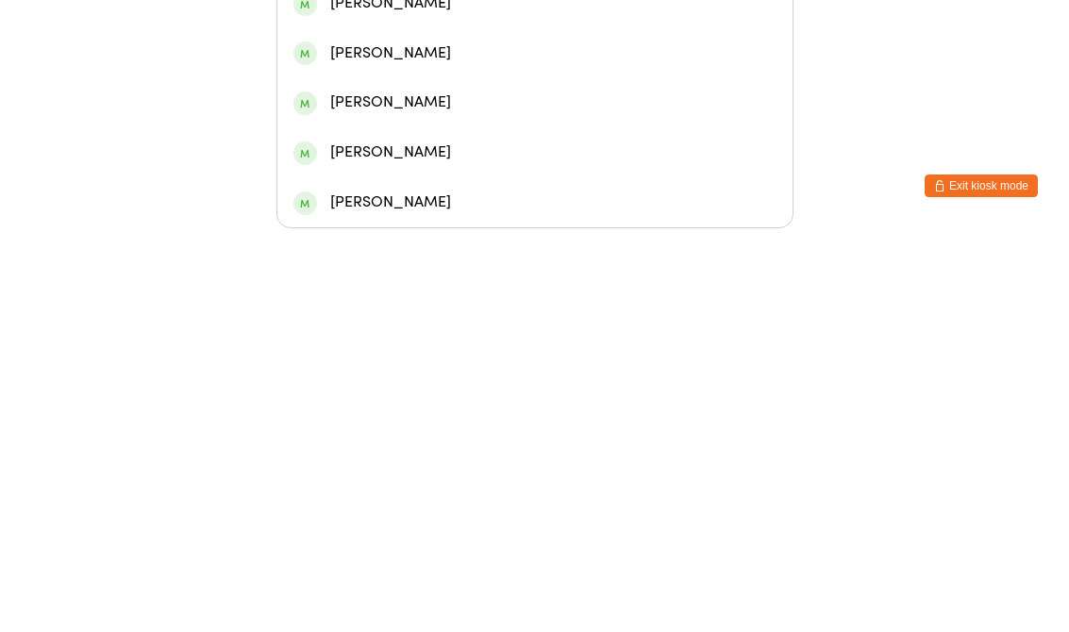
scroll to position [102, 0]
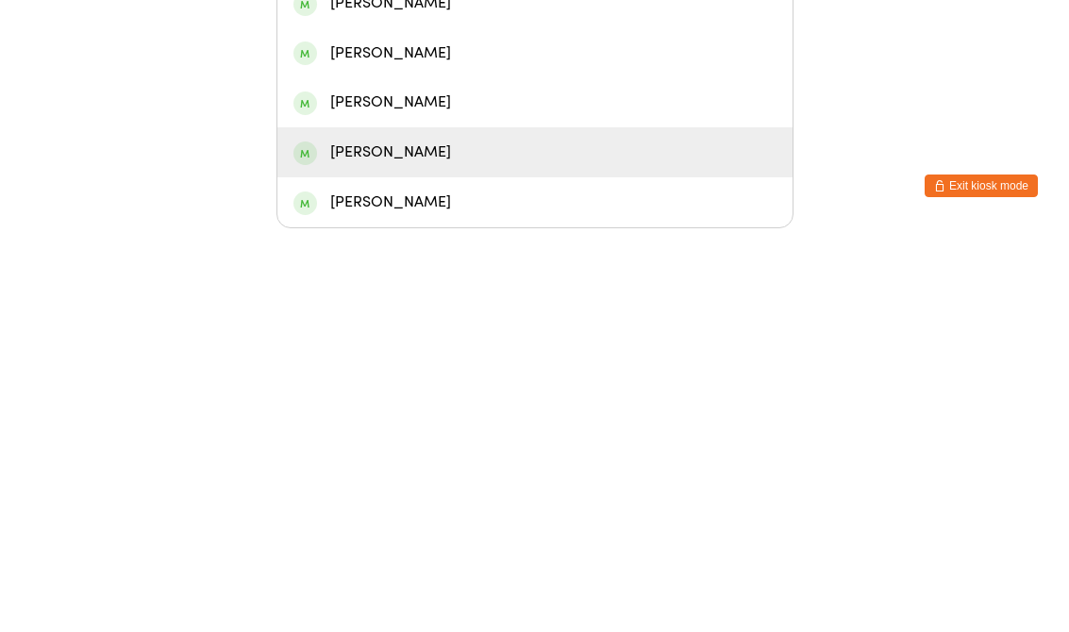
type input "[PERSON_NAME]"
click at [359, 544] on div "[PERSON_NAME]" at bounding box center [535, 556] width 483 height 25
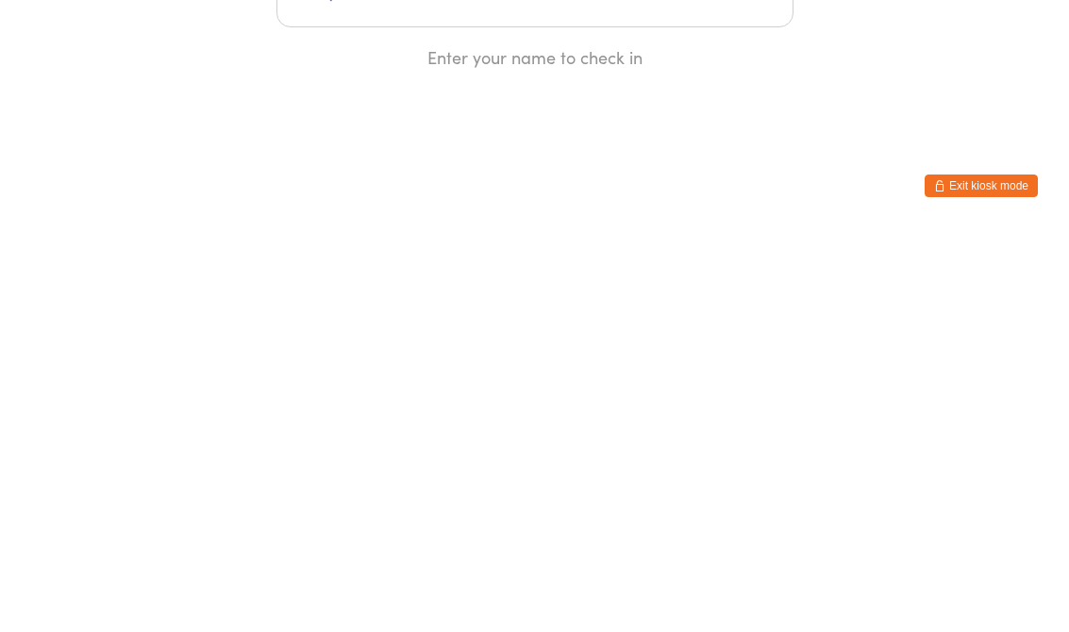
scroll to position [0, 0]
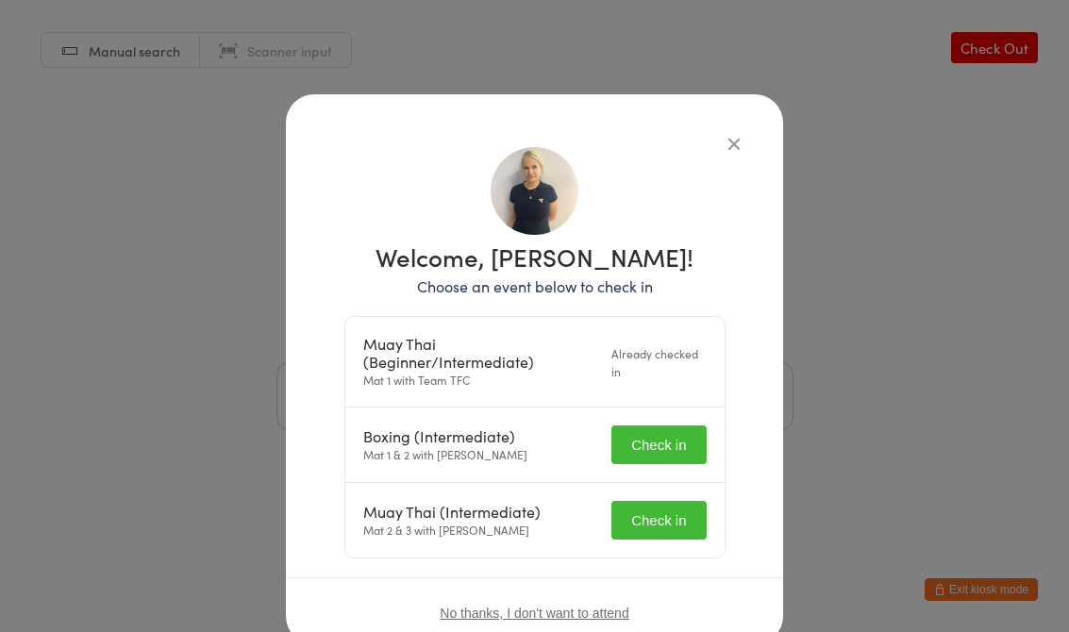
click at [661, 447] on button "Check in" at bounding box center [659, 445] width 94 height 39
click at [657, 519] on button "Check in" at bounding box center [659, 520] width 94 height 39
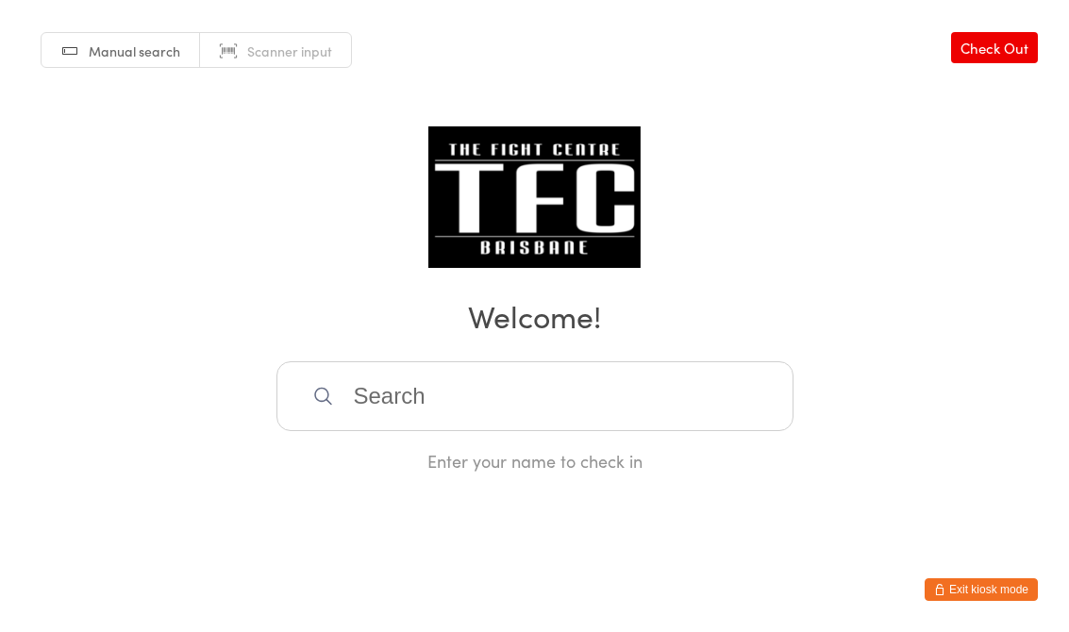
click at [436, 387] on input "search" at bounding box center [535, 396] width 517 height 70
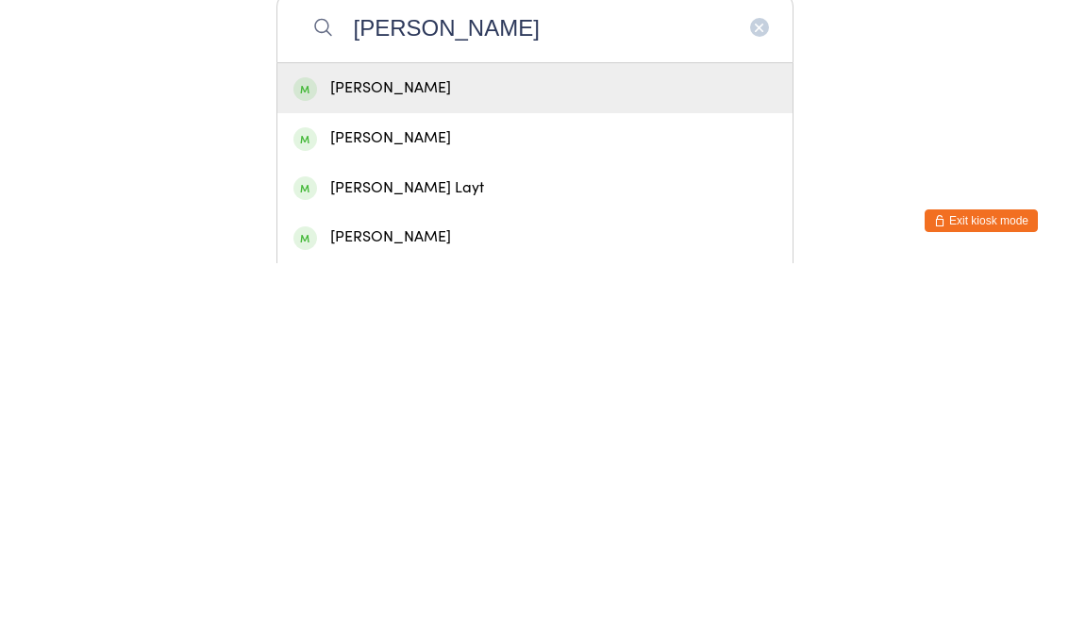
type input "[PERSON_NAME]"
click at [493, 445] on div "[PERSON_NAME]" at bounding box center [535, 457] width 483 height 25
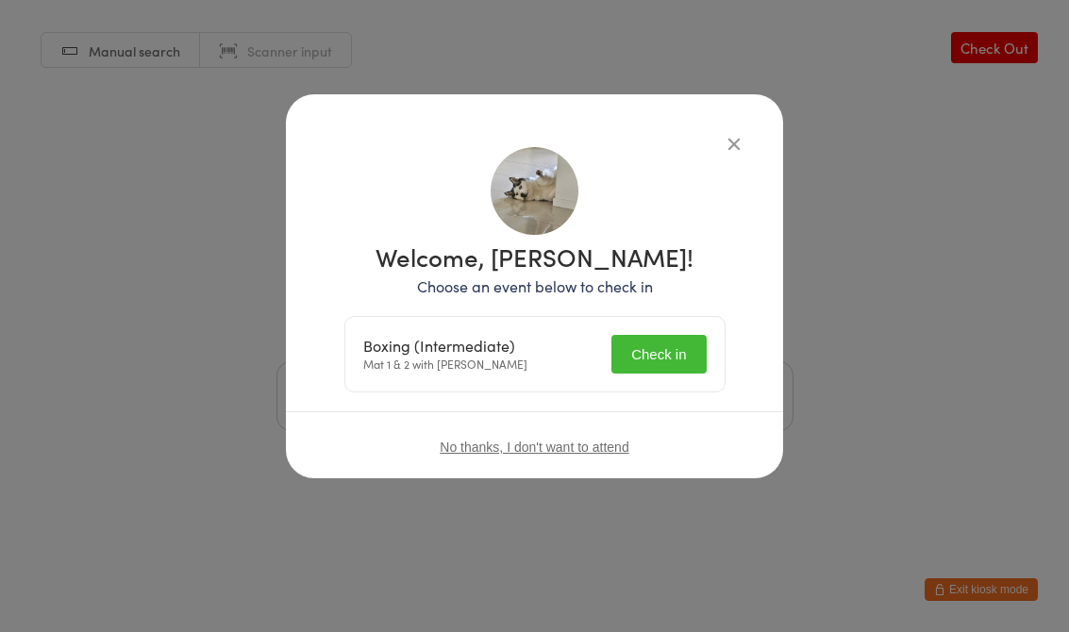
click at [645, 366] on button "Check in" at bounding box center [659, 354] width 94 height 39
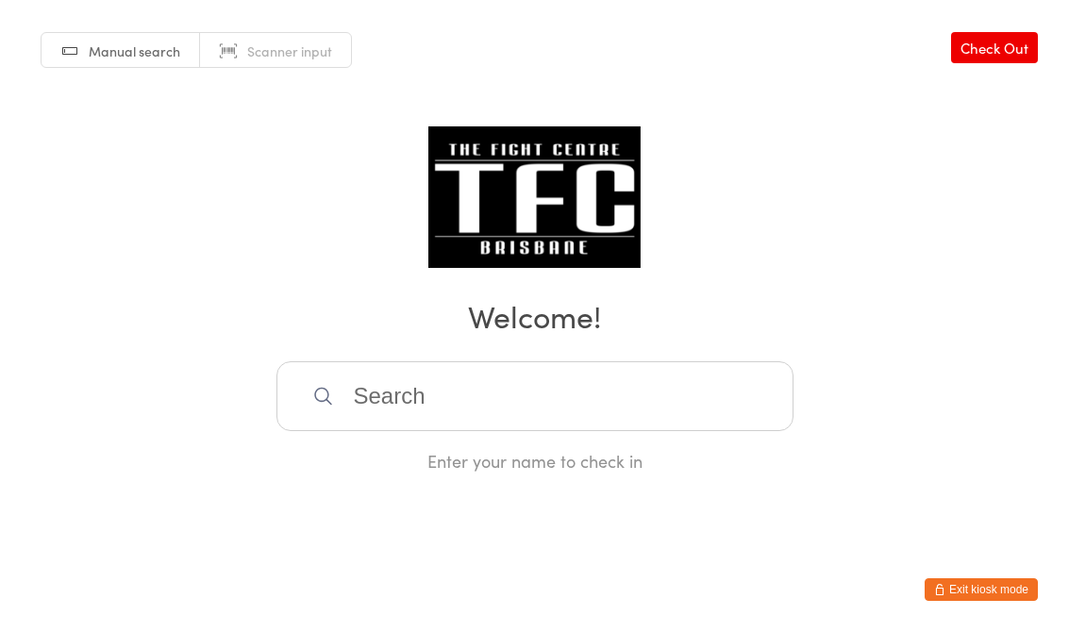
click at [590, 414] on input "search" at bounding box center [535, 396] width 517 height 70
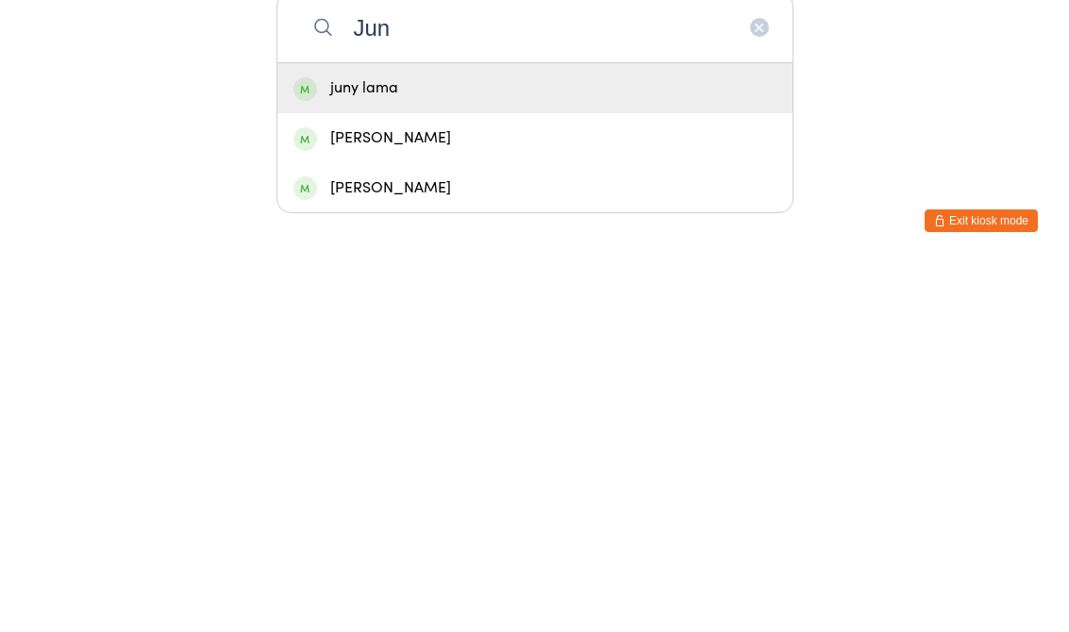
type input "Jun"
click at [421, 445] on div "juny lama" at bounding box center [535, 457] width 483 height 25
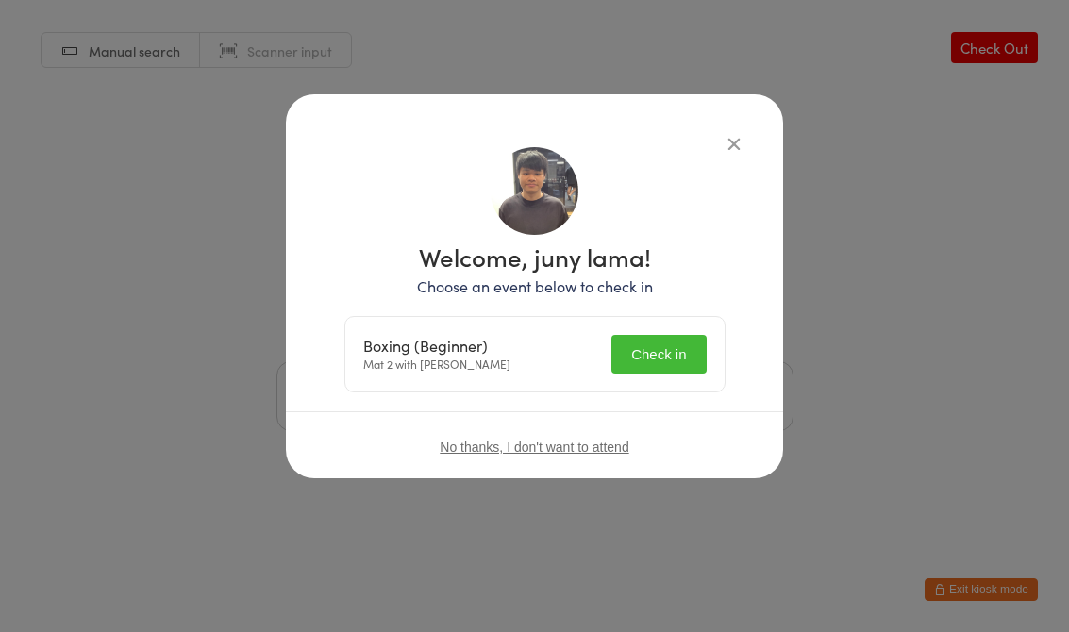
click at [675, 346] on button "Check in" at bounding box center [659, 354] width 94 height 39
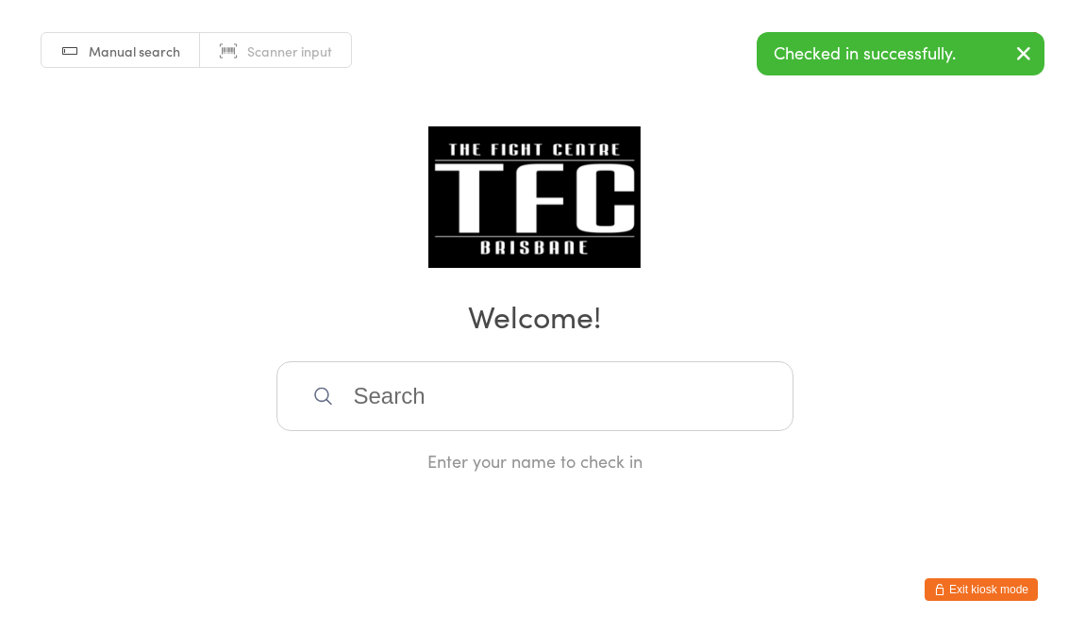
click at [648, 302] on h2 "Welcome!" at bounding box center [535, 315] width 1032 height 42
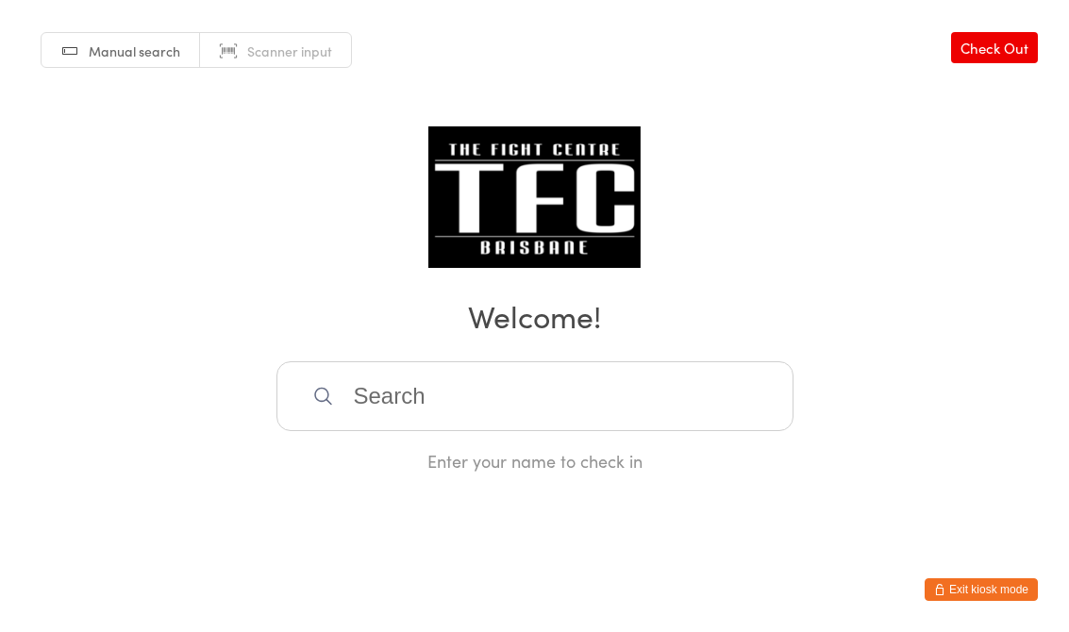
click at [348, 374] on input "search" at bounding box center [535, 396] width 517 height 70
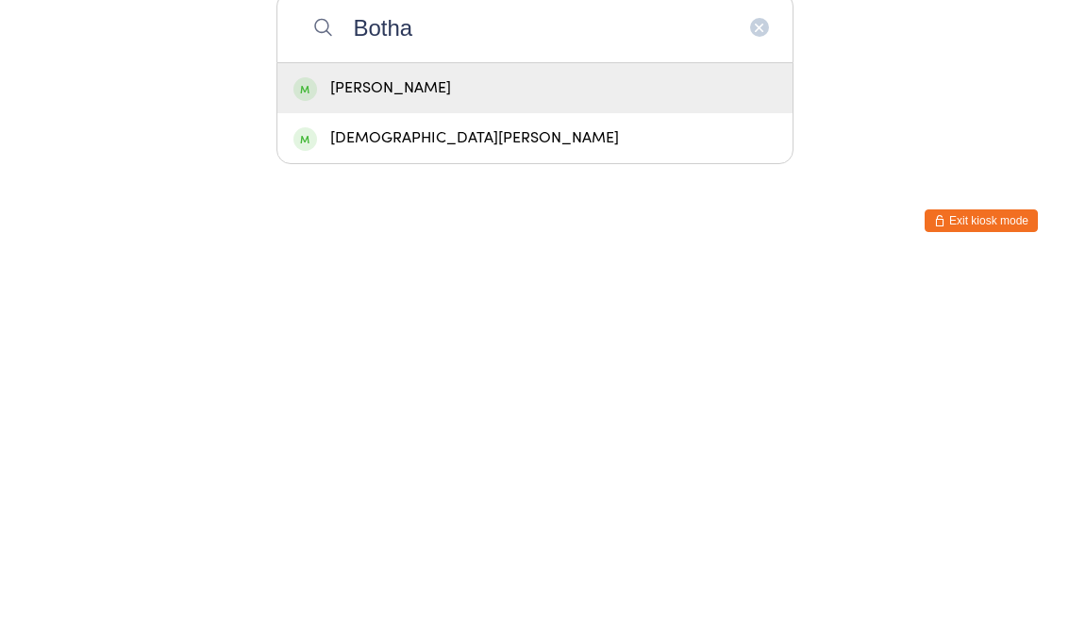
type input "Botha"
click at [350, 445] on div "[PERSON_NAME]" at bounding box center [535, 457] width 483 height 25
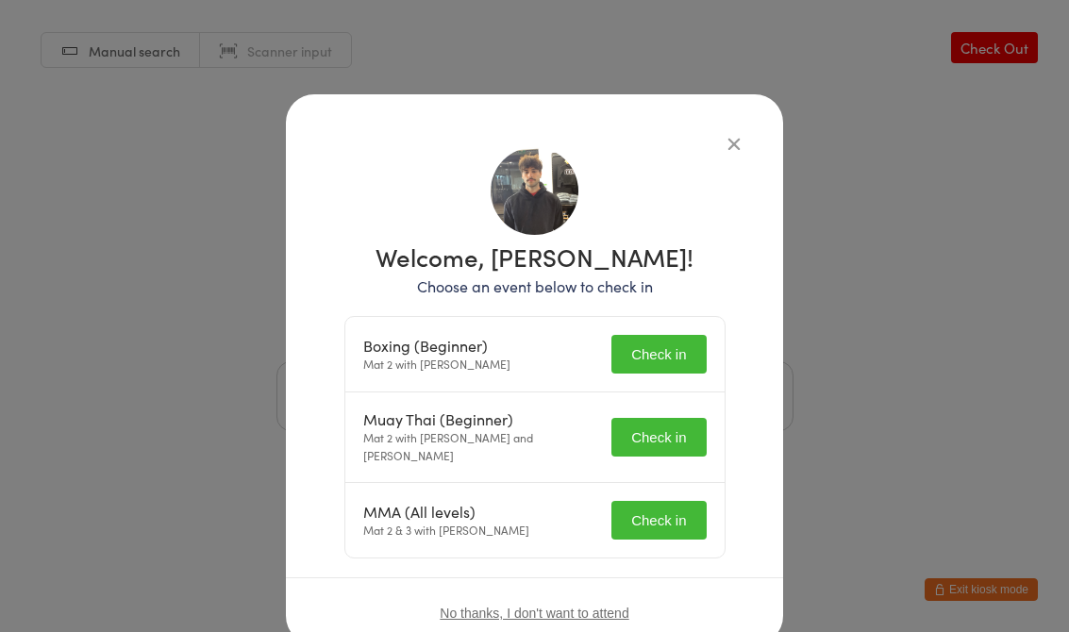
click at [656, 351] on button "Check in" at bounding box center [659, 354] width 94 height 39
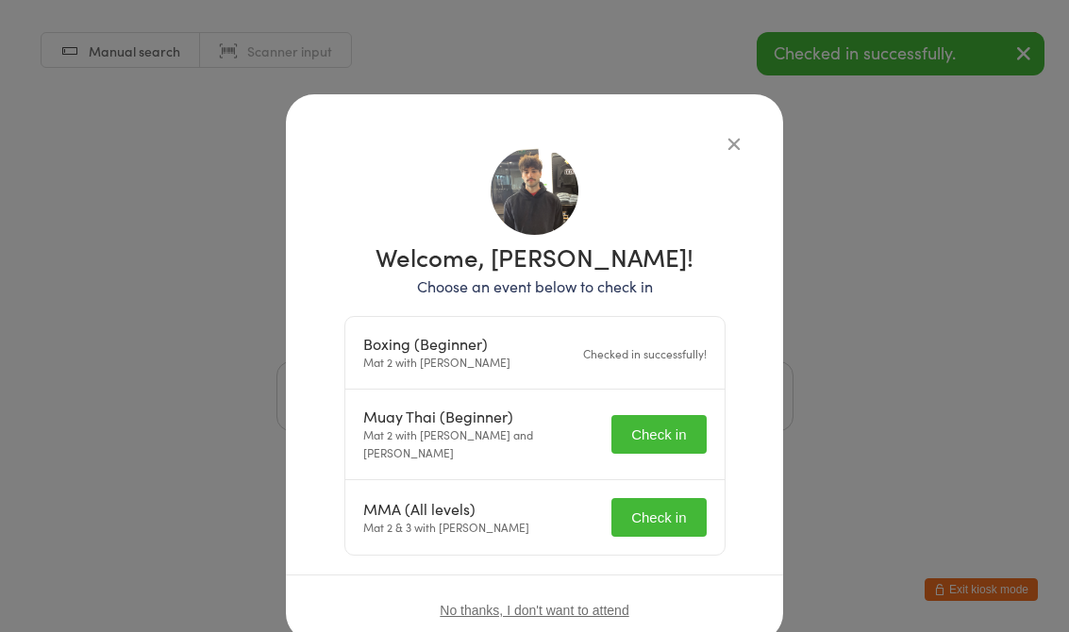
click at [655, 427] on button "Check in" at bounding box center [659, 434] width 94 height 39
click at [653, 498] on button "Check in" at bounding box center [659, 517] width 94 height 39
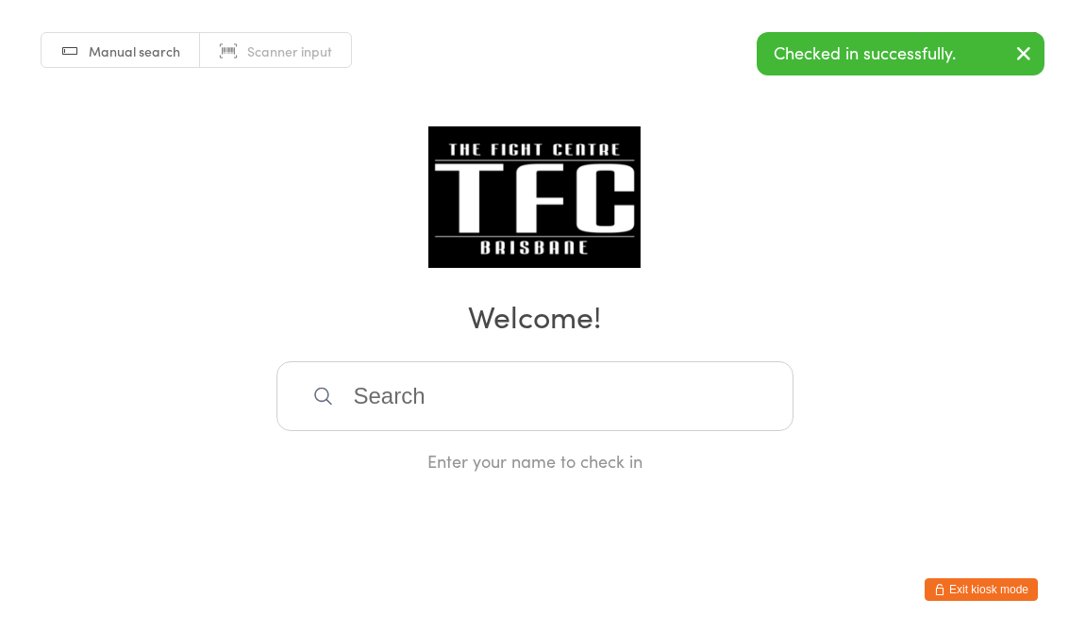
click at [506, 415] on input "search" at bounding box center [535, 396] width 517 height 70
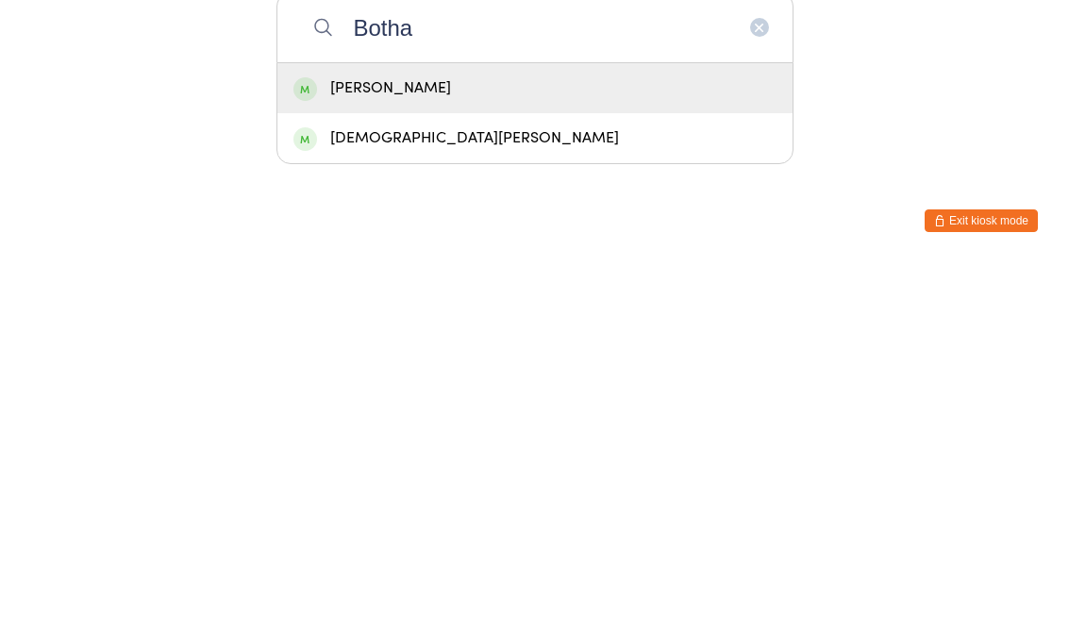
type input "Botha"
click at [361, 445] on div "[PERSON_NAME]" at bounding box center [535, 457] width 483 height 25
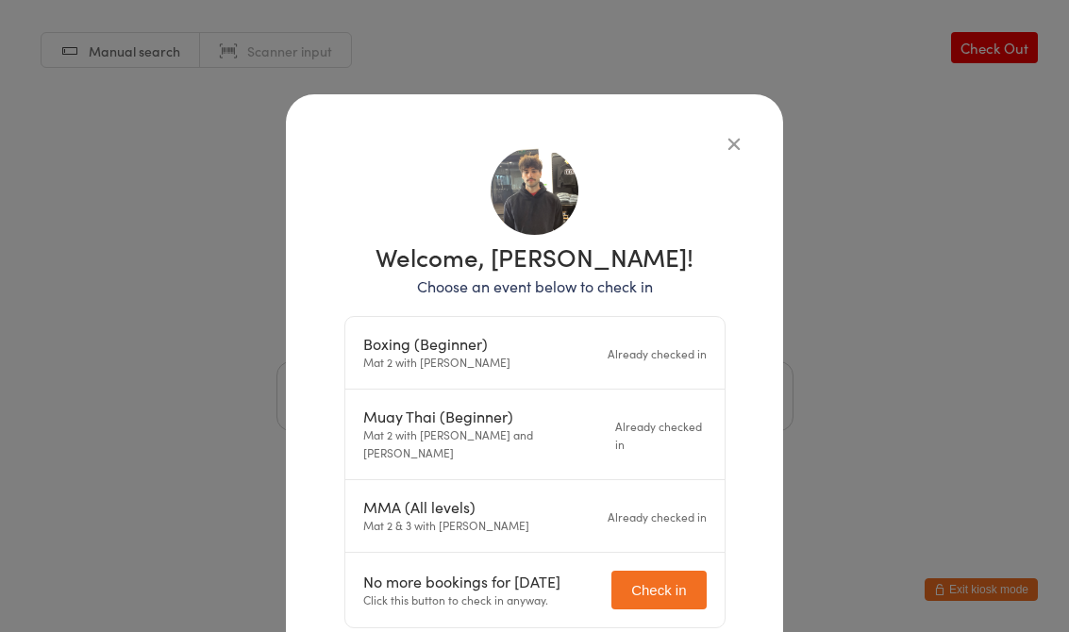
click at [735, 141] on icon "button" at bounding box center [734, 143] width 21 height 21
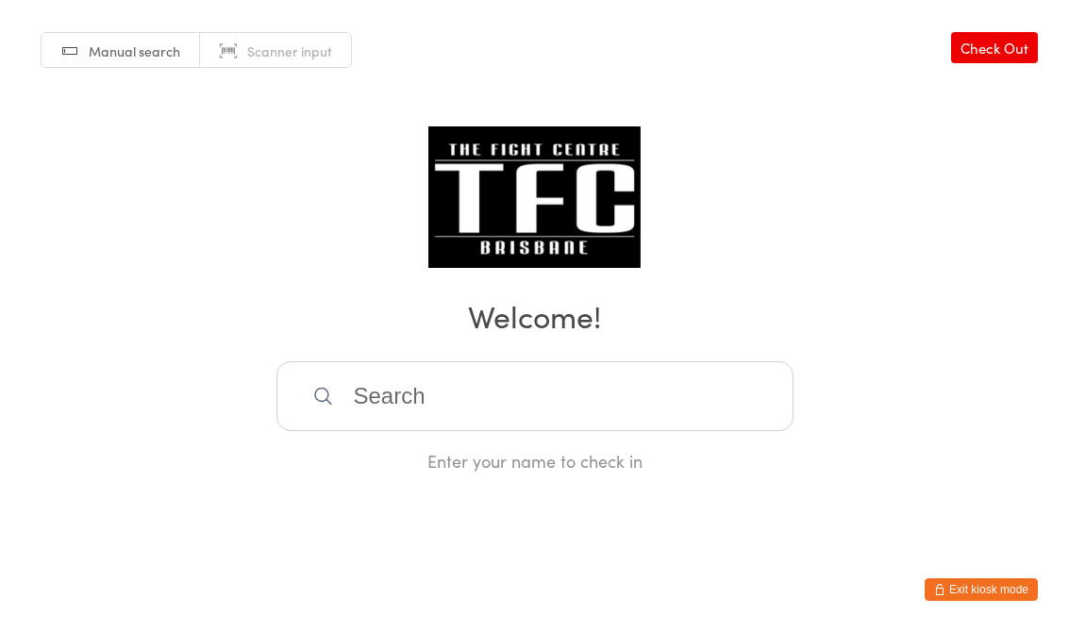
click at [464, 394] on input "search" at bounding box center [535, 396] width 517 height 70
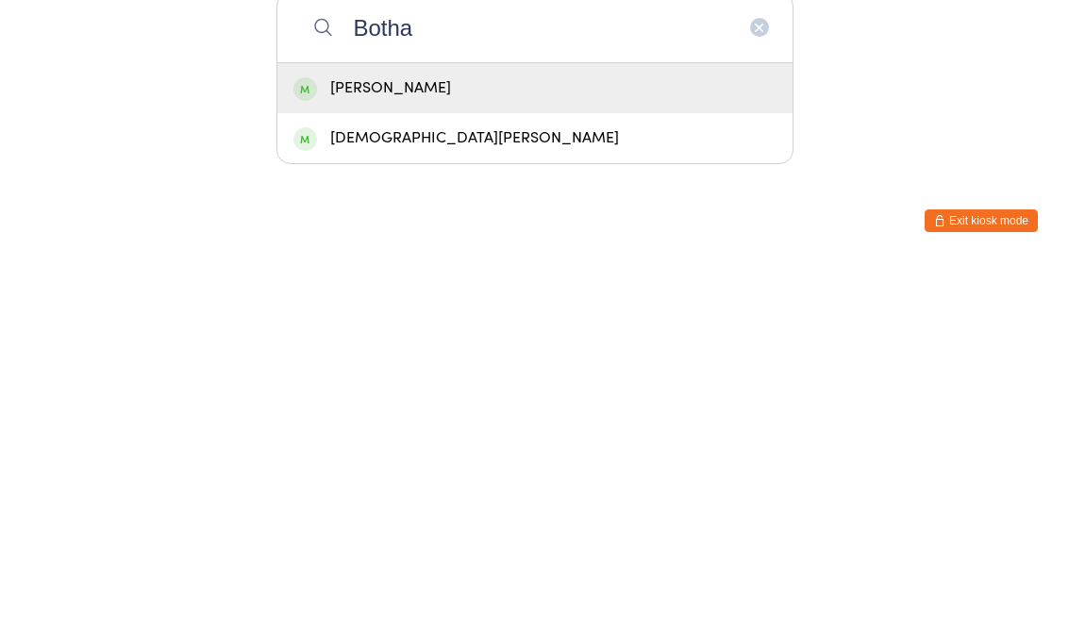
type input "Botha"
click at [344, 495] on div "[DEMOGRAPHIC_DATA][PERSON_NAME]" at bounding box center [535, 507] width 483 height 25
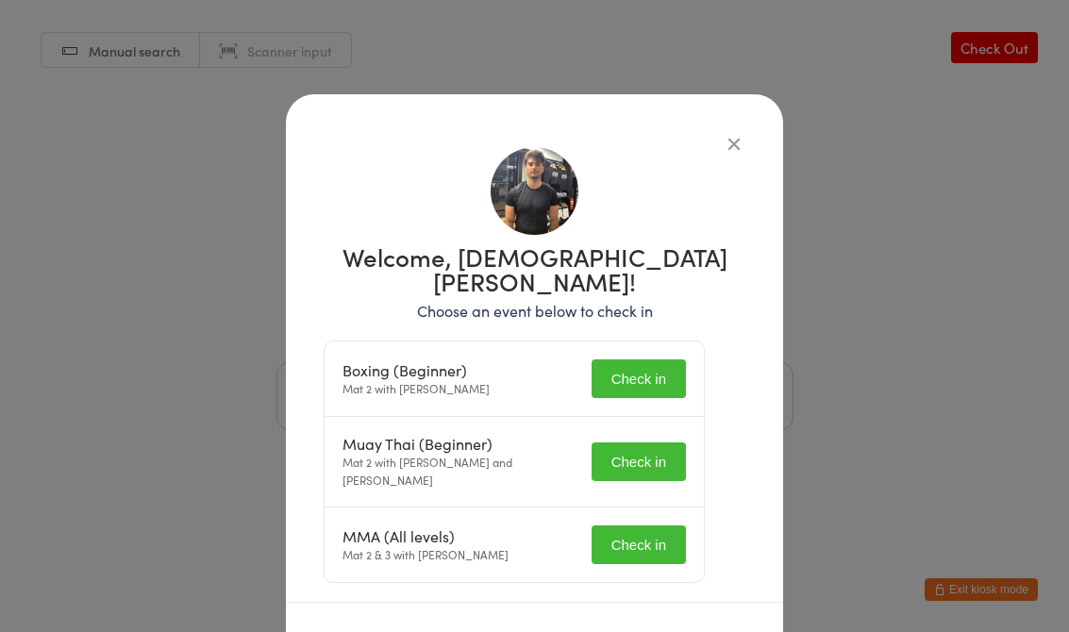
click at [642, 360] on button "Check in" at bounding box center [639, 379] width 94 height 39
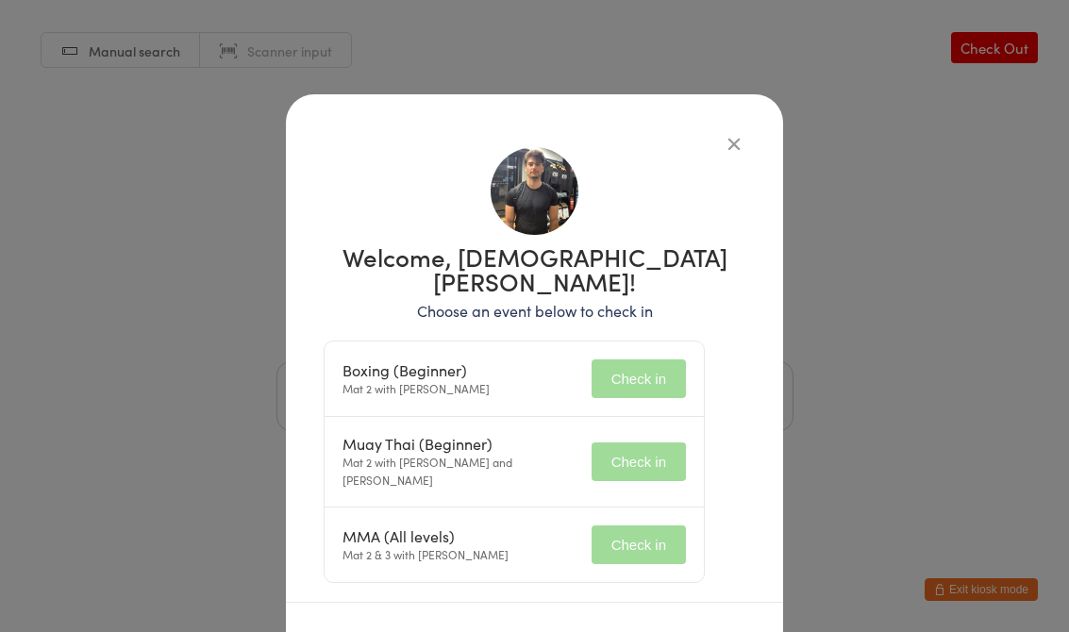
click at [658, 443] on button "Check in" at bounding box center [639, 462] width 94 height 39
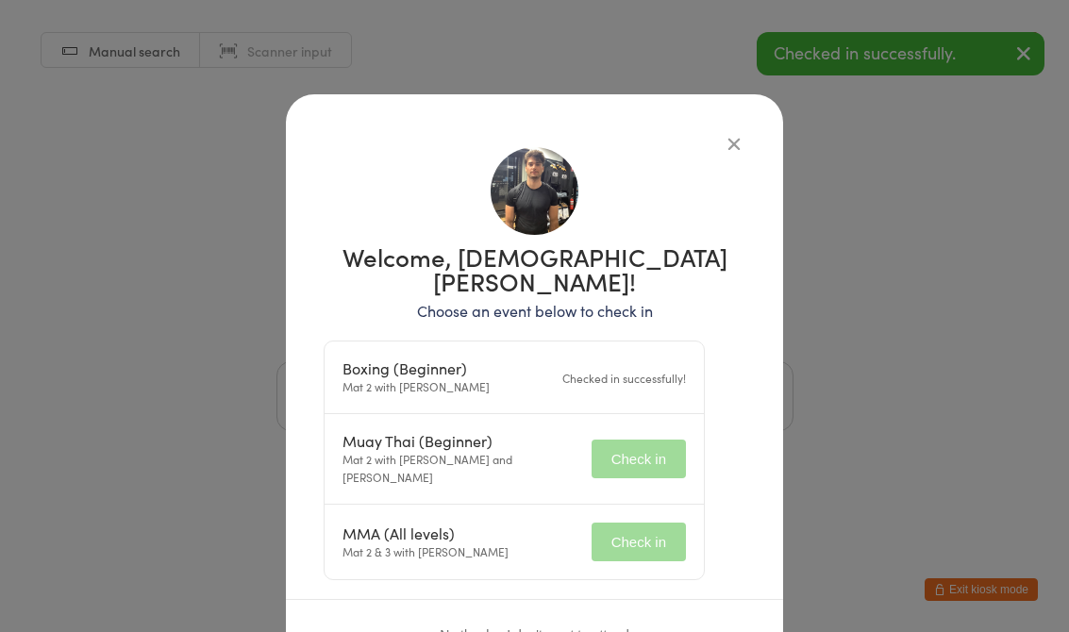
click at [662, 523] on button "Check in" at bounding box center [639, 542] width 94 height 39
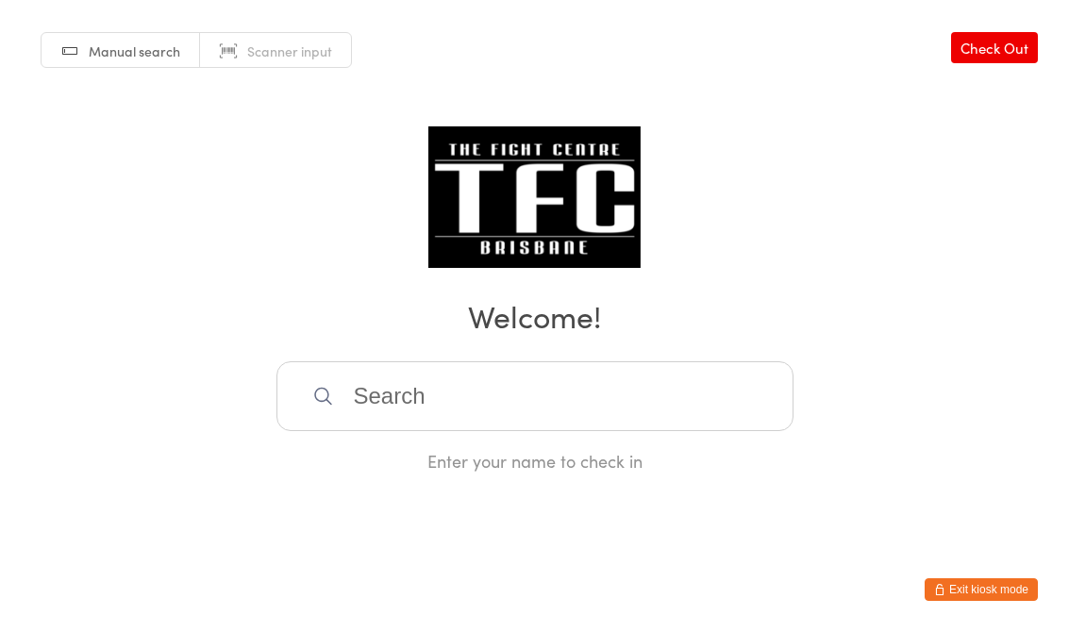
click at [585, 426] on input "search" at bounding box center [535, 396] width 517 height 70
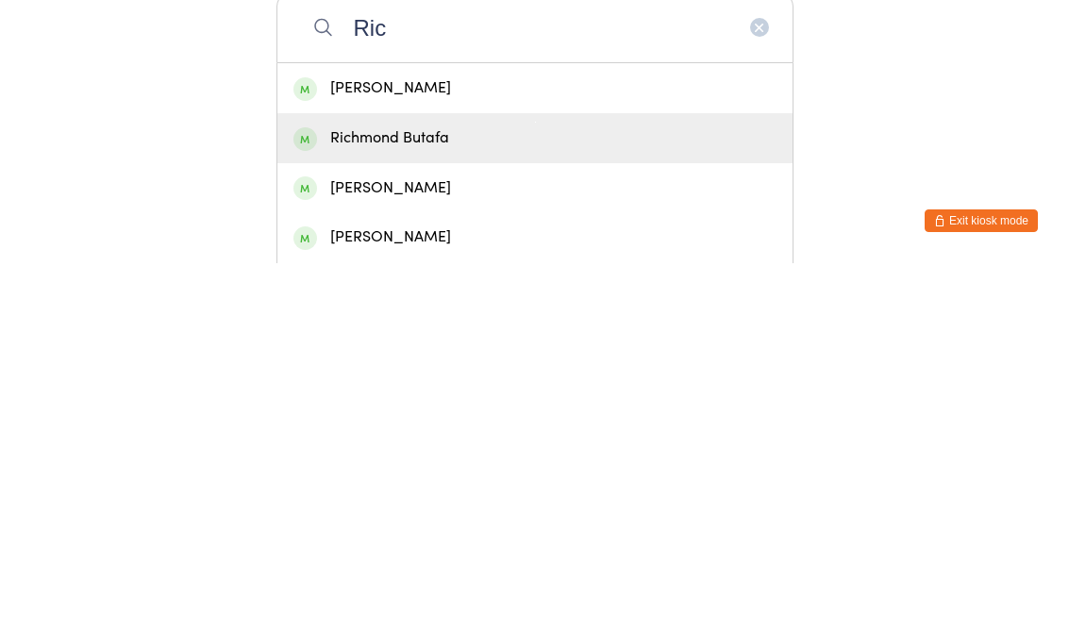
type input "Ric"
click at [593, 482] on div "Richmond Butafa" at bounding box center [534, 507] width 515 height 50
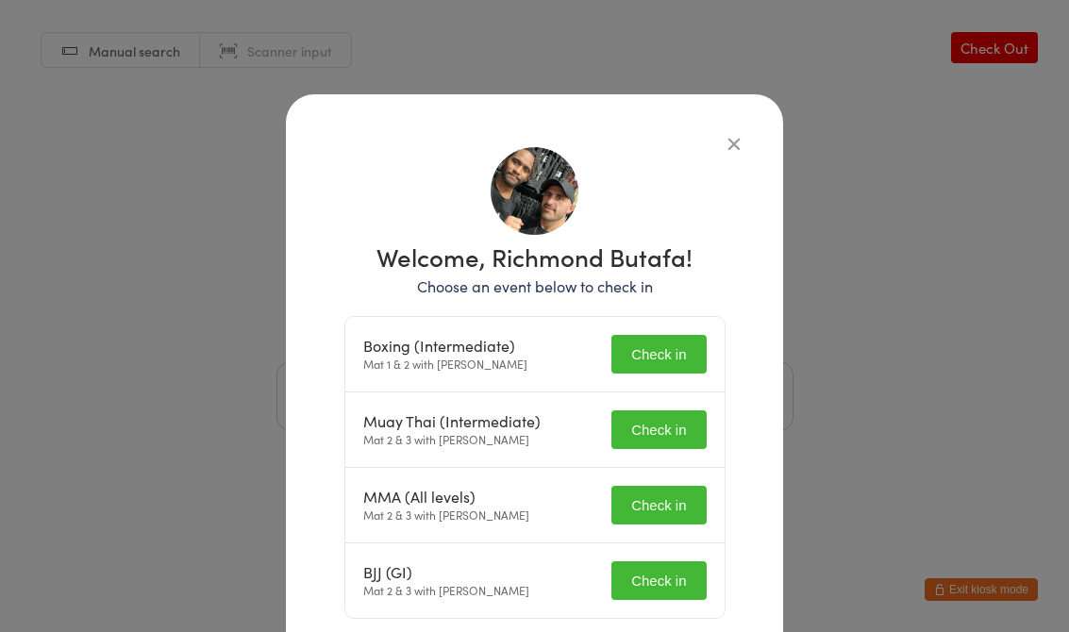
click at [677, 353] on button "Check in" at bounding box center [659, 354] width 94 height 39
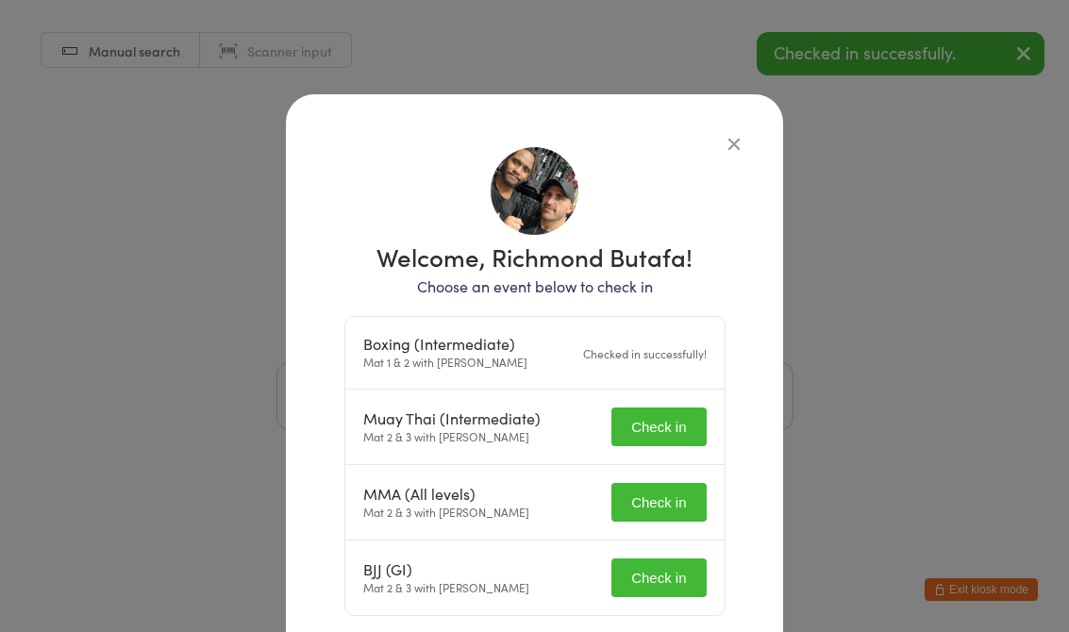
click at [688, 423] on button "Check in" at bounding box center [659, 427] width 94 height 39
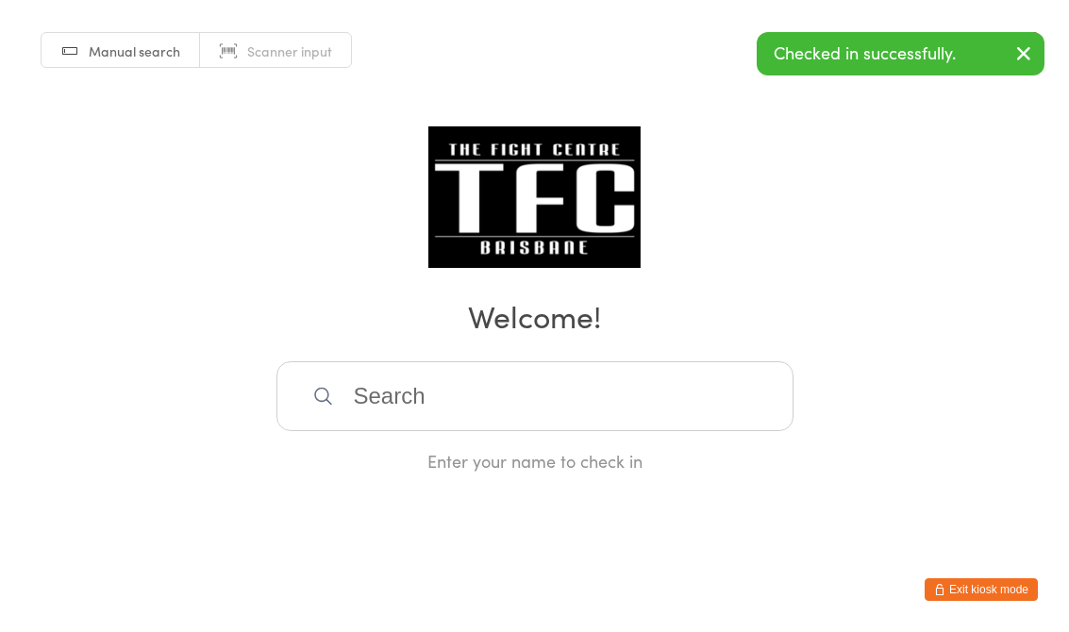
click at [658, 403] on input "search" at bounding box center [535, 396] width 517 height 70
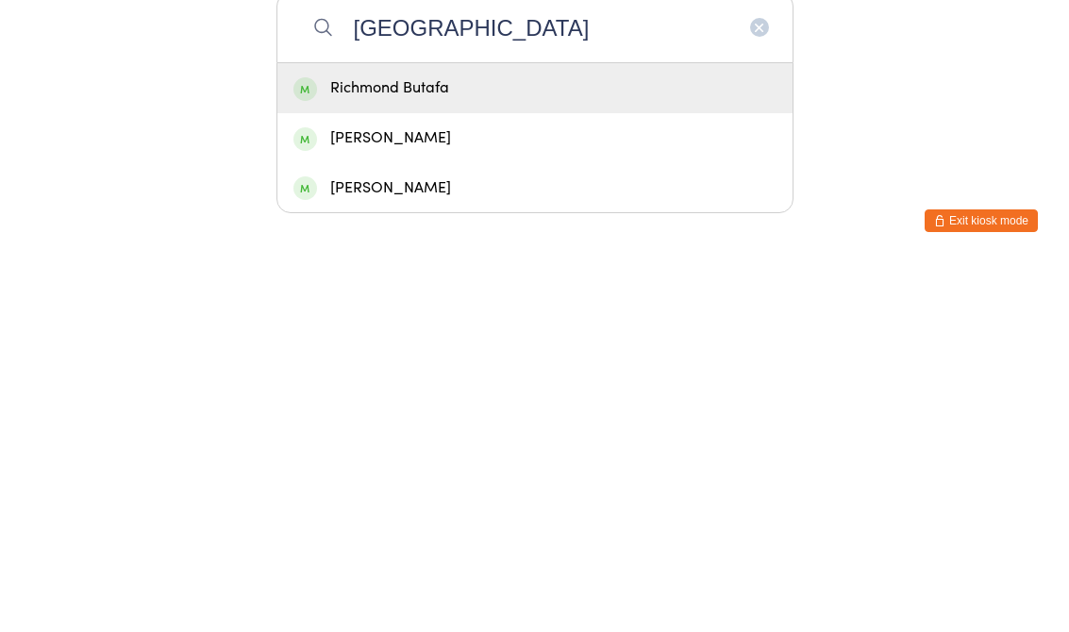
type input "[GEOGRAPHIC_DATA]"
click at [661, 445] on div "Richmond Butafa" at bounding box center [535, 457] width 483 height 25
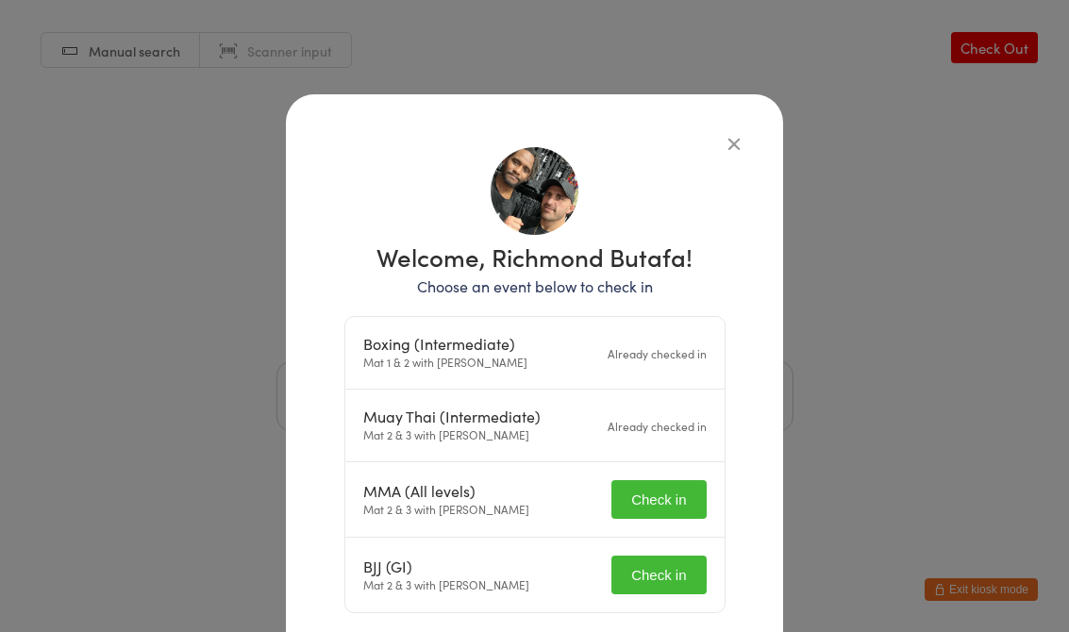
click at [695, 513] on button "Check in" at bounding box center [659, 499] width 94 height 39
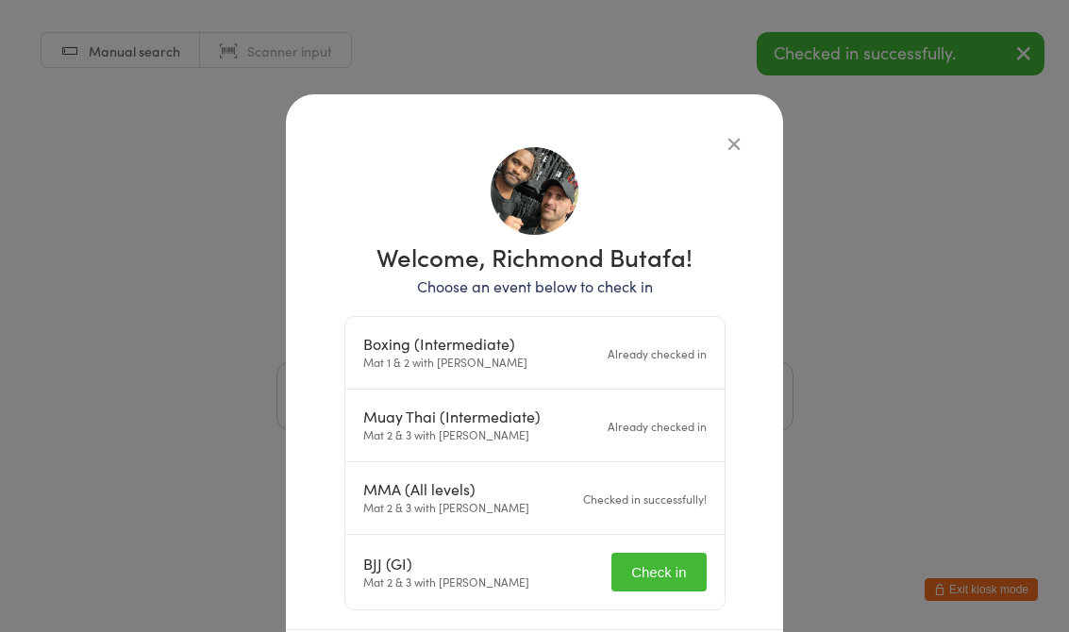
click at [664, 569] on button "Check in" at bounding box center [659, 572] width 94 height 39
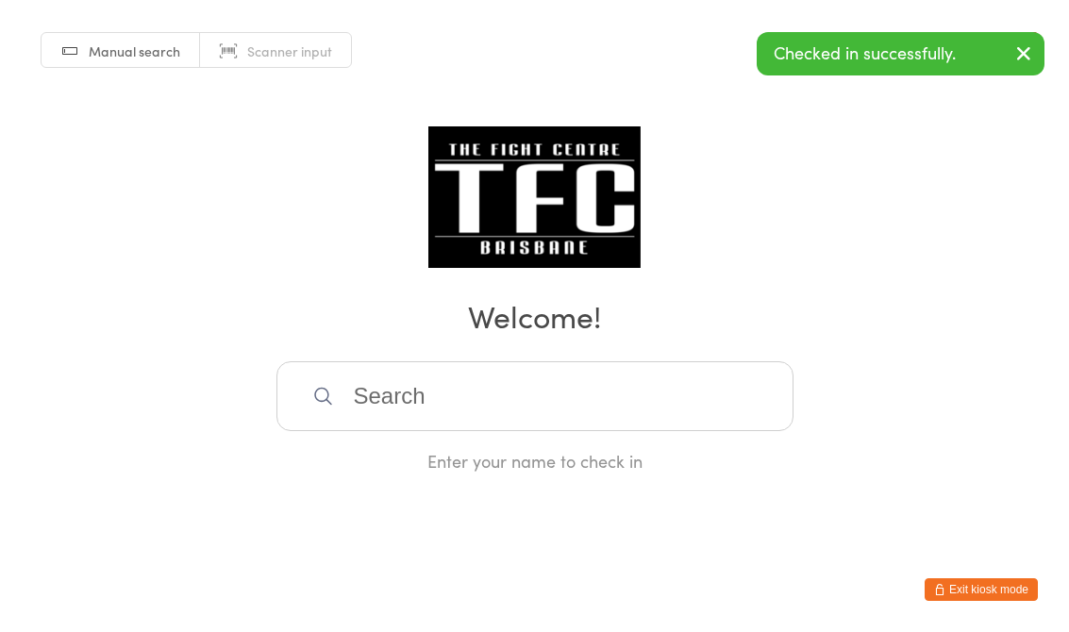
click at [580, 402] on input "search" at bounding box center [535, 396] width 517 height 70
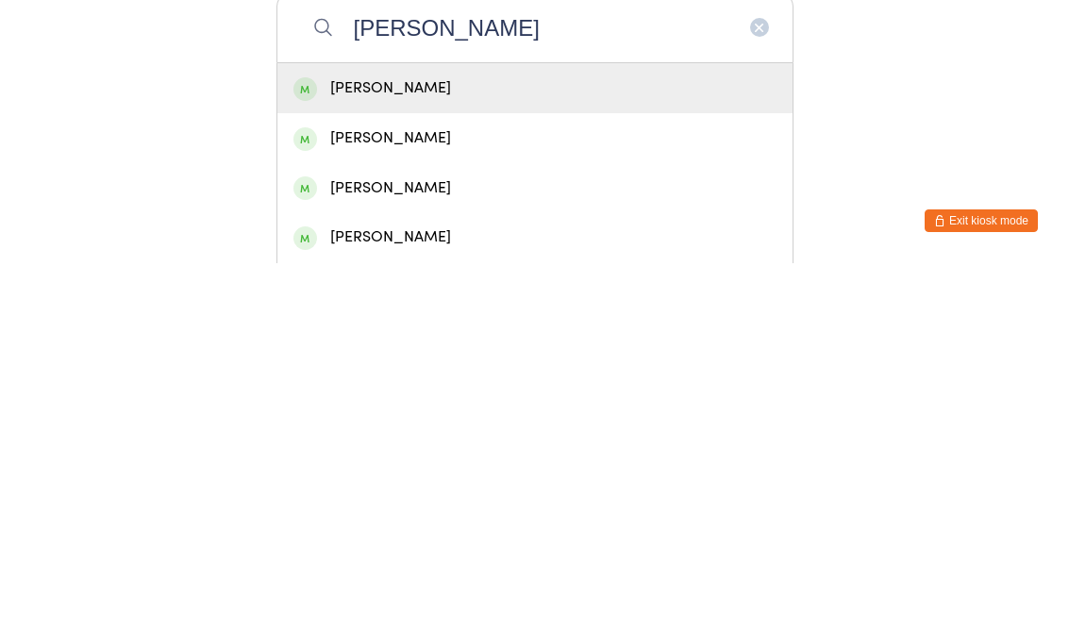
type input "[PERSON_NAME]"
click at [551, 445] on div "[PERSON_NAME]" at bounding box center [535, 457] width 483 height 25
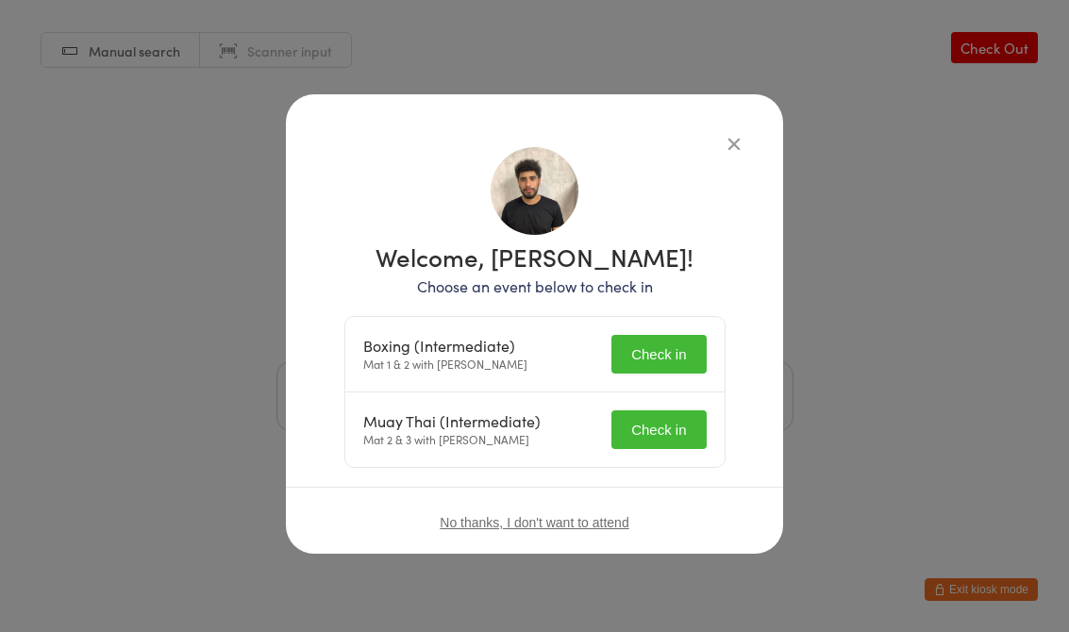
click at [627, 371] on button "Check in" at bounding box center [659, 354] width 94 height 39
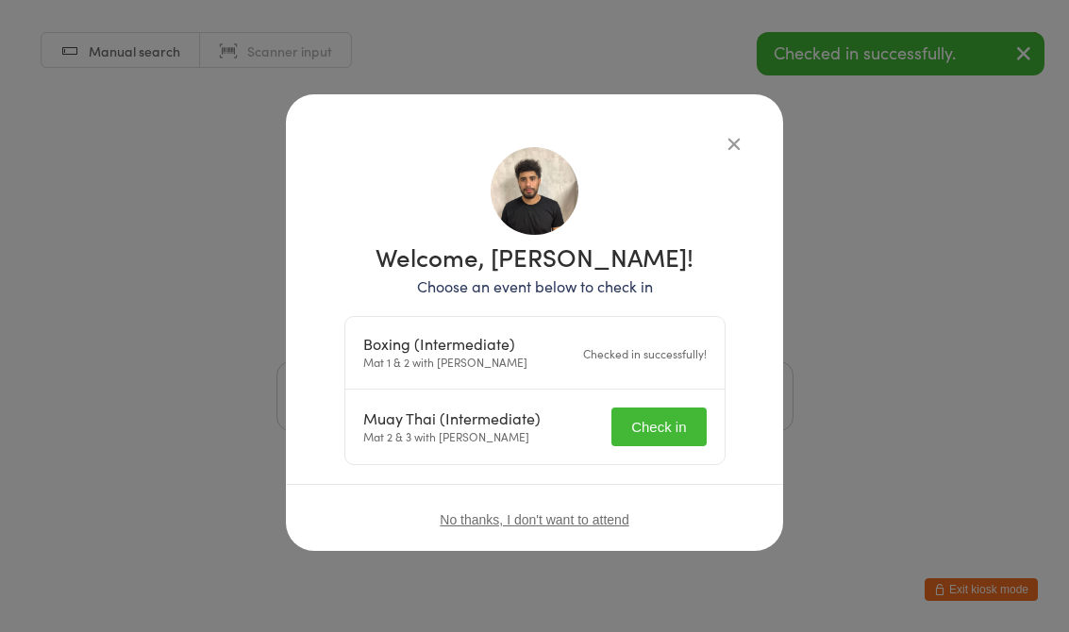
click at [661, 415] on button "Check in" at bounding box center [659, 427] width 94 height 39
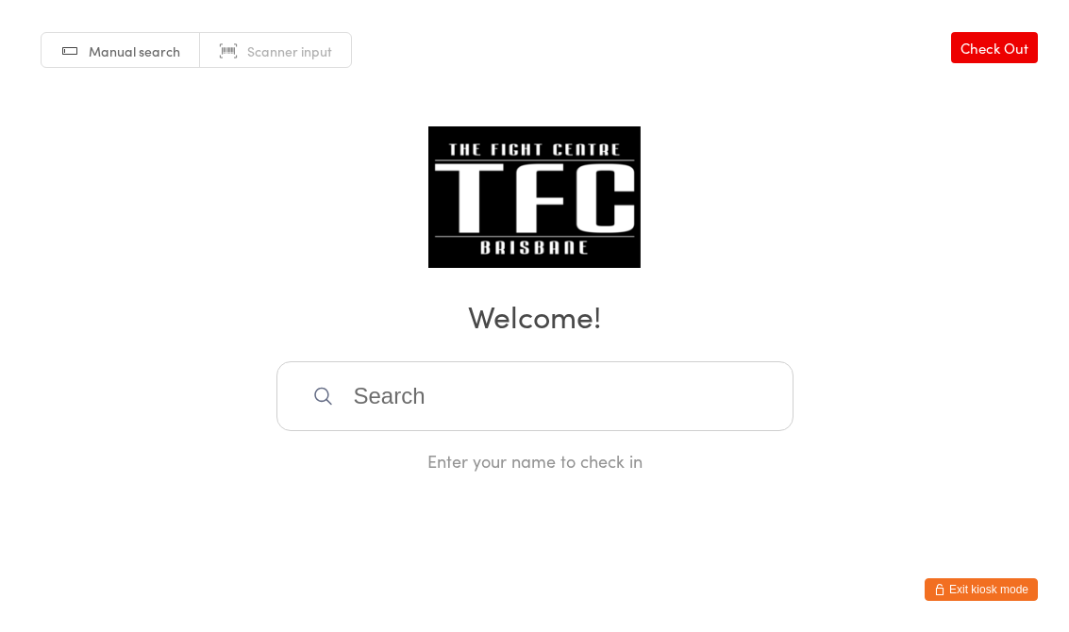
click at [562, 418] on input "search" at bounding box center [535, 396] width 517 height 70
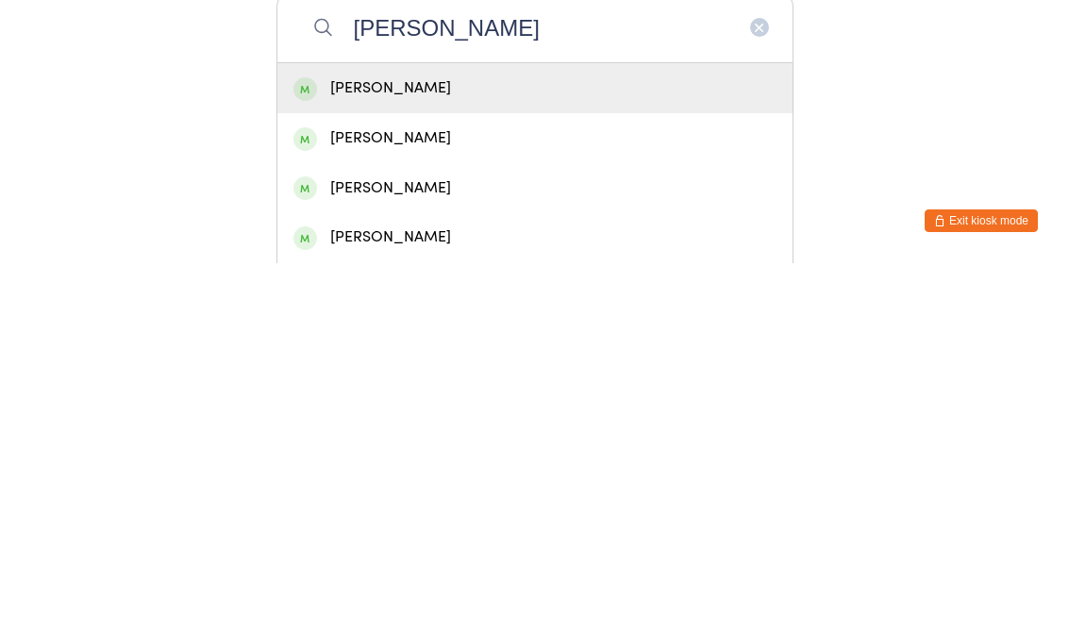
type input "[PERSON_NAME]"
click at [595, 445] on div "[PERSON_NAME]" at bounding box center [535, 457] width 483 height 25
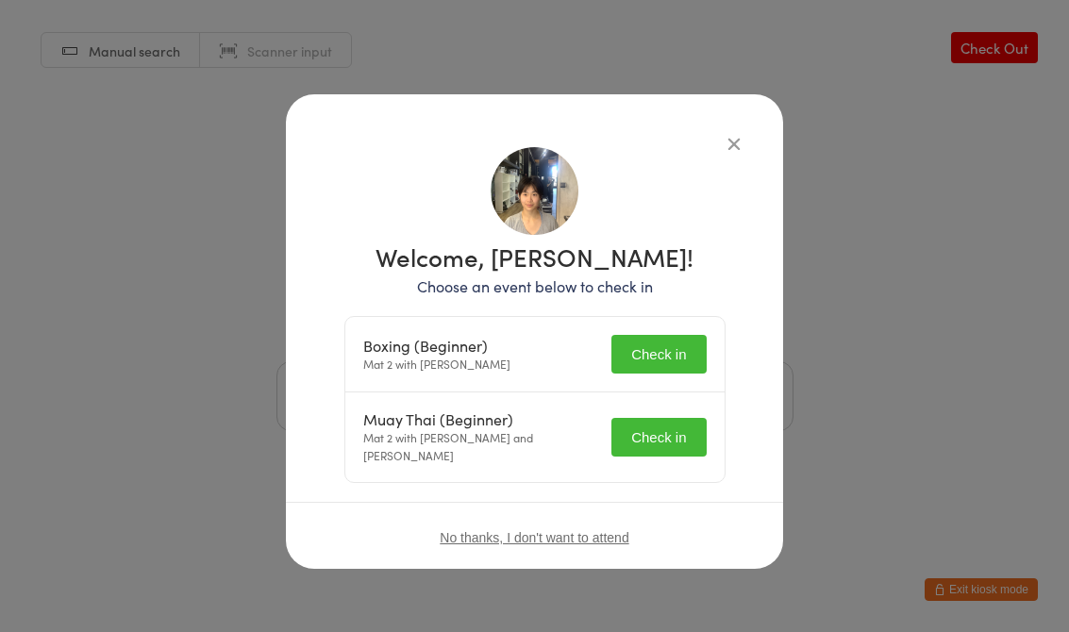
click at [658, 358] on button "Check in" at bounding box center [659, 354] width 94 height 39
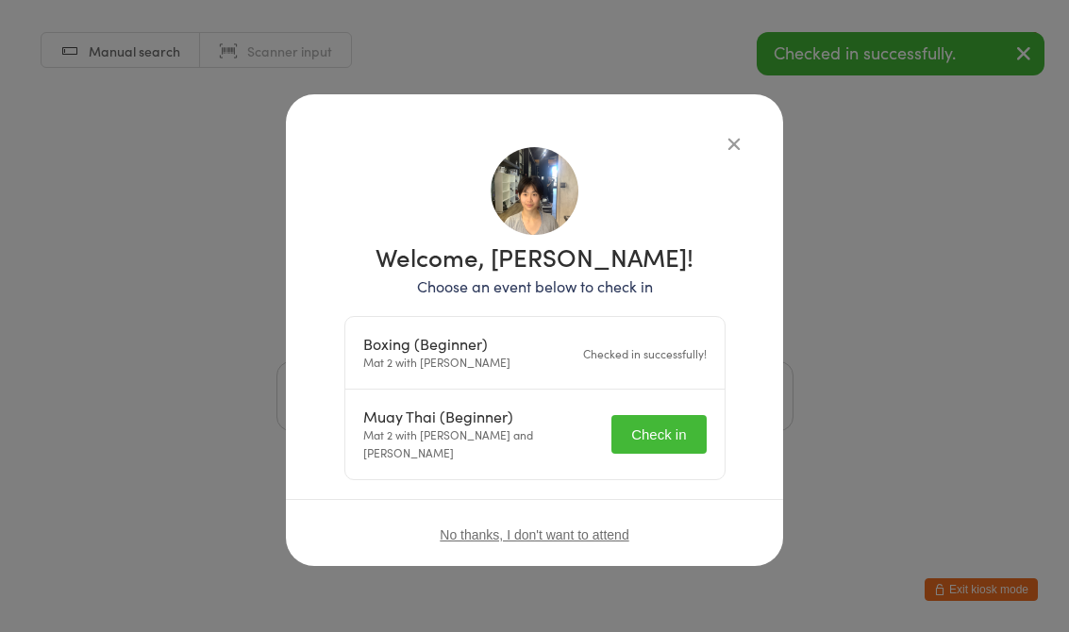
click at [661, 428] on button "Check in" at bounding box center [659, 434] width 94 height 39
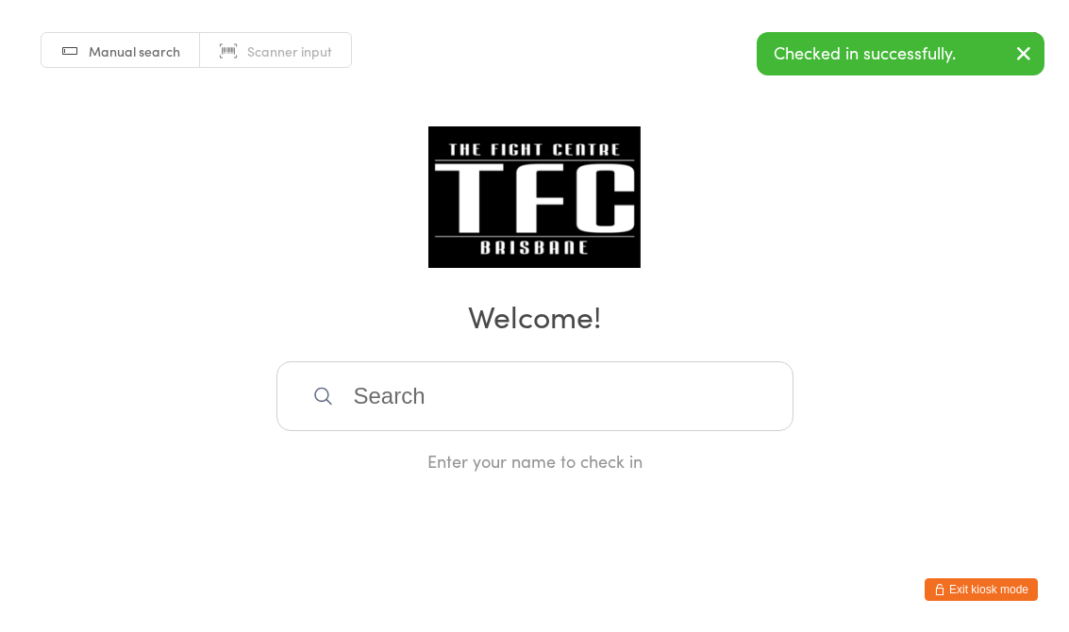
click at [69, 577] on html "You have now entered Kiosk Mode. Members will be able to check themselves in us…" at bounding box center [534, 316] width 1069 height 632
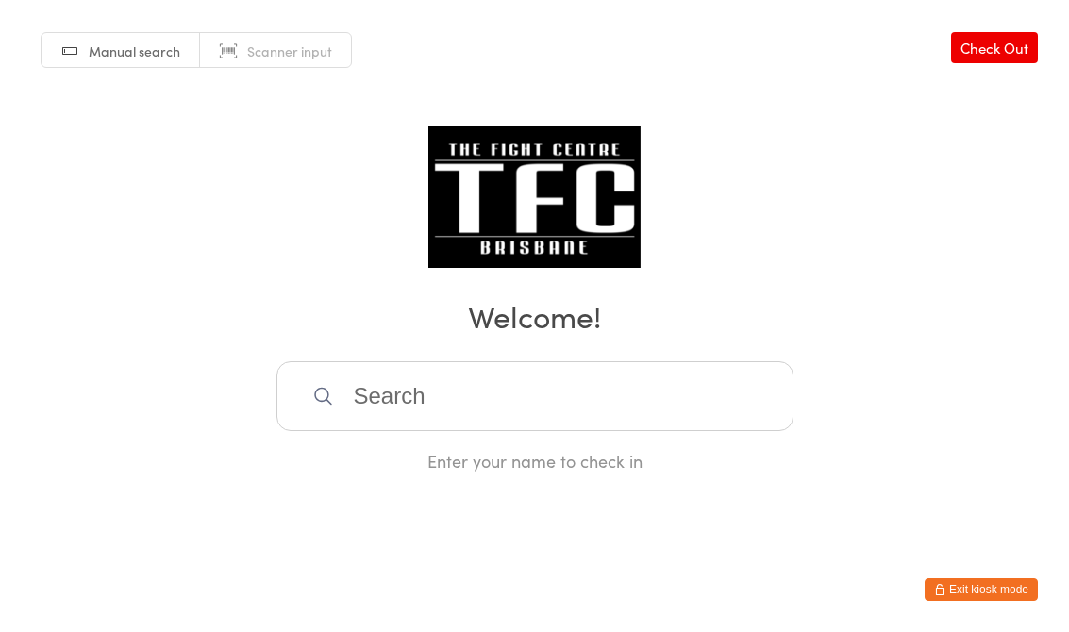
click at [392, 431] on input "search" at bounding box center [535, 396] width 517 height 70
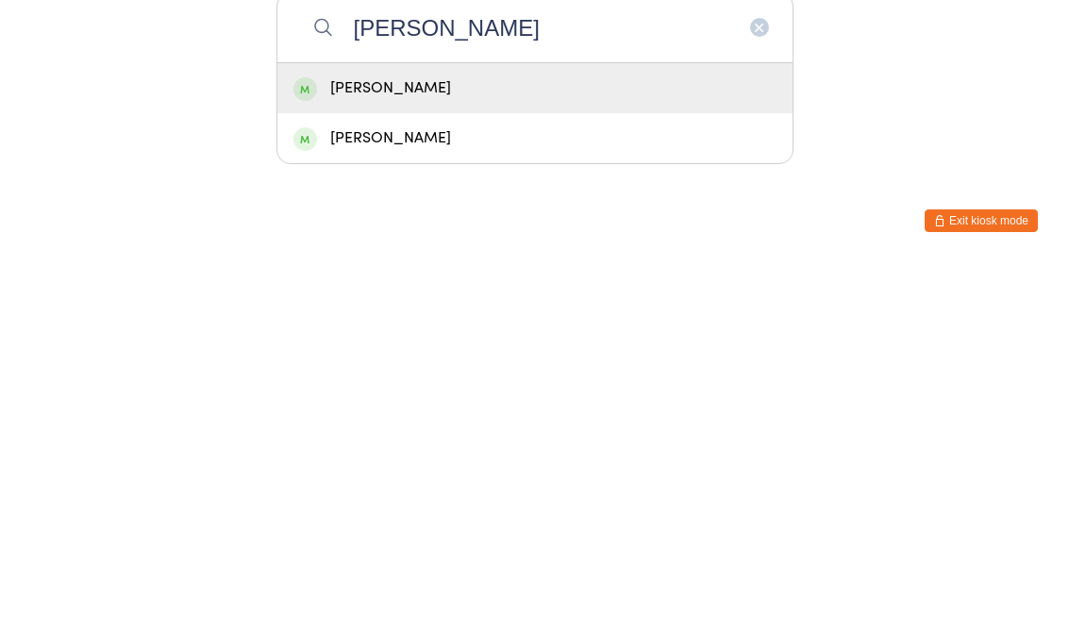
type input "[PERSON_NAME]"
click at [444, 445] on div "[PERSON_NAME]" at bounding box center [535, 457] width 483 height 25
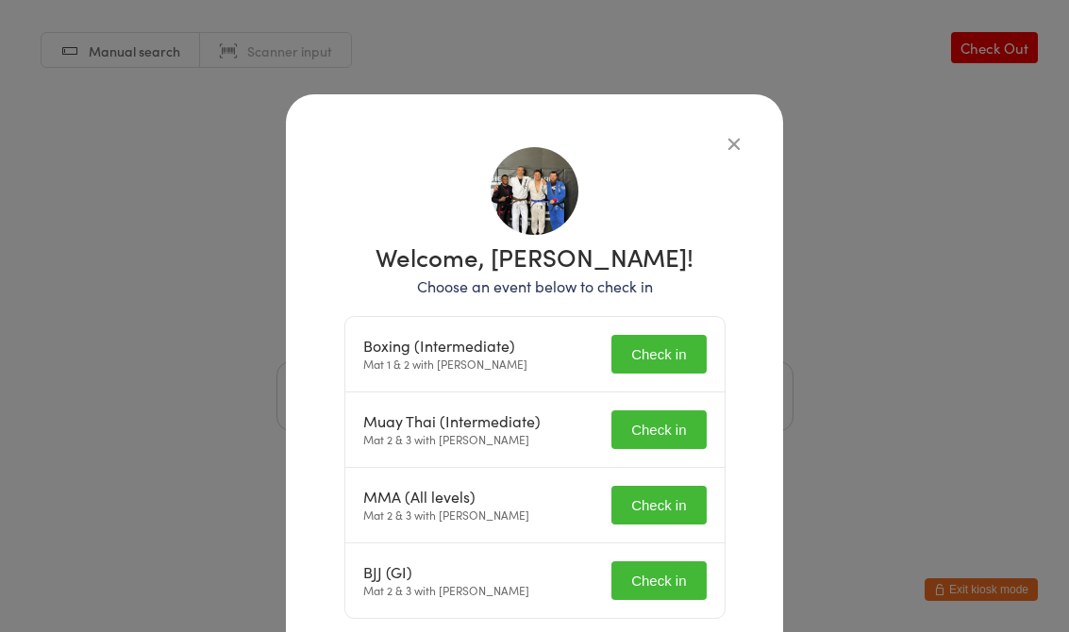
click at [655, 344] on button "Check in" at bounding box center [659, 354] width 94 height 39
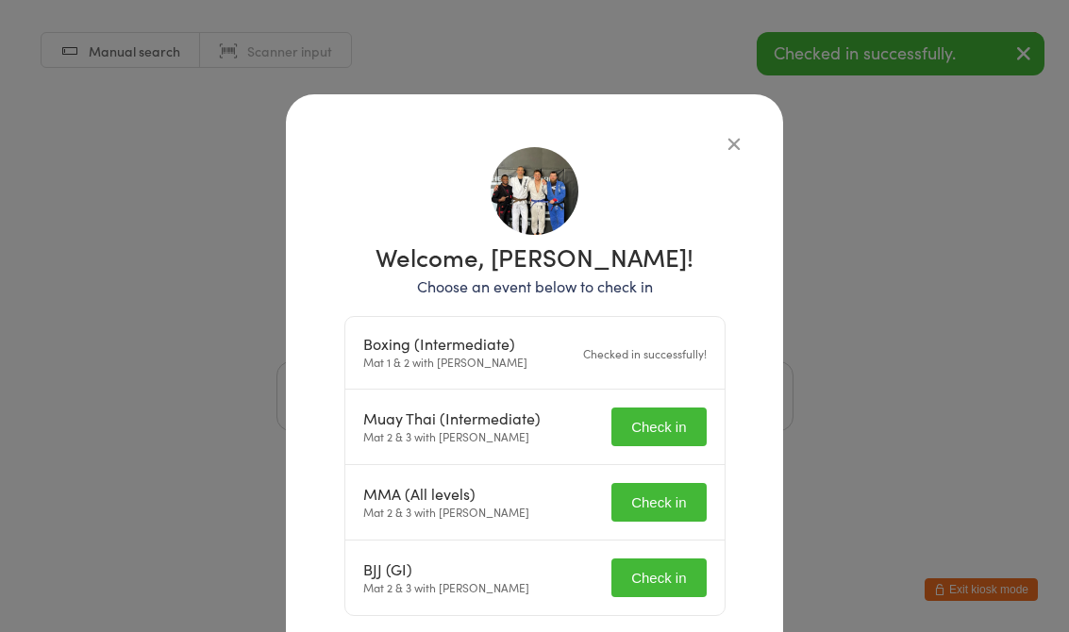
click at [664, 420] on button "Check in" at bounding box center [659, 427] width 94 height 39
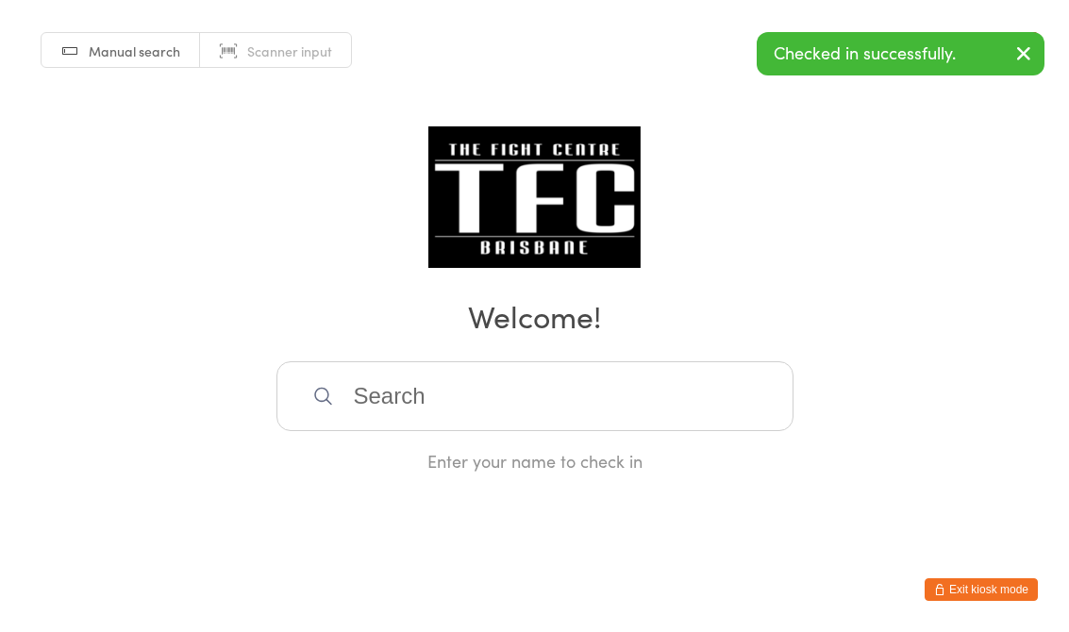
click at [512, 427] on input "search" at bounding box center [535, 396] width 517 height 70
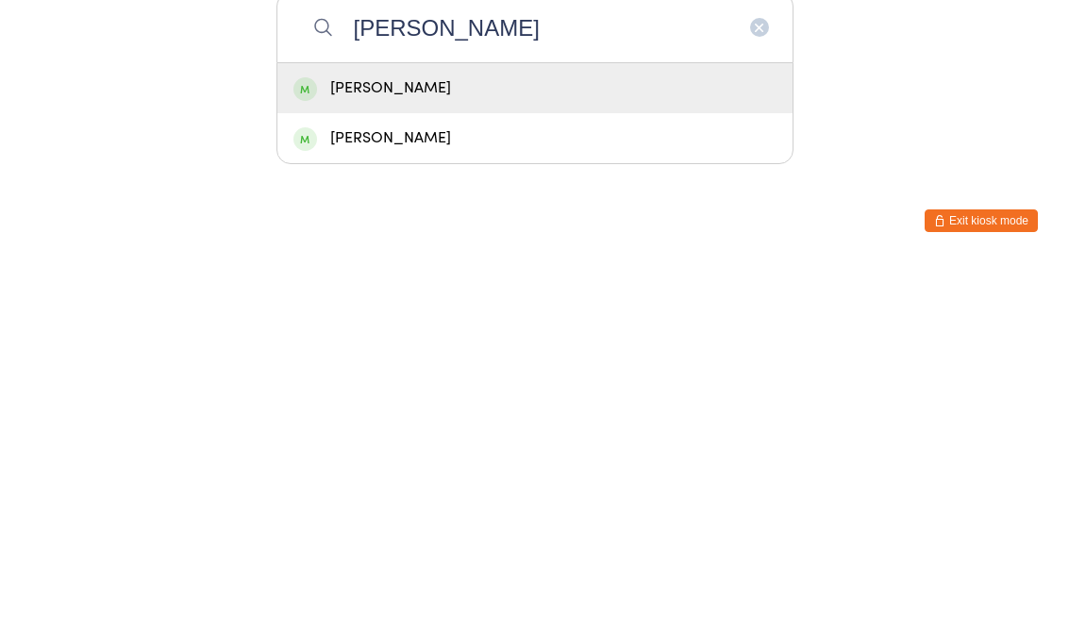
type input "[PERSON_NAME]"
click at [480, 445] on div "[PERSON_NAME]" at bounding box center [535, 457] width 483 height 25
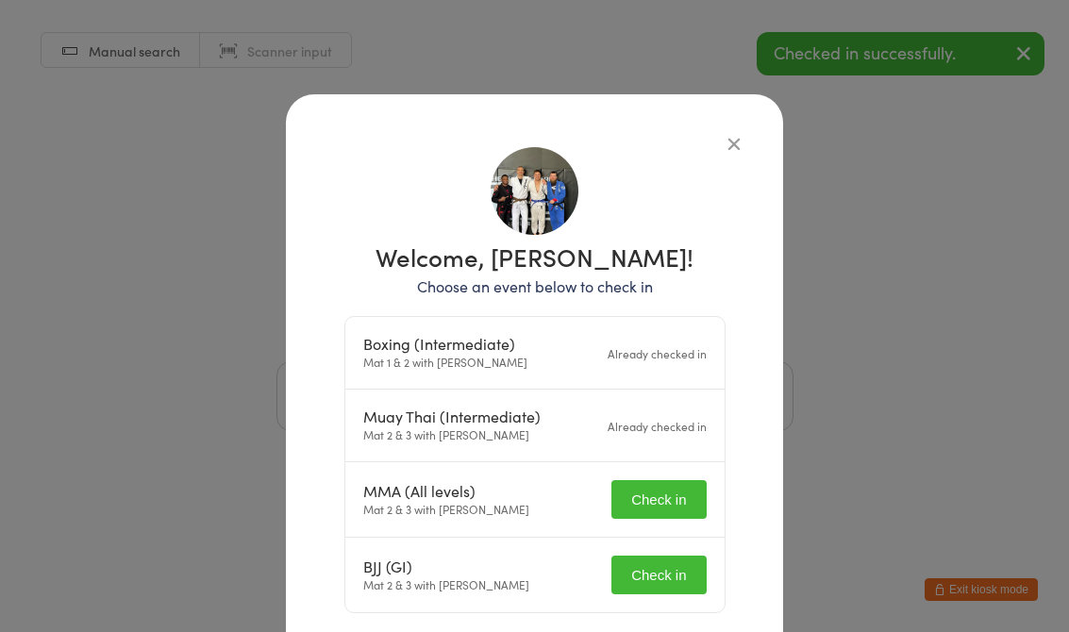
click at [674, 495] on button "Check in" at bounding box center [659, 499] width 94 height 39
click at [674, 569] on button "Check in" at bounding box center [659, 572] width 94 height 39
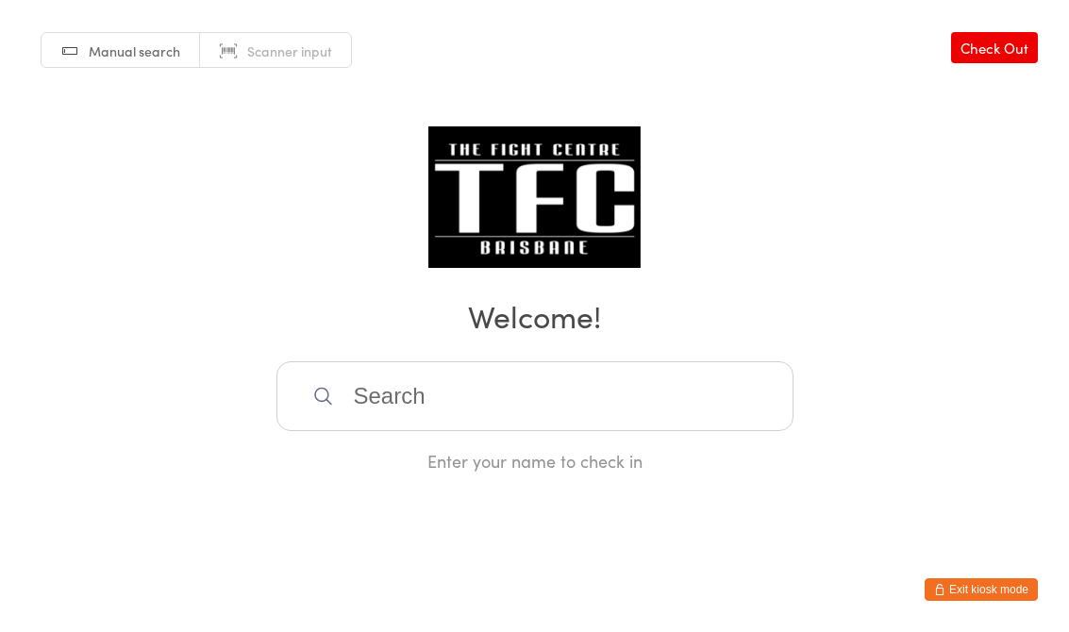
click at [449, 416] on input "search" at bounding box center [535, 396] width 517 height 70
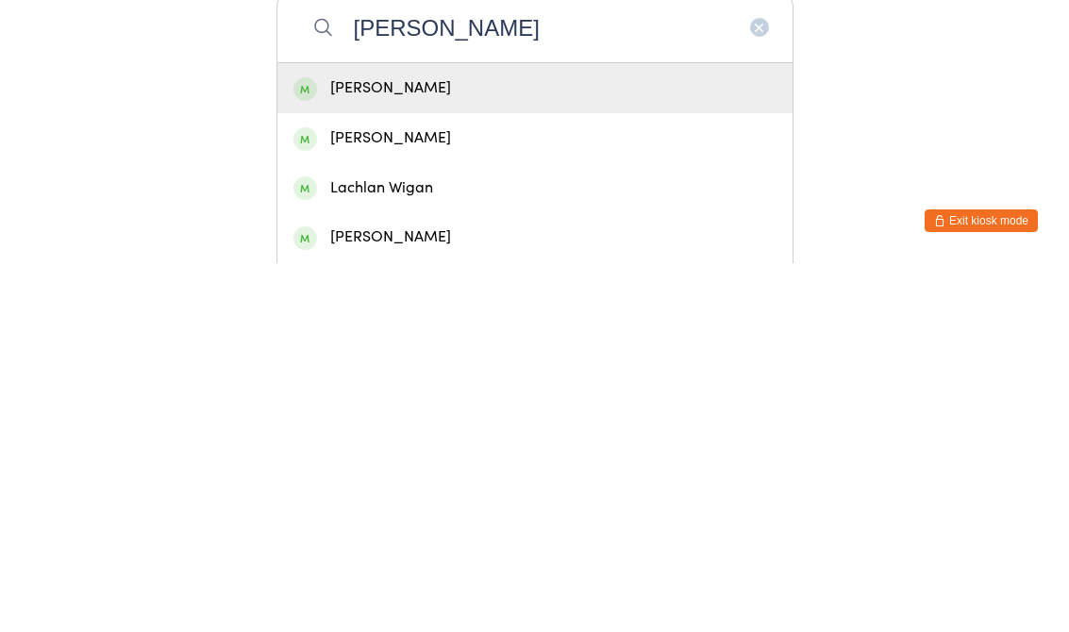
type input "[PERSON_NAME]"
click at [433, 445] on div "[PERSON_NAME]" at bounding box center [535, 457] width 483 height 25
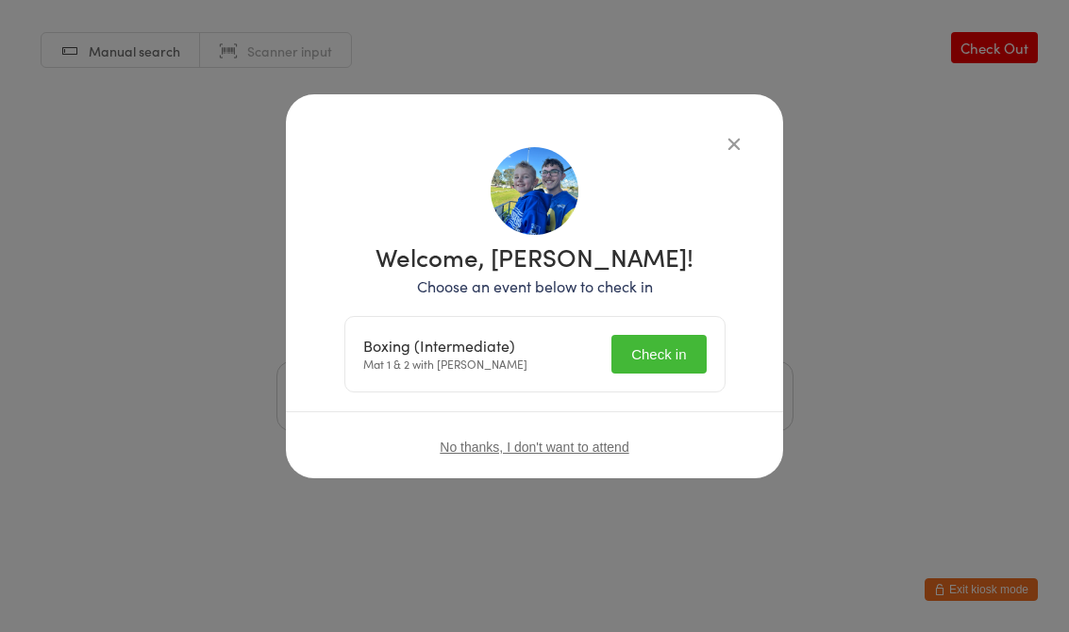
click at [653, 355] on button "Check in" at bounding box center [659, 354] width 94 height 39
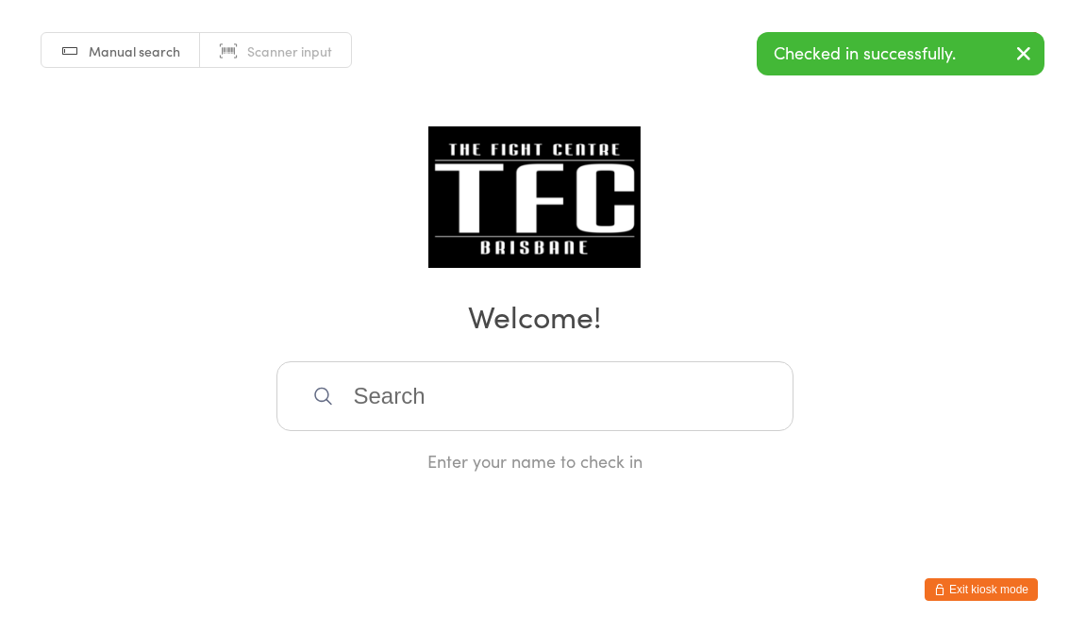
click at [506, 392] on input "search" at bounding box center [535, 396] width 517 height 70
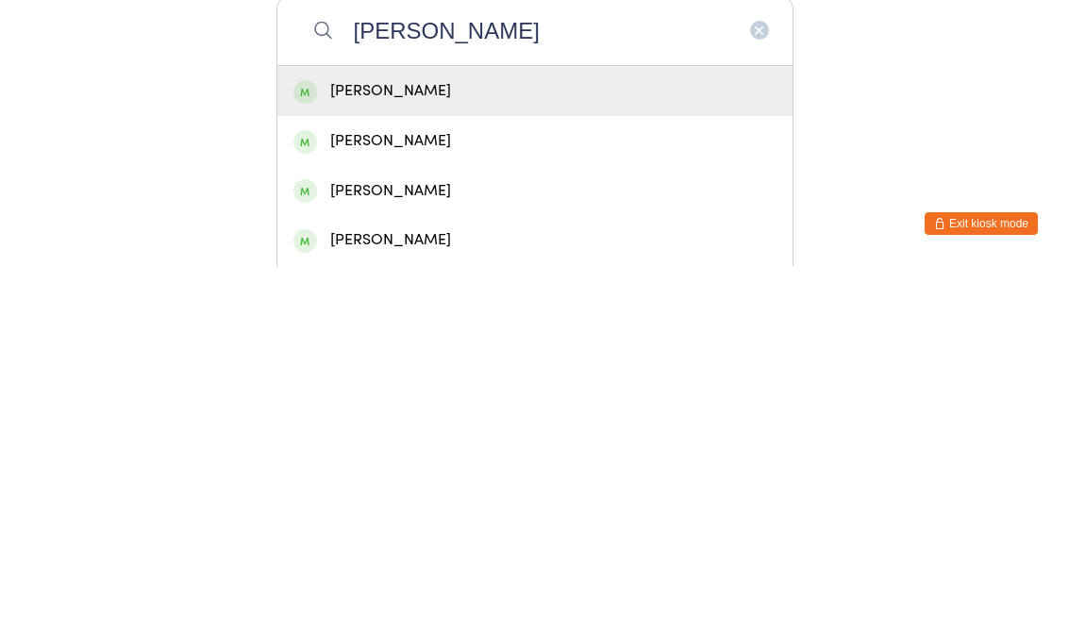
type input "[PERSON_NAME]"
click at [466, 445] on div "[PERSON_NAME]" at bounding box center [535, 457] width 483 height 25
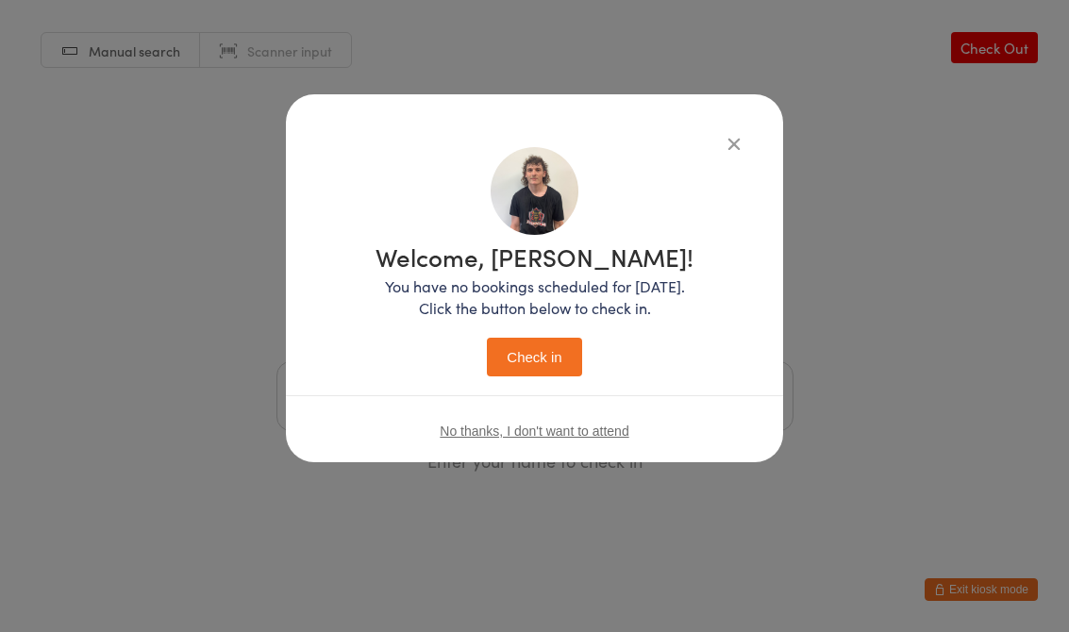
click at [549, 353] on button "Check in" at bounding box center [534, 357] width 94 height 39
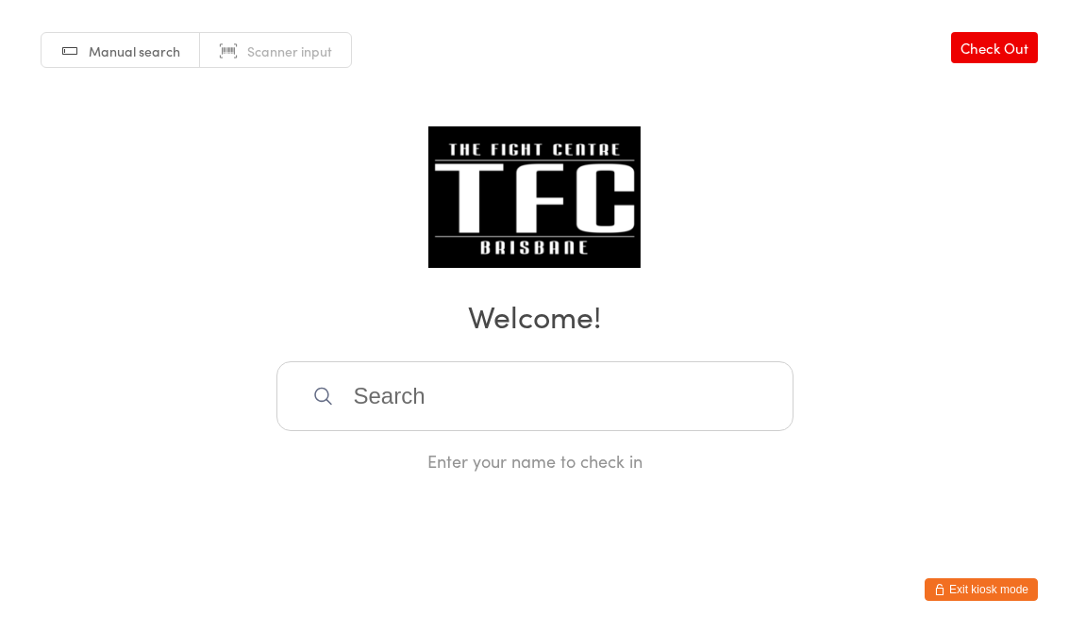
click at [1014, 38] on link "Check Out" at bounding box center [994, 47] width 87 height 31
click at [491, 421] on input "search" at bounding box center [535, 396] width 517 height 70
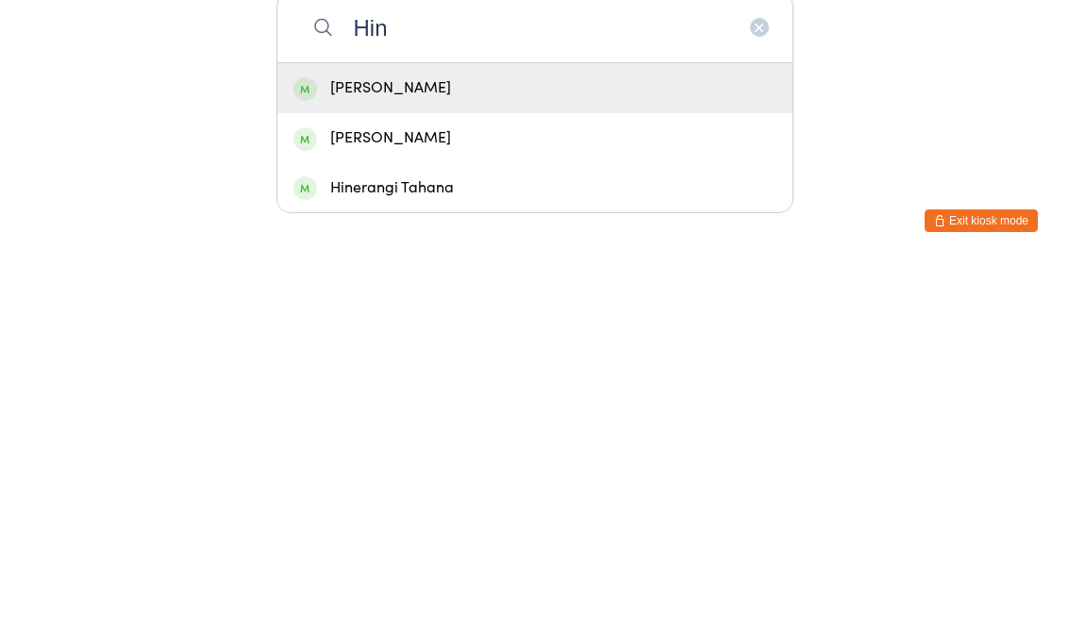
type input "Hin"
click at [424, 545] on div "Hinerangi Tahana" at bounding box center [535, 557] width 483 height 25
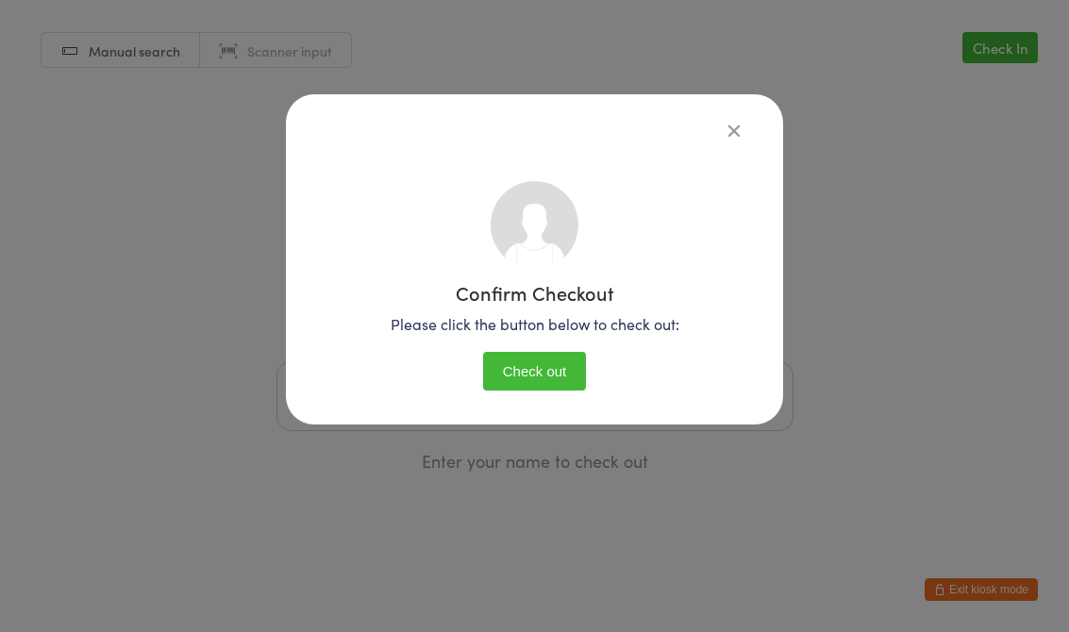
click at [537, 363] on button "Check out" at bounding box center [535, 371] width 104 height 39
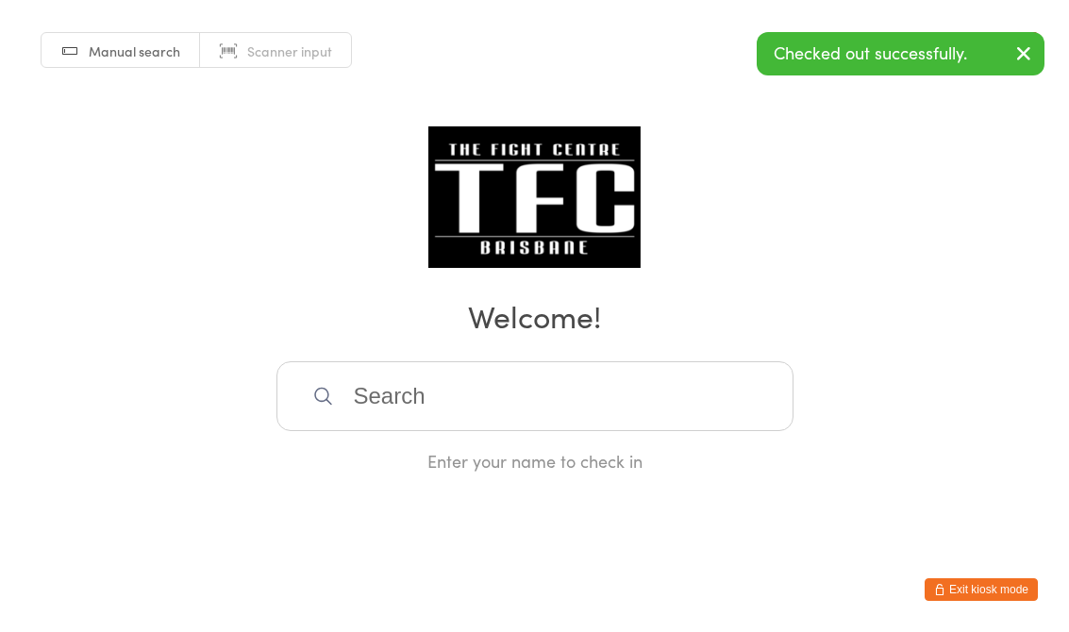
click at [497, 395] on input "search" at bounding box center [535, 396] width 517 height 70
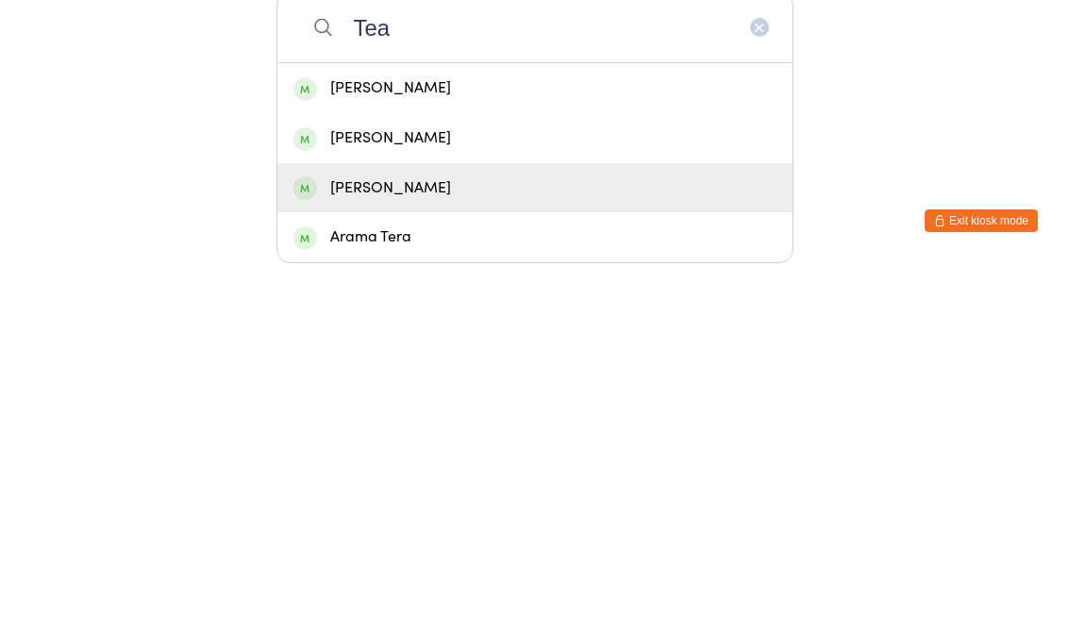
type input "Tea"
click at [461, 545] on div "[PERSON_NAME]" at bounding box center [535, 557] width 483 height 25
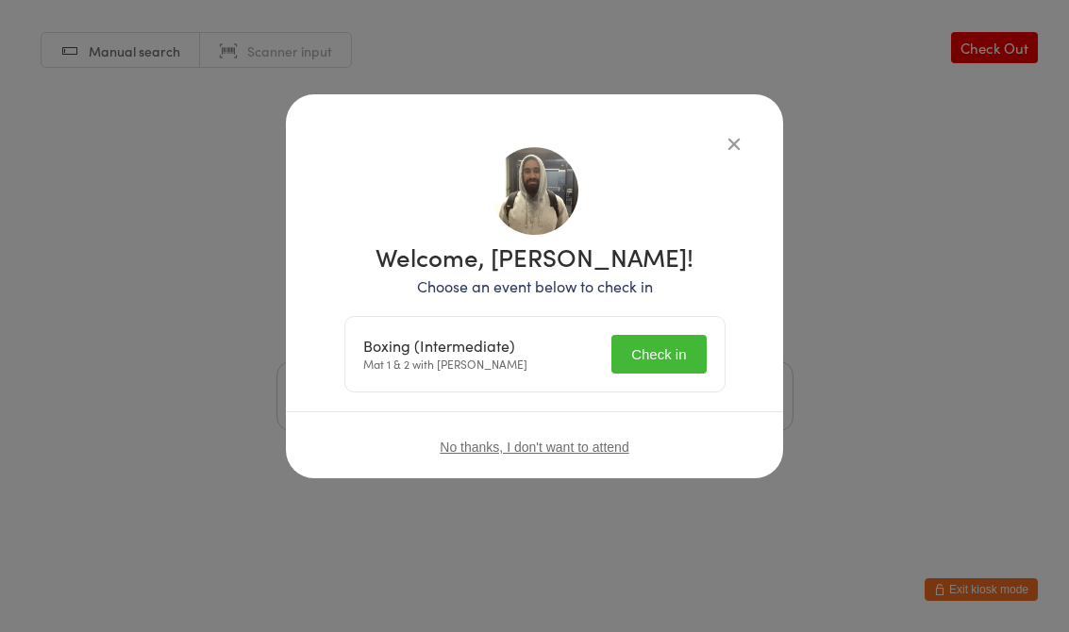
click at [656, 344] on button "Check in" at bounding box center [659, 354] width 94 height 39
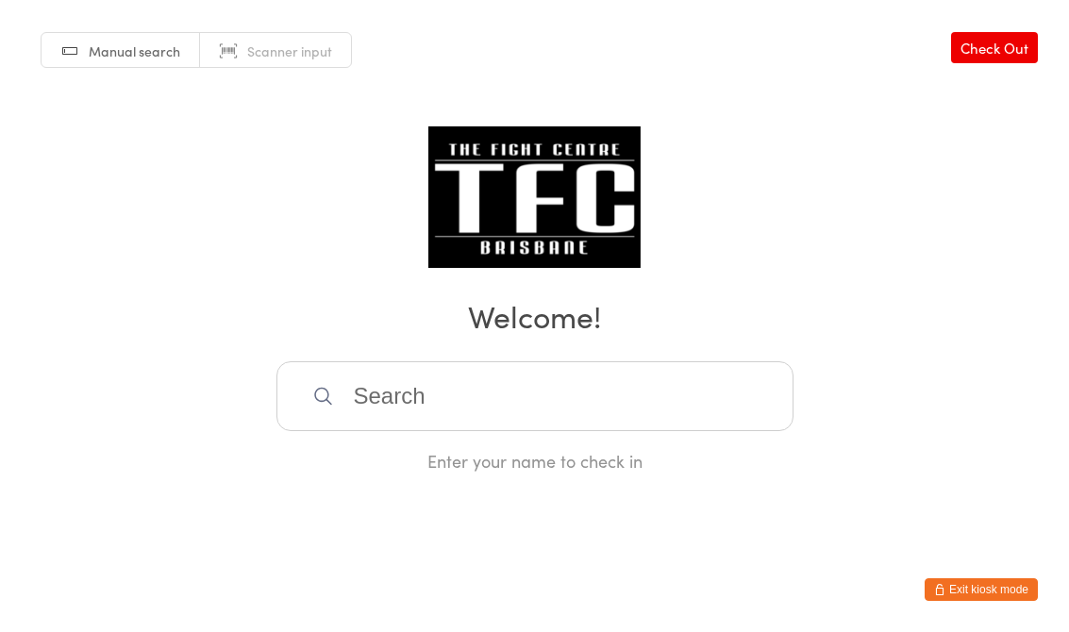
click at [602, 400] on input "search" at bounding box center [535, 396] width 517 height 70
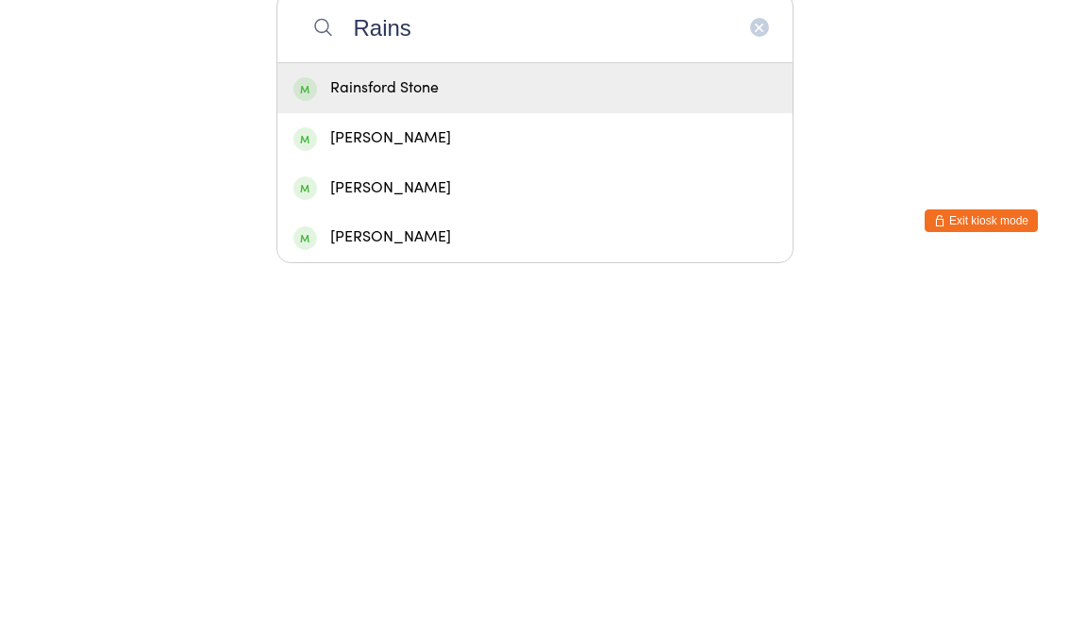
type input "Rains"
click at [478, 445] on div "Rainsford Stone" at bounding box center [535, 457] width 483 height 25
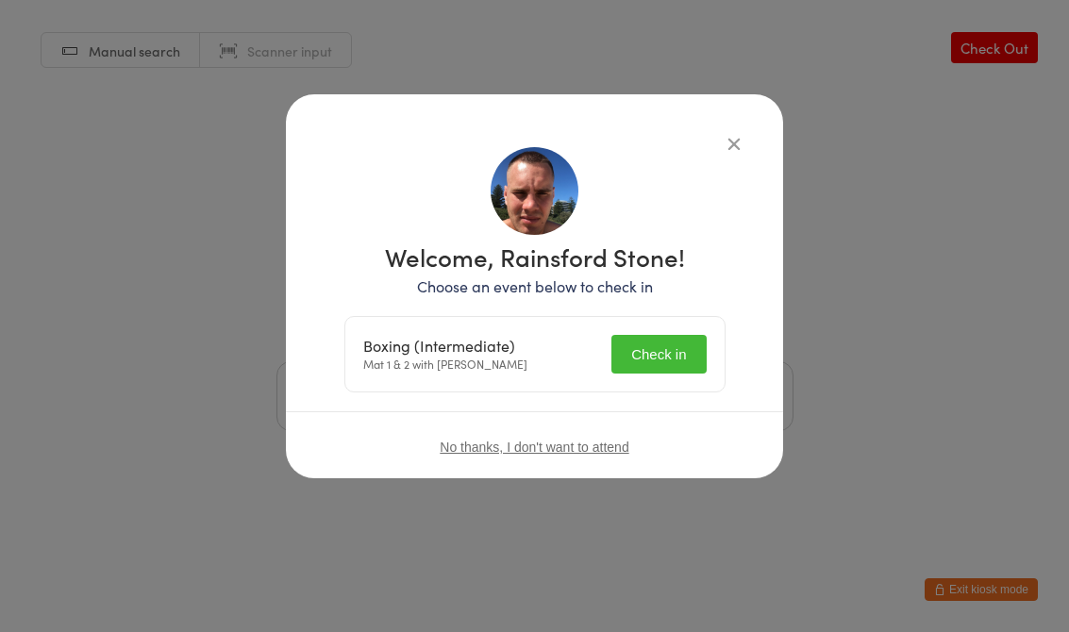
click at [642, 335] on button "Check in" at bounding box center [659, 354] width 94 height 39
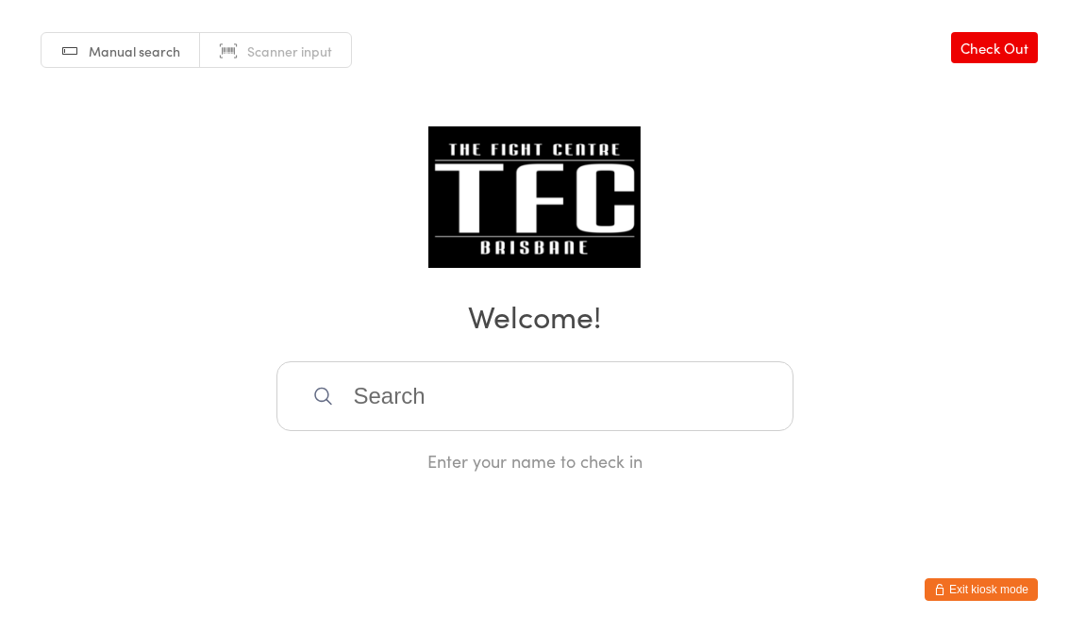
click at [669, 389] on input "search" at bounding box center [535, 396] width 517 height 70
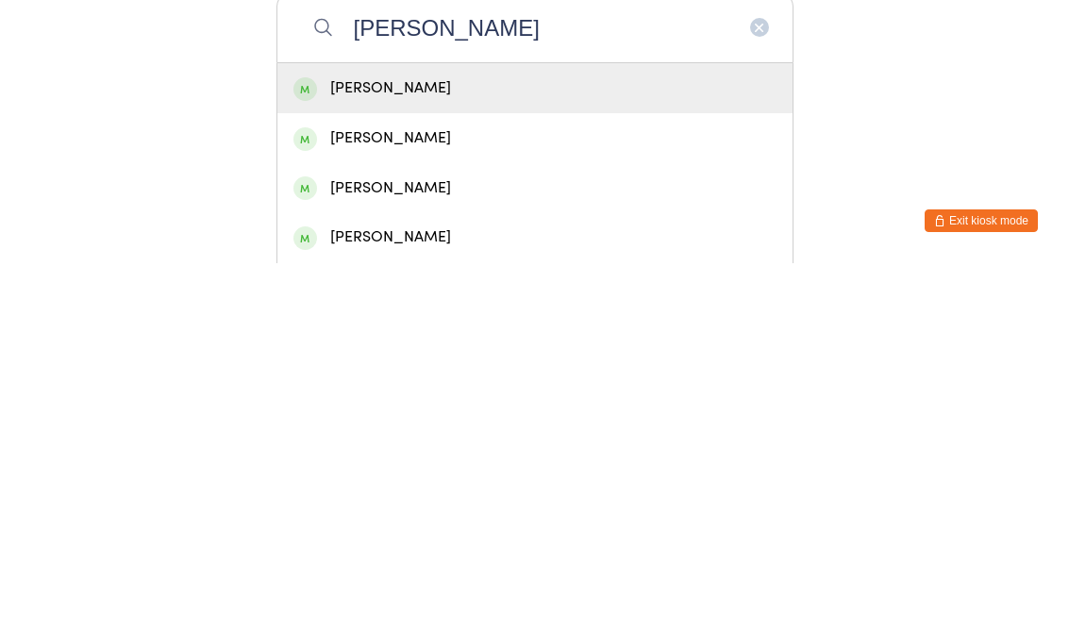
type input "[PERSON_NAME]"
click at [465, 482] on div "[PERSON_NAME]" at bounding box center [534, 507] width 515 height 50
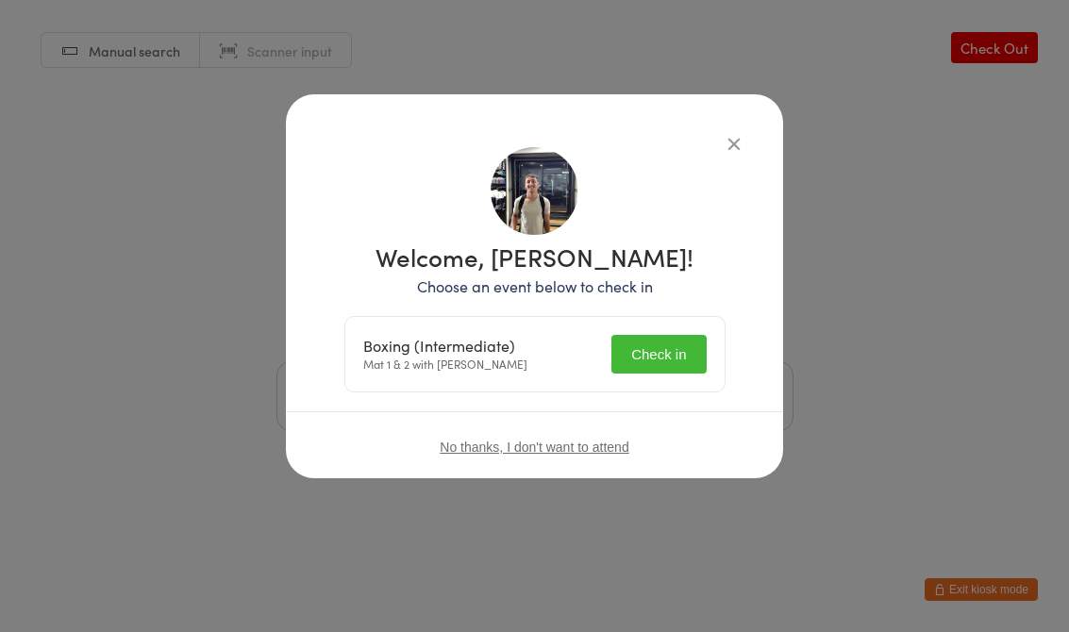
click at [681, 304] on div "Welcome, [PERSON_NAME]! Choose an event below to check in Boxing (Intermediate)…" at bounding box center [534, 318] width 381 height 148
click at [691, 368] on button "Check in" at bounding box center [659, 354] width 94 height 39
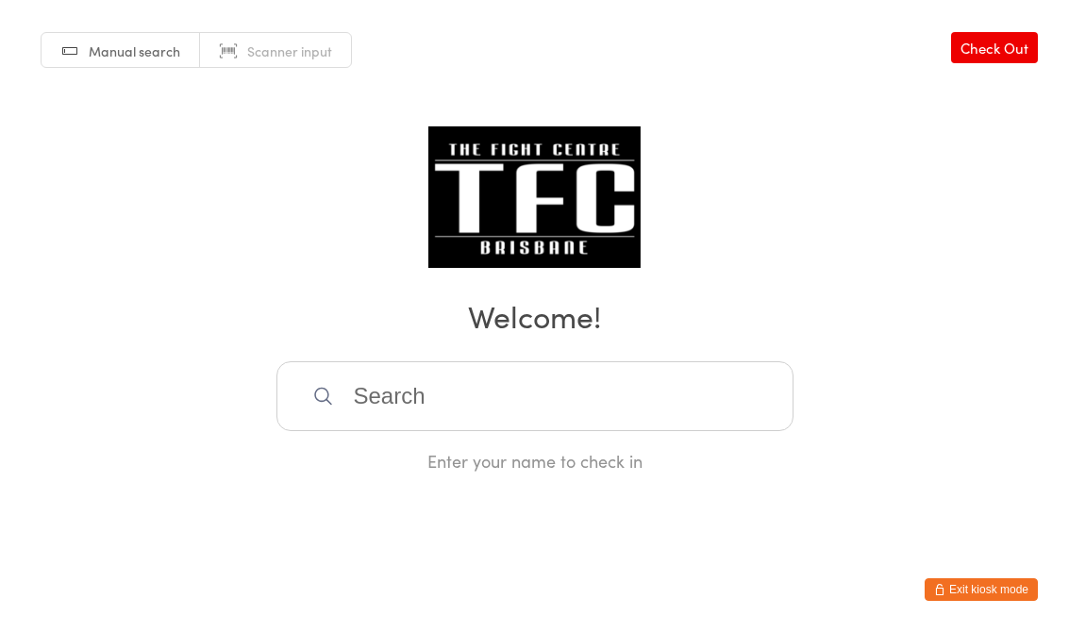
click at [403, 431] on input "search" at bounding box center [535, 396] width 517 height 70
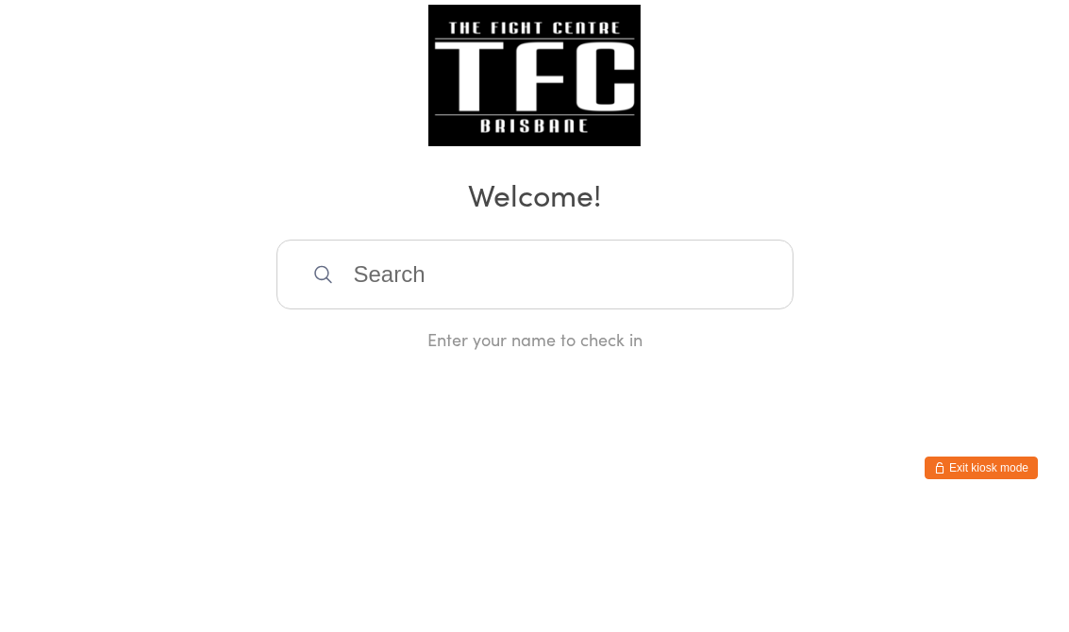
type input "F"
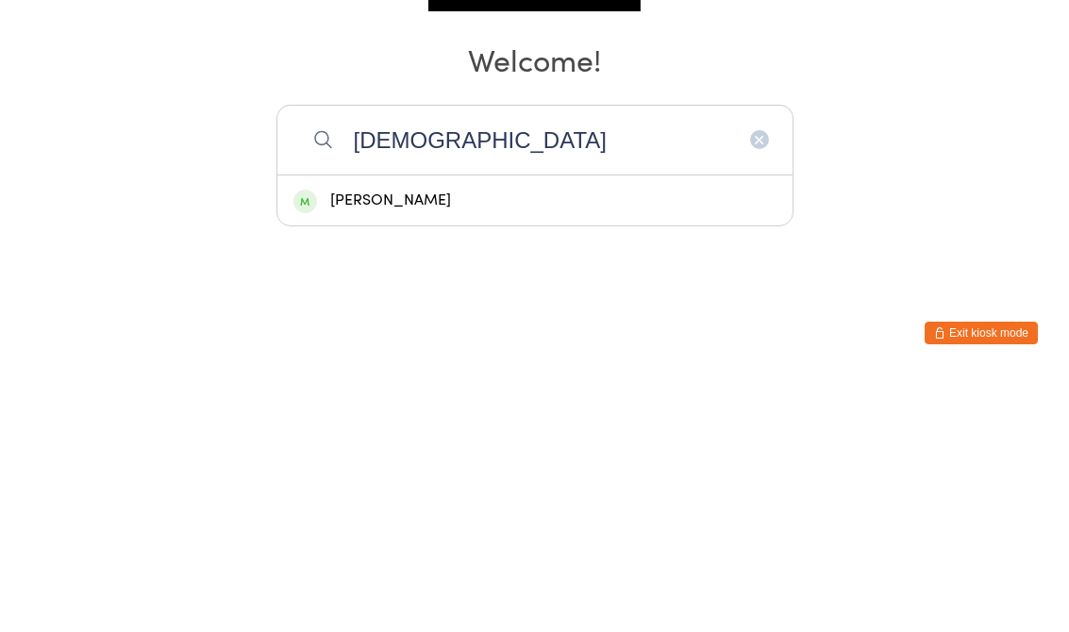
type input "[DEMOGRAPHIC_DATA]"
click at [442, 445] on div "[PERSON_NAME]" at bounding box center [535, 457] width 483 height 25
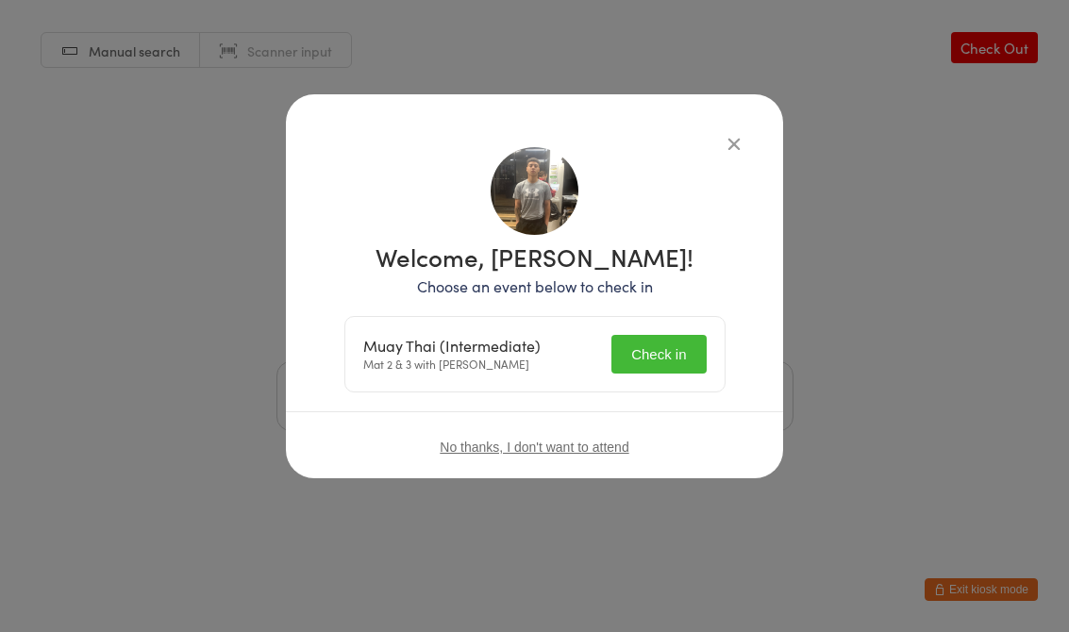
click at [650, 374] on button "Check in" at bounding box center [659, 354] width 94 height 39
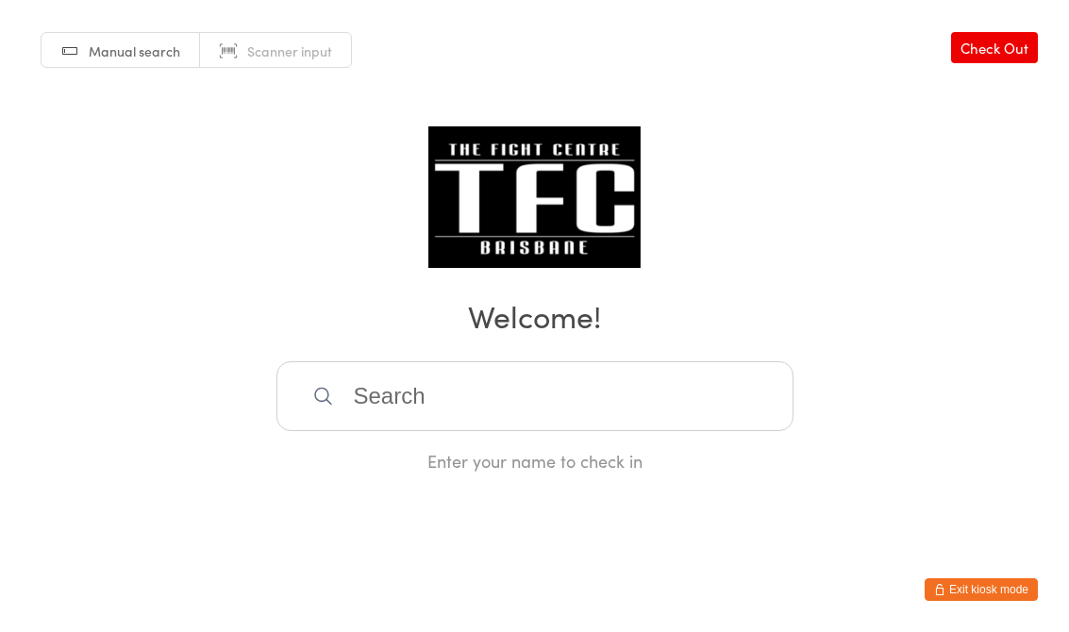
click at [532, 415] on input "search" at bounding box center [535, 396] width 517 height 70
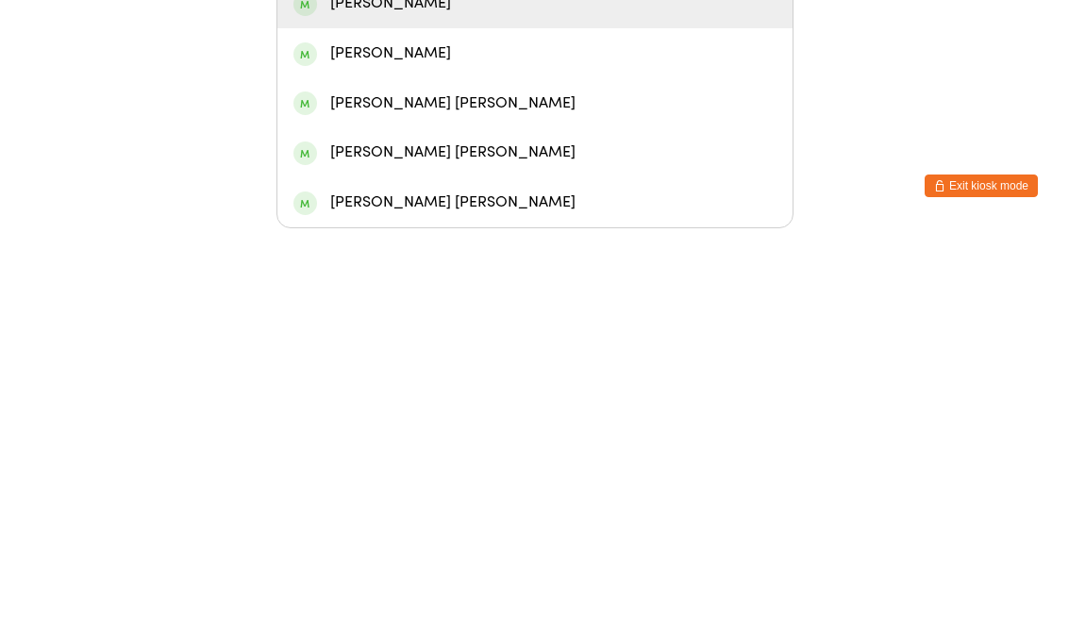
scroll to position [53, 0]
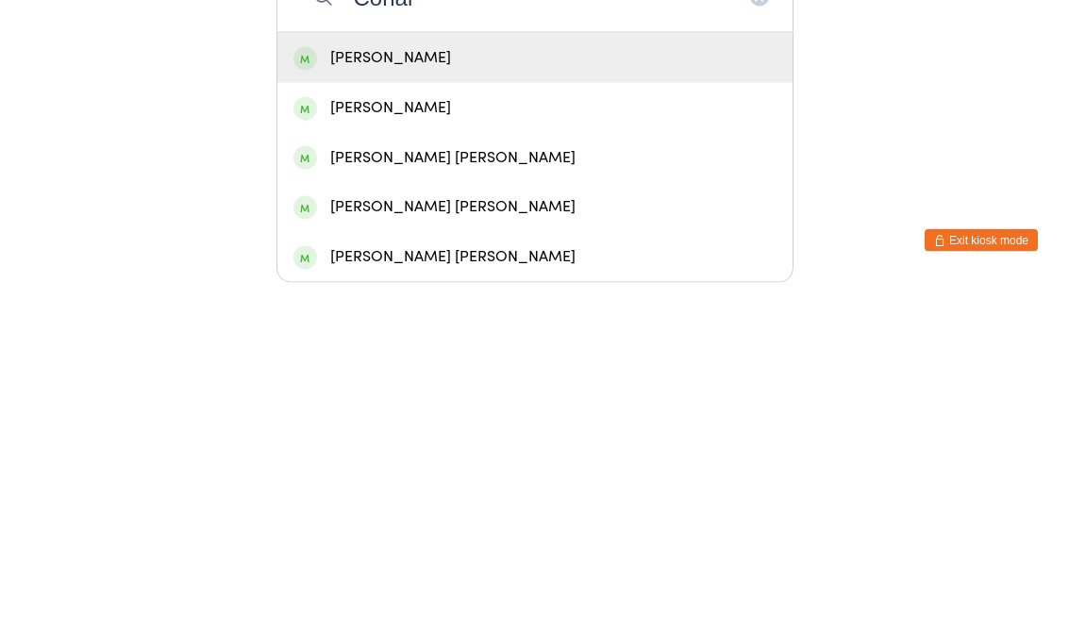
type input "Conal"
click at [495, 395] on div "[PERSON_NAME]" at bounding box center [535, 407] width 483 height 25
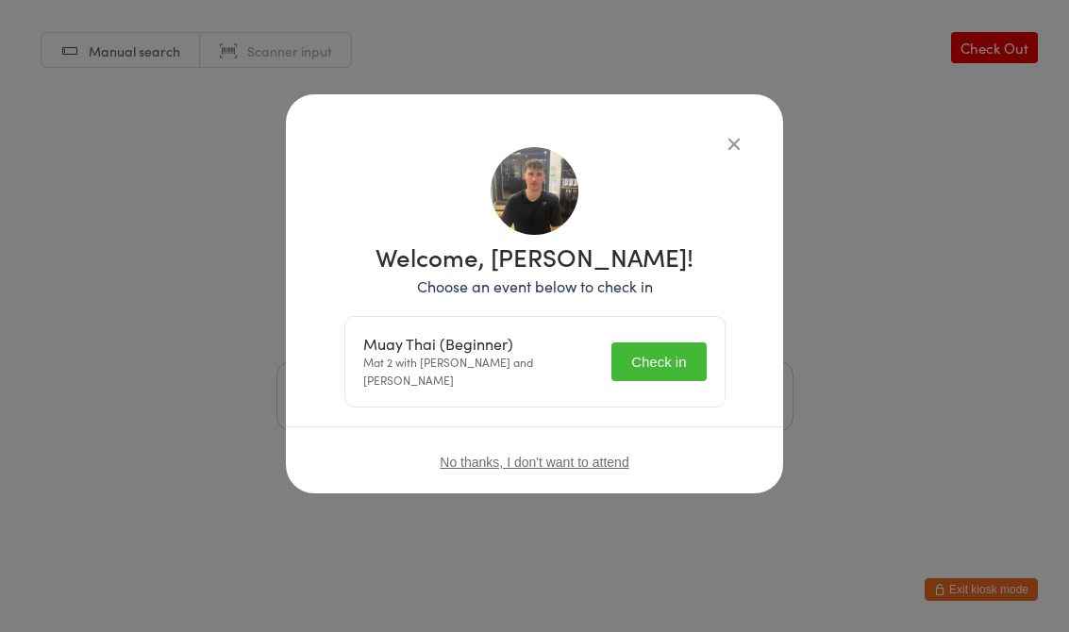
click at [654, 360] on button "Check in" at bounding box center [659, 362] width 94 height 39
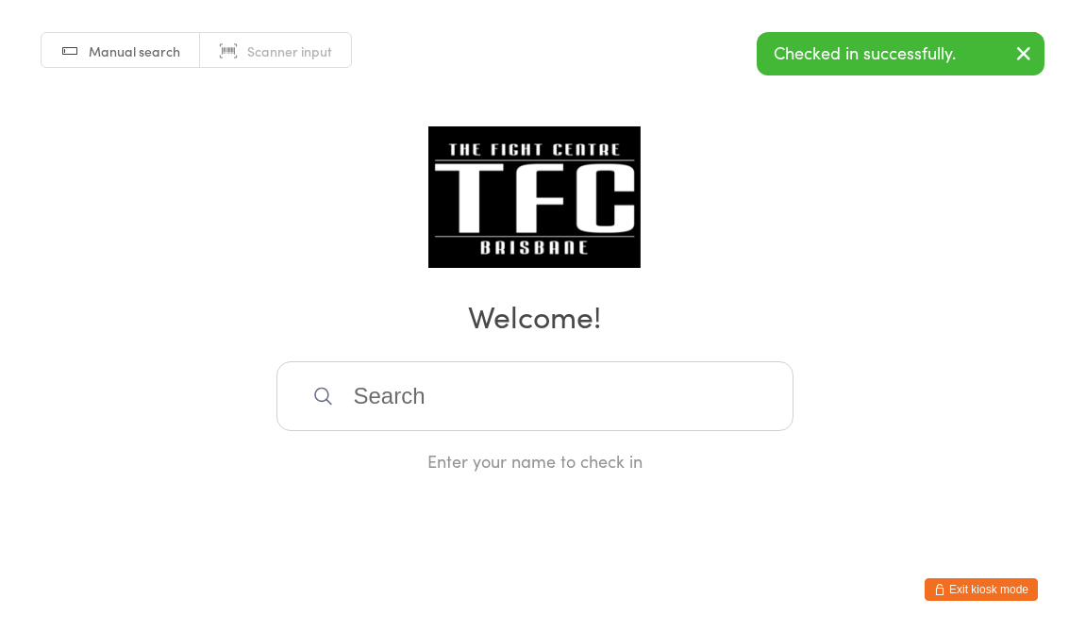
click at [574, 421] on input "search" at bounding box center [535, 396] width 517 height 70
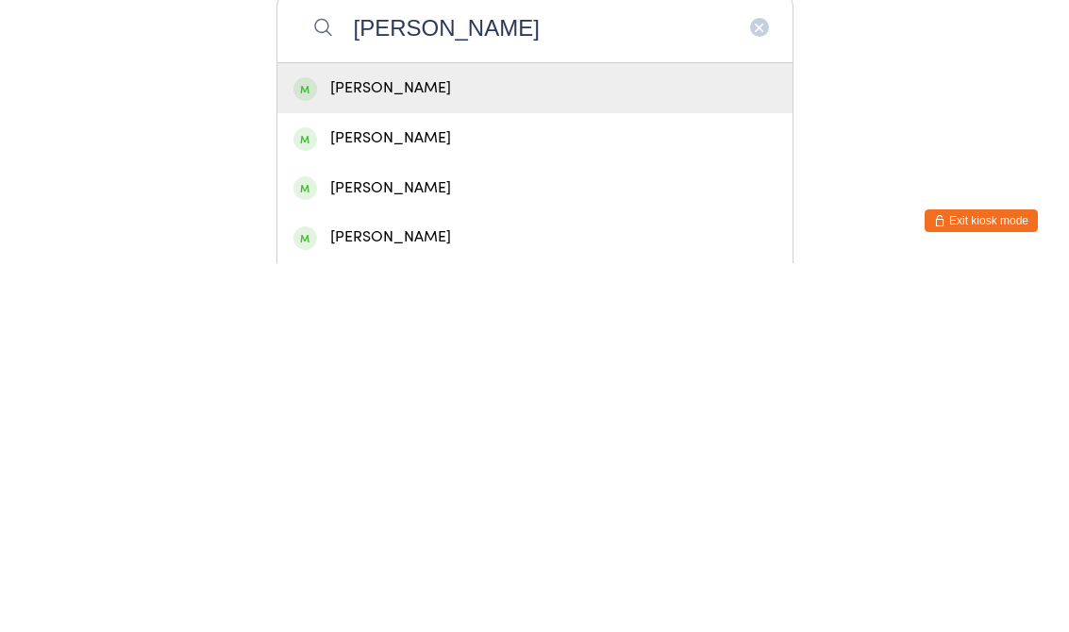
type input "[PERSON_NAME]"
click at [441, 445] on div "[PERSON_NAME]" at bounding box center [535, 457] width 483 height 25
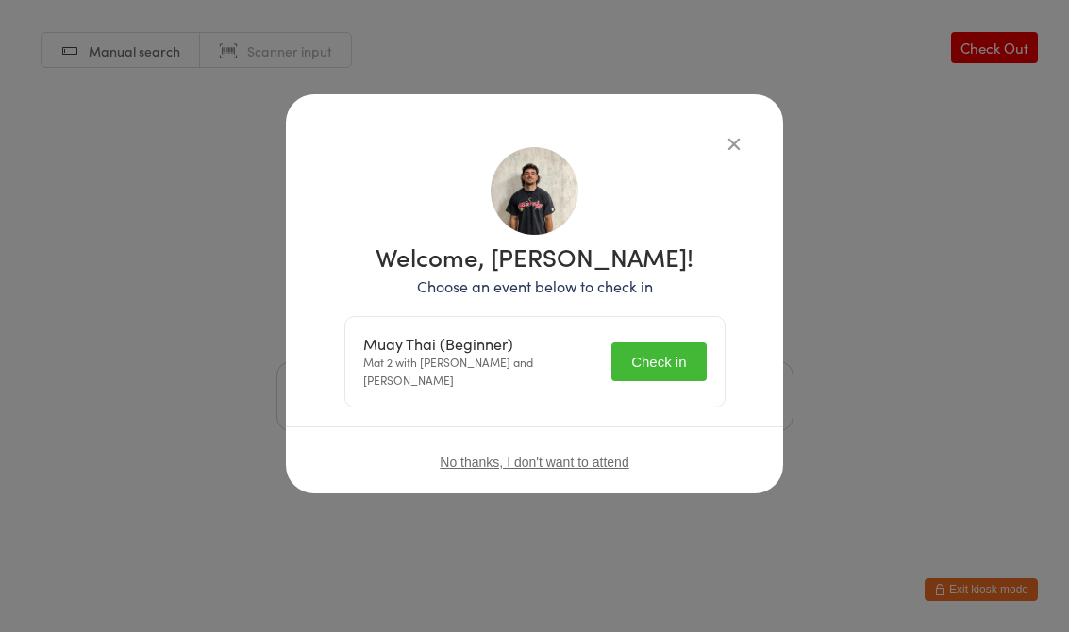
click at [653, 351] on button "Check in" at bounding box center [659, 362] width 94 height 39
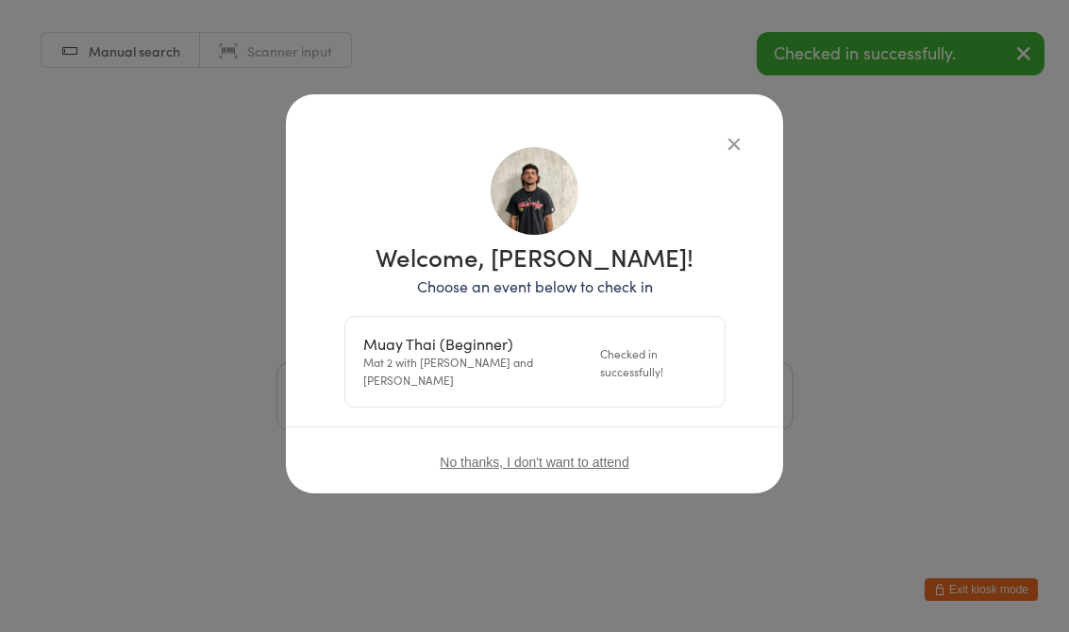
click at [928, 266] on div "Manual search Scanner input Check Out Welcome! Enter your name to check in" at bounding box center [534, 236] width 1069 height 473
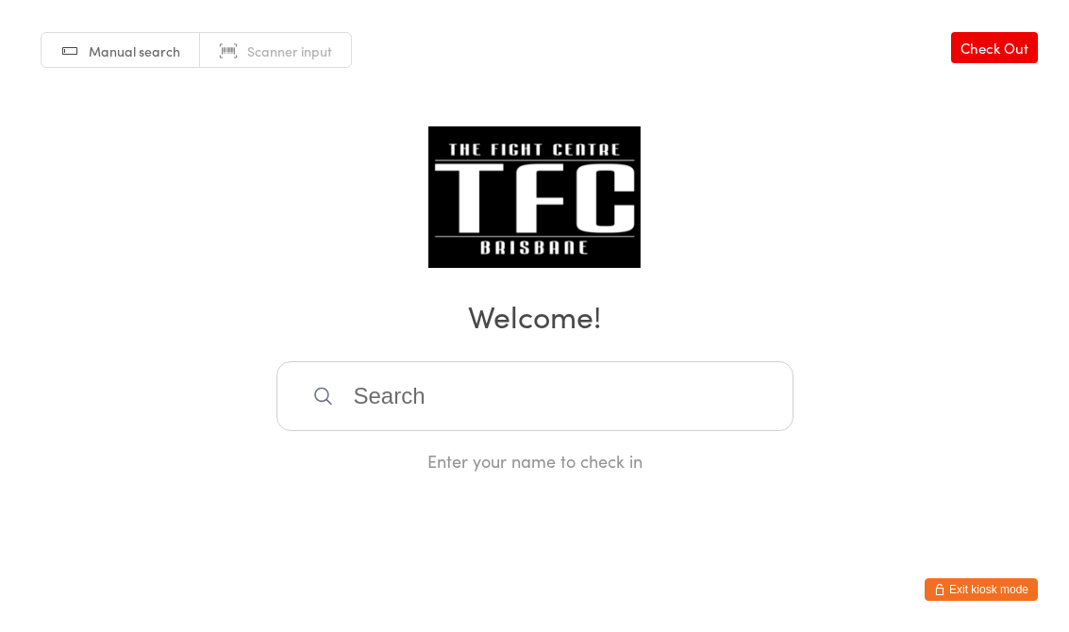
click at [381, 411] on input "search" at bounding box center [535, 396] width 517 height 70
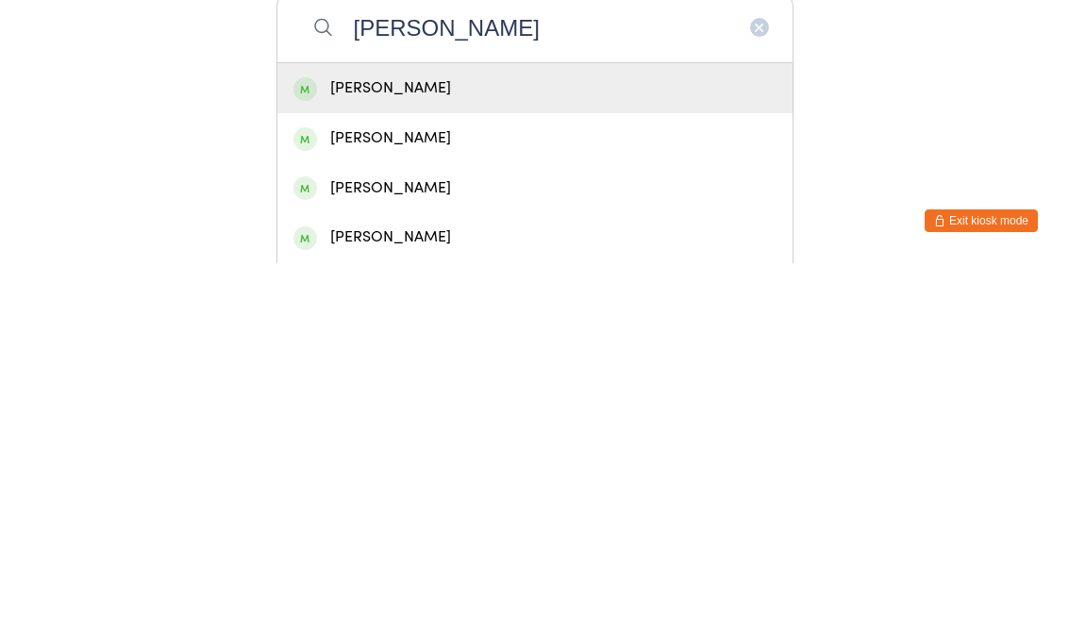
type input "[PERSON_NAME]"
click at [616, 432] on div "[PERSON_NAME]" at bounding box center [534, 457] width 515 height 50
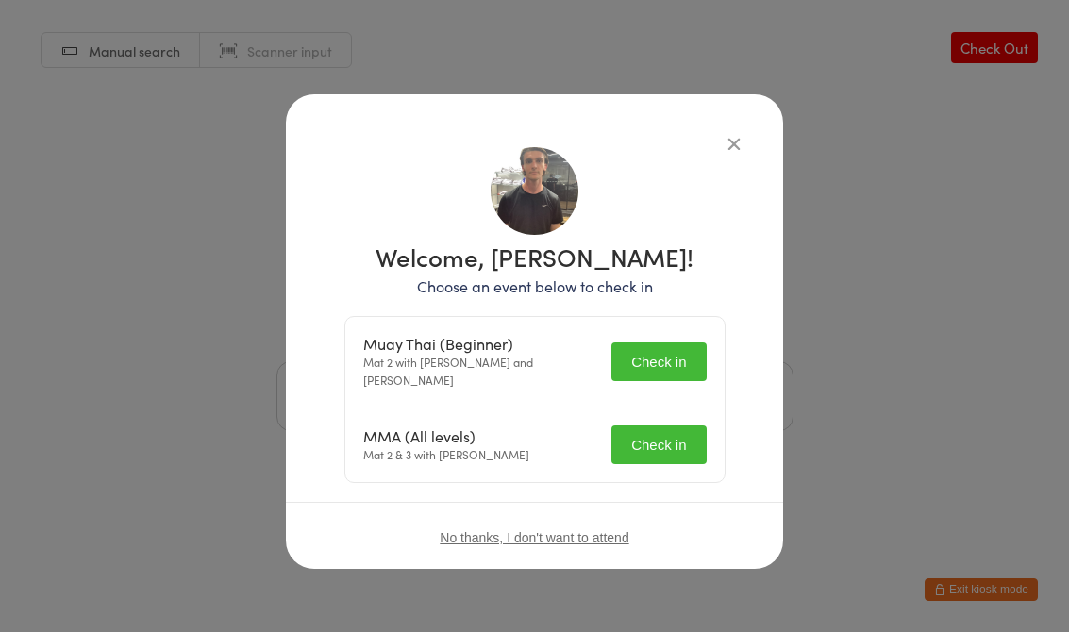
click at [675, 343] on button "Check in" at bounding box center [659, 362] width 94 height 39
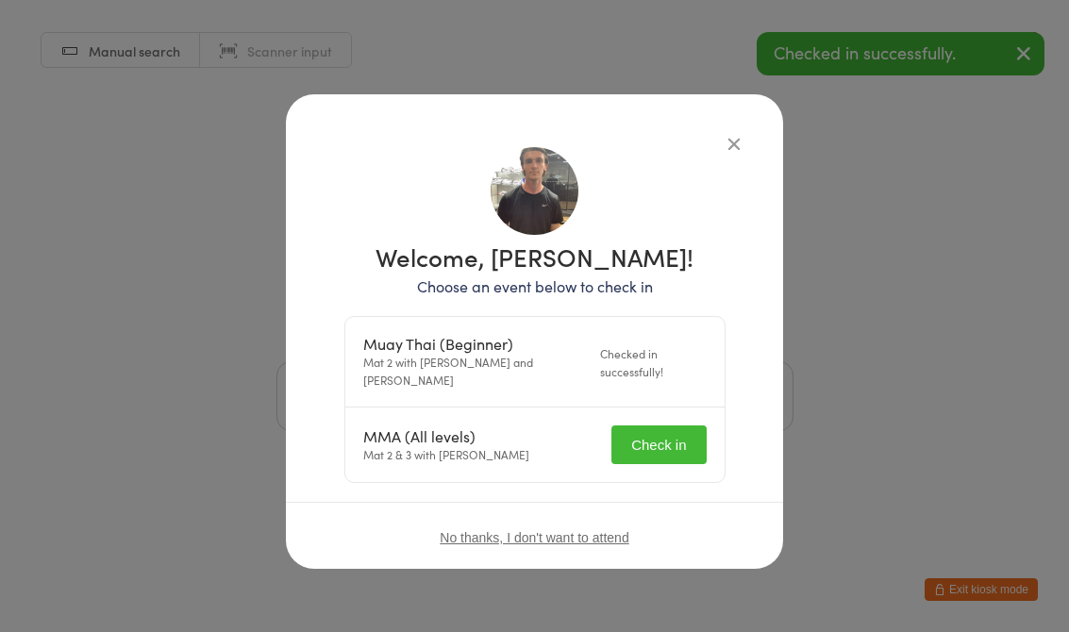
click at [664, 426] on button "Check in" at bounding box center [659, 445] width 94 height 39
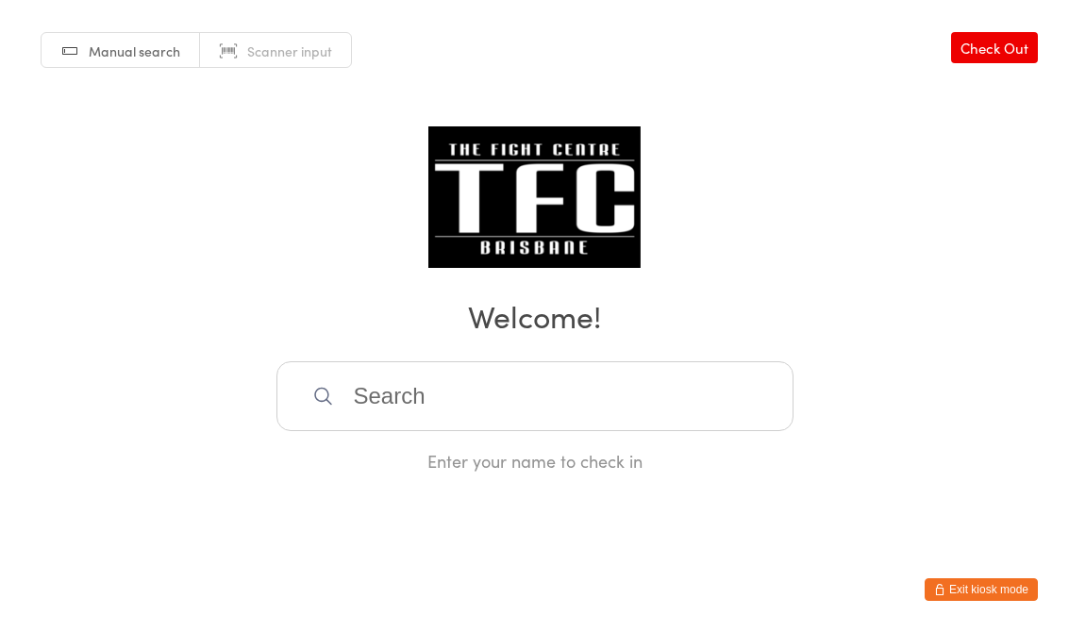
click at [720, 384] on input "search" at bounding box center [535, 396] width 517 height 70
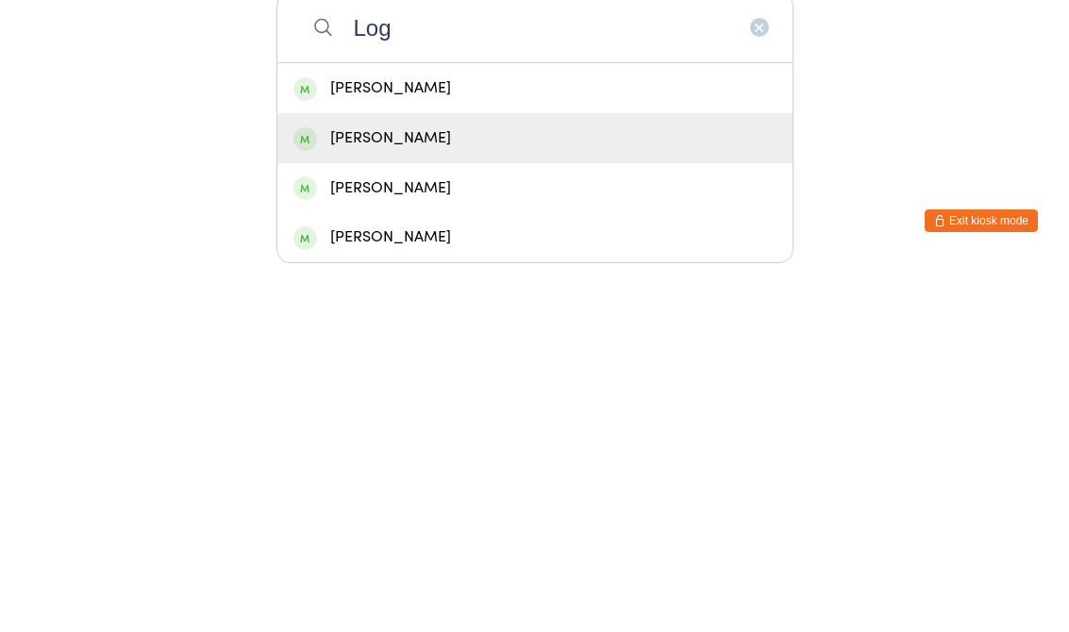
type input "Log"
click at [461, 495] on div "[PERSON_NAME]" at bounding box center [535, 507] width 483 height 25
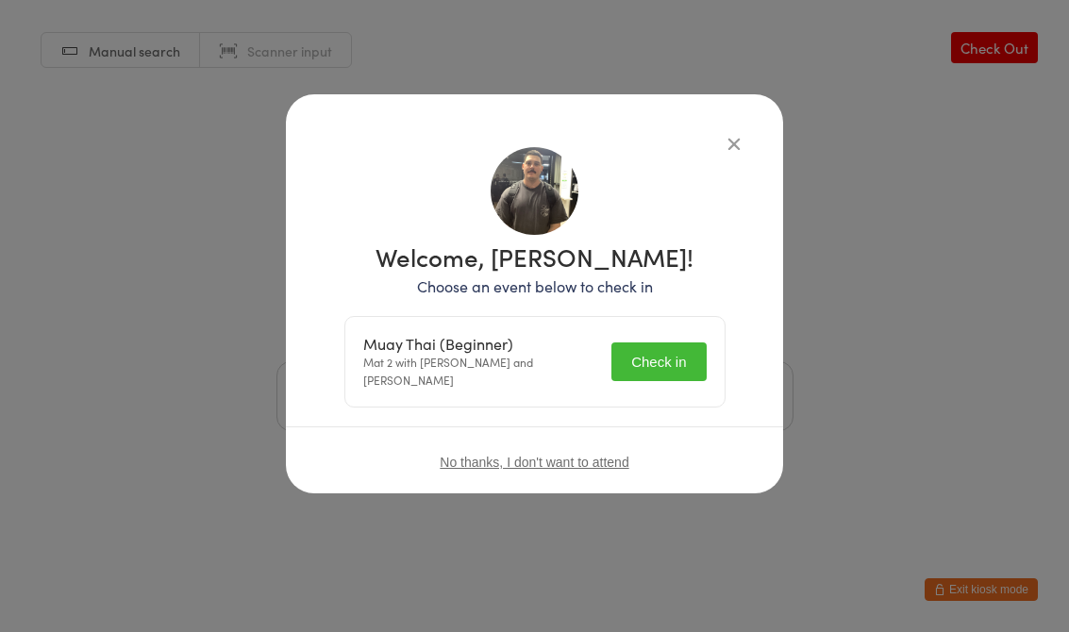
click at [672, 345] on button "Check in" at bounding box center [659, 362] width 94 height 39
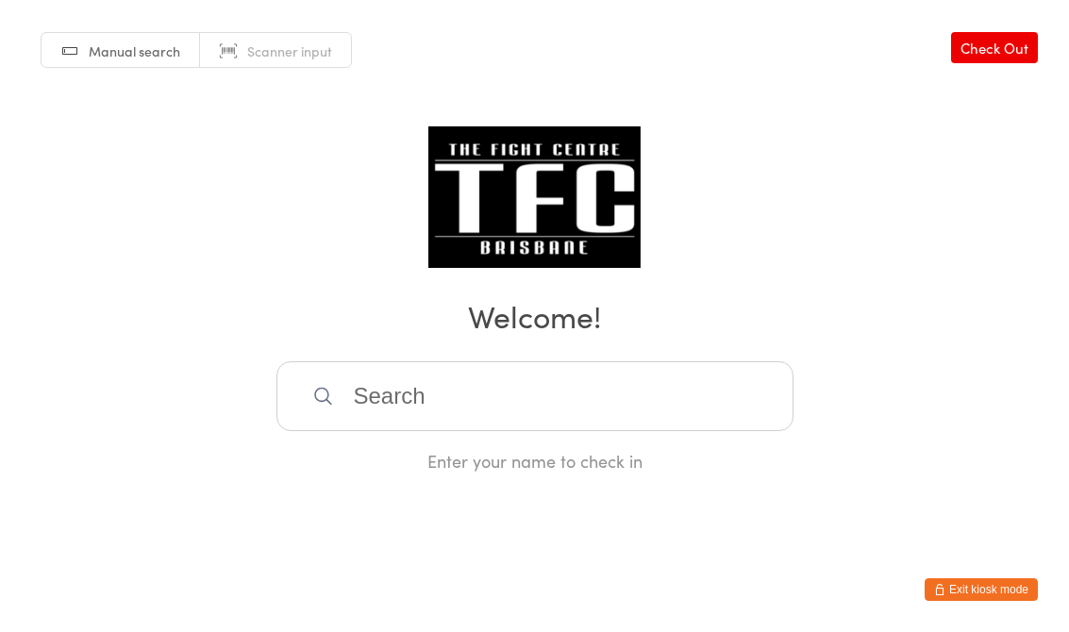
click at [590, 408] on input "search" at bounding box center [535, 396] width 517 height 70
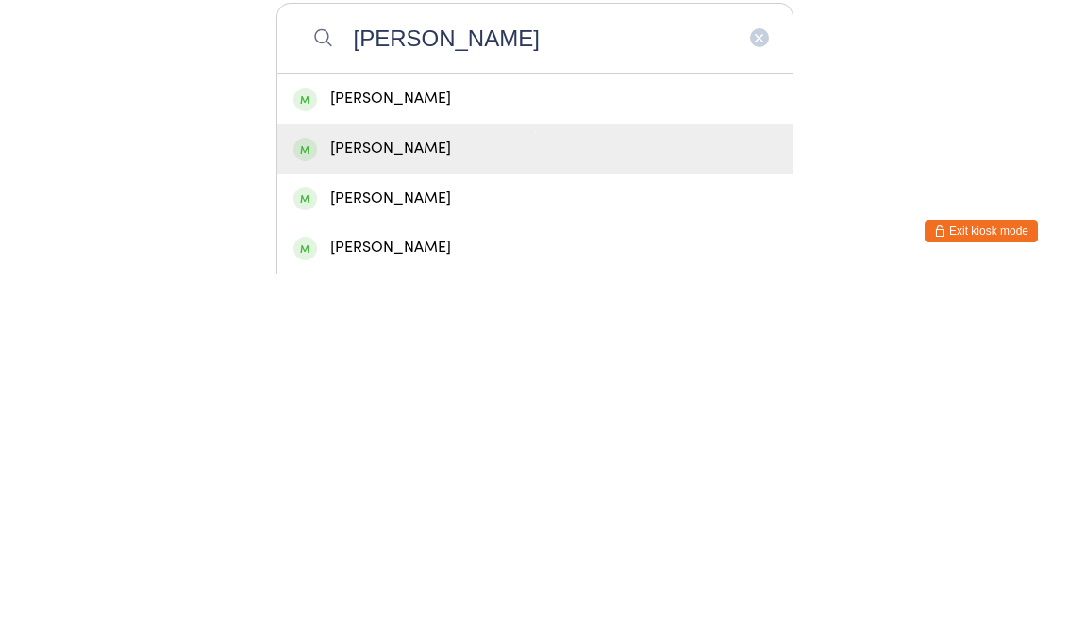
type input "[PERSON_NAME]"
click at [572, 495] on div "[PERSON_NAME]" at bounding box center [535, 507] width 483 height 25
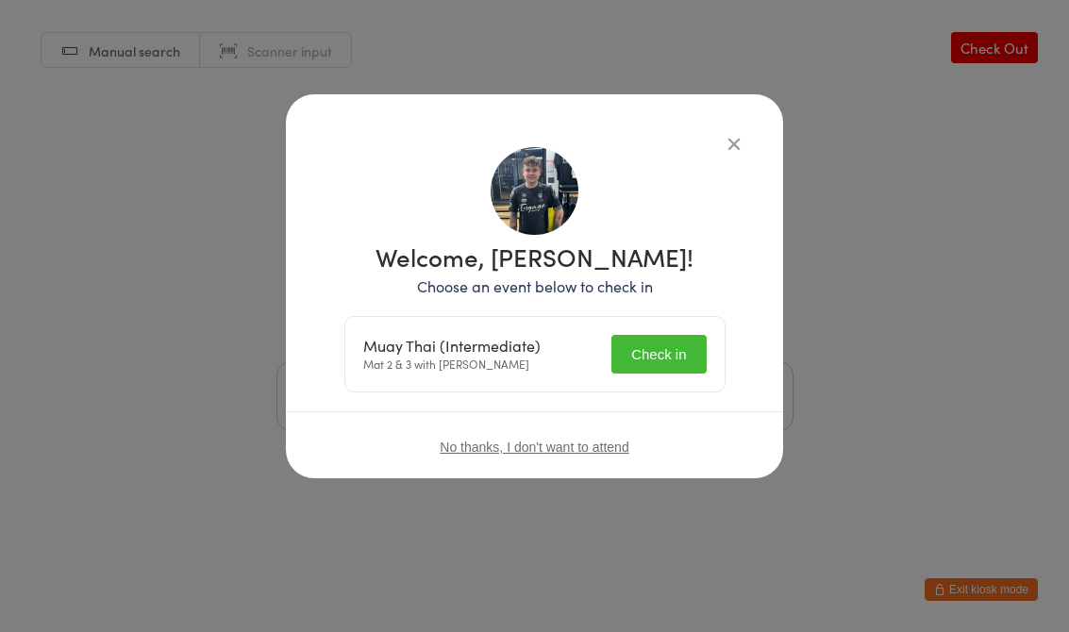
click at [673, 355] on button "Check in" at bounding box center [659, 354] width 94 height 39
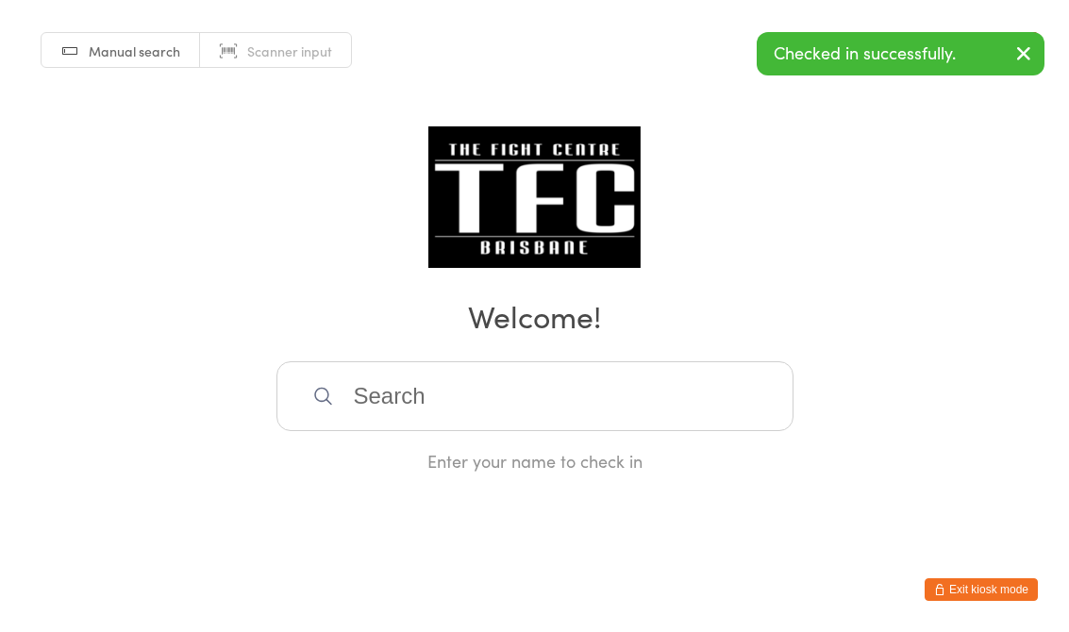
click at [786, 153] on div "Manual search Scanner input Check Out Welcome! Enter your name to check in" at bounding box center [534, 236] width 1069 height 473
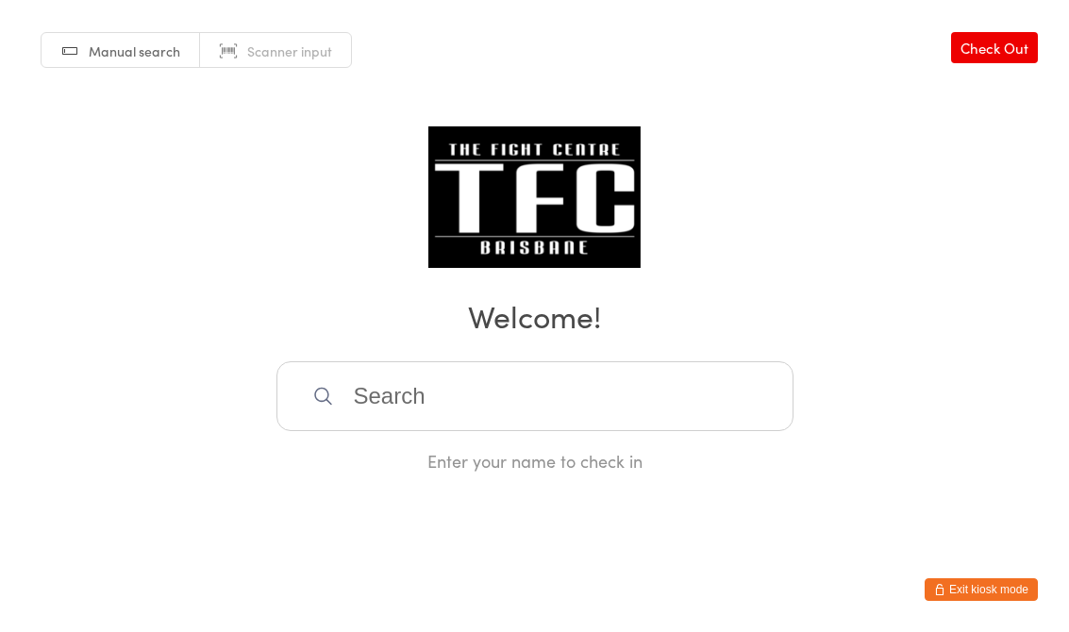
click at [456, 411] on input "search" at bounding box center [535, 396] width 517 height 70
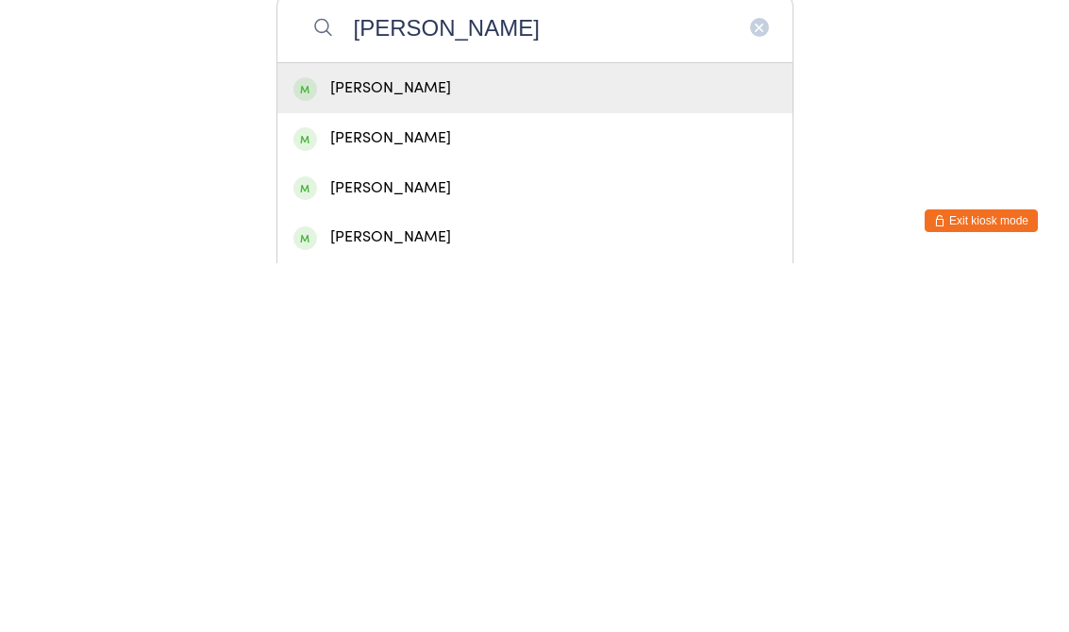
type input "[PERSON_NAME]"
click at [542, 445] on div "[PERSON_NAME]" at bounding box center [535, 457] width 483 height 25
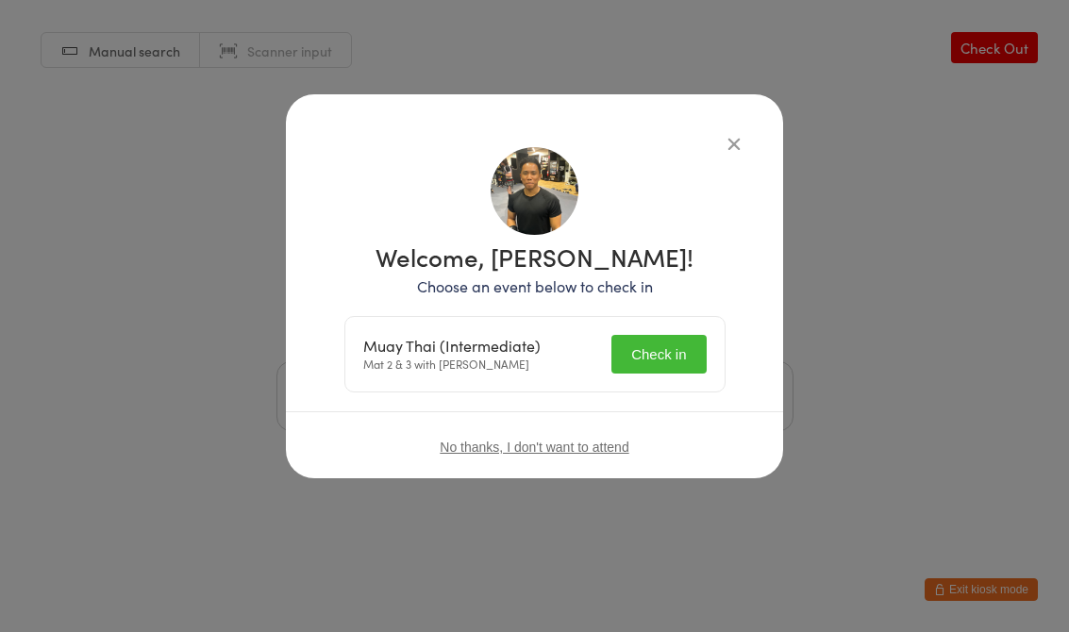
click at [681, 361] on button "Check in" at bounding box center [659, 354] width 94 height 39
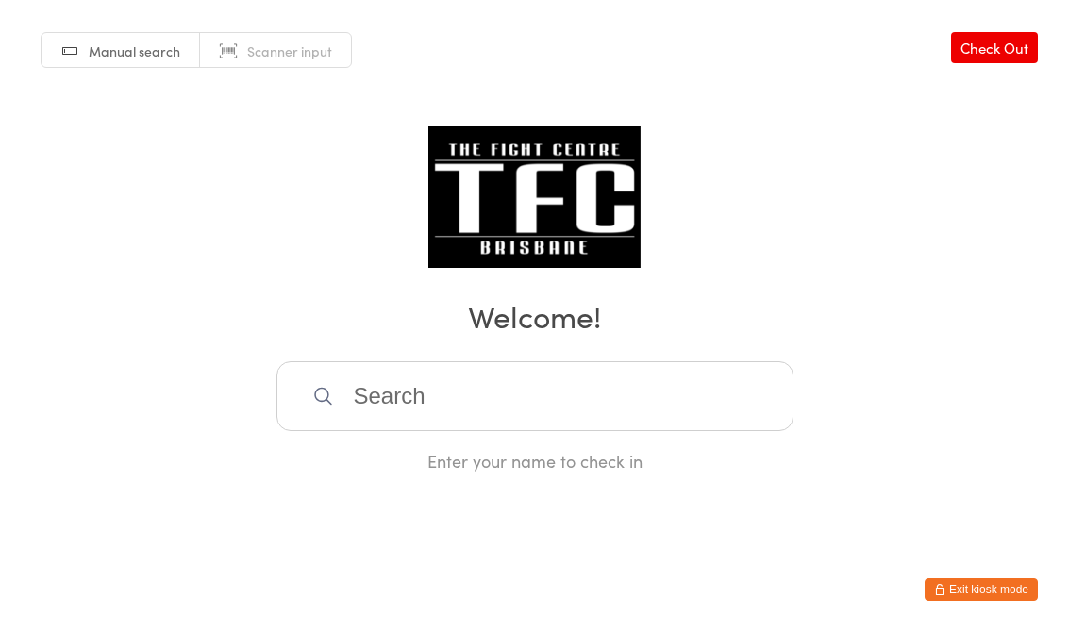
click at [436, 355] on div "Manual search Scanner input Check Out Welcome! Enter your name to check in" at bounding box center [534, 236] width 1069 height 473
click at [442, 420] on input "search" at bounding box center [535, 396] width 517 height 70
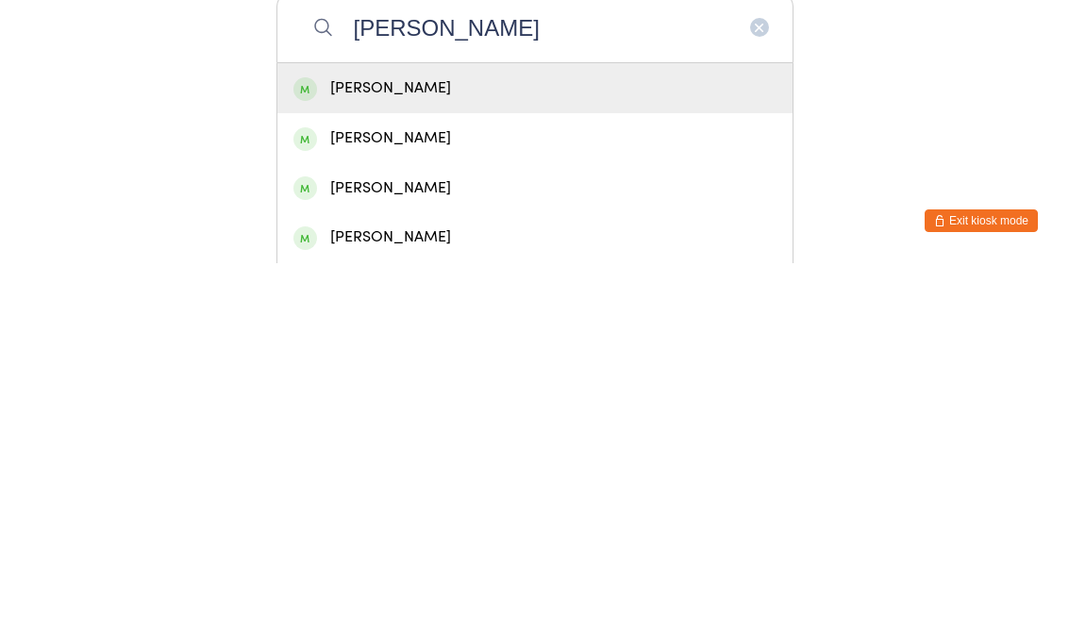
type input "[PERSON_NAME]"
click at [564, 445] on div "[PERSON_NAME]" at bounding box center [535, 457] width 483 height 25
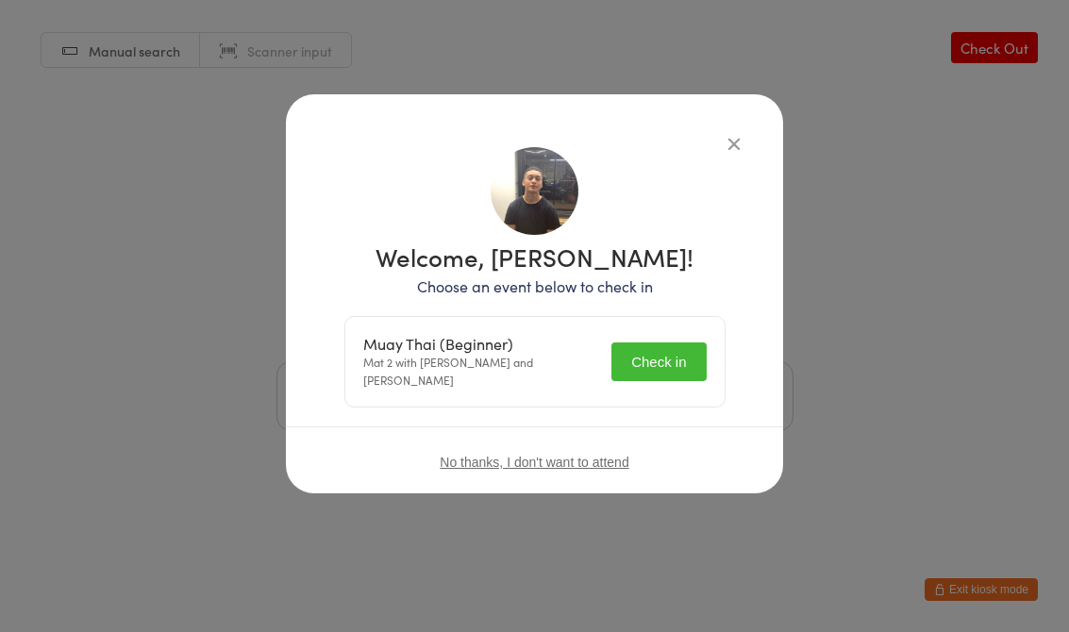
click at [665, 353] on button "Check in" at bounding box center [659, 362] width 94 height 39
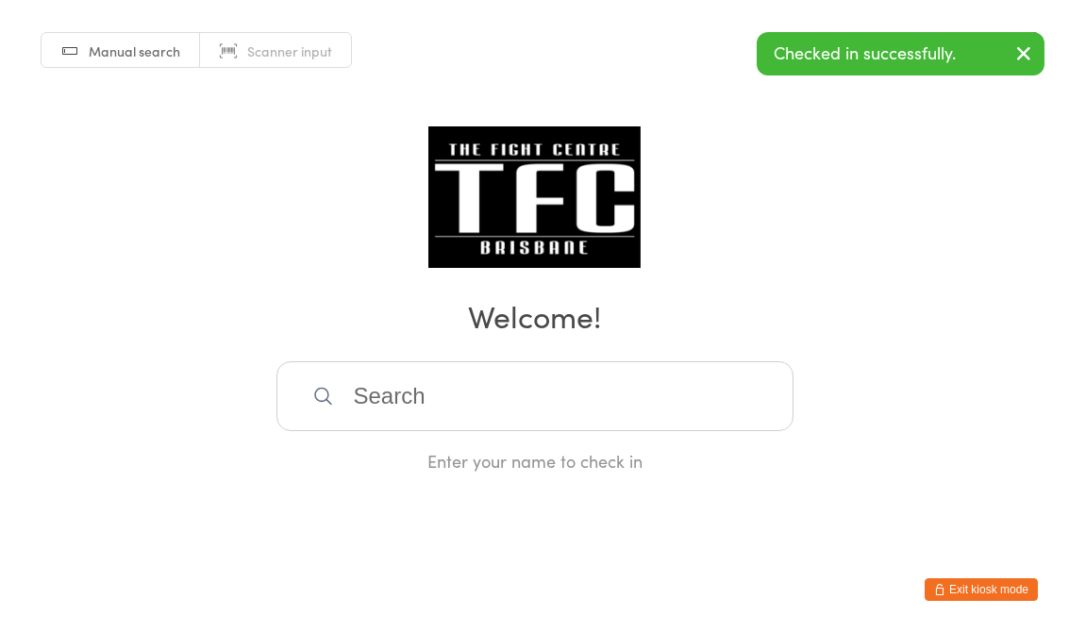
click at [739, 122] on div "Manual search Scanner input Check Out Welcome! Enter your name to check in" at bounding box center [534, 236] width 1069 height 473
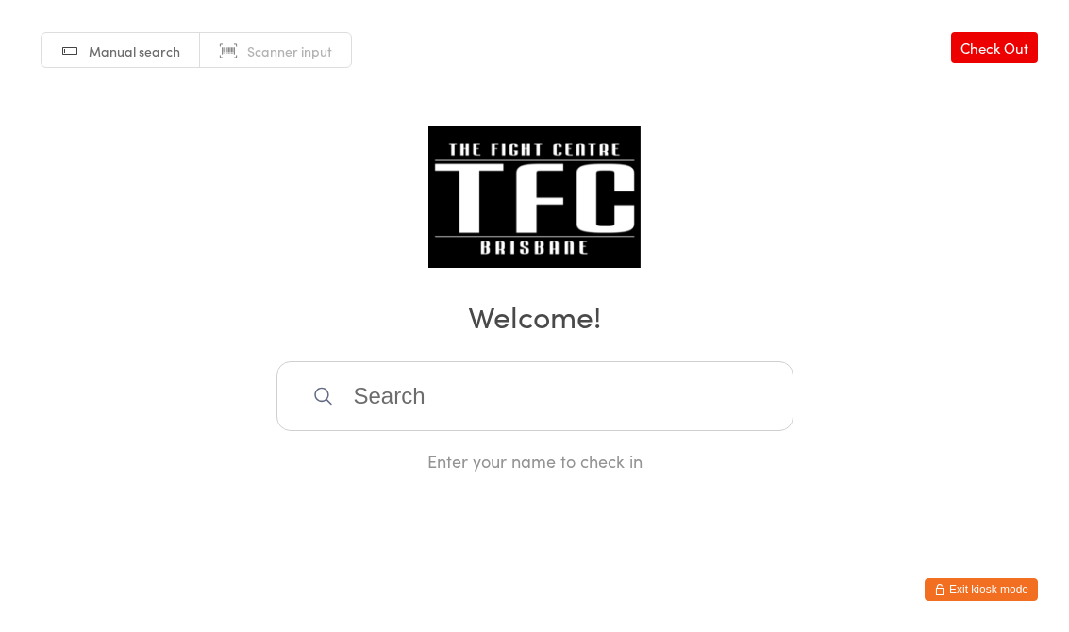
click at [477, 397] on input "search" at bounding box center [535, 396] width 517 height 70
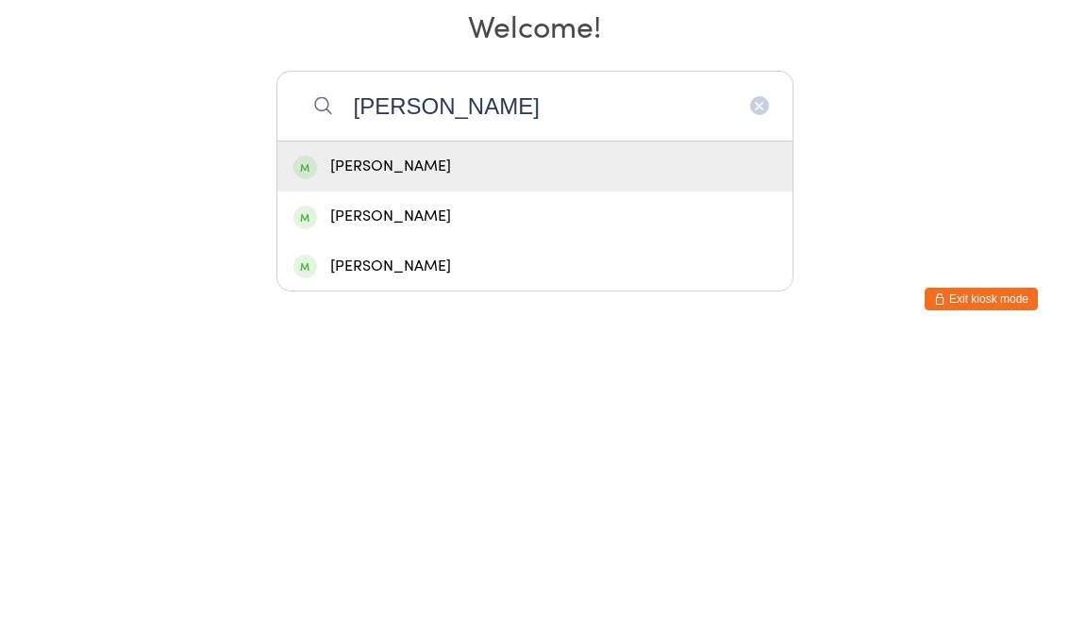
type input "[PERSON_NAME]"
click at [462, 445] on div "[PERSON_NAME]" at bounding box center [535, 457] width 483 height 25
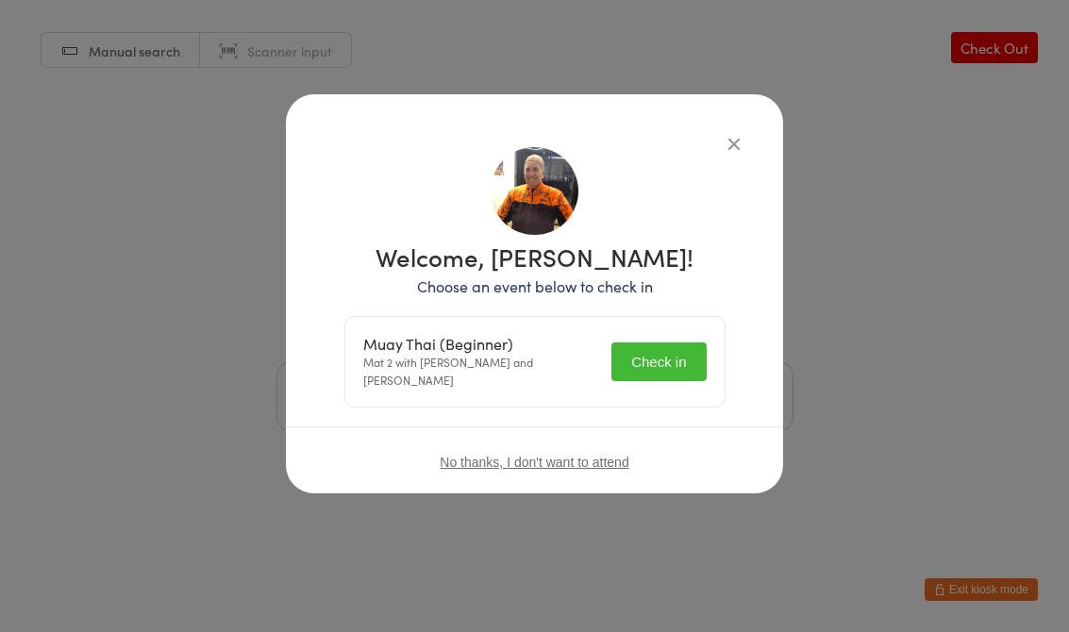
click at [647, 359] on button "Check in" at bounding box center [659, 362] width 94 height 39
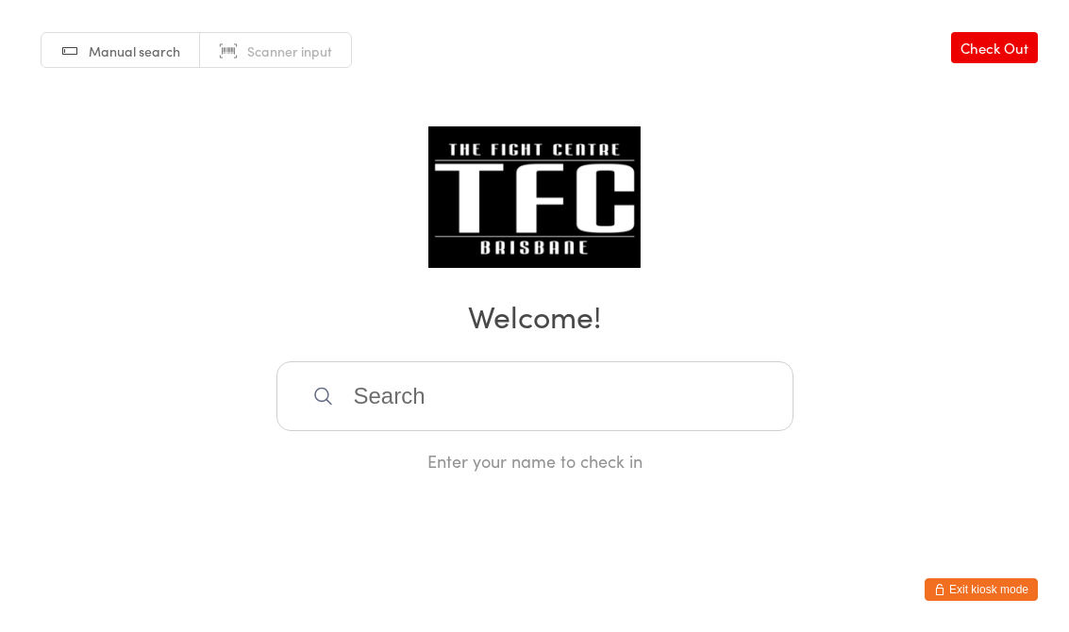
click at [590, 355] on div "Manual search Scanner input Check Out Welcome! Enter your name to check in" at bounding box center [534, 236] width 1069 height 473
click at [596, 373] on input "search" at bounding box center [535, 396] width 517 height 70
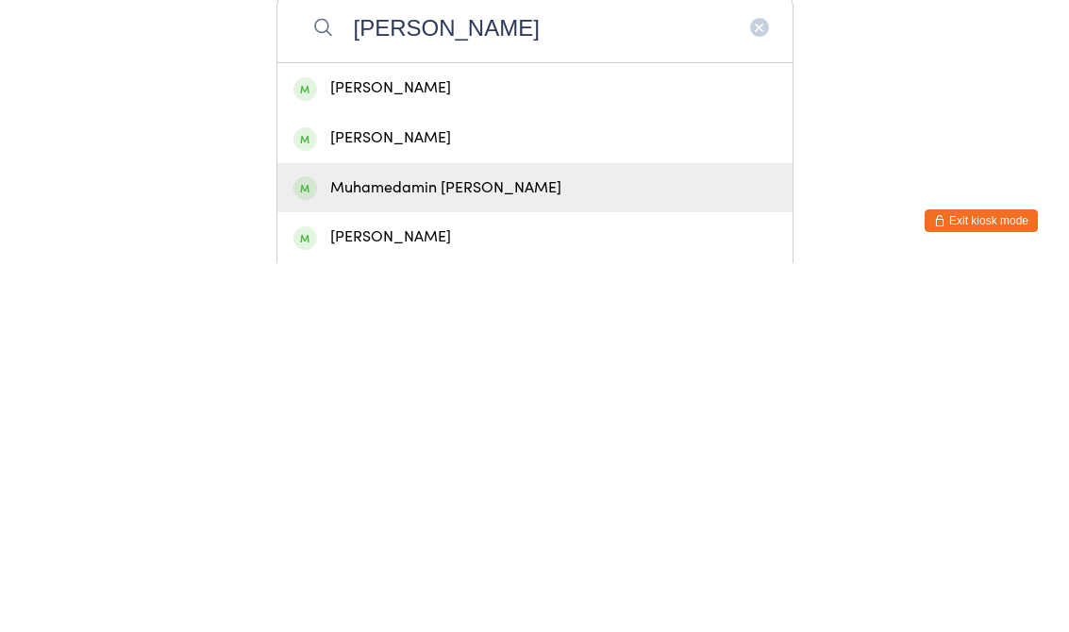
type input "[PERSON_NAME]"
click at [510, 545] on div "Muhamedamin [PERSON_NAME]" at bounding box center [535, 557] width 483 height 25
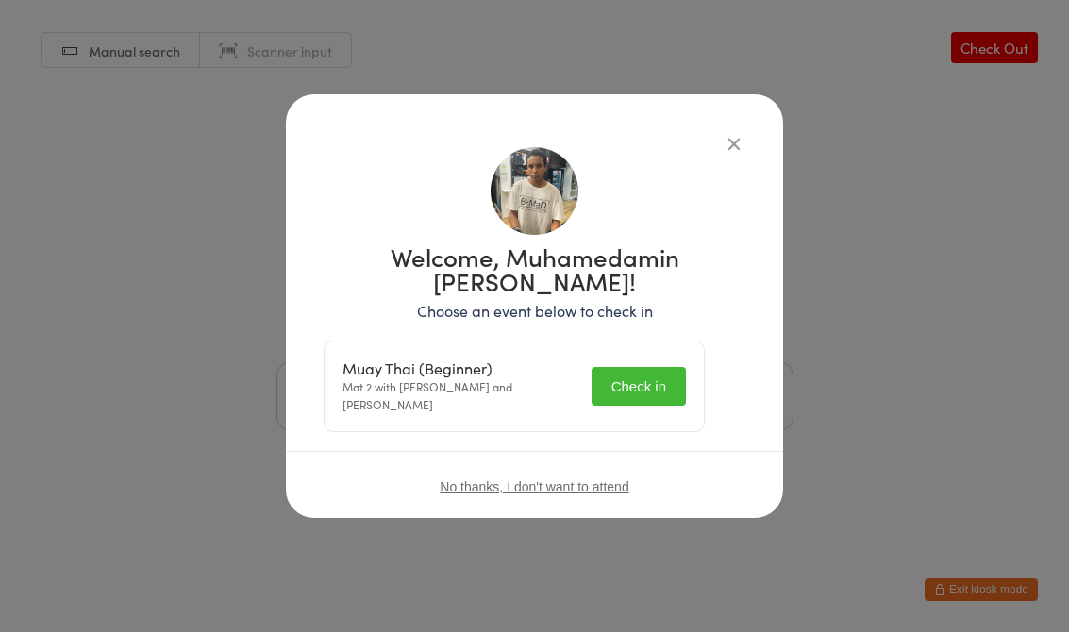
click at [636, 367] on button "Check in" at bounding box center [639, 386] width 94 height 39
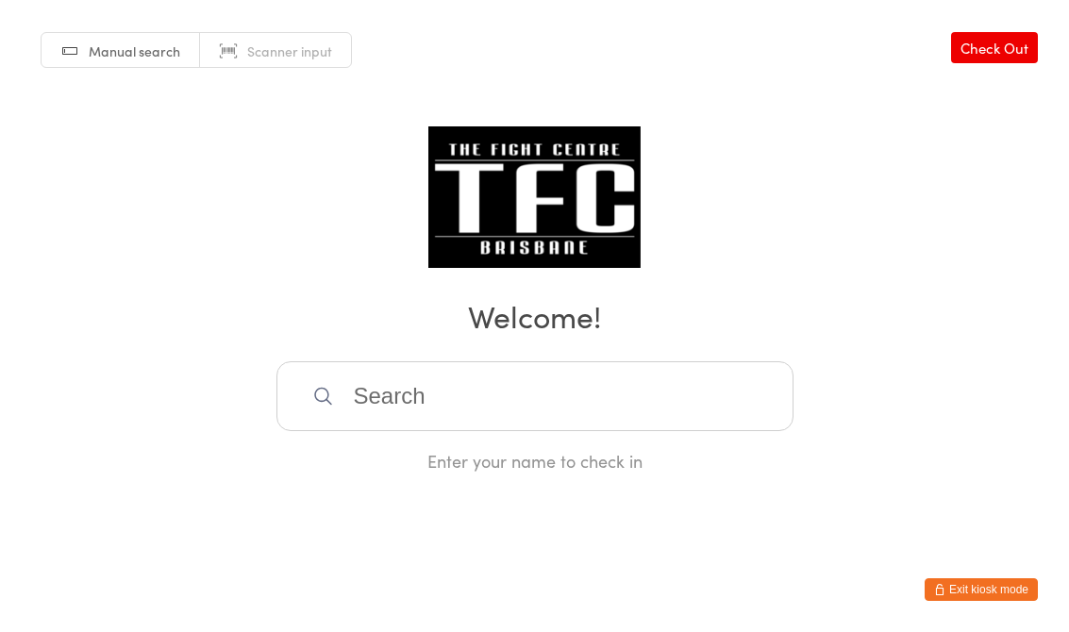
click at [587, 386] on input "search" at bounding box center [535, 396] width 517 height 70
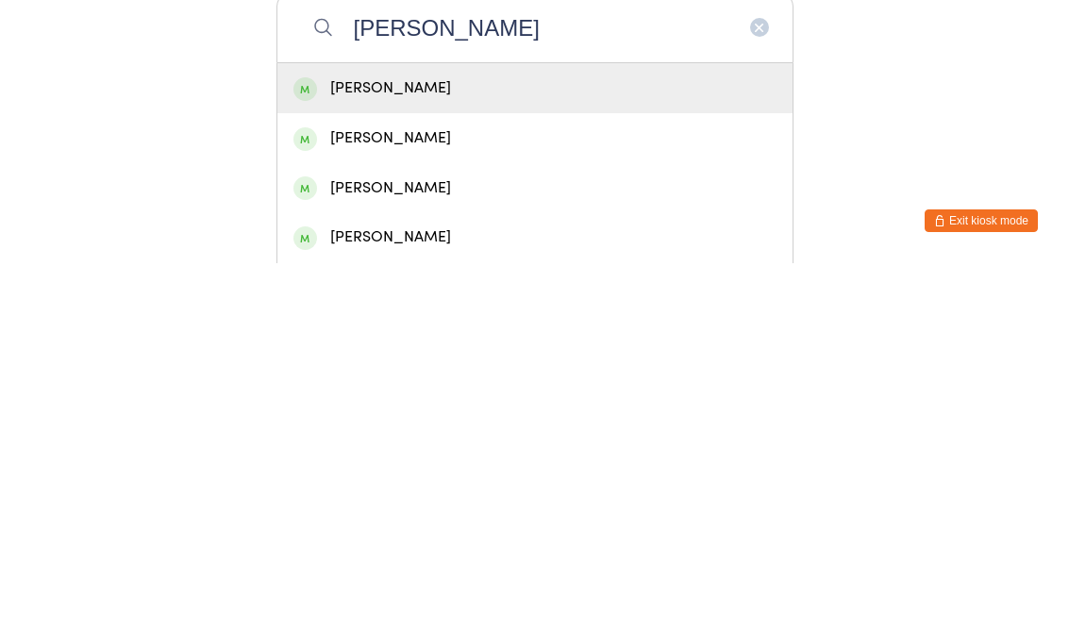
type input "[PERSON_NAME]"
click at [509, 432] on div "[PERSON_NAME]" at bounding box center [534, 457] width 515 height 50
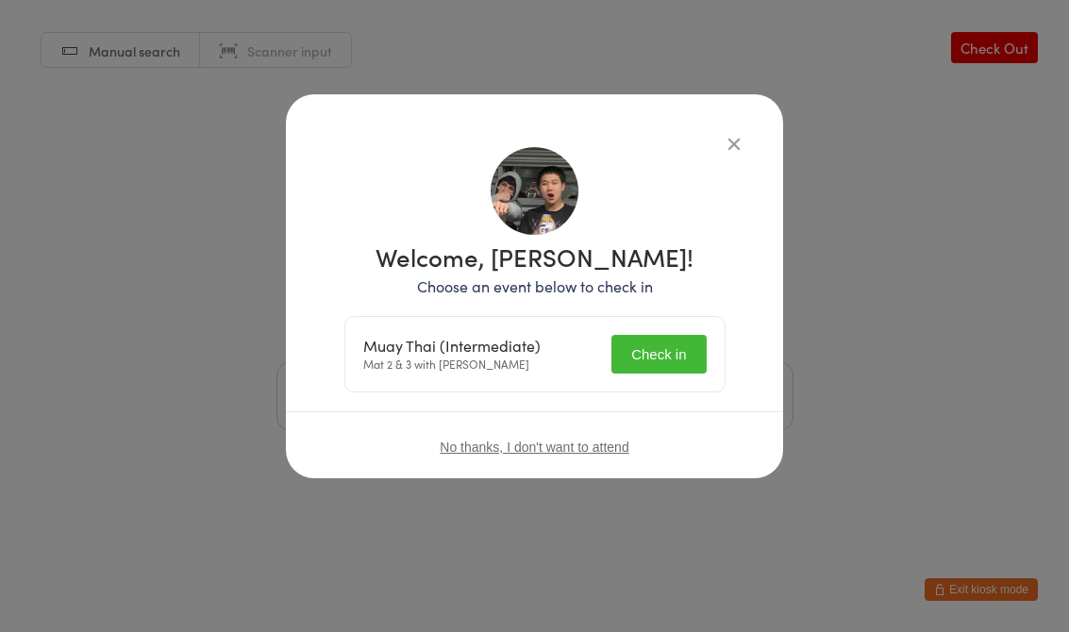
click at [654, 348] on button "Check in" at bounding box center [659, 354] width 94 height 39
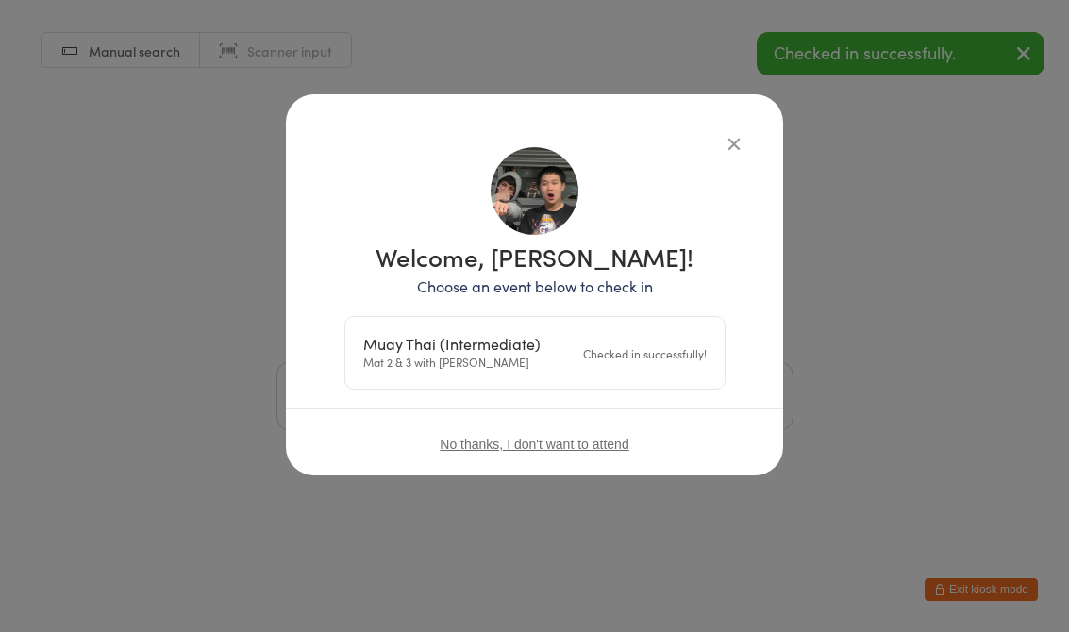
click at [750, 129] on div "Welcome, [PERSON_NAME]! Choose an event below to check in Muay Thai (Intermedia…" at bounding box center [534, 284] width 497 height 381
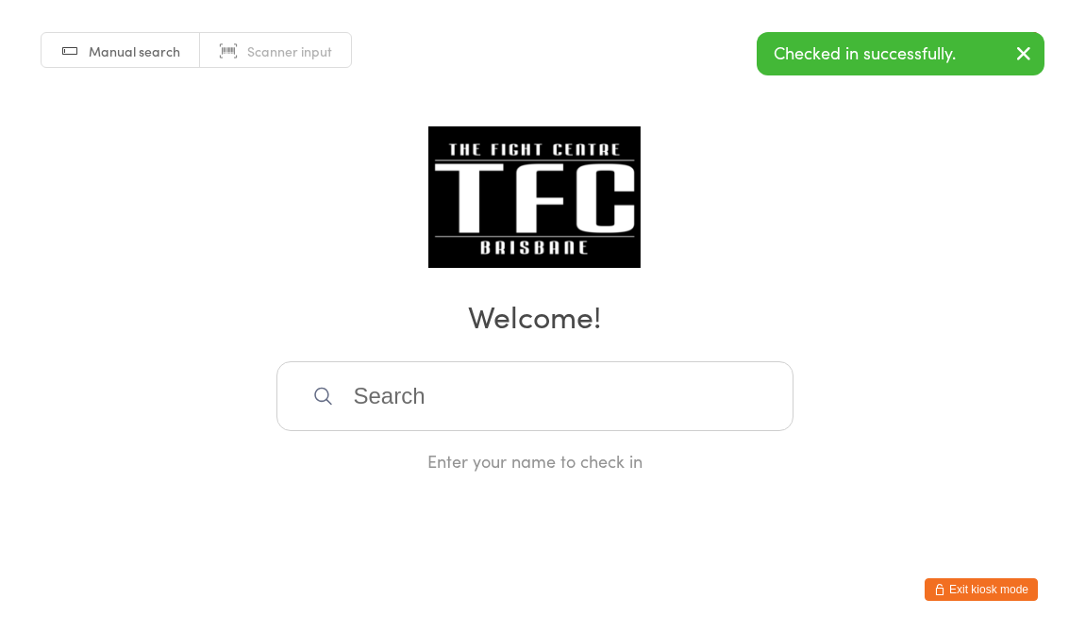
click at [760, 129] on div "Manual search Scanner input Check Out Welcome! Enter your name to check in" at bounding box center [534, 236] width 1069 height 473
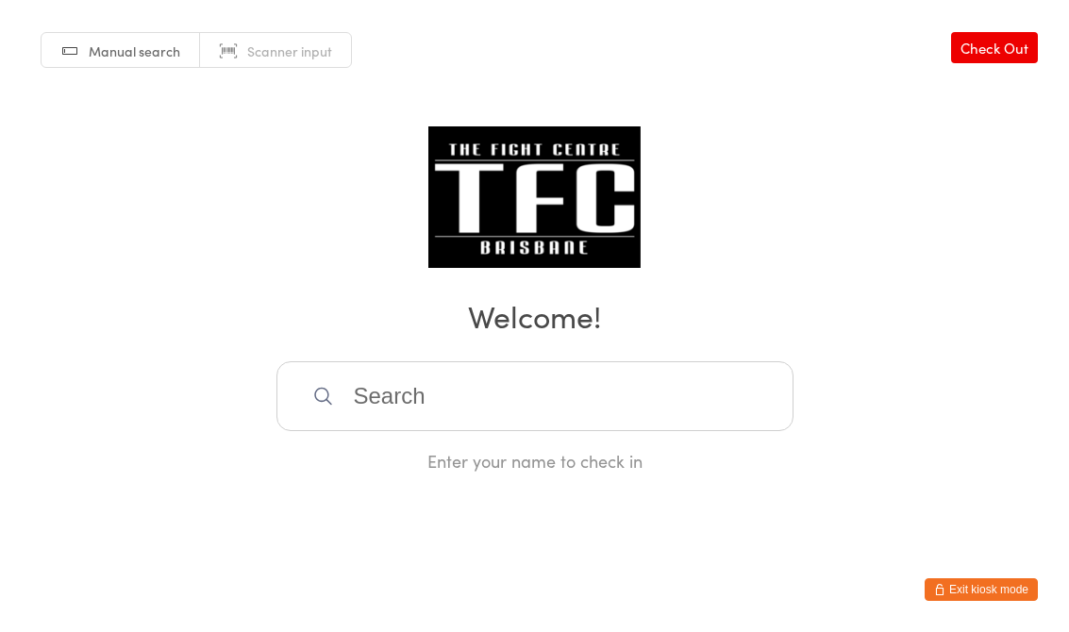
click at [441, 388] on input "search" at bounding box center [535, 396] width 517 height 70
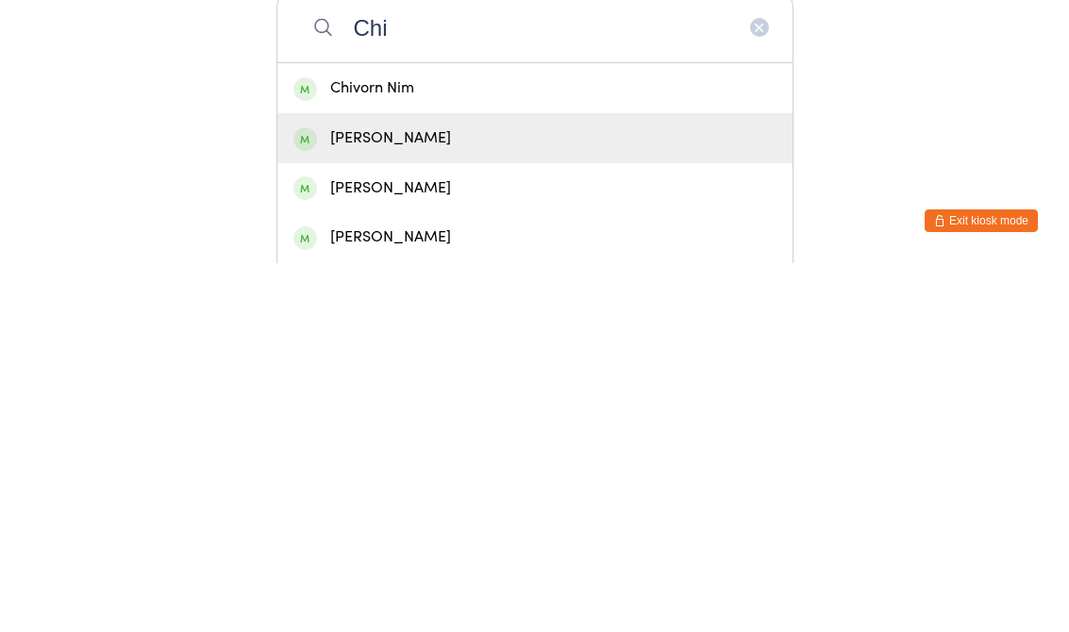
type input "Chi"
click at [463, 495] on div "[PERSON_NAME]" at bounding box center [535, 507] width 483 height 25
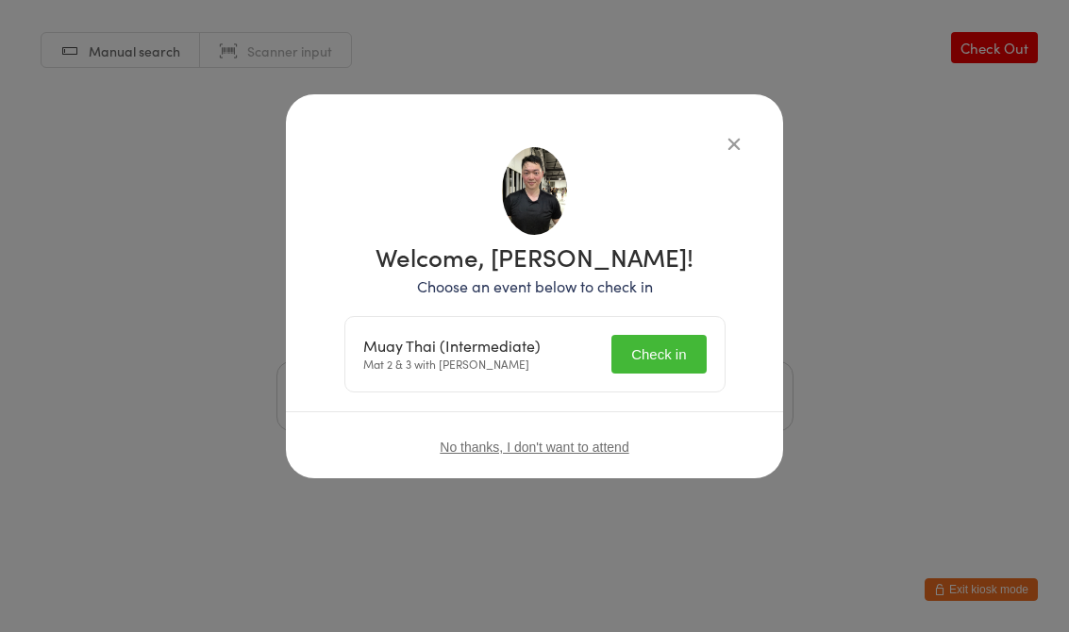
click at [660, 351] on button "Check in" at bounding box center [659, 354] width 94 height 39
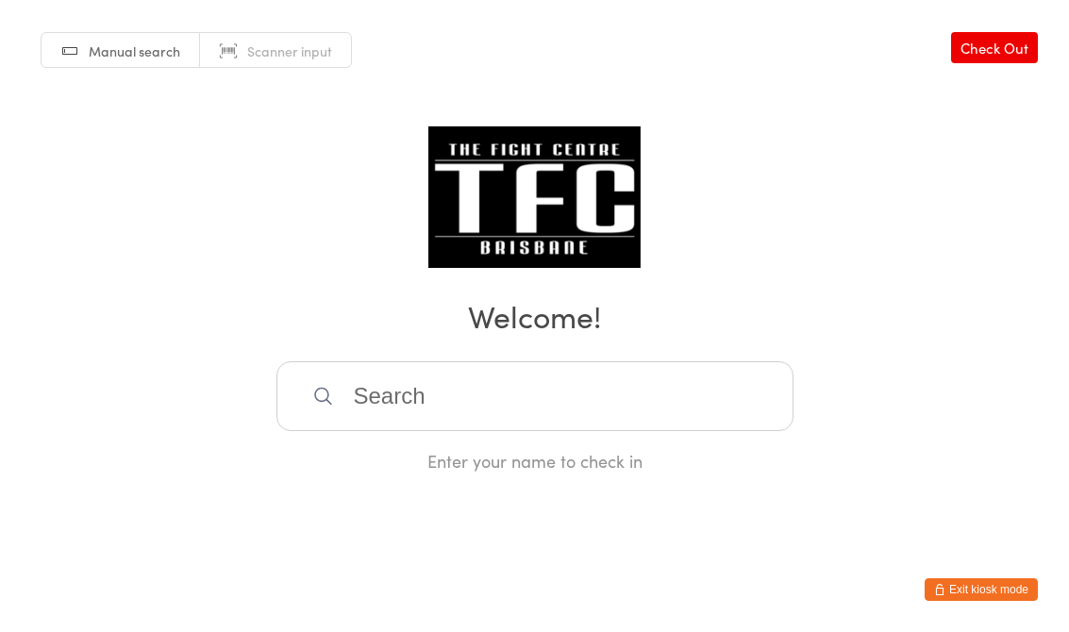
click at [503, 396] on input "search" at bounding box center [535, 396] width 517 height 70
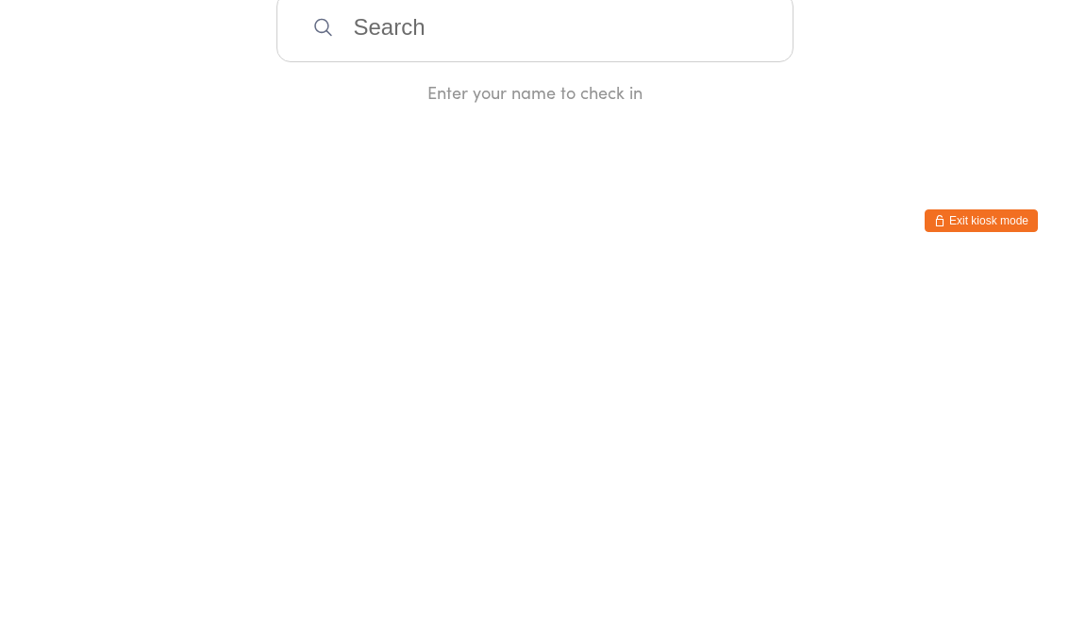
type input "D"
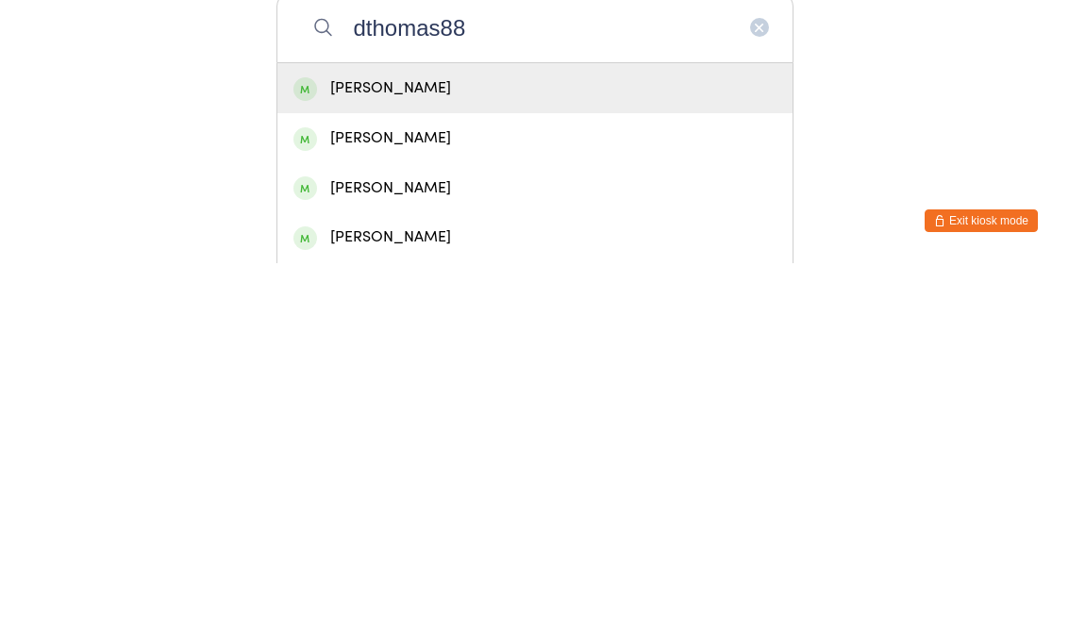
type input "dthomas88"
click at [506, 445] on div "[PERSON_NAME]" at bounding box center [535, 457] width 483 height 25
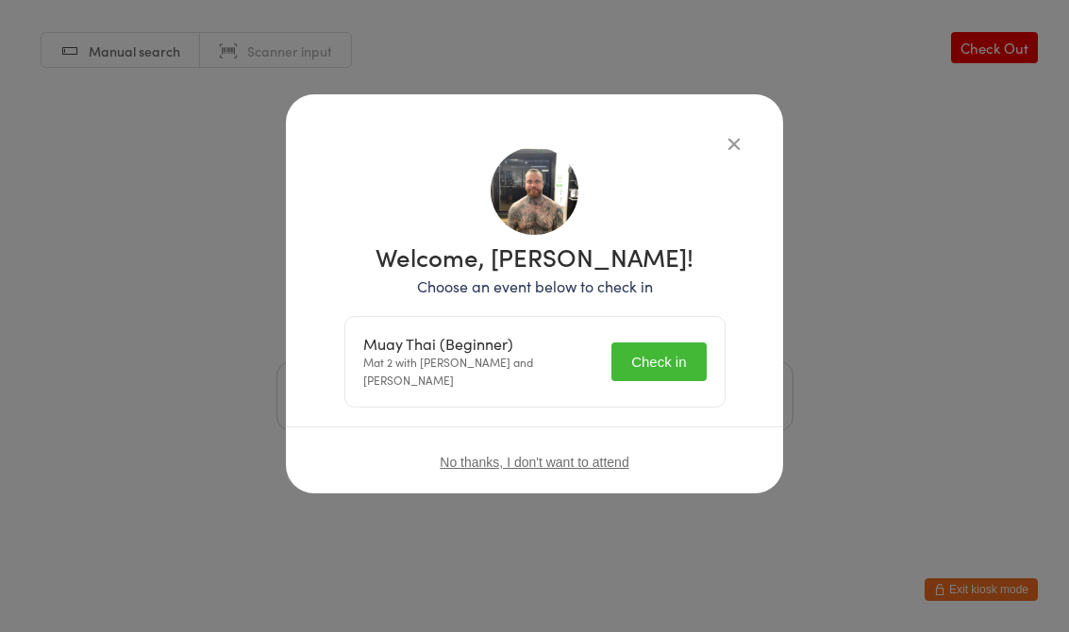
click at [663, 355] on button "Check in" at bounding box center [659, 362] width 94 height 39
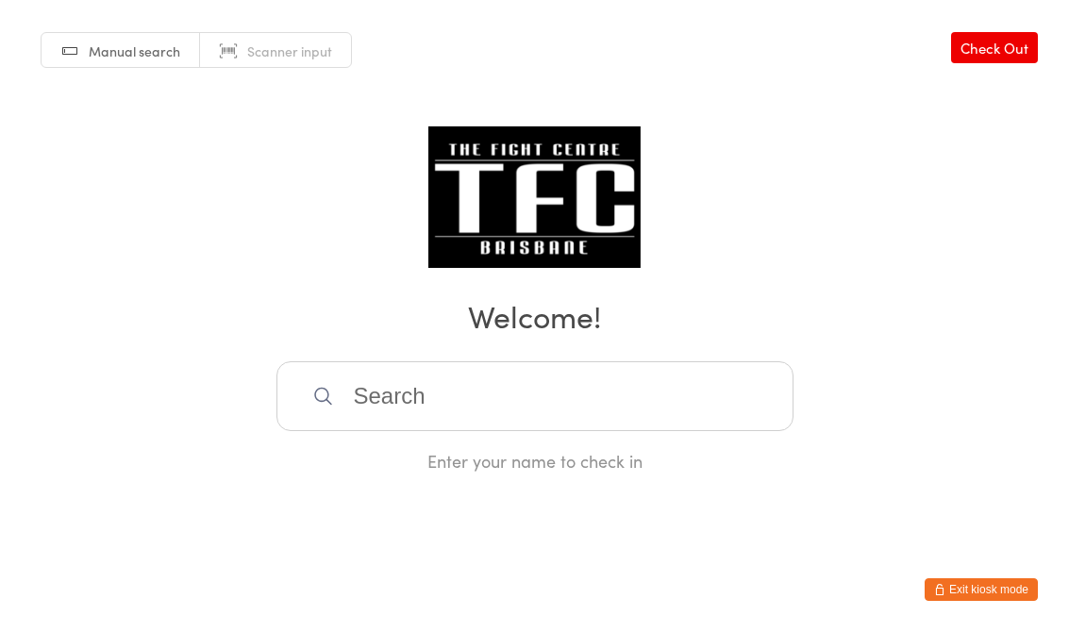
click at [487, 429] on input "search" at bounding box center [535, 396] width 517 height 70
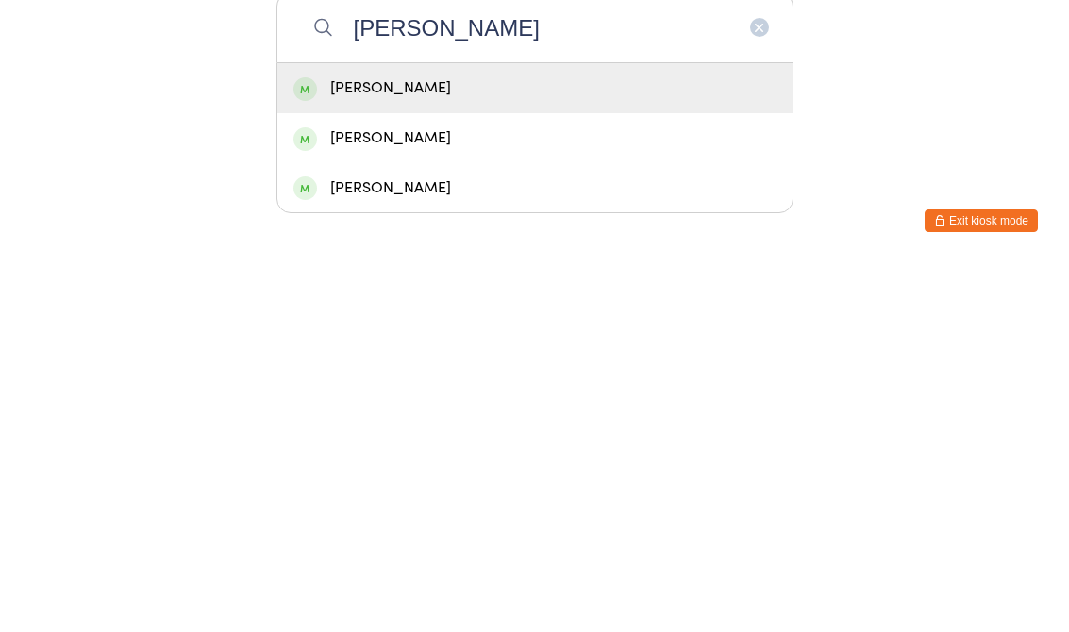
type input "[PERSON_NAME]"
click at [502, 445] on div "[PERSON_NAME]" at bounding box center [535, 457] width 483 height 25
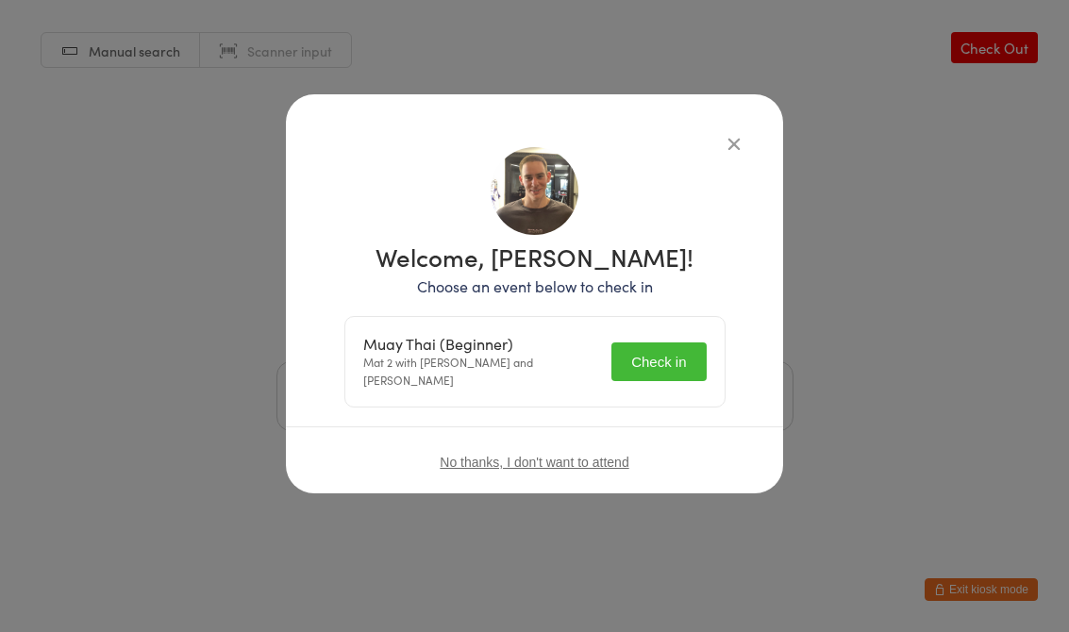
click at [641, 345] on button "Check in" at bounding box center [659, 362] width 94 height 39
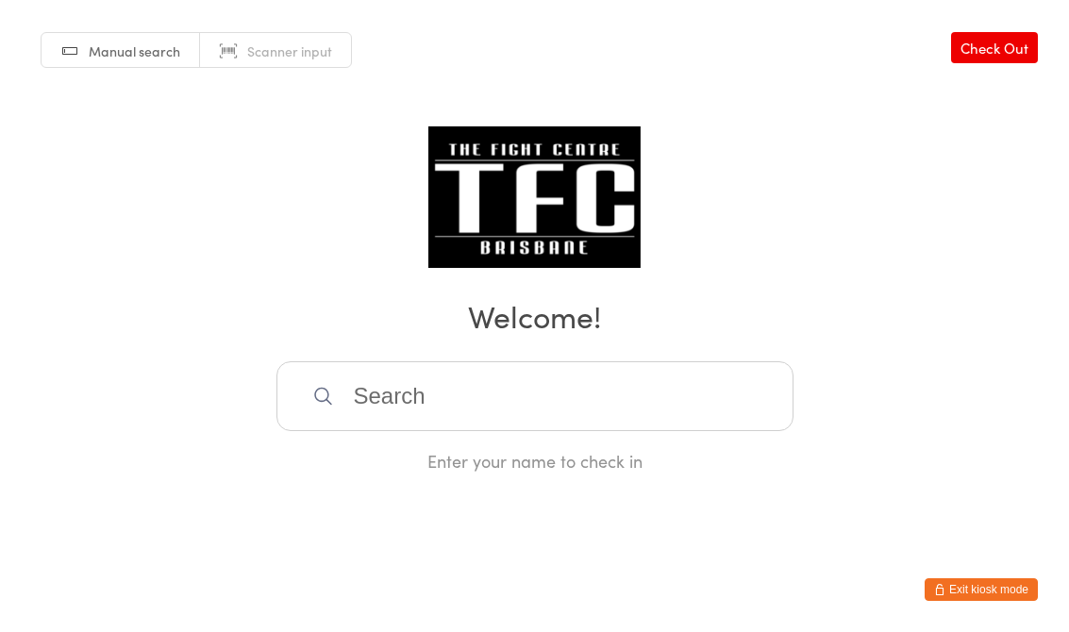
click at [531, 400] on input "search" at bounding box center [535, 396] width 517 height 70
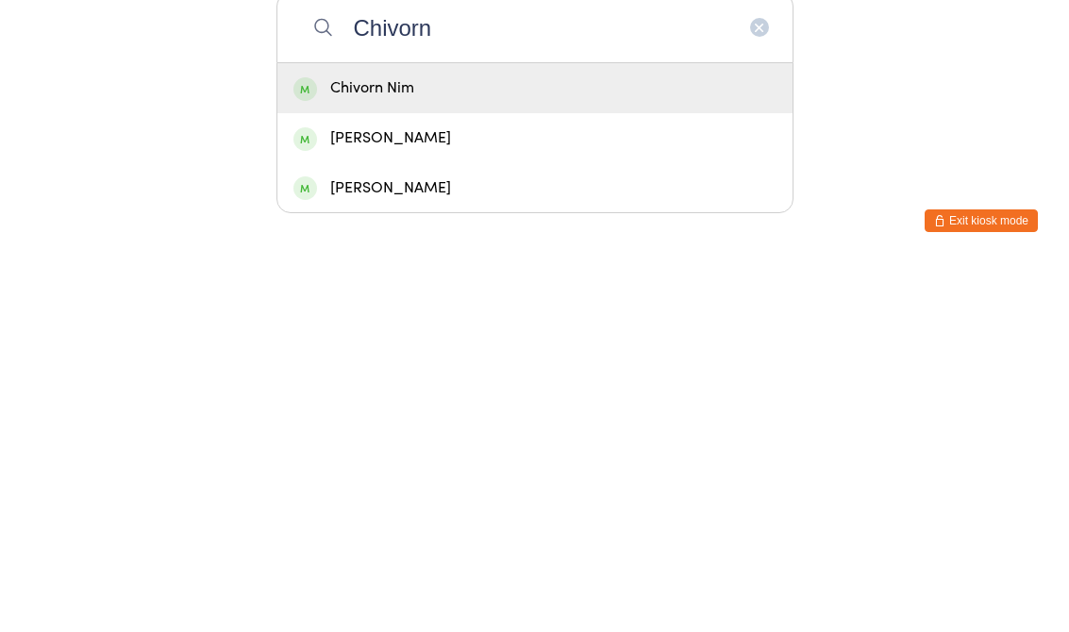
type input "Chivorn"
click at [587, 445] on div "Chivorn Nim" at bounding box center [535, 457] width 483 height 25
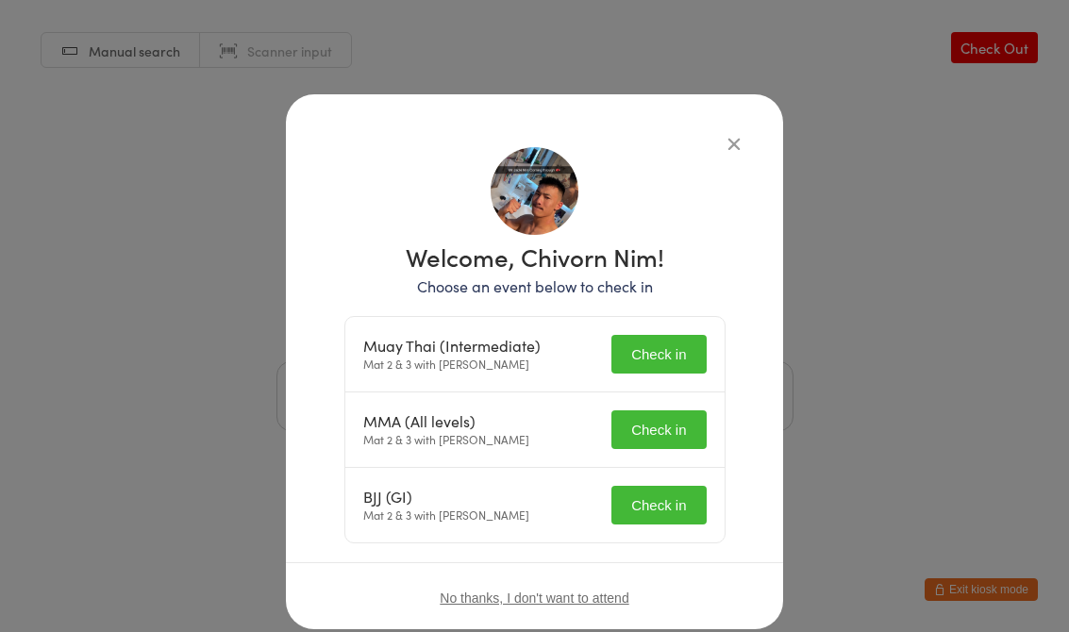
click at [705, 346] on button "Check in" at bounding box center [659, 354] width 94 height 39
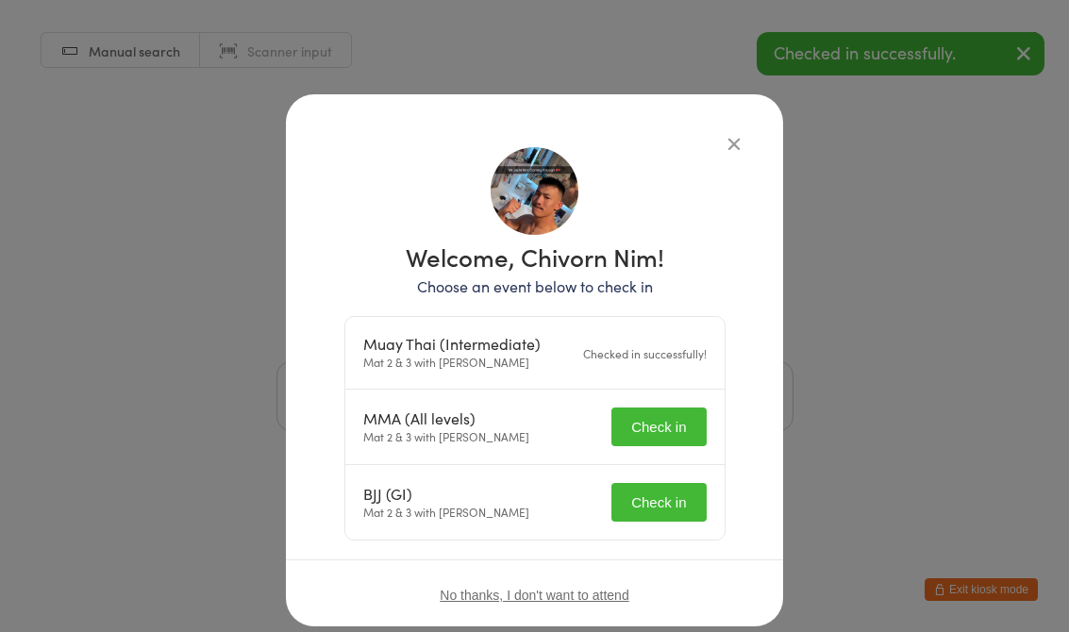
click at [674, 427] on button "Check in" at bounding box center [659, 427] width 94 height 39
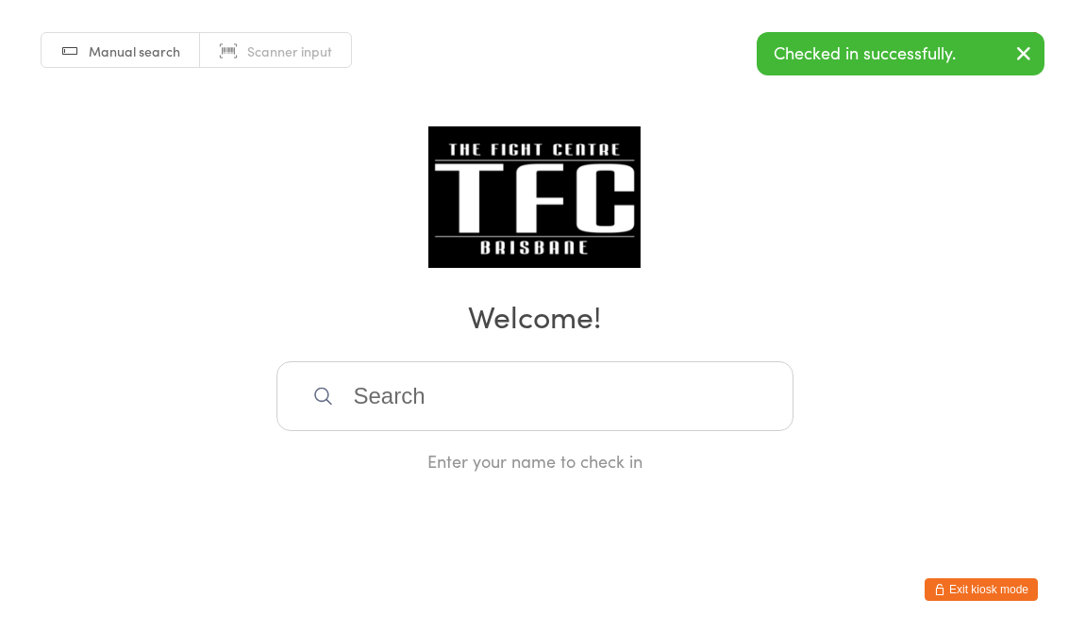
click at [699, 372] on input "search" at bounding box center [535, 396] width 517 height 70
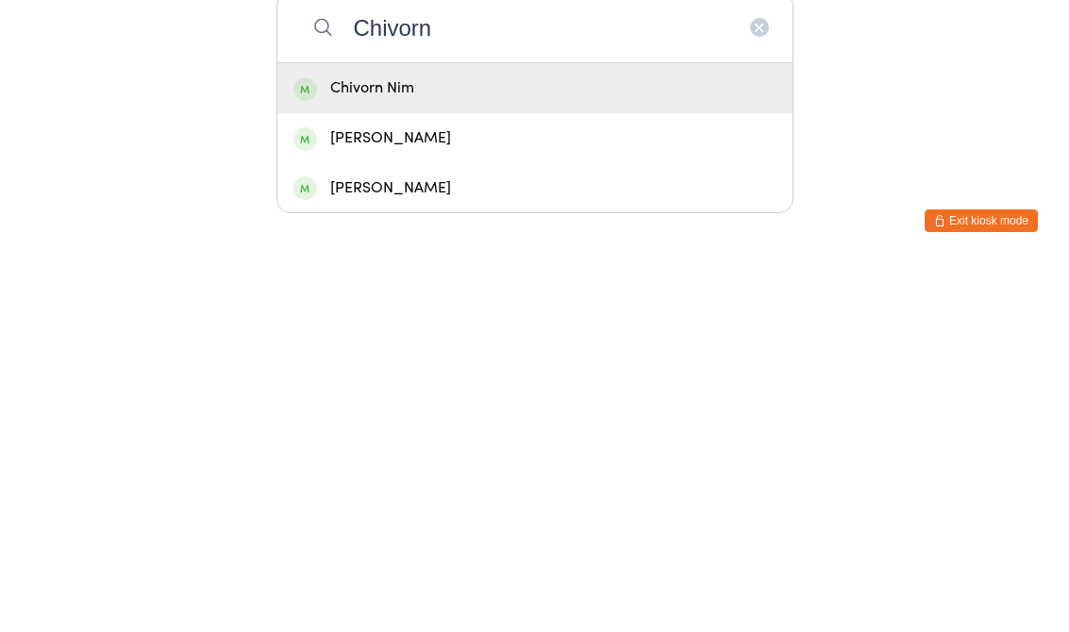
type input "Chivorn"
click at [692, 445] on div "Chivorn Nim" at bounding box center [535, 457] width 483 height 25
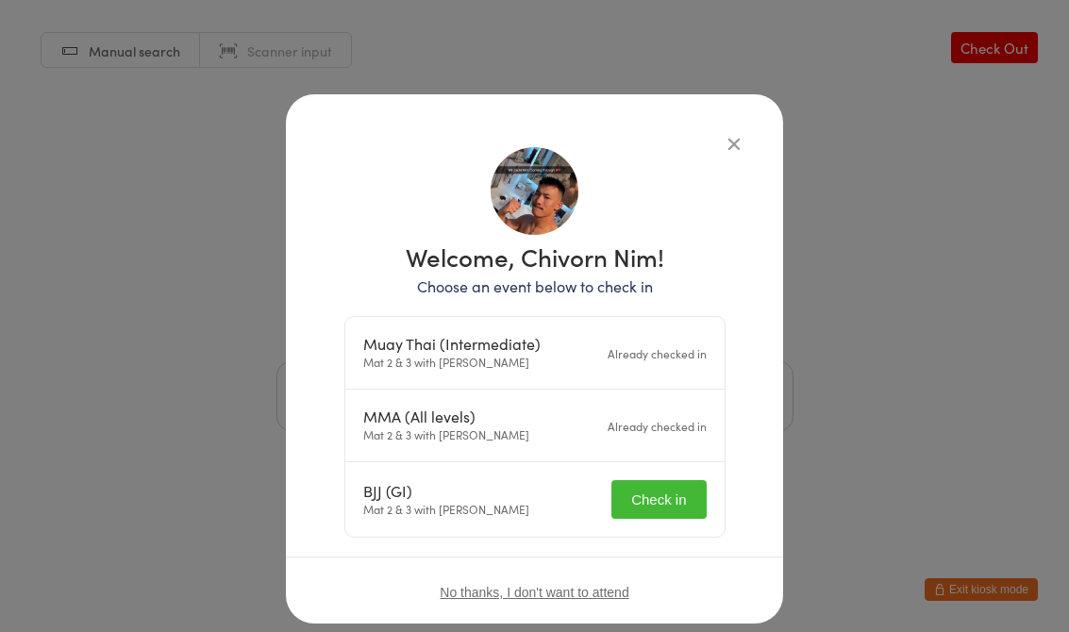
click at [667, 496] on button "Check in" at bounding box center [659, 499] width 94 height 39
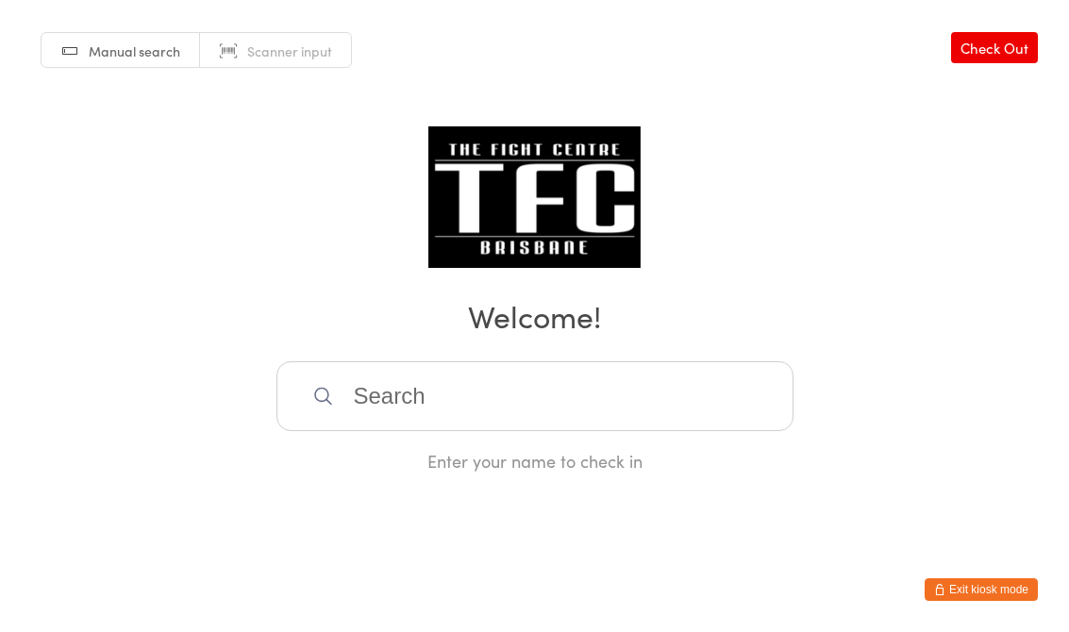
click at [547, 379] on input "search" at bounding box center [535, 396] width 517 height 70
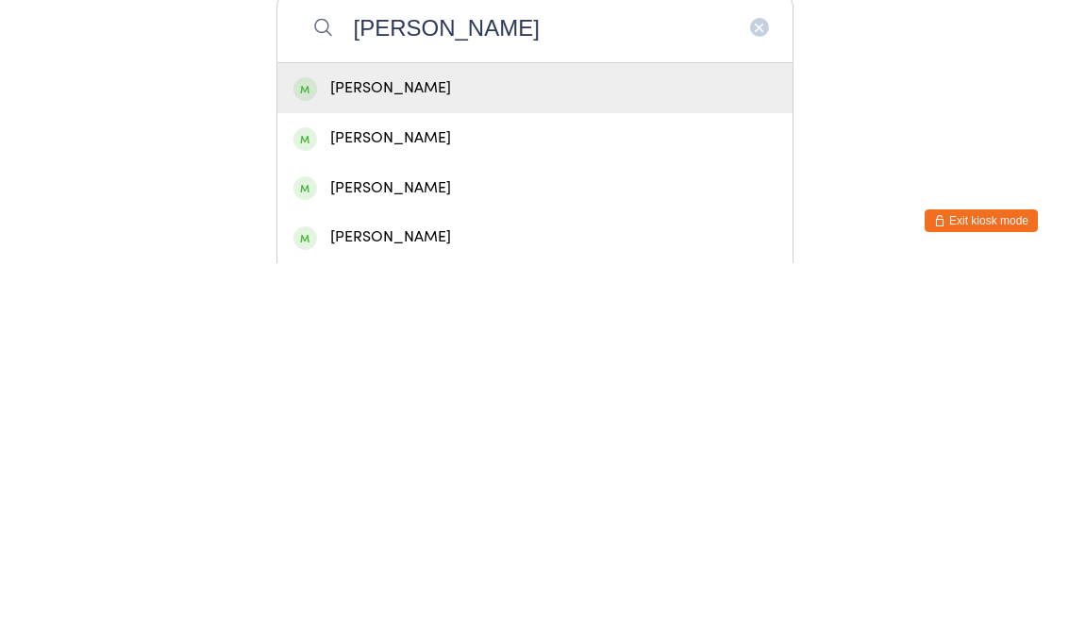
type input "[PERSON_NAME]"
click at [536, 432] on div "[PERSON_NAME]" at bounding box center [534, 457] width 515 height 50
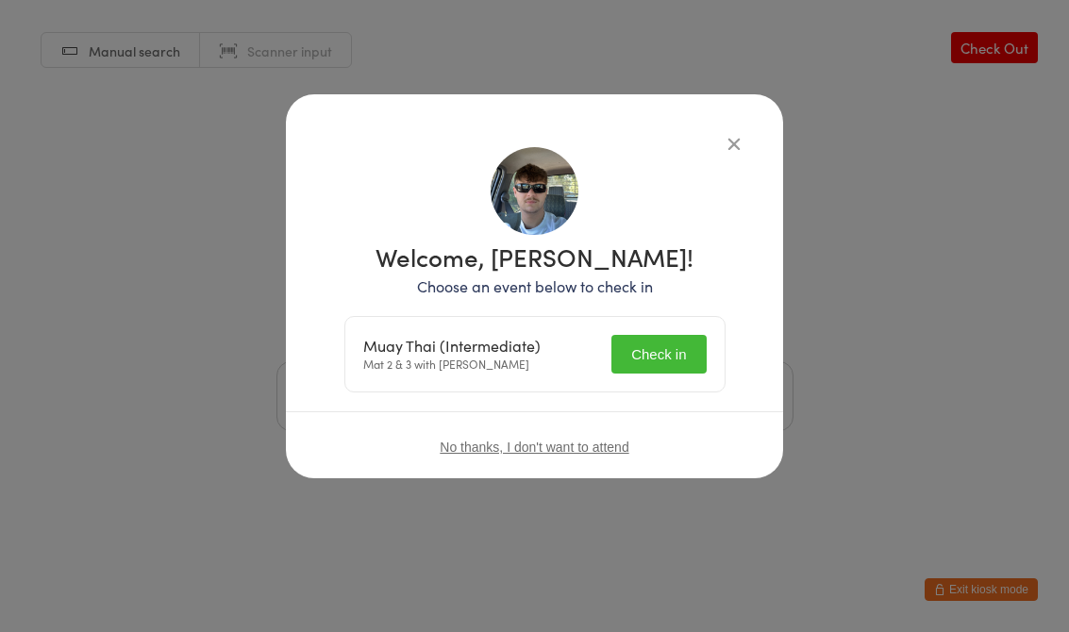
click at [656, 365] on button "Check in" at bounding box center [659, 354] width 94 height 39
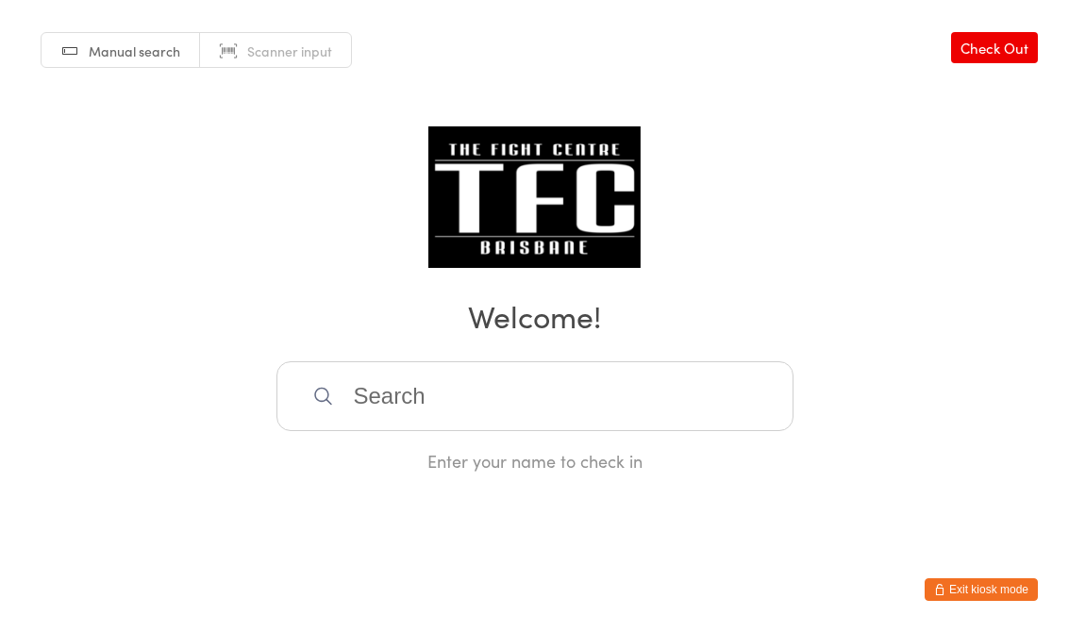
click at [503, 402] on input "search" at bounding box center [535, 396] width 517 height 70
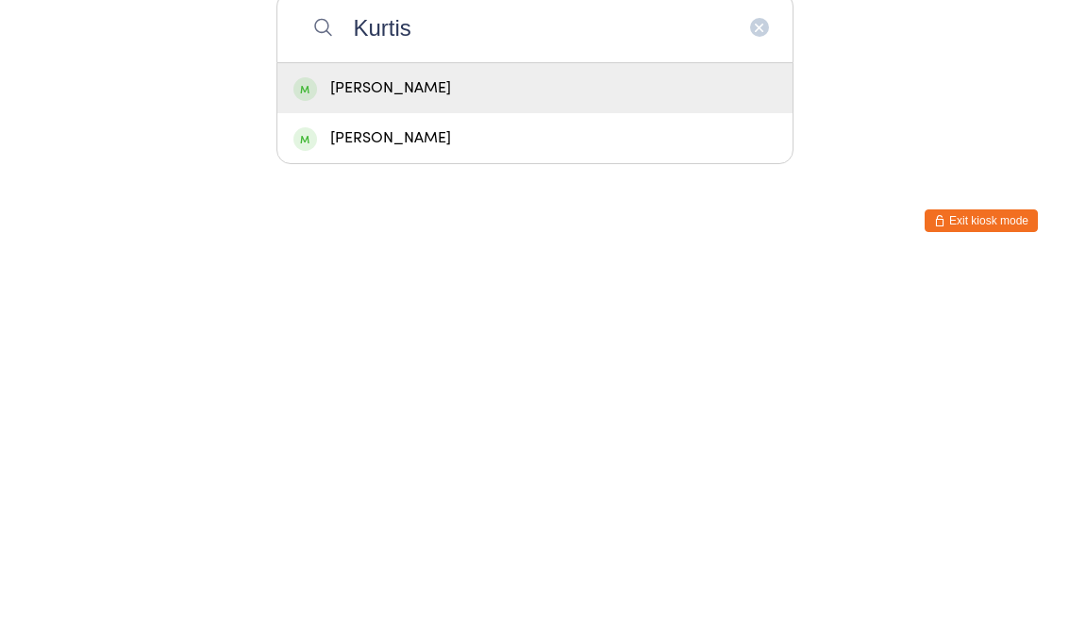
type input "Kurtis"
click at [346, 445] on div "[PERSON_NAME]" at bounding box center [535, 457] width 483 height 25
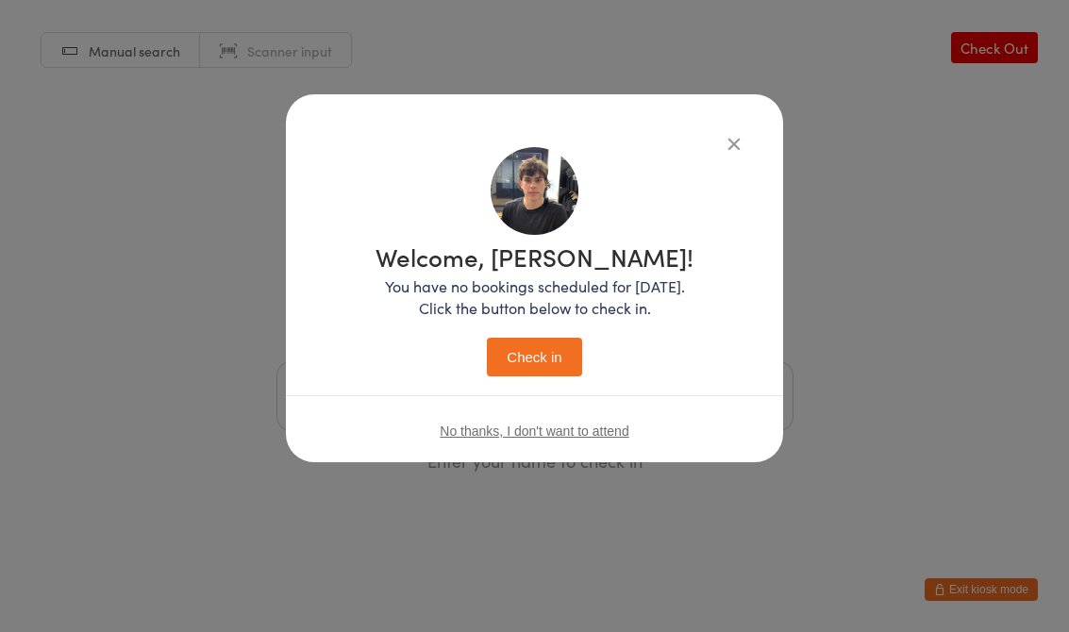
click at [514, 346] on button "Check in" at bounding box center [534, 357] width 94 height 39
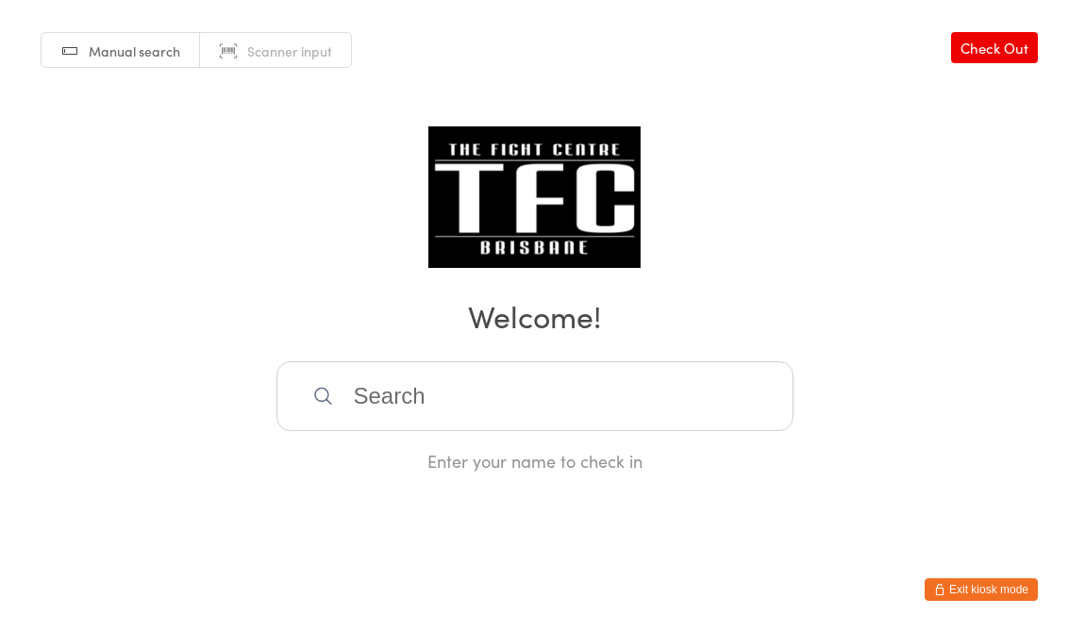
click at [644, 395] on input "search" at bounding box center [535, 396] width 517 height 70
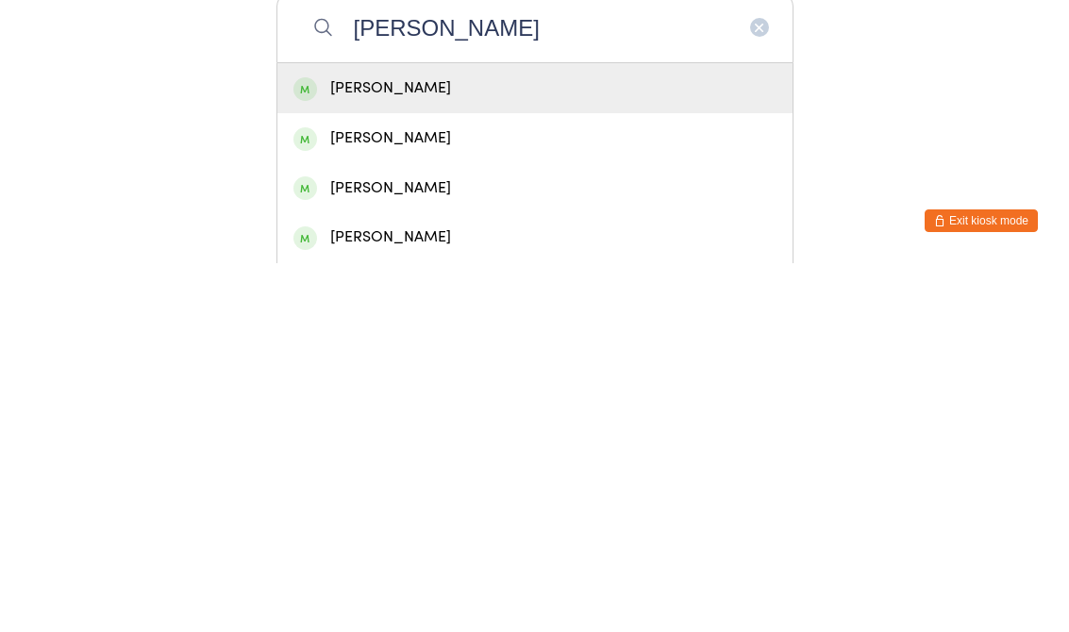
type input "[PERSON_NAME]"
click at [541, 495] on div "[PERSON_NAME]" at bounding box center [535, 507] width 483 height 25
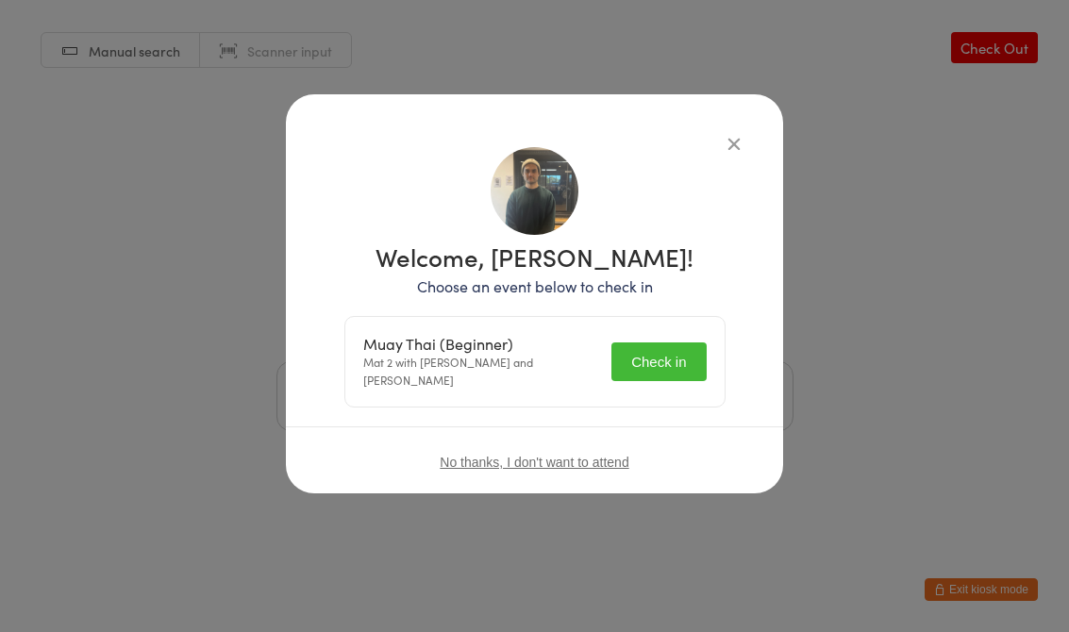
click at [675, 357] on button "Check in" at bounding box center [659, 362] width 94 height 39
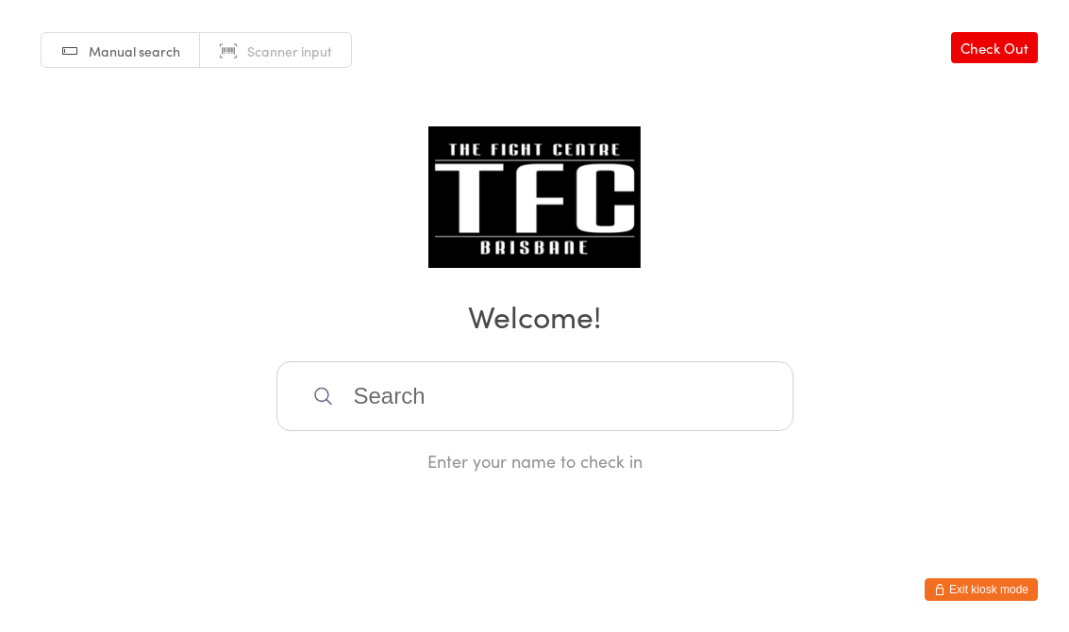
click at [558, 401] on input "search" at bounding box center [535, 396] width 517 height 70
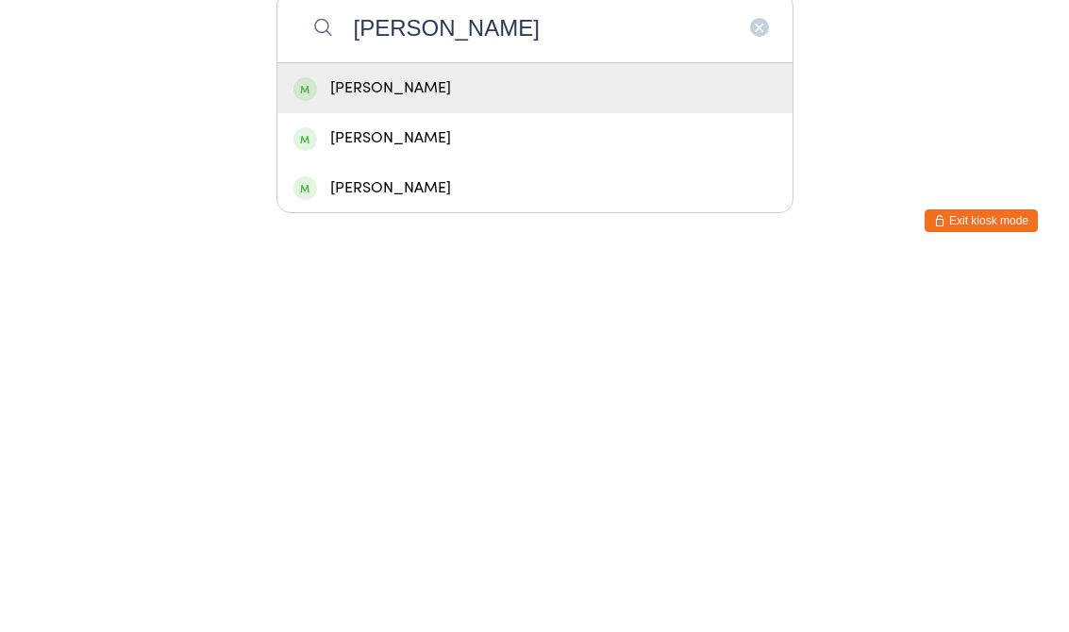
type input "[PERSON_NAME]"
click at [529, 445] on div "[PERSON_NAME]" at bounding box center [535, 457] width 483 height 25
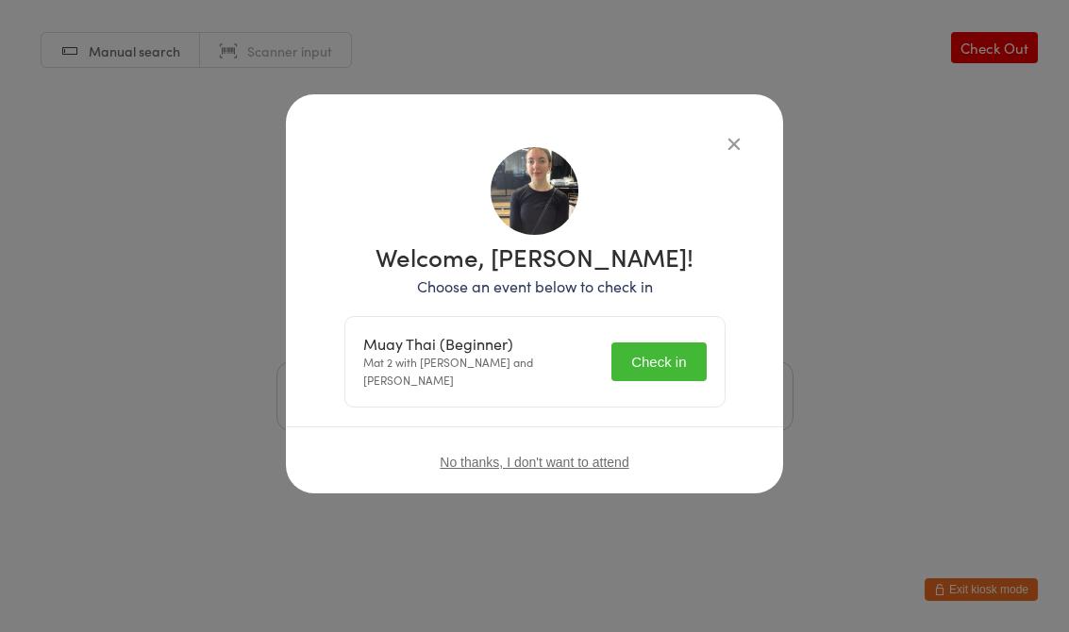
click at [655, 354] on button "Check in" at bounding box center [659, 362] width 94 height 39
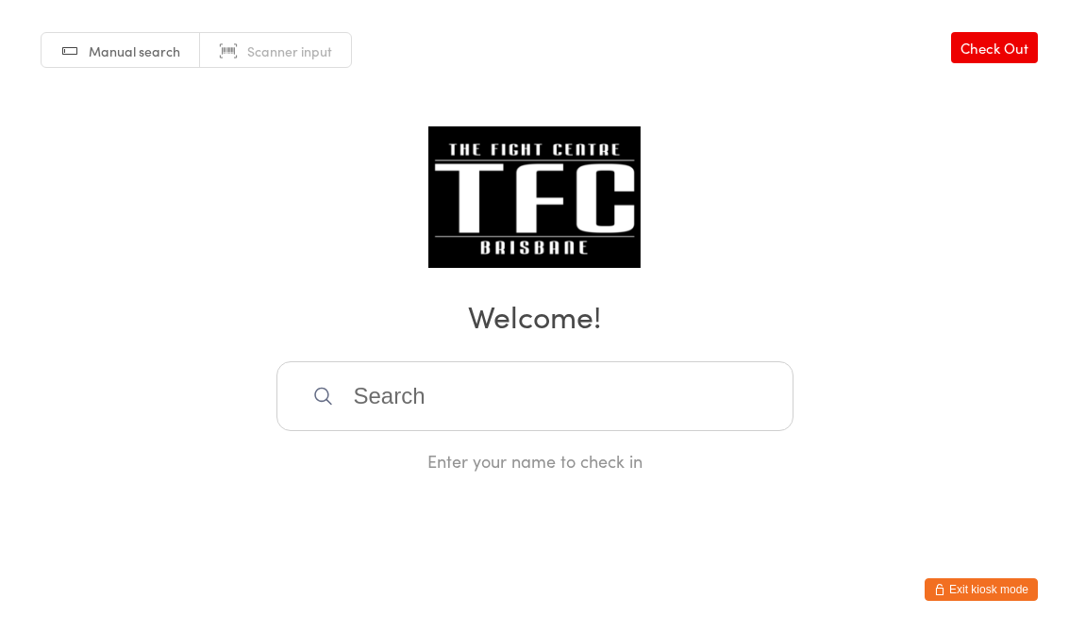
click at [391, 404] on input "search" at bounding box center [535, 396] width 517 height 70
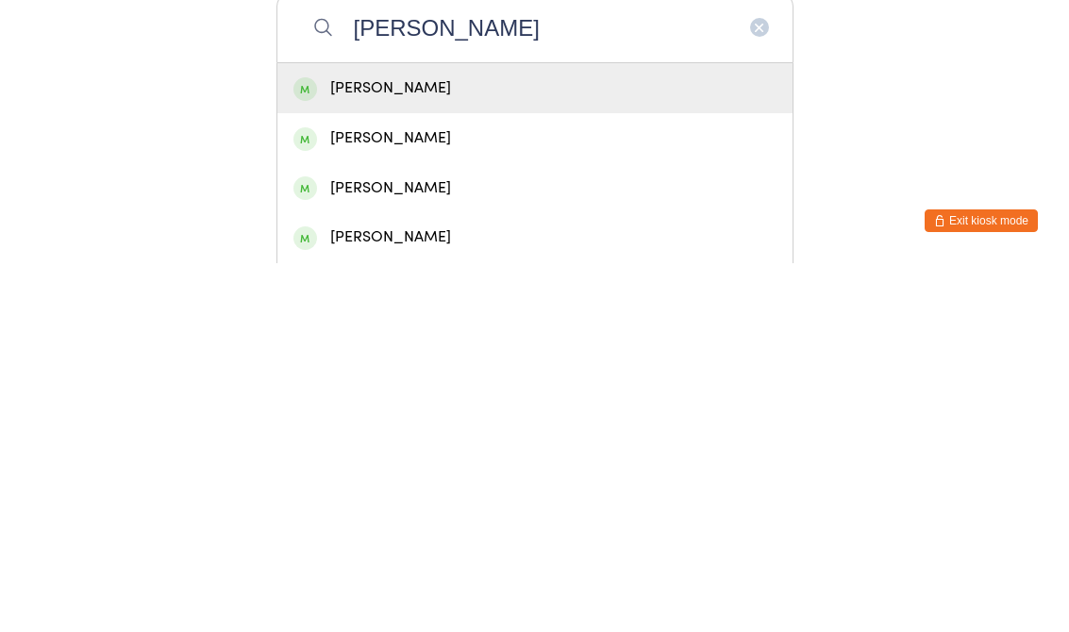
type input "[PERSON_NAME]"
click at [343, 445] on div "[PERSON_NAME]" at bounding box center [535, 457] width 483 height 25
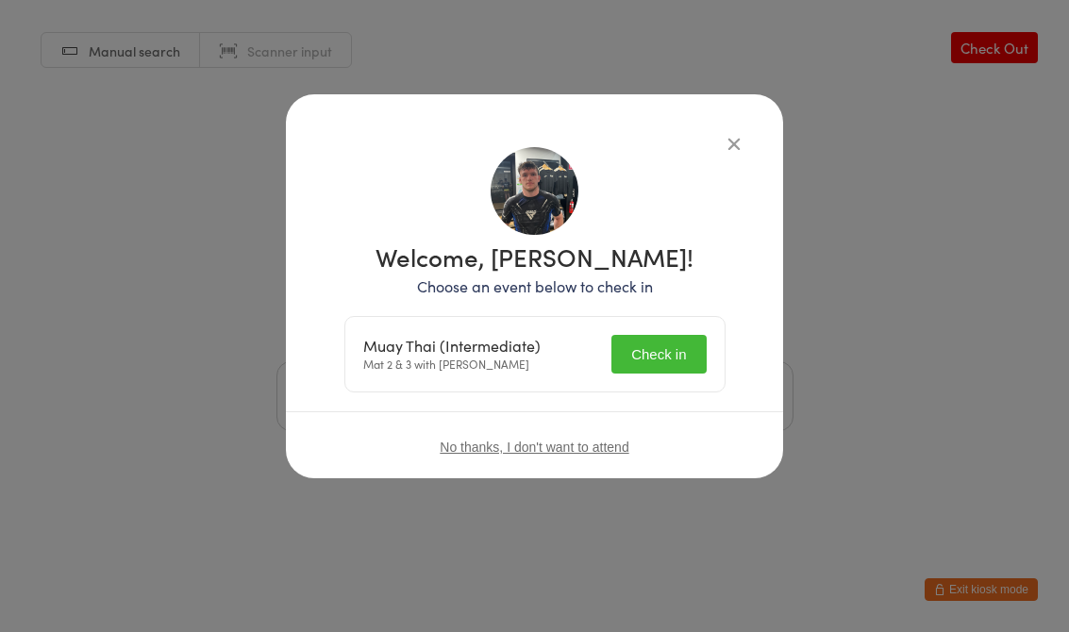
click at [649, 345] on button "Check in" at bounding box center [659, 354] width 94 height 39
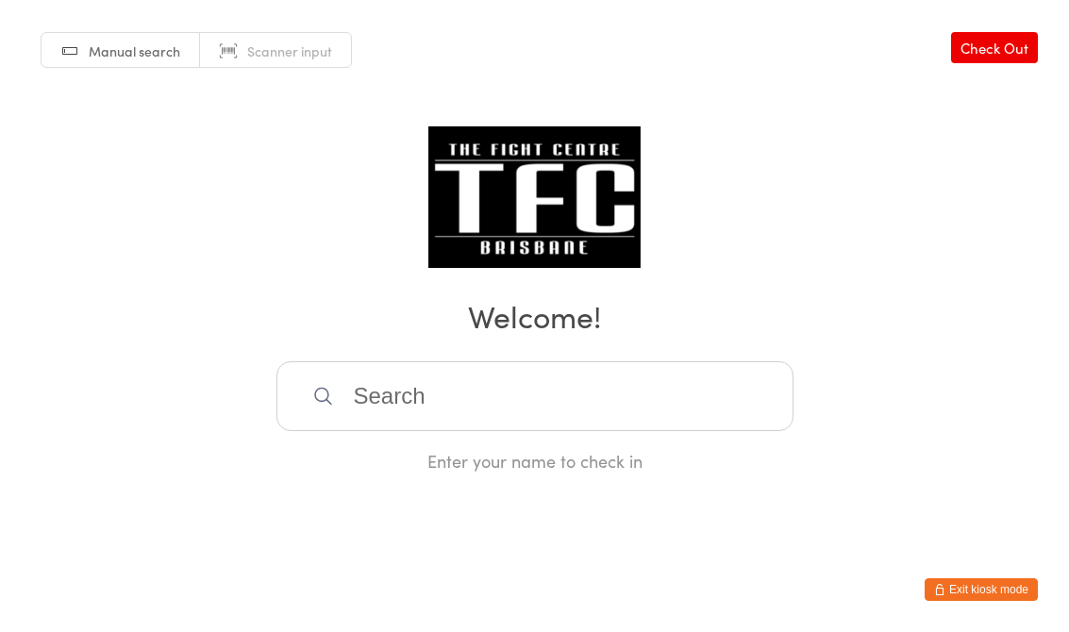
click at [332, 386] on input "search" at bounding box center [535, 396] width 517 height 70
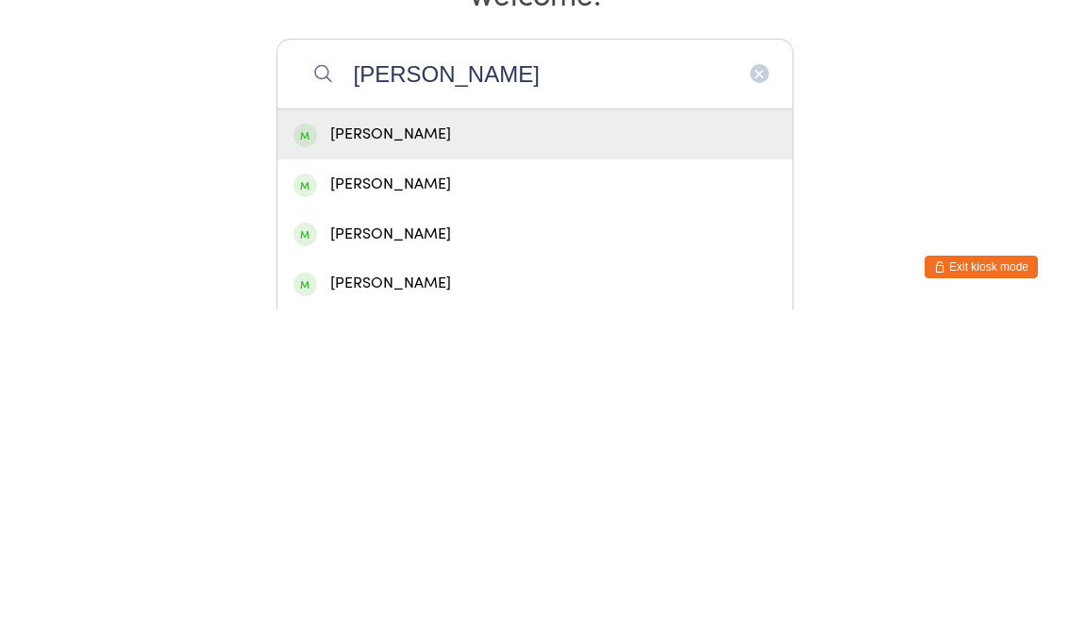
type input "[PERSON_NAME]"
click at [357, 432] on div "[PERSON_NAME]" at bounding box center [534, 457] width 515 height 50
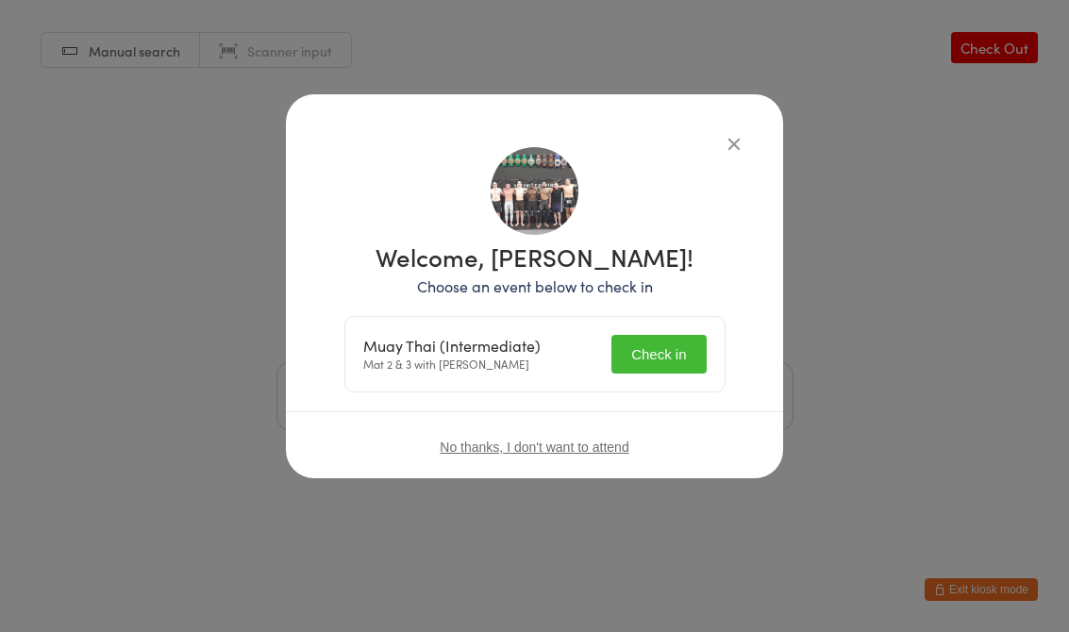
click at [700, 345] on button "Check in" at bounding box center [659, 354] width 94 height 39
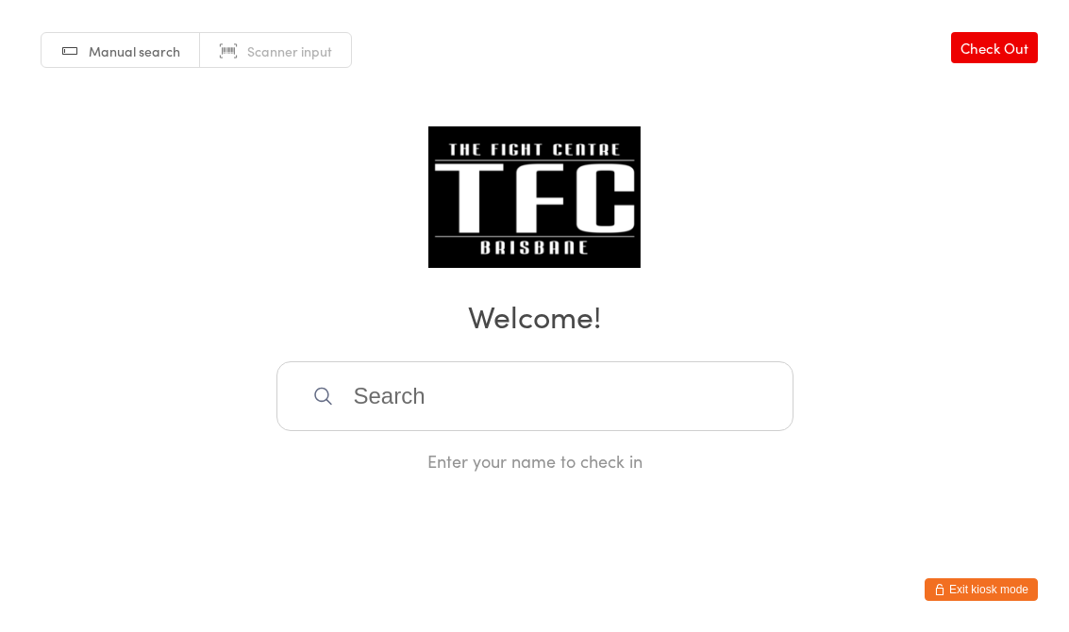
click at [389, 383] on input "search" at bounding box center [535, 396] width 517 height 70
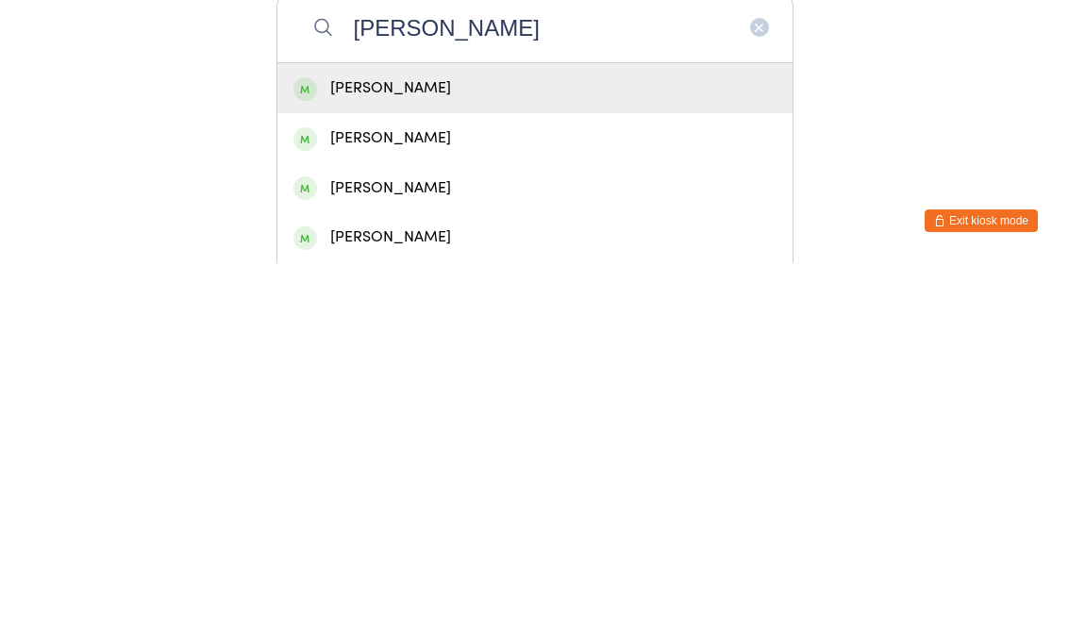
type input "[PERSON_NAME]"
click at [472, 445] on div "[PERSON_NAME]" at bounding box center [535, 457] width 483 height 25
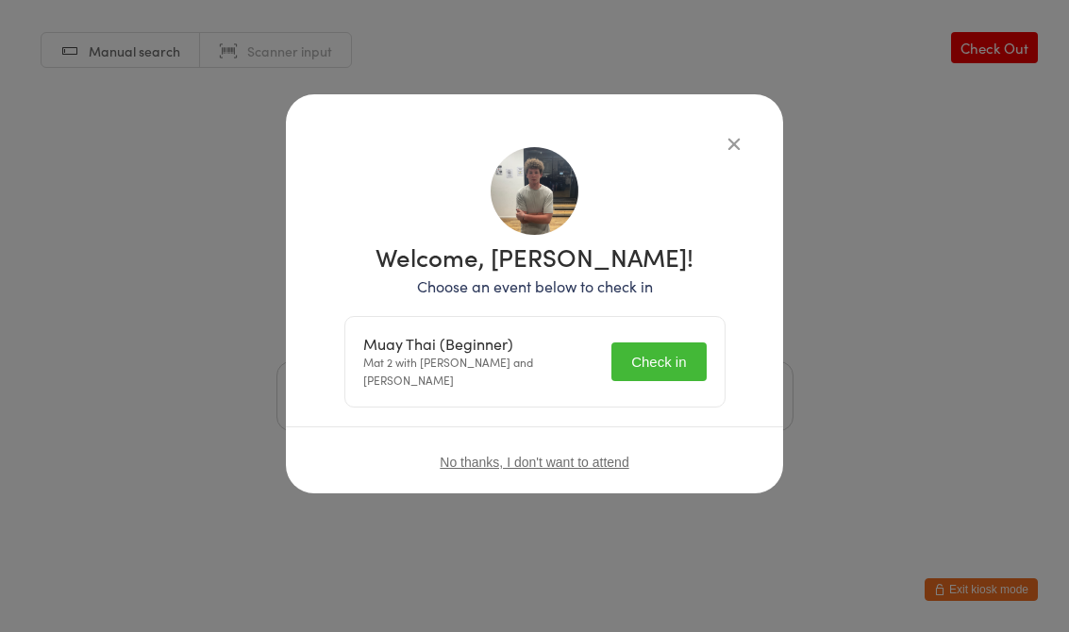
click at [664, 363] on button "Check in" at bounding box center [659, 362] width 94 height 39
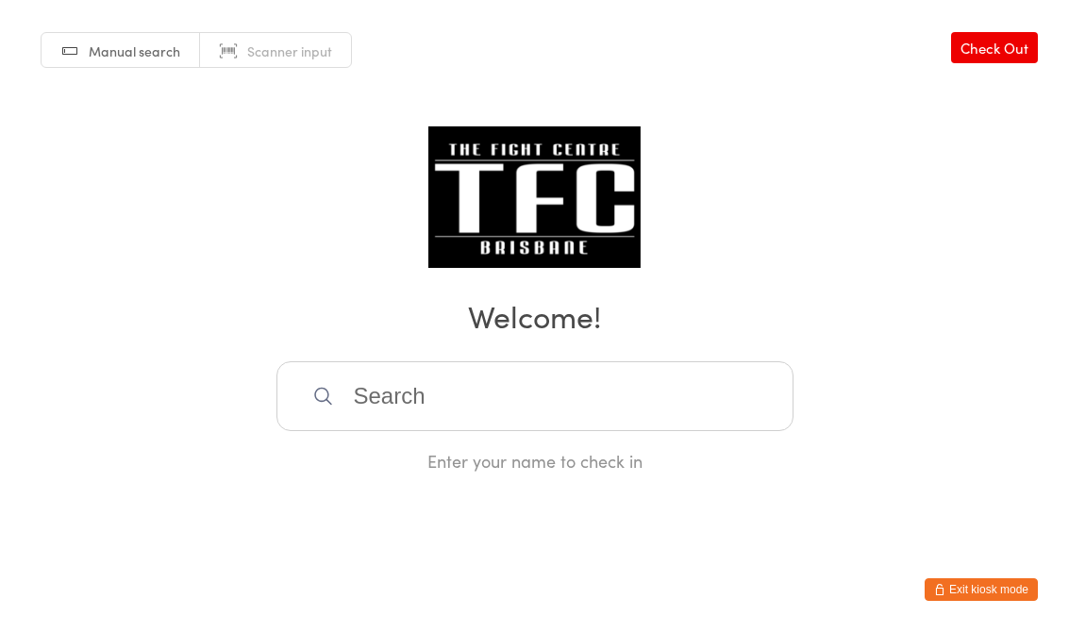
click at [651, 411] on input "search" at bounding box center [535, 396] width 517 height 70
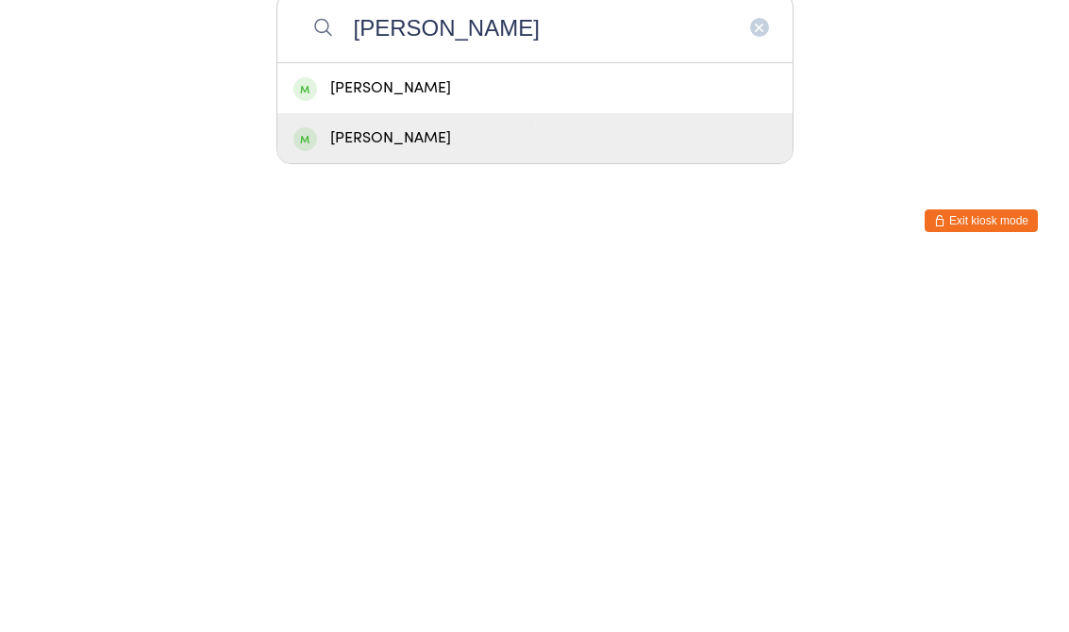
type input "[PERSON_NAME]"
click at [453, 495] on div "[PERSON_NAME]" at bounding box center [535, 507] width 483 height 25
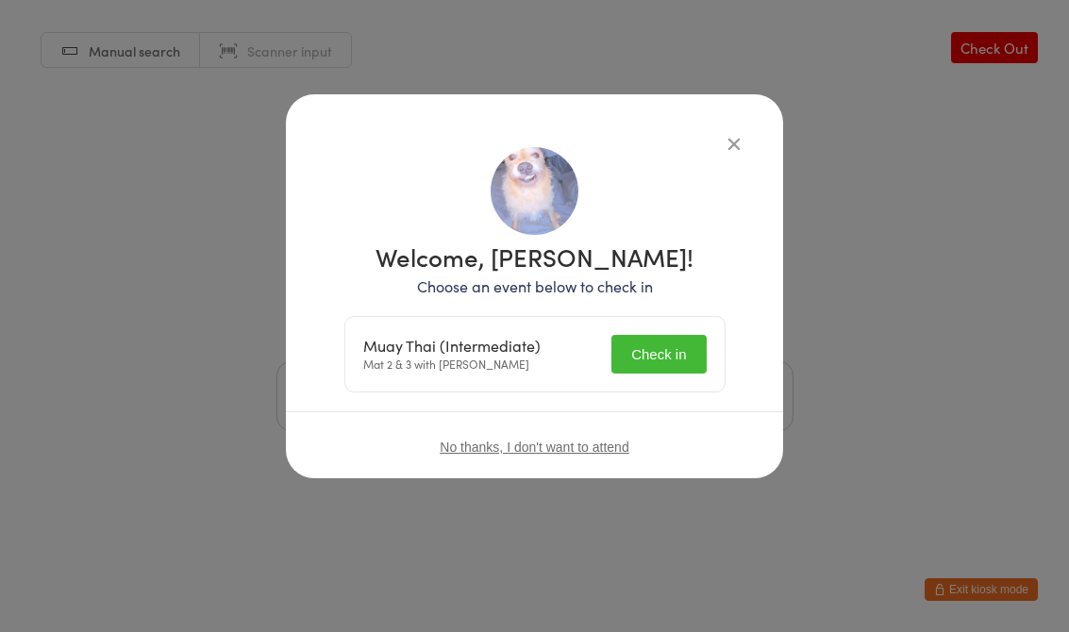
click at [669, 310] on div "Welcome, [PERSON_NAME]! Choose an event below to check in Muay Thai (Intermedia…" at bounding box center [534, 318] width 381 height 148
click at [672, 361] on button "Check in" at bounding box center [659, 354] width 94 height 39
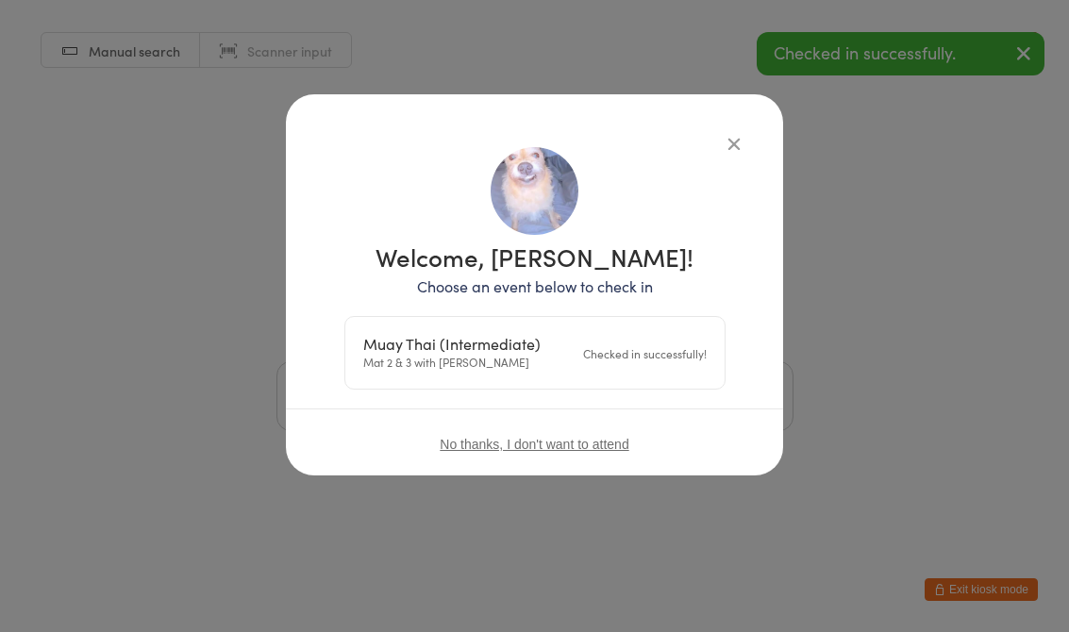
click at [741, 153] on icon "button" at bounding box center [734, 143] width 21 height 21
